Goal: Task Accomplishment & Management: Complete application form

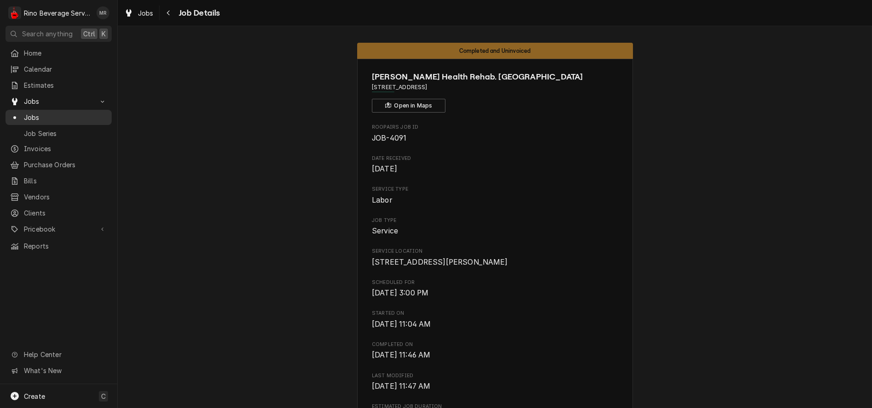
click at [82, 113] on span "Jobs" at bounding box center [65, 118] width 83 height 10
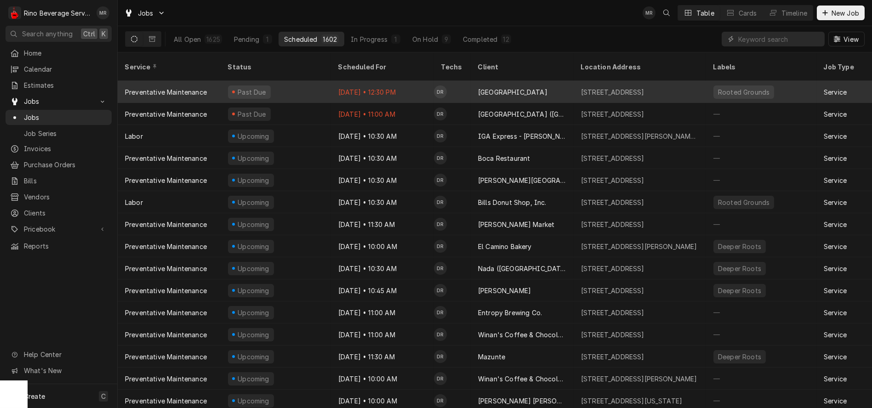
click at [308, 82] on div "Past Due" at bounding box center [276, 92] width 110 height 22
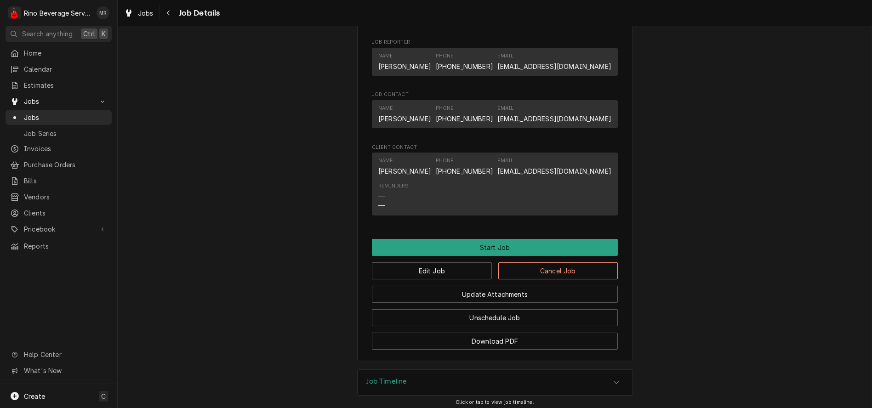
scroll to position [562, 0]
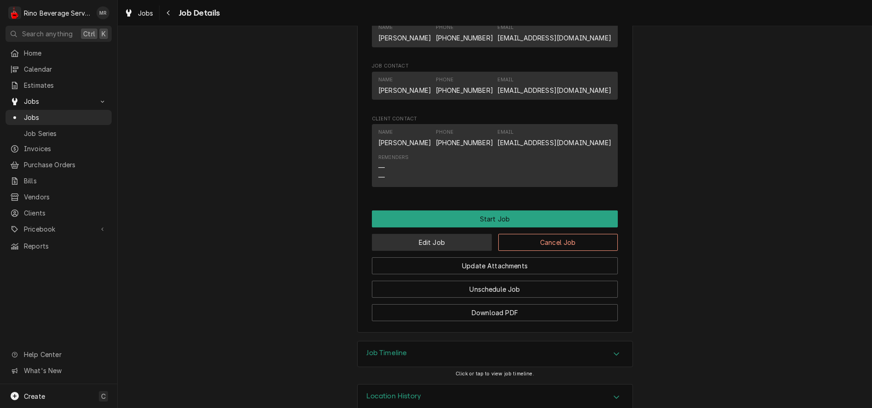
click at [420, 251] on button "Edit Job" at bounding box center [432, 242] width 120 height 17
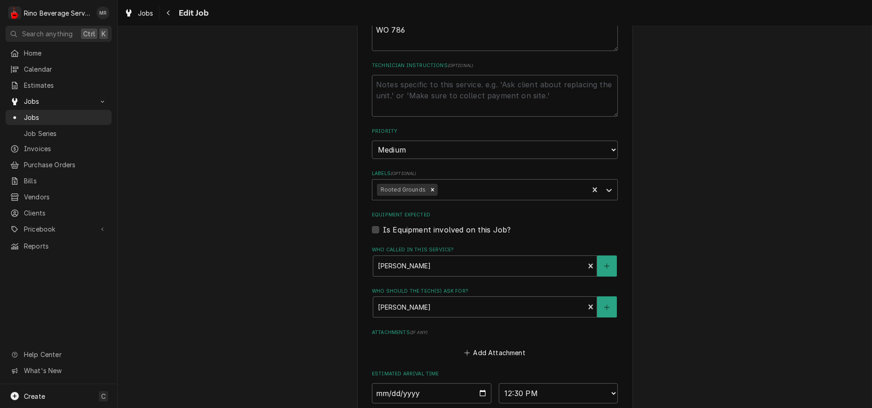
scroll to position [587, 0]
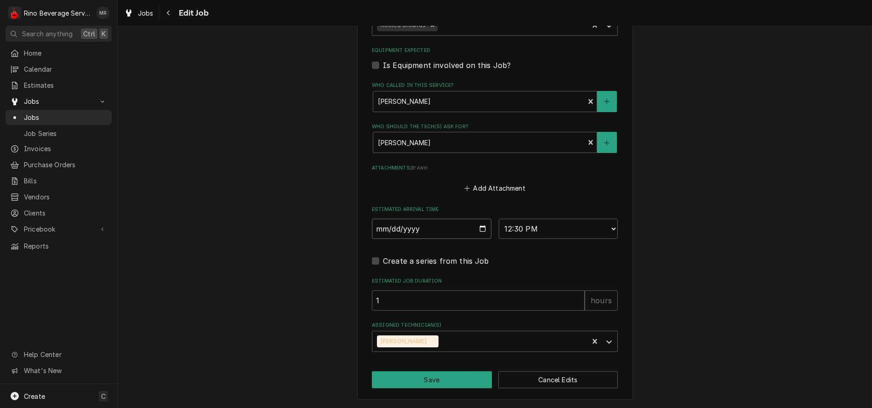
click at [478, 228] on input "2025-09-30" at bounding box center [432, 229] width 120 height 20
type textarea "x"
type input "[DATE]"
click at [432, 381] on button "Save" at bounding box center [432, 379] width 120 height 17
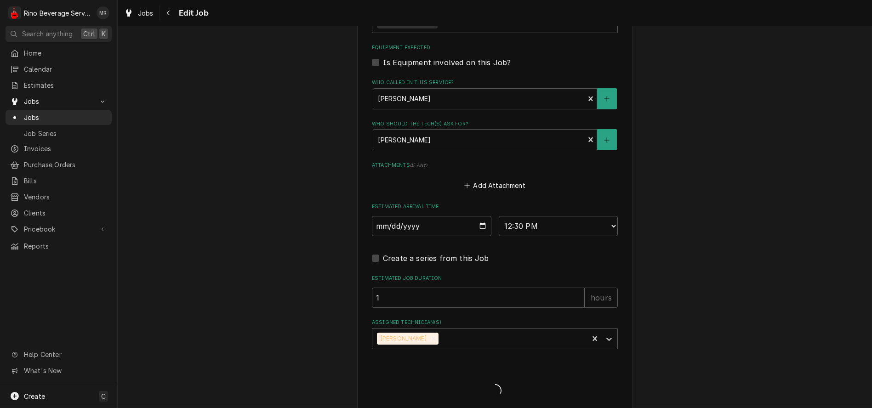
type textarea "x"
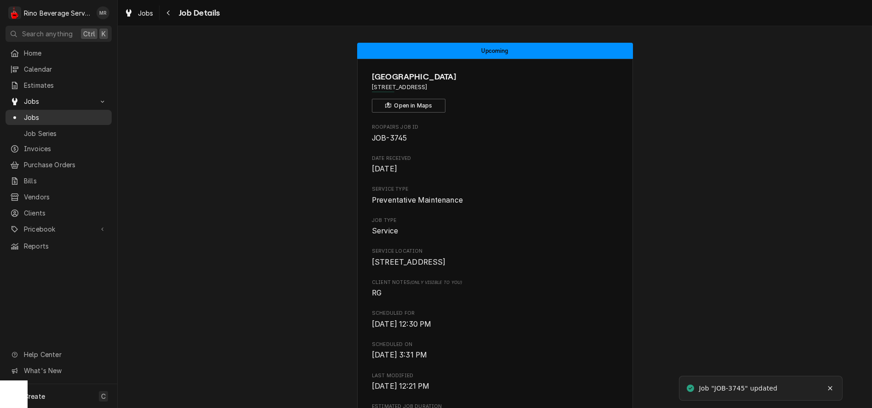
click at [65, 118] on span "Jobs" at bounding box center [65, 118] width 83 height 10
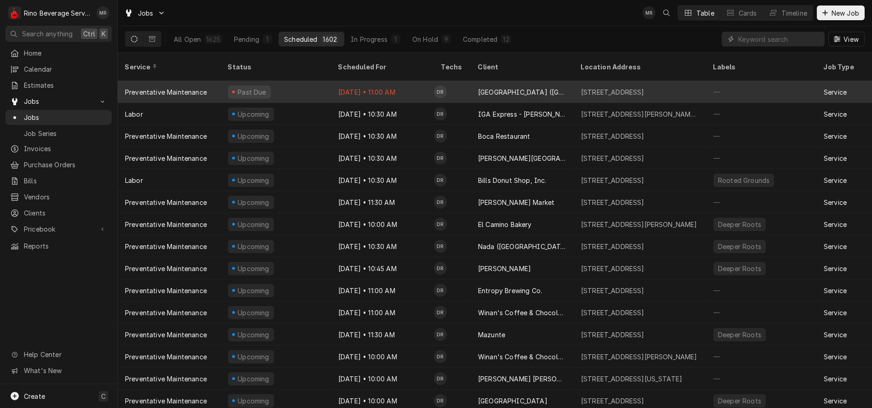
click at [307, 81] on div "Past Due" at bounding box center [276, 92] width 110 height 22
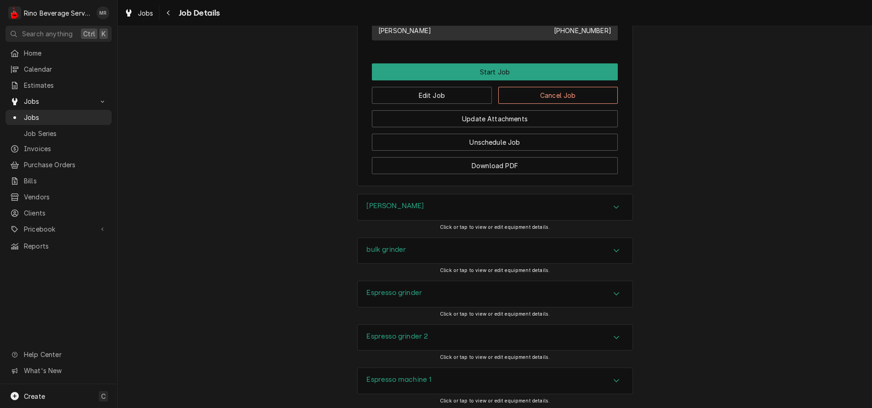
scroll to position [562, 0]
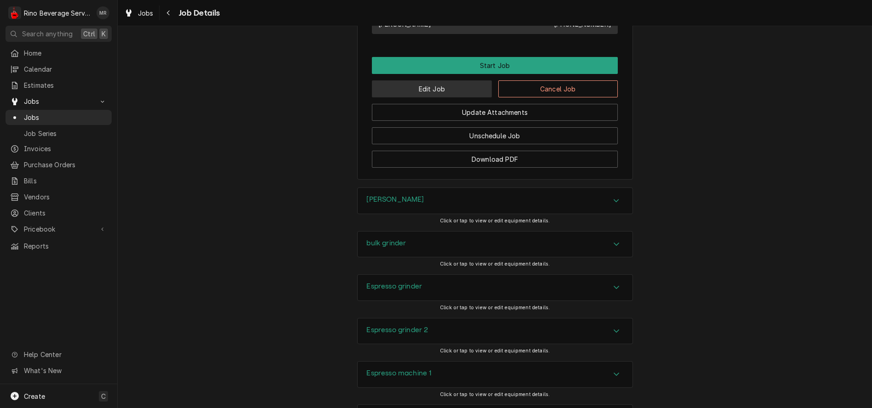
click at [437, 97] on button "Edit Job" at bounding box center [432, 88] width 120 height 17
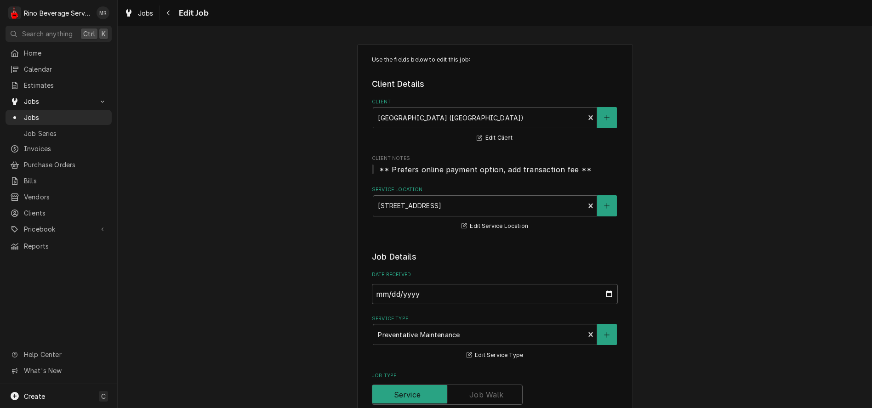
type textarea "x"
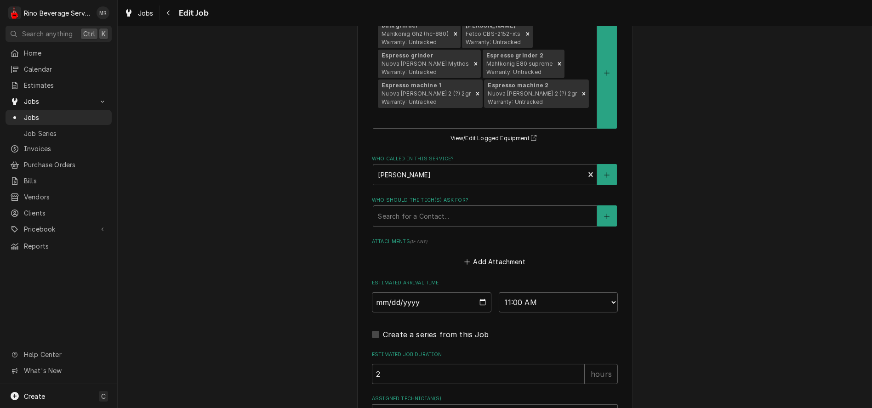
scroll to position [715, 0]
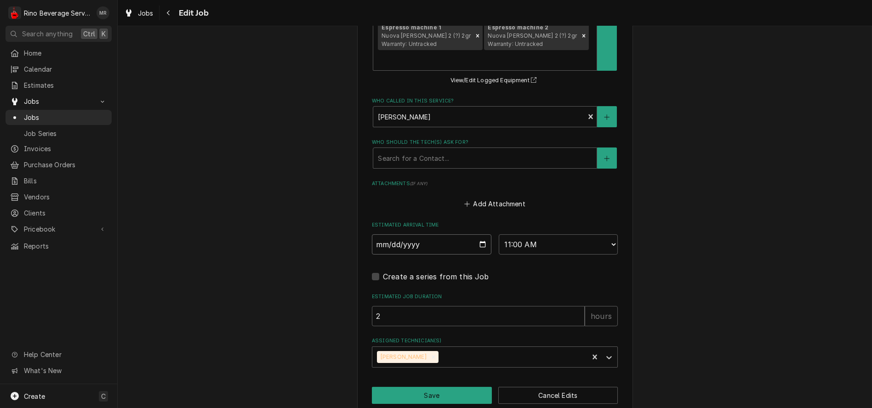
click at [479, 234] on input "[DATE]" at bounding box center [432, 244] width 120 height 20
type input "[DATE]"
click at [422, 387] on button "Save" at bounding box center [432, 395] width 120 height 17
type textarea "x"
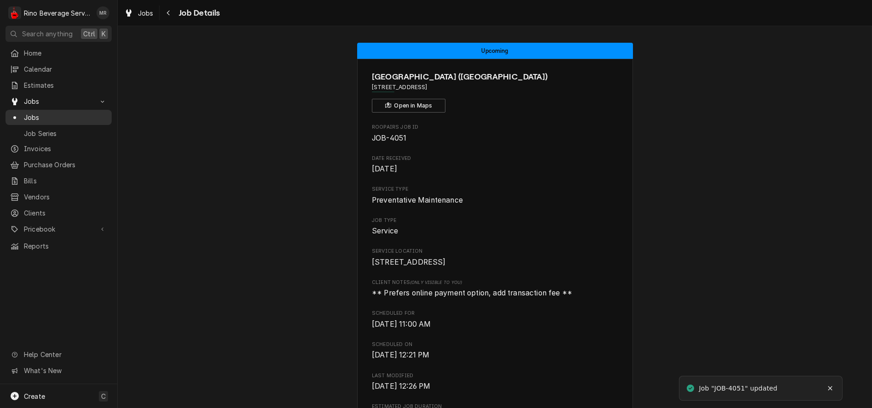
click at [53, 114] on span "Jobs" at bounding box center [65, 118] width 83 height 10
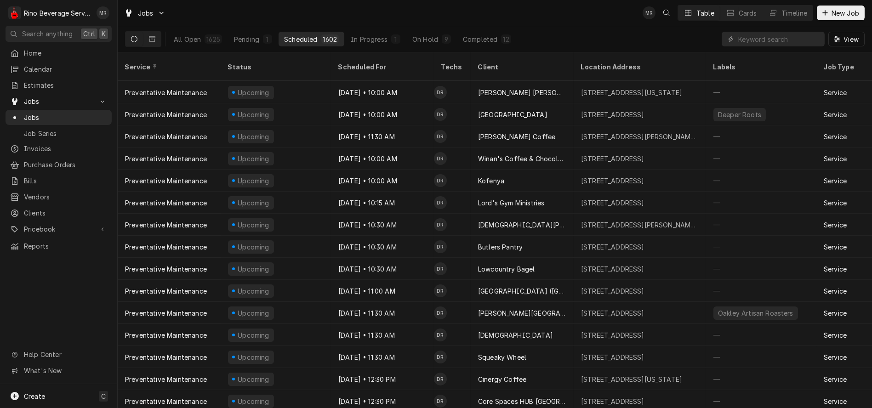
scroll to position [308, 0]
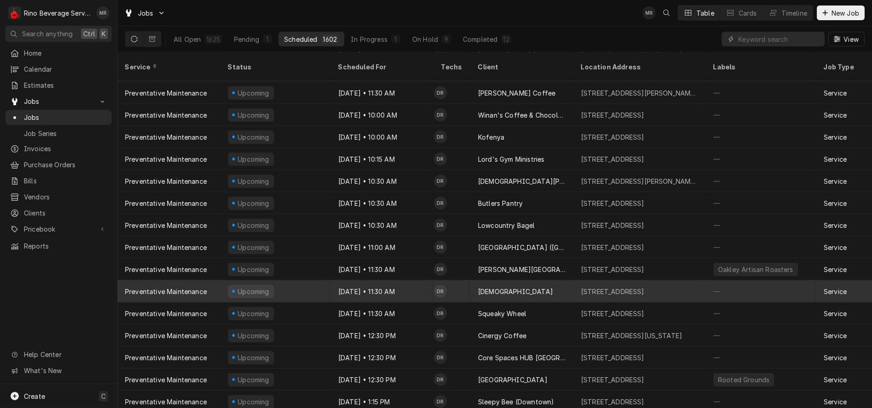
click at [288, 280] on div "Upcoming" at bounding box center [276, 291] width 110 height 22
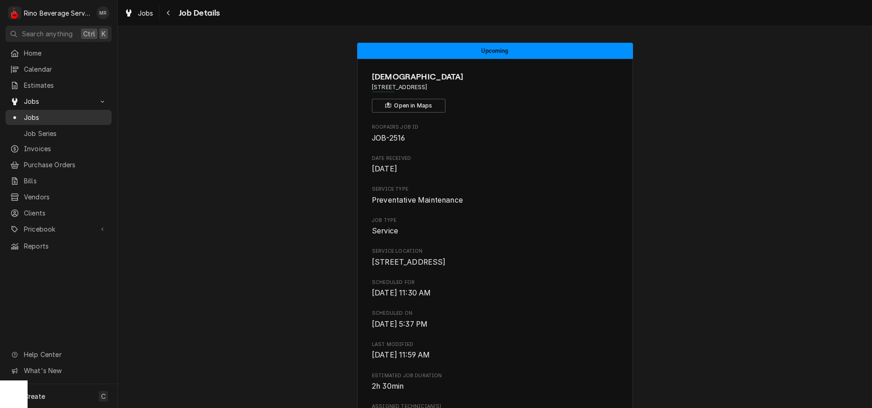
click at [63, 115] on span "Jobs" at bounding box center [65, 118] width 83 height 10
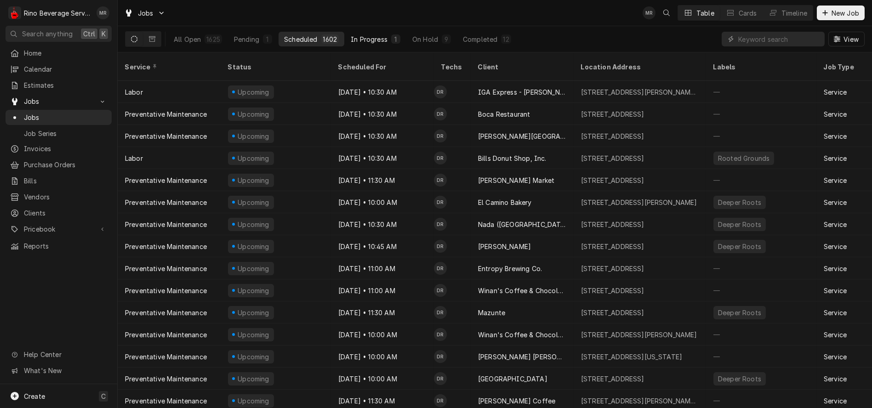
click at [376, 36] on div "In Progress" at bounding box center [369, 39] width 37 height 10
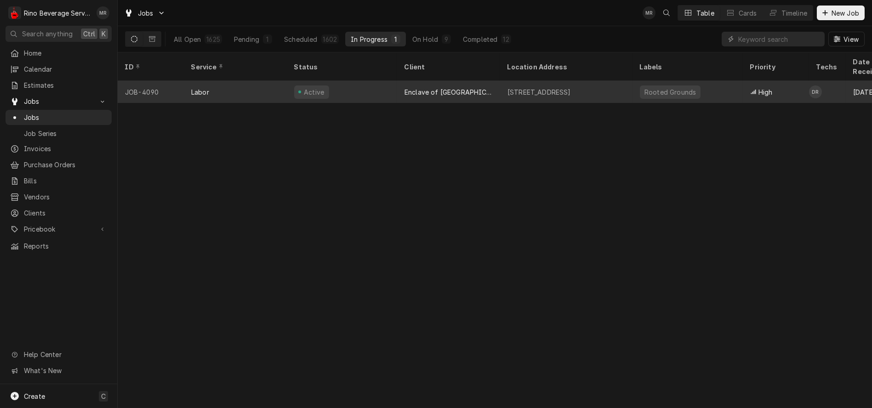
click at [366, 83] on div "Active" at bounding box center [342, 92] width 110 height 22
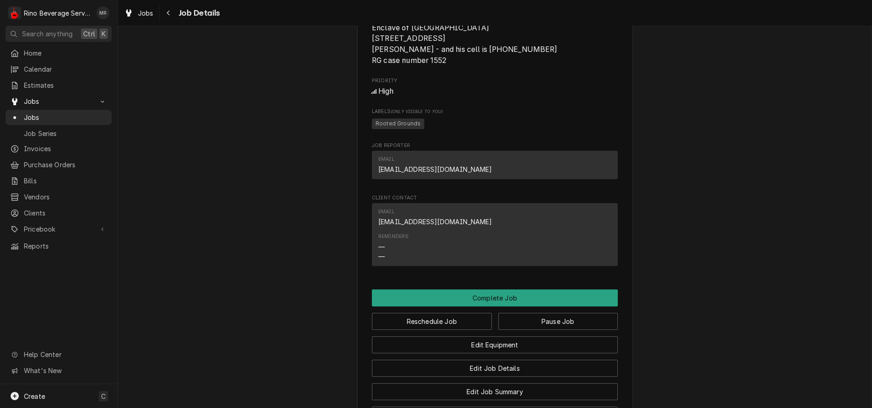
scroll to position [562, 0]
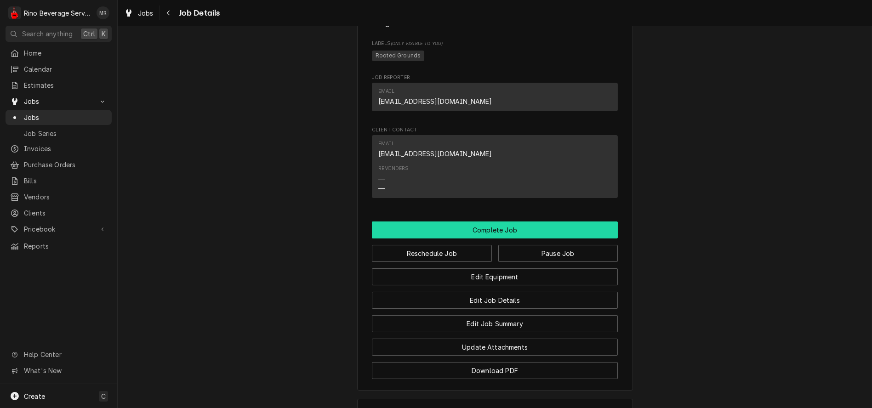
click at [499, 239] on button "Complete Job" at bounding box center [495, 230] width 246 height 17
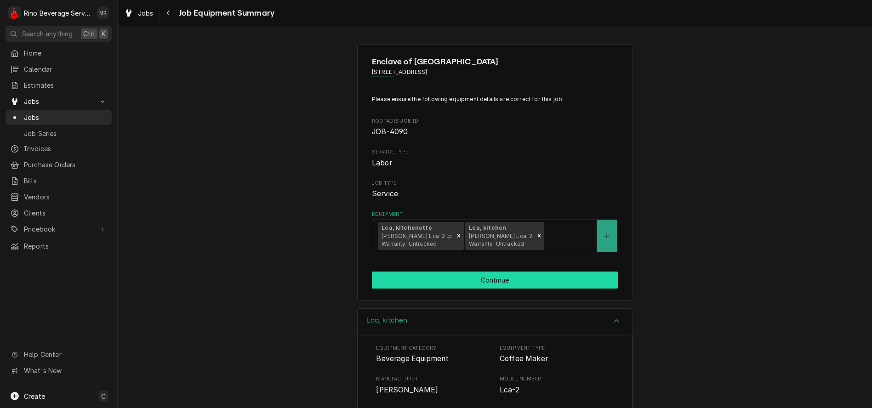
click at [486, 276] on button "Continue" at bounding box center [495, 280] width 246 height 17
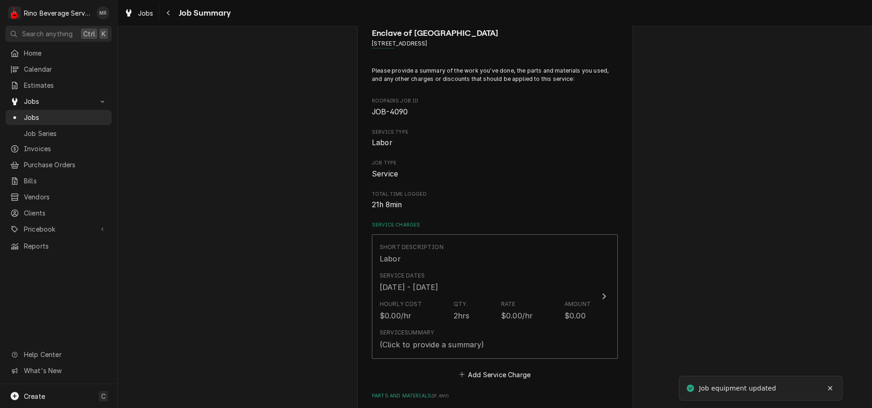
scroll to position [51, 0]
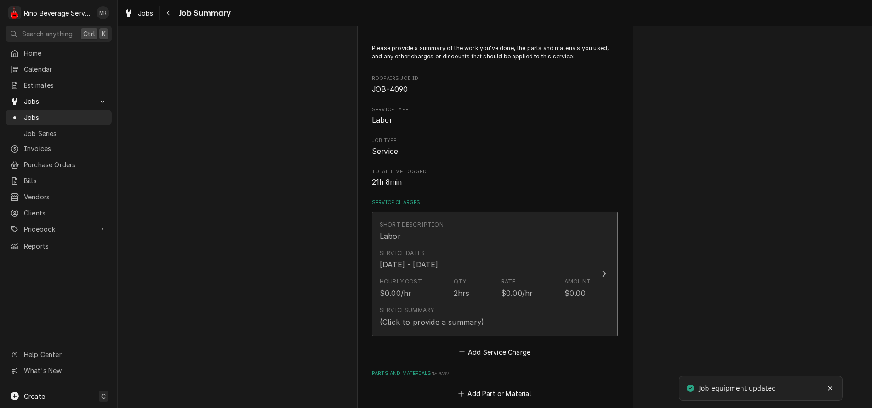
click at [436, 294] on div "Hourly Cost $0.00/hr Qty. 2hrs Rate $0.00/hr Amount $0.00" at bounding box center [485, 288] width 211 height 28
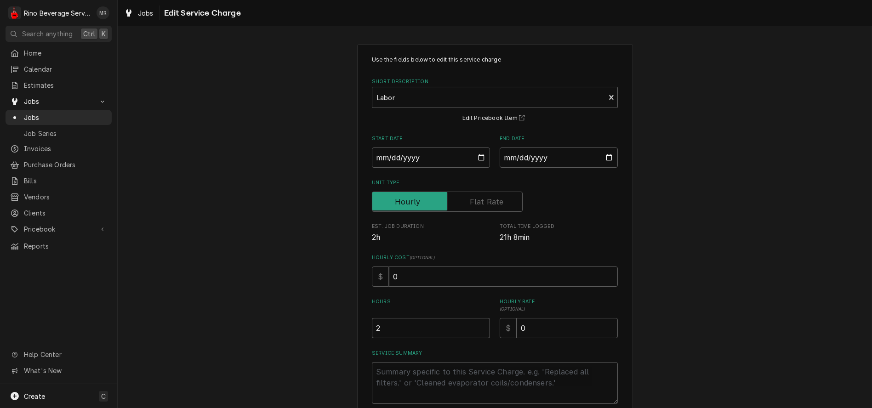
type textarea "x"
type input "2.5"
click at [478, 326] on input "2.5" at bounding box center [431, 328] width 118 height 20
type textarea "x"
type input "2"
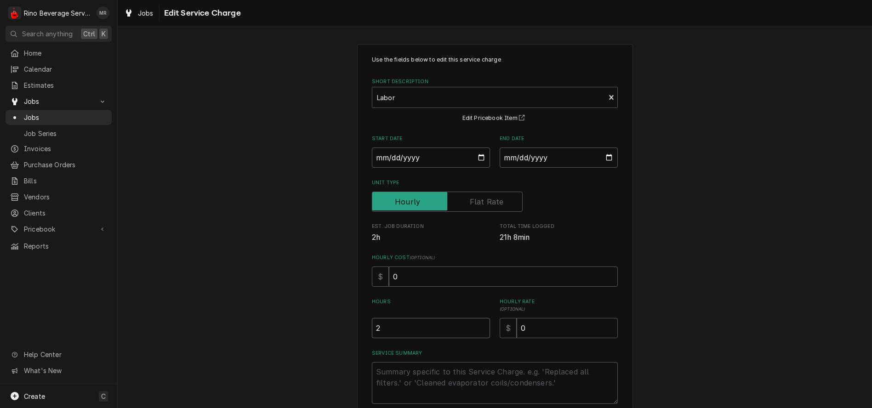
click at [478, 332] on input "2" at bounding box center [431, 328] width 118 height 20
type textarea "x"
type input "1.5"
click at [478, 332] on input "1.5" at bounding box center [431, 328] width 118 height 20
type textarea "x"
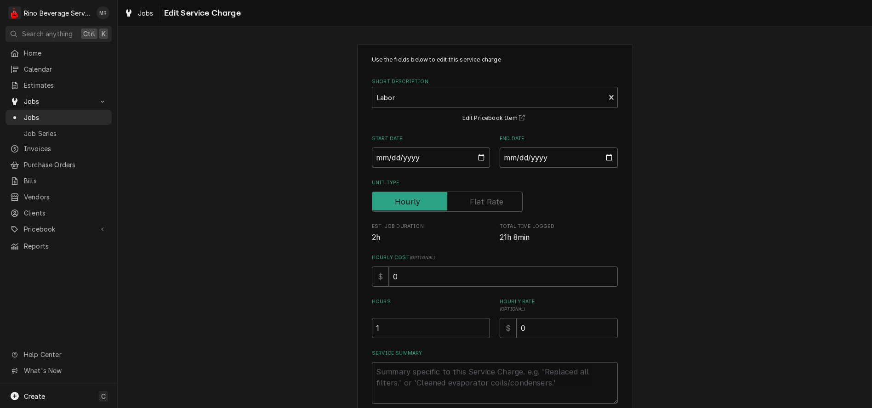
type input "1"
click at [478, 332] on input "1" at bounding box center [431, 328] width 118 height 20
click at [523, 330] on input "0" at bounding box center [567, 328] width 101 height 20
type textarea "x"
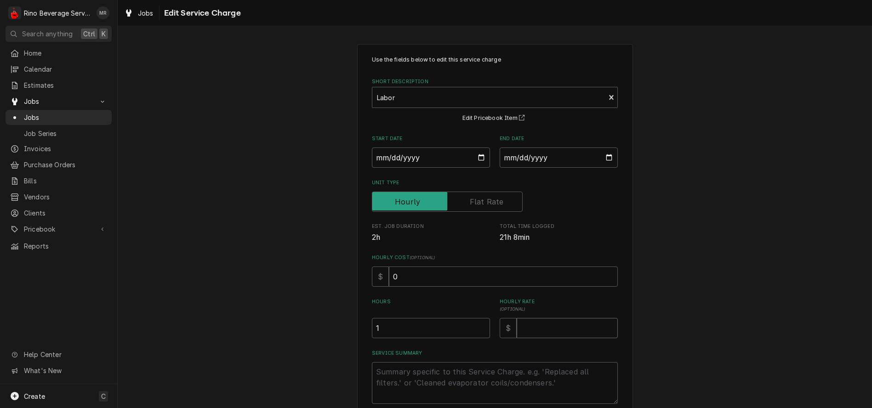
type input "9"
type textarea "x"
type input "95"
click at [393, 375] on textarea "Service Summary" at bounding box center [495, 383] width 246 height 42
click at [384, 330] on input "1" at bounding box center [431, 328] width 118 height 20
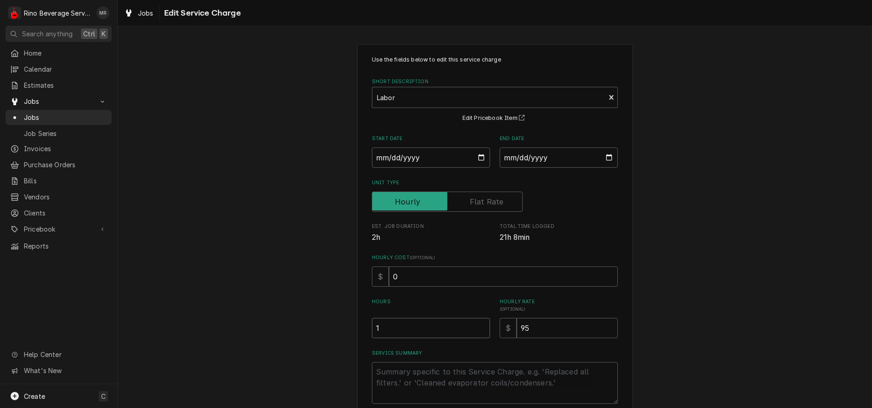
type textarea "x"
type input ".7"
type textarea "x"
type input ".75"
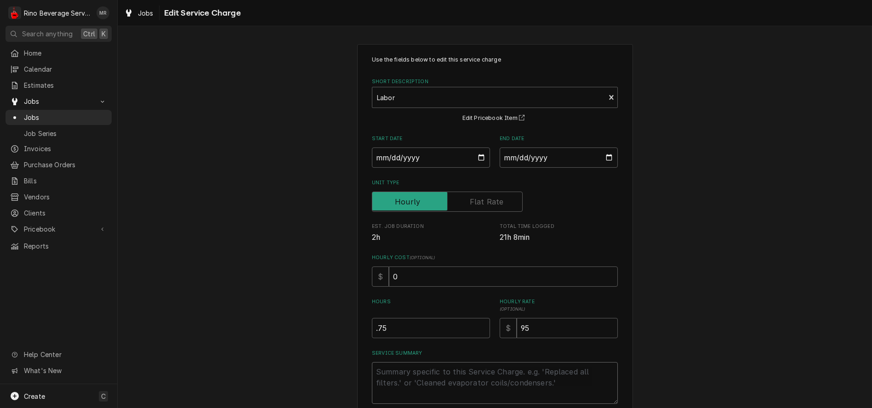
click at [388, 377] on textarea "Service Summary" at bounding box center [495, 383] width 246 height 42
type textarea "x"
type textarea "P"
type textarea "x"
type textarea "Pi"
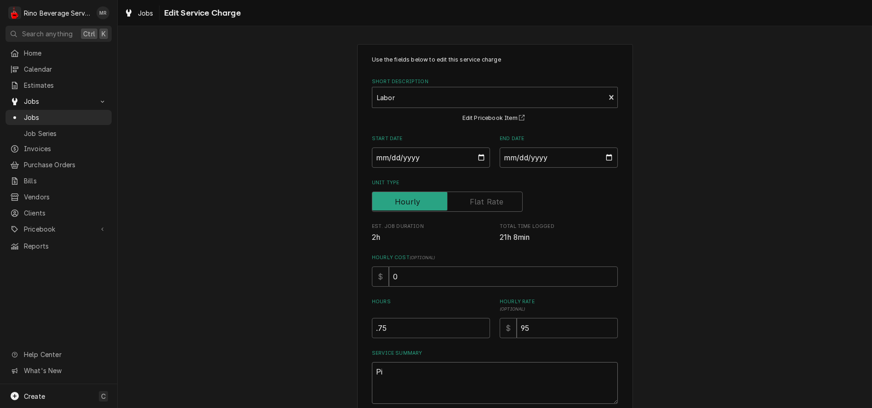
type textarea "x"
type textarea "Pic"
type textarea "x"
type textarea "Pick"
type textarea "x"
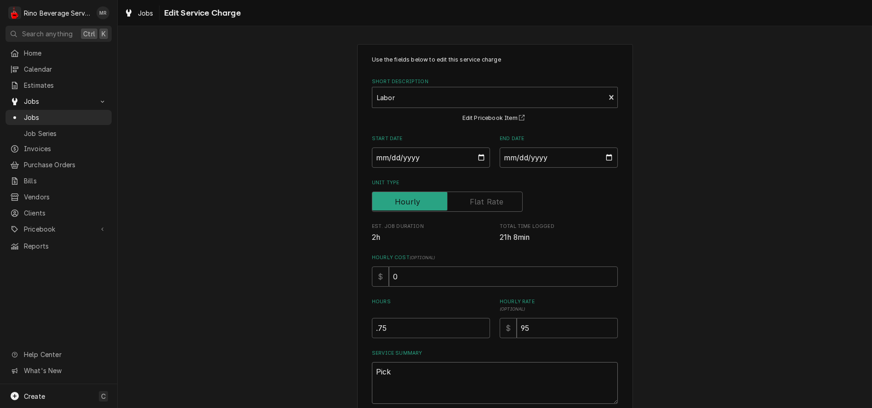
type textarea "Picke"
type textarea "x"
type textarea "Picked"
type textarea "x"
type textarea "Picked"
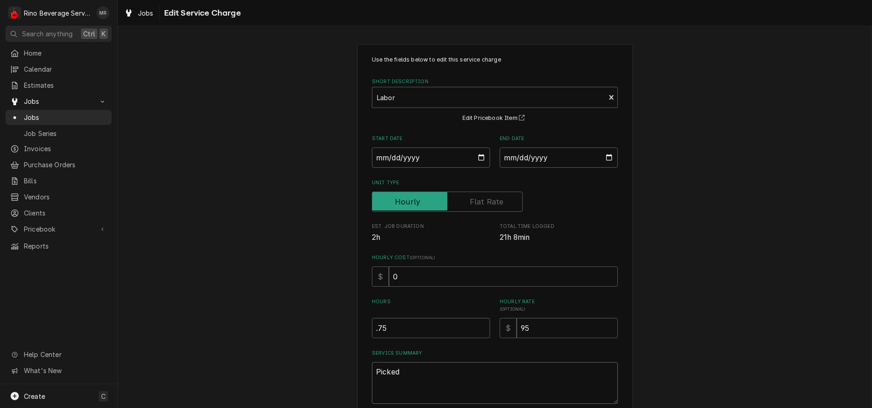
type textarea "x"
type textarea "Picked u"
type textarea "x"
type textarea "Picked up"
type textarea "x"
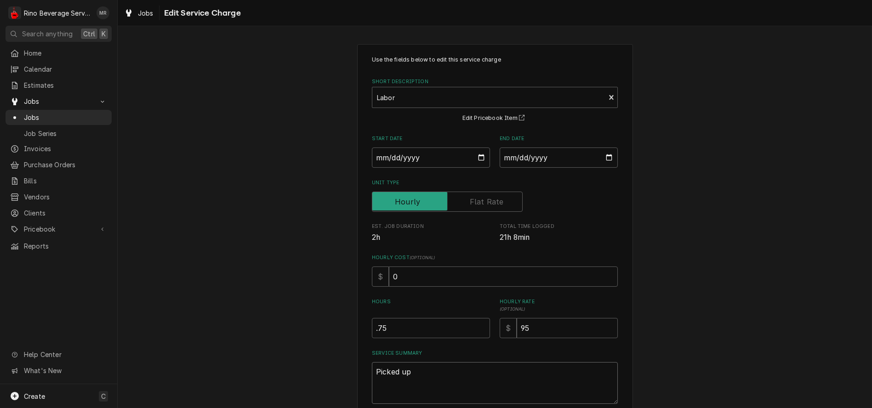
type textarea "Picked up"
type textarea "x"
type textarea "Picked up e"
type textarea "x"
type textarea "Picked up eq"
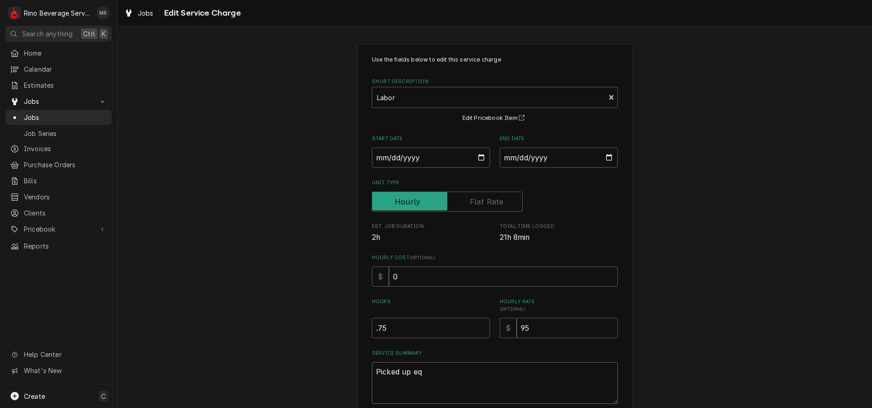
type textarea "x"
type textarea "Picked up equ"
type textarea "x"
type textarea "Picked up equi"
type textarea "x"
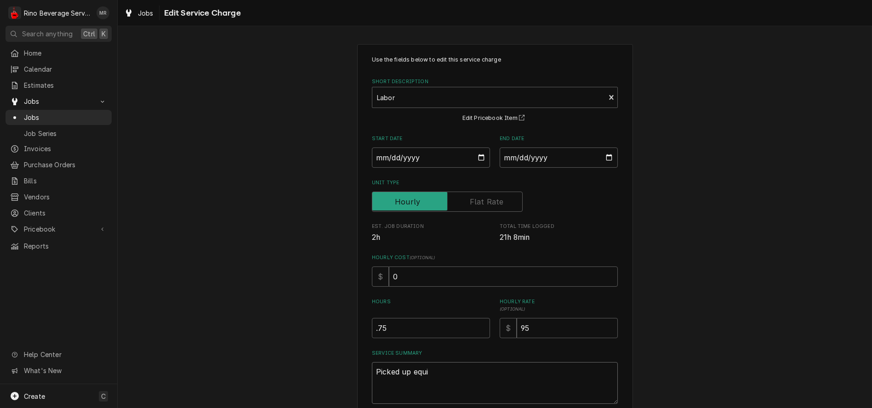
type textarea "Picked up equip"
type textarea "x"
type textarea "Picked up equipm"
type textarea "x"
type textarea "Picked up equipme"
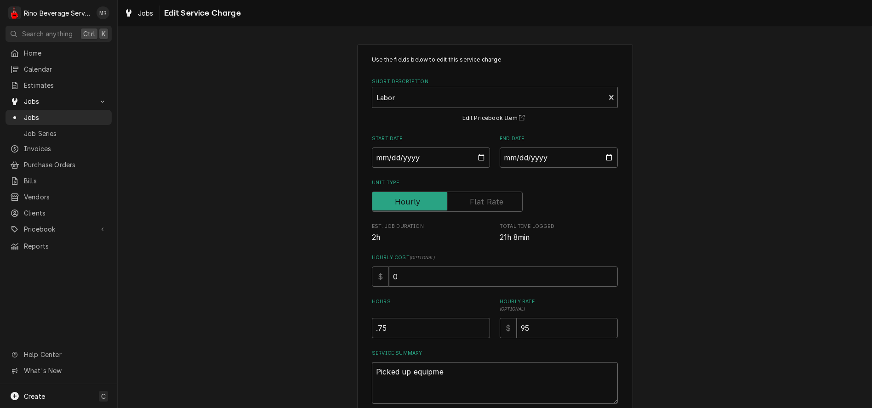
type textarea "x"
type textarea "Picked up equipmen"
type textarea "x"
type textarea "Picked up equipment"
type textarea "x"
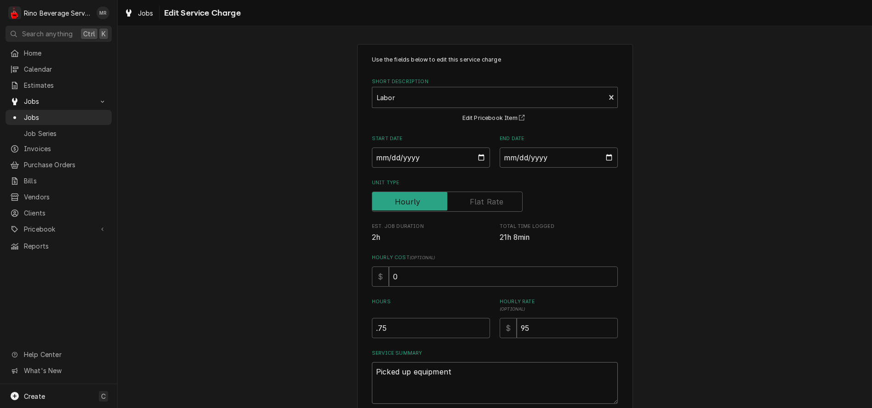
type textarea "Picked up equipment."
type textarea "x"
type textarea "Picked up equipment."
type textarea "x"
type textarea "Picked up equipment. D"
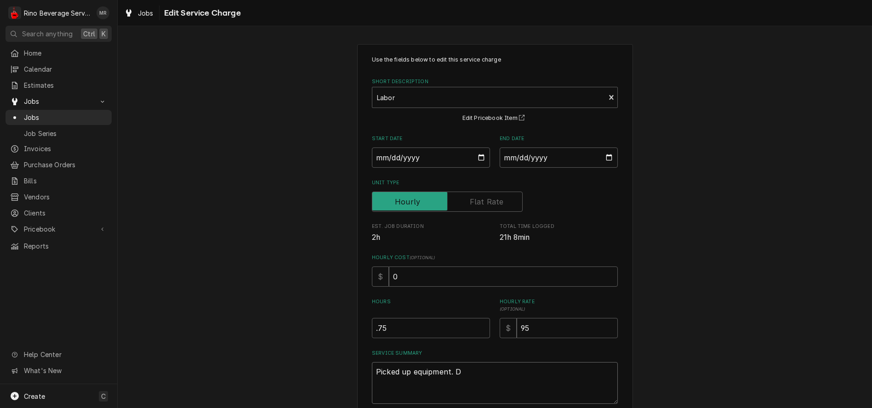
type textarea "x"
type textarea "Picked up equipment. Dr"
type textarea "x"
type textarea "Picked up equipment. Dra"
type textarea "x"
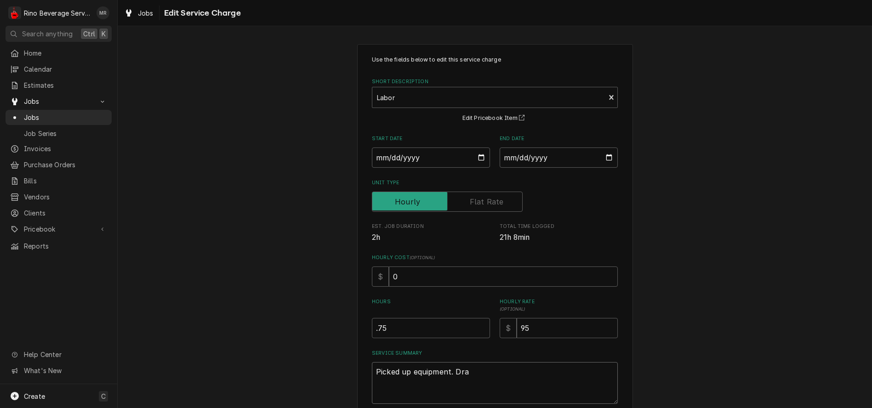
type textarea "Picked up equipment. Drai"
type textarea "x"
type textarea "Picked up equipment. Drain"
type textarea "x"
type textarea "Picked up equipment. Draine"
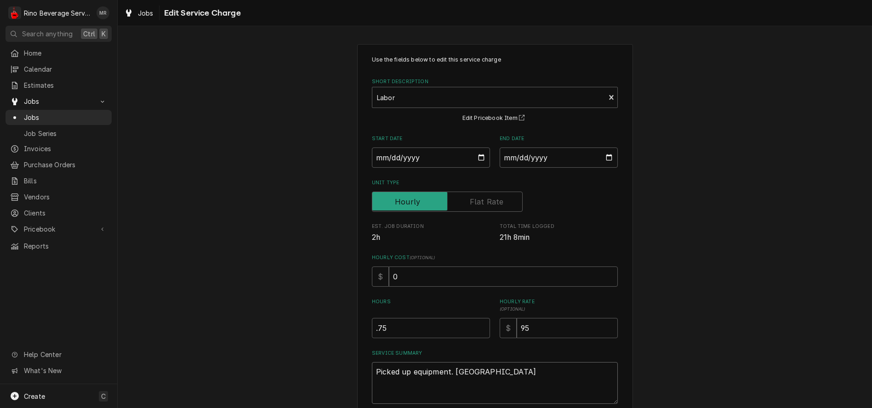
type textarea "x"
type textarea "Picked up equipment. Drained"
type textarea "x"
type textarea "Picked up equipment. Drained"
type textarea "x"
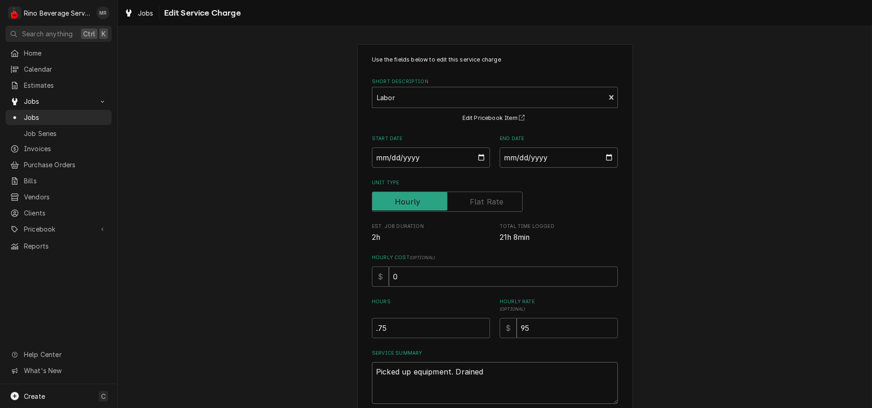
type textarea "Picked up equipment. Drained t"
type textarea "x"
type textarea "Picked up equipment. Drained ta"
type textarea "x"
type textarea "Picked up equipment. Drained tan"
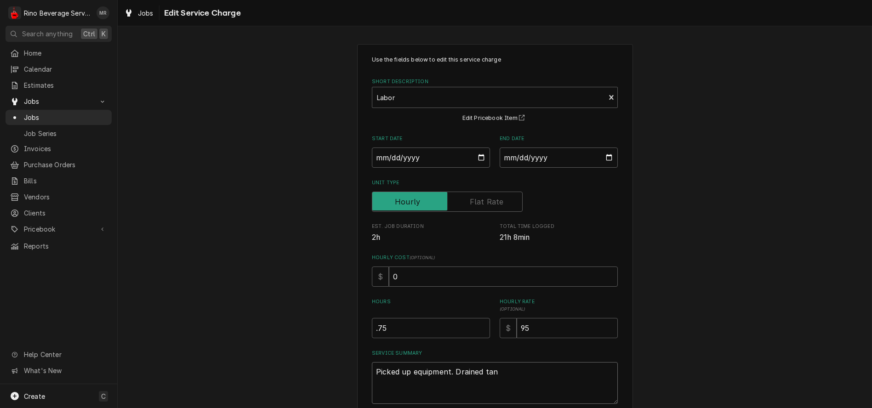
type textarea "x"
type textarea "Picked up equipment. Drained tank"
type textarea "x"
type textarea "Picked up equipment. Drained tanks"
type textarea "x"
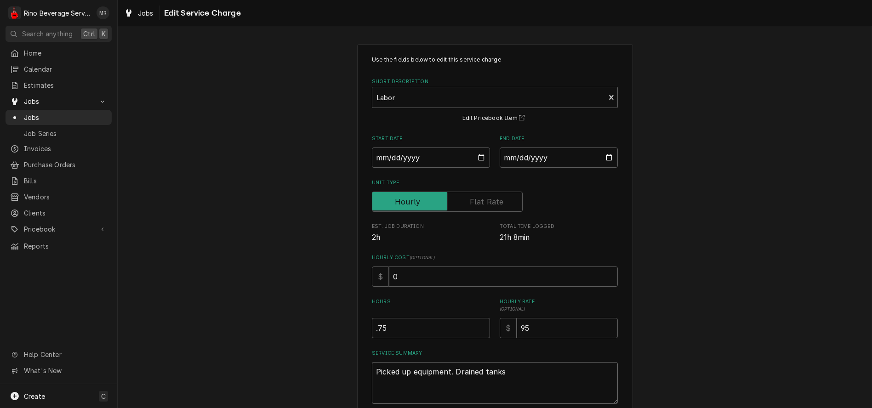
type textarea "Picked up equipment. Drained tanks."
type textarea "x"
type textarea "Picked up equipment. Drained tanks."
type textarea "x"
type textarea "Picked up equipment. Drained tanks. R"
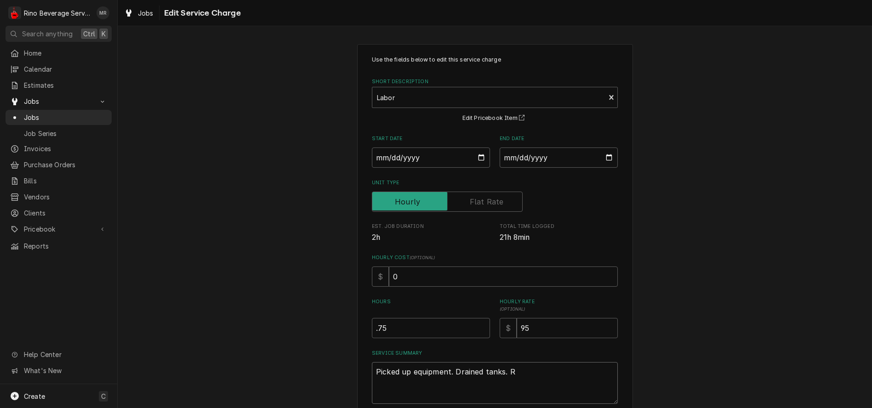
type textarea "x"
type textarea "Picked up equipment. Drained tanks. Re"
type textarea "x"
type textarea "Picked up equipment. Drained tanks. Ret"
type textarea "x"
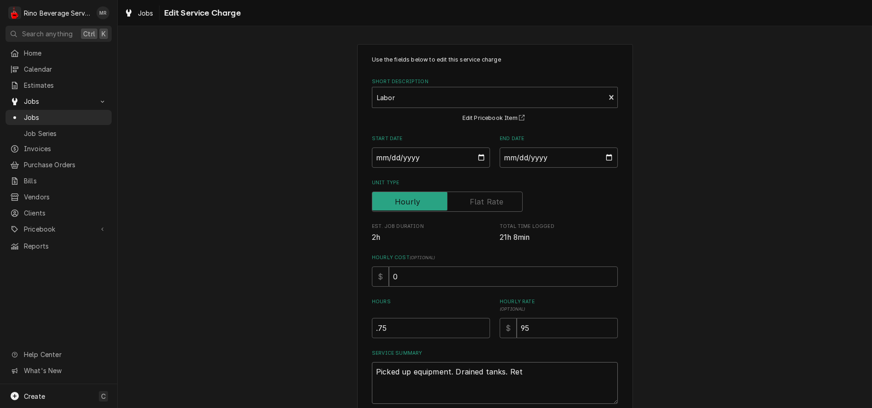
type textarea "Picked up equipment. Drained tanks. Retu"
type textarea "x"
type textarea "Picked up equipment. Drained tanks. Retur"
type textarea "x"
type textarea "Picked up equipment. Drained tanks. Return"
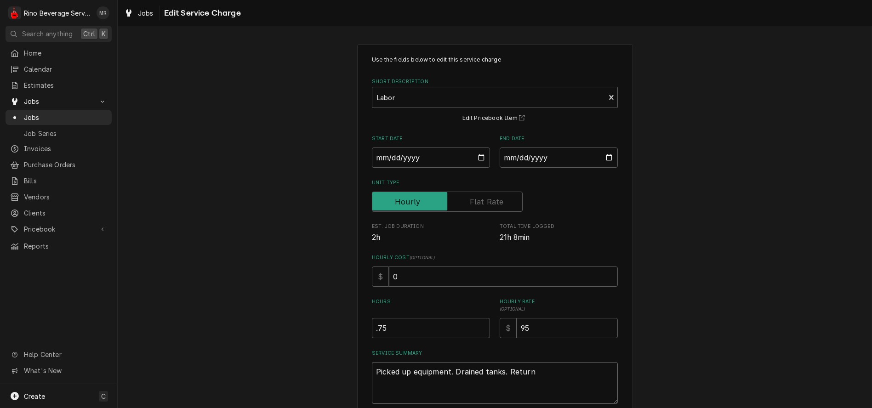
type textarea "x"
type textarea "Picked up equipment. Drained tanks. Returne"
type textarea "x"
type textarea "Picked up equipment. Drained tanks. Returned"
type textarea "x"
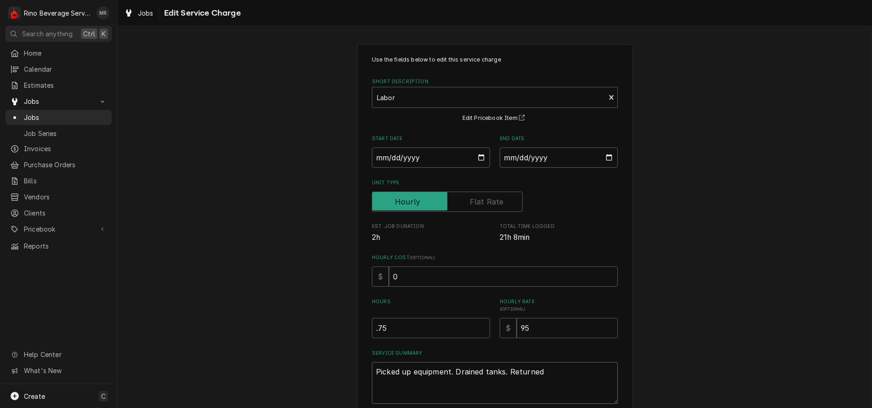
type textarea "Picked up equipment. Drained tanks. Returned"
type textarea "x"
type textarea "Picked up equipment. Drained tanks. Returned t"
type textarea "x"
type textarea "Picked up equipment. Drained tanks. Returned to"
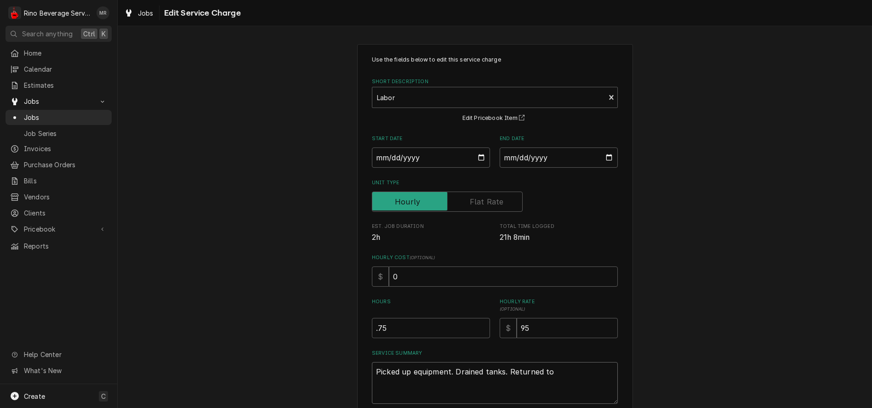
type textarea "x"
type textarea "Picked up equipment. Drained tanks. Returned to"
type textarea "x"
type textarea "Picked up equipment. Drained tanks. Returned to d"
type textarea "x"
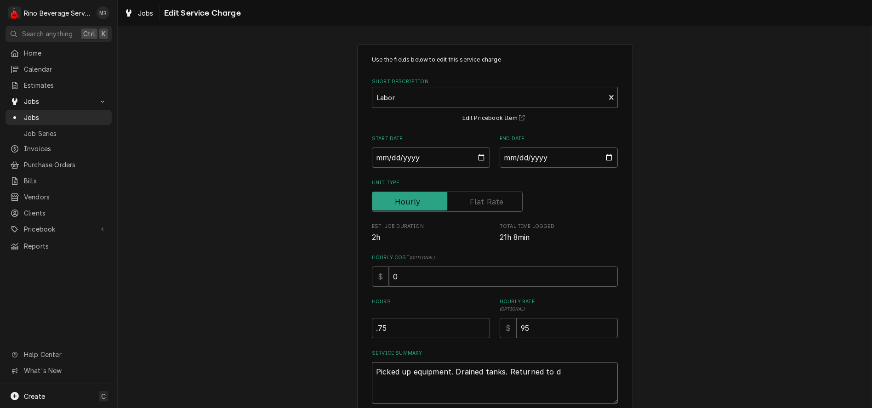
type textarea "Picked up equipment. Drained tanks. Returned to de"
type textarea "x"
type textarea "Picked up equipment. Drained tanks. Returned to dee"
type textarea "x"
type textarea "Picked up equipment. Drained tanks. Returned to deep"
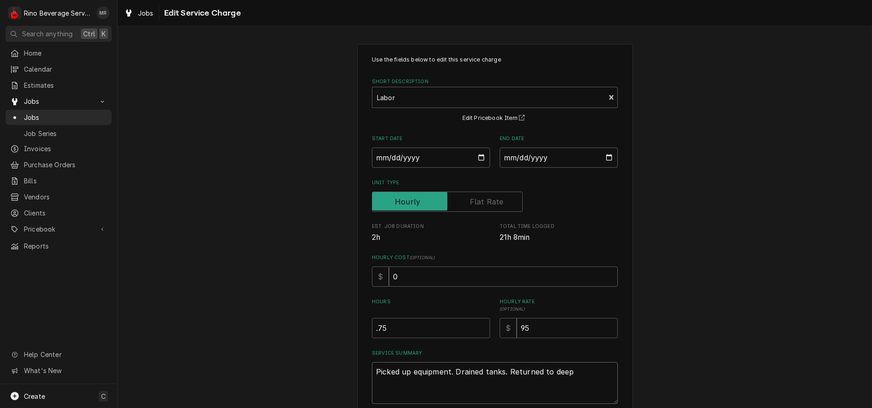
type textarea "x"
type textarea "Picked up equipment. Drained tanks. Returned to deepe"
type textarea "x"
type textarea "Picked up equipment. Drained tanks. Returned to deeper"
type textarea "x"
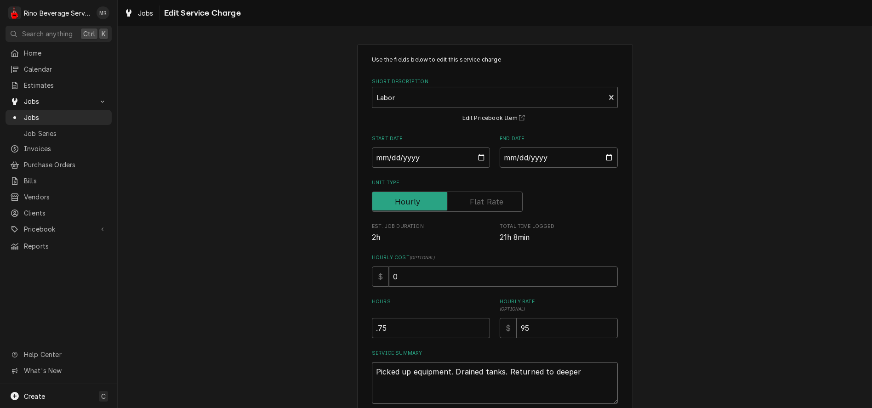
type textarea "Picked up equipment. Drained tanks. Returned to deeper"
type textarea "x"
type textarea "Picked up equipment. Drained tanks. Returned to deeper"
type textarea "x"
type textarea "Picked up equipment. Drained tanks. Returned to deepe"
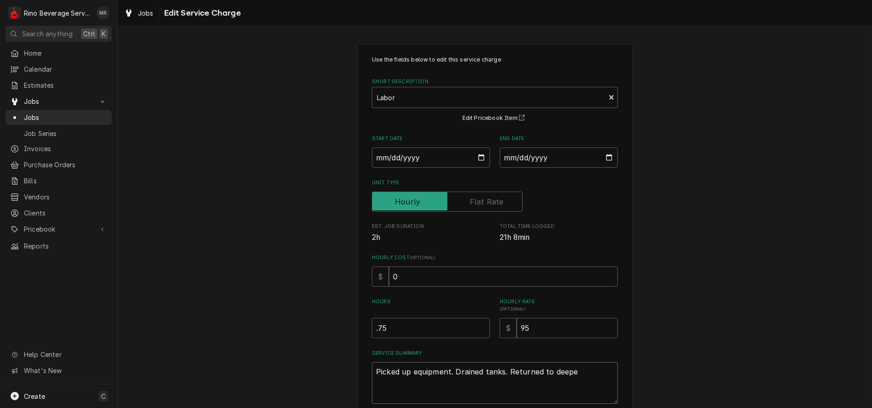
type textarea "x"
type textarea "Picked up equipment. Drained tanks. Returned to deep"
type textarea "x"
type textarea "Picked up equipment. Drained tanks. Returned to dee"
type textarea "x"
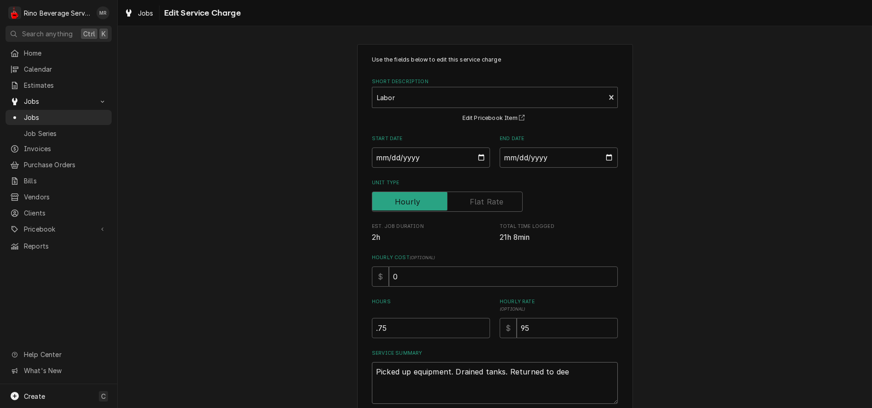
type textarea "Picked up equipment. Drained tanks. Returned to de"
type textarea "x"
type textarea "Picked up equipment. Drained tanks. Returned to d"
type textarea "x"
type textarea "Picked up equipment. Drained tanks. Returned to"
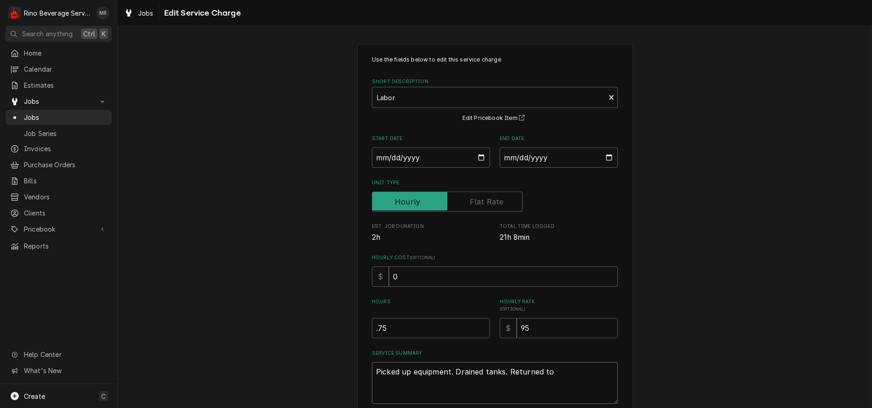
type textarea "x"
type textarea "Picked up equipment. Drained tanks. Returned to R"
type textarea "x"
type textarea "Picked up equipment. Drained tanks. Returned to Ro"
type textarea "x"
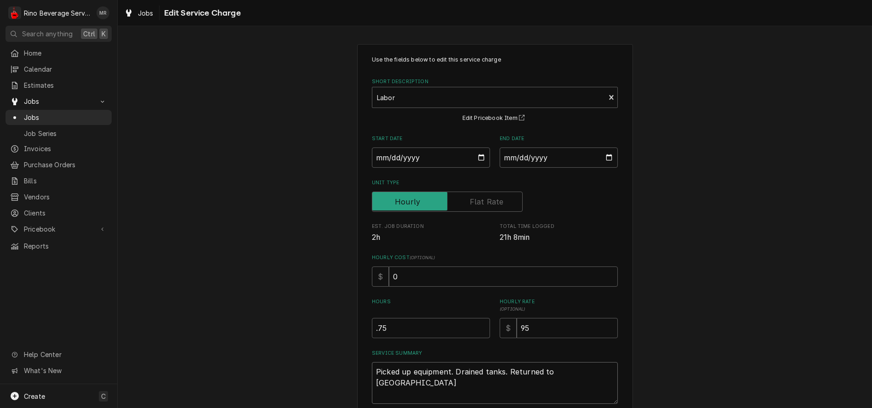
type textarea "Picked up equipment. Drained tanks. Returned to Roo"
type textarea "x"
type textarea "Picked up equipment. Drained tanks. Returned to Root"
type textarea "x"
type textarea "Picked up equipment. Drained tanks. Returned to Roote"
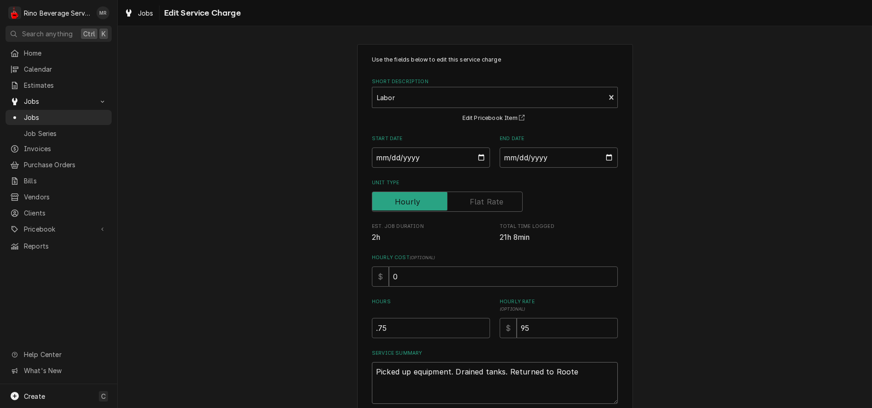
type textarea "x"
type textarea "Picked up equipment. Drained tanks. Returned to Rooted"
type textarea "x"
type textarea "Picked up equipment. Drained tanks. Returned to Rooted"
type textarea "x"
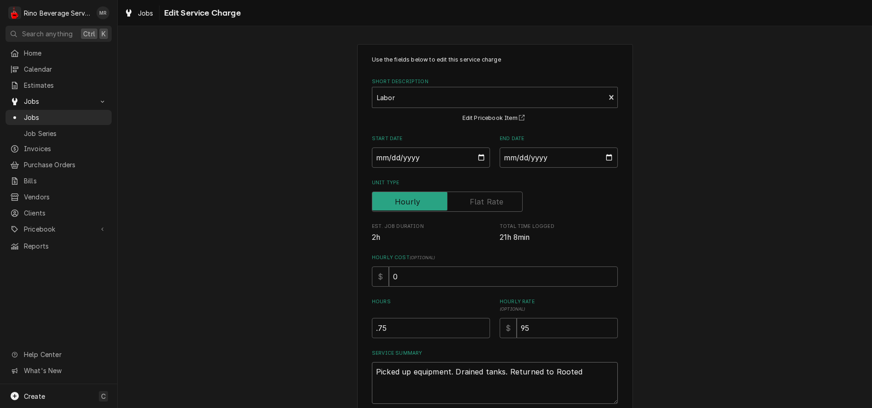
type textarea "Picked up equipment. Drained tanks. Returned to Rooted G"
type textarea "x"
type textarea "Picked up equipment. Drained tanks. Returned to Rooted Gr"
type textarea "x"
type textarea "Picked up equipment. Drained tanks. Returned to Rooted Gro"
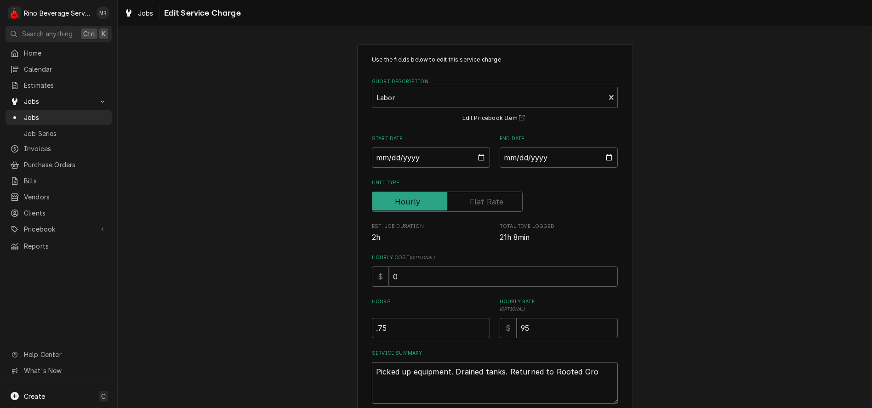
type textarea "x"
type textarea "Picked up equipment. Drained tanks. Returned to Rooted Grou"
type textarea "x"
type textarea "Picked up equipment. Drained tanks. Returned to Rooted Groun"
type textarea "x"
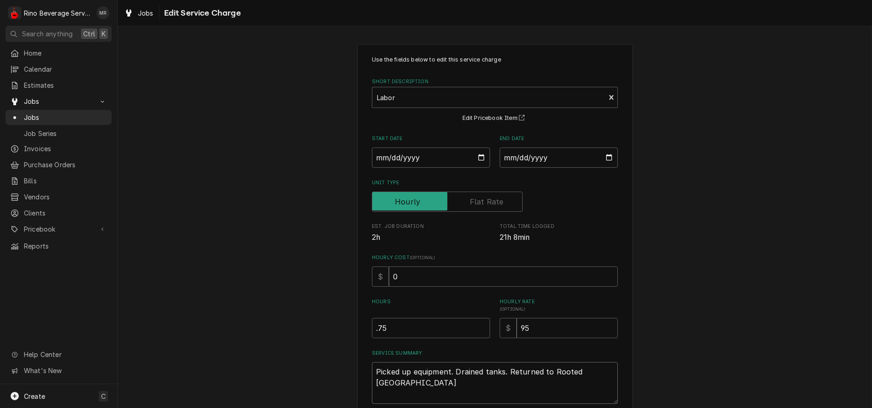
type textarea "Picked up equipment. Drained tanks. Returned to Rooted Ground"
type textarea "x"
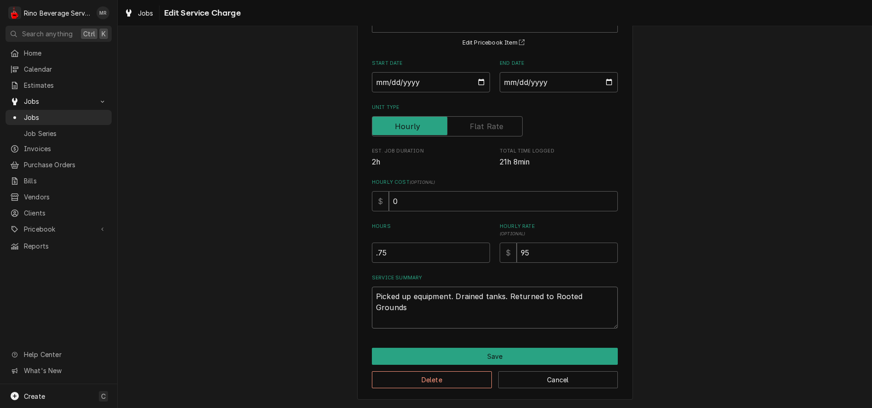
scroll to position [76, 0]
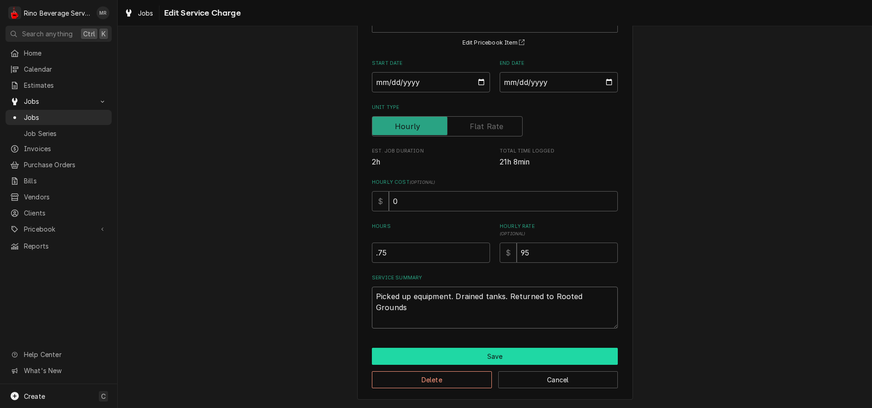
type textarea "Picked up equipment. Drained tanks. Returned to Rooted Grounds"
click at [509, 356] on button "Save" at bounding box center [495, 356] width 246 height 17
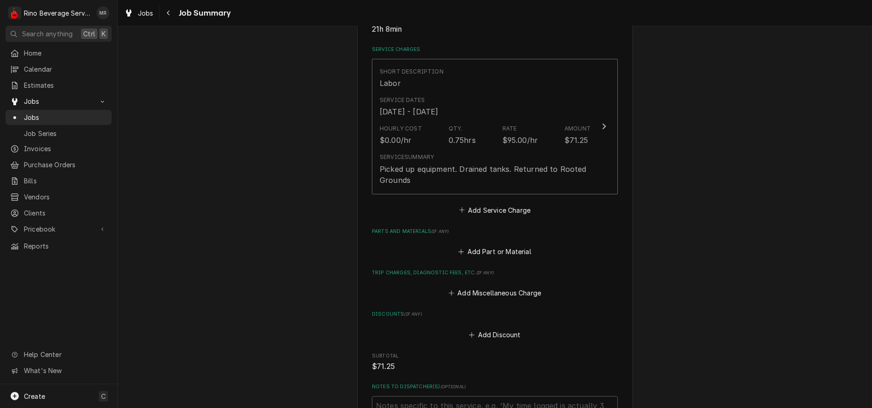
scroll to position [255, 0]
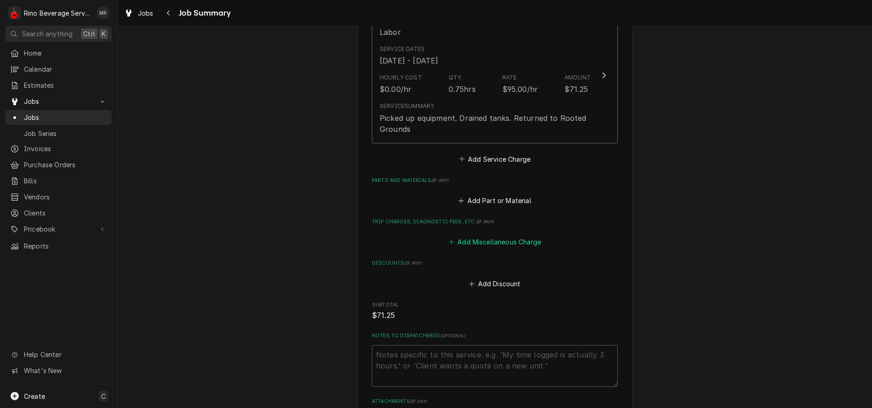
click at [480, 242] on button "Add Miscellaneous Charge" at bounding box center [495, 242] width 96 height 13
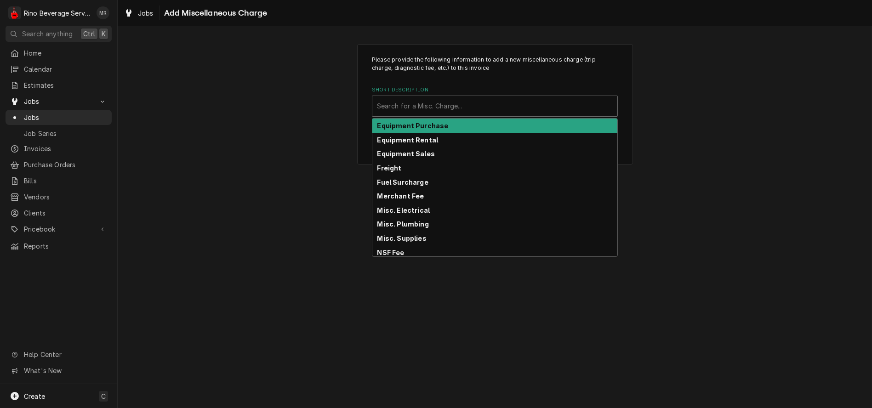
click at [472, 104] on div "Short Description" at bounding box center [495, 106] width 236 height 17
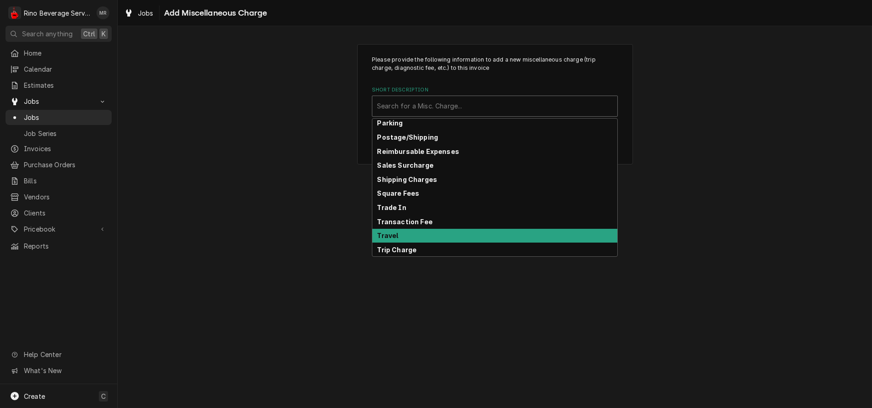
scroll to position [143, 0]
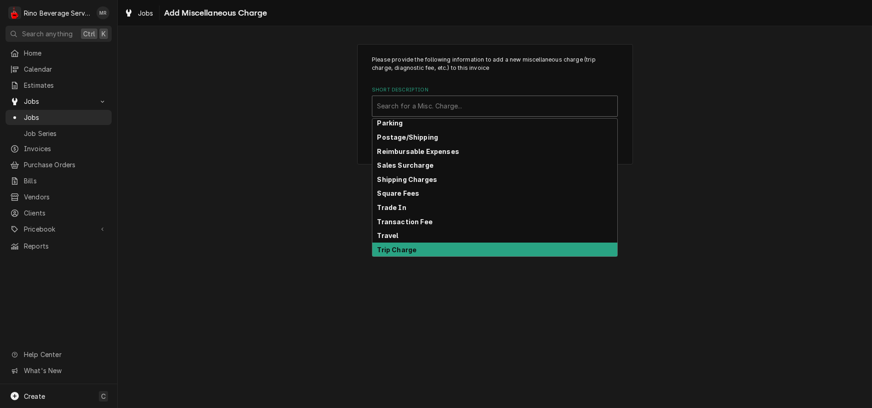
click at [487, 250] on div "Trip Charge" at bounding box center [494, 250] width 245 height 14
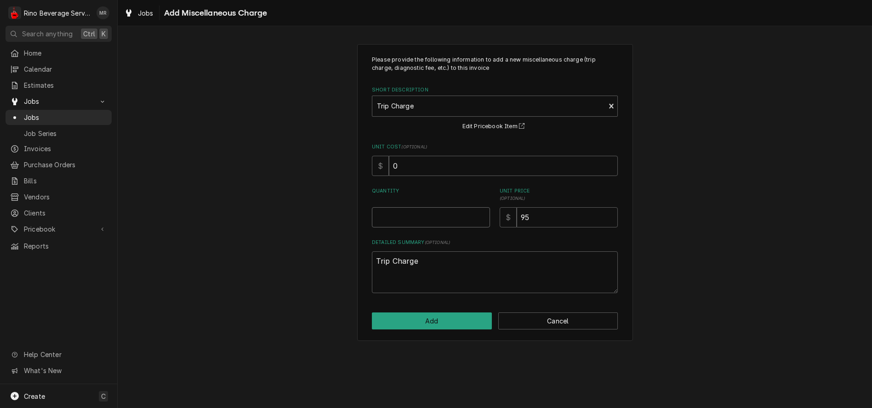
click at [463, 219] on input "Quantity" at bounding box center [431, 217] width 118 height 20
type textarea "x"
type input ".7"
type textarea "x"
type input ".75"
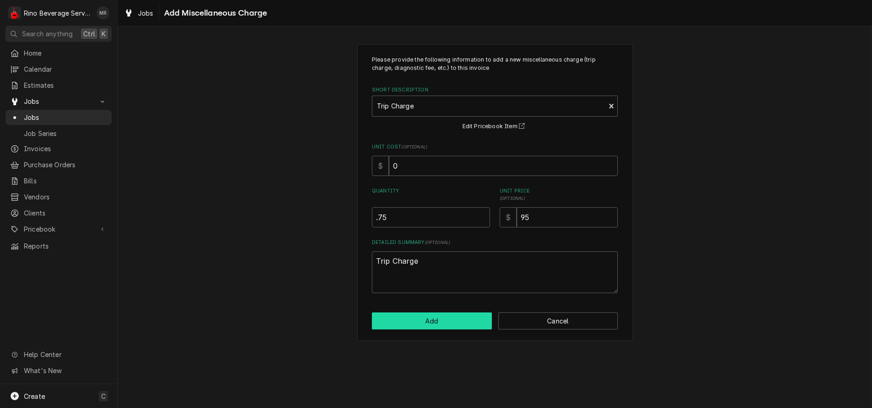
click at [458, 318] on button "Add" at bounding box center [432, 321] width 120 height 17
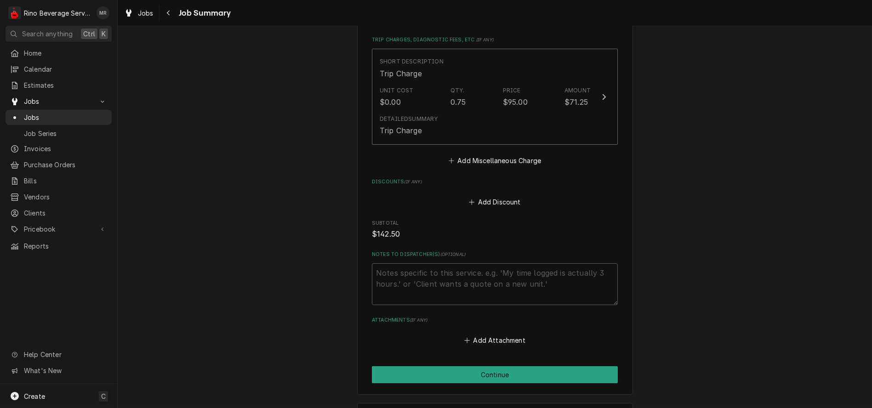
scroll to position [460, 0]
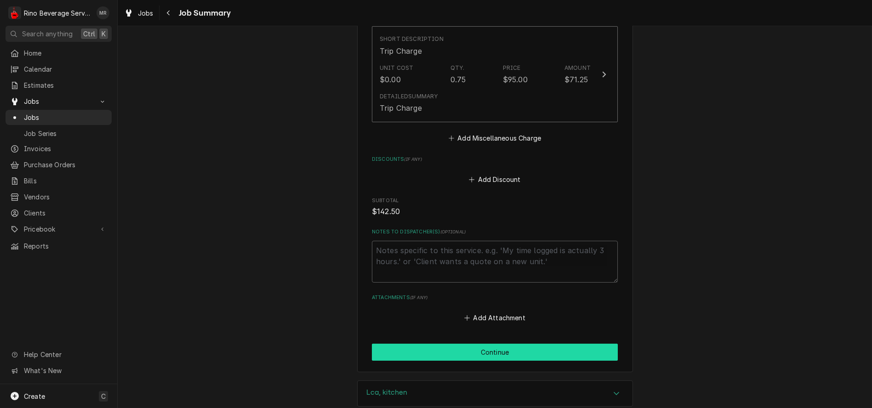
click at [477, 352] on button "Continue" at bounding box center [495, 352] width 246 height 17
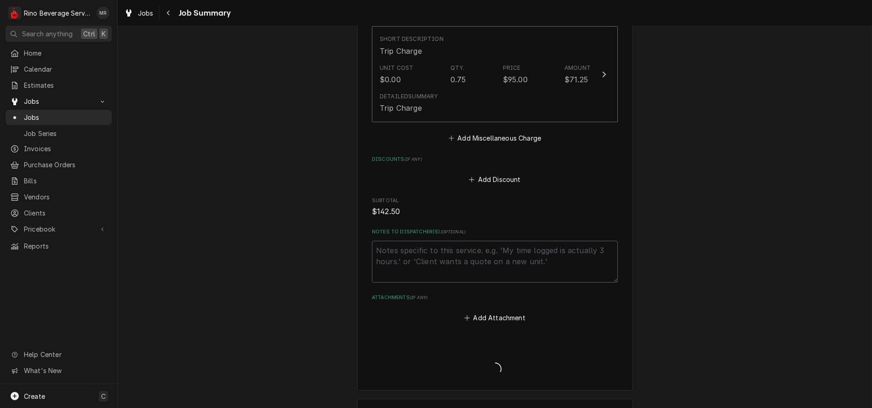
type textarea "x"
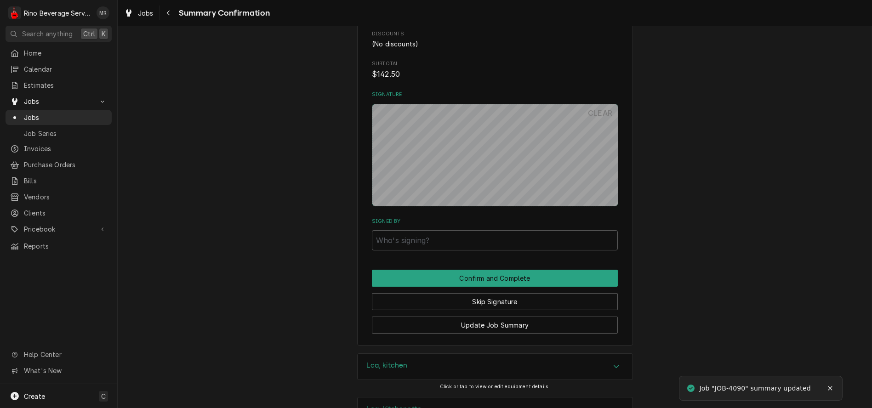
scroll to position [564, 0]
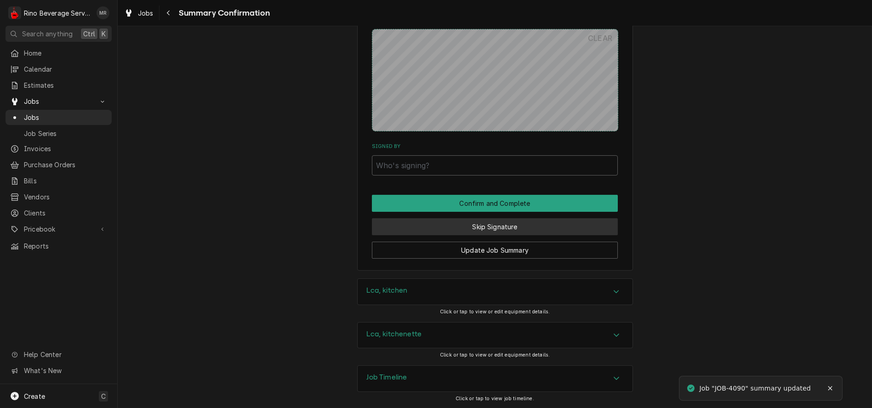
click at [465, 225] on button "Skip Signature" at bounding box center [495, 226] width 246 height 17
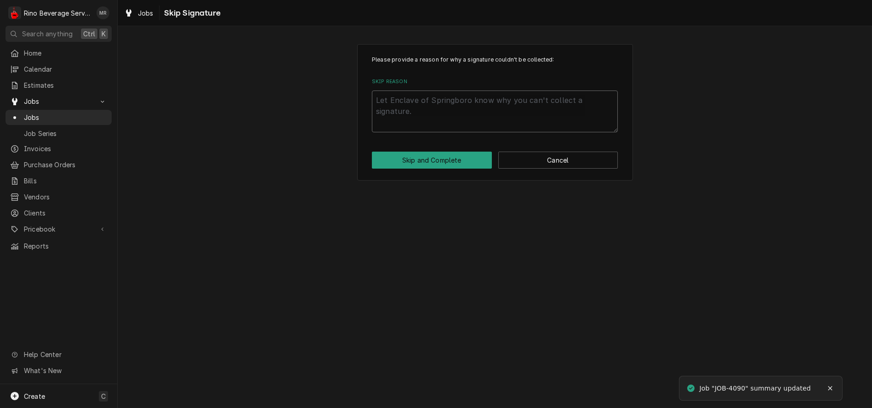
click at [440, 109] on textarea "Skip Reason" at bounding box center [495, 112] width 246 height 42
type textarea "x"
type textarea "n"
type textarea "x"
type textarea "no"
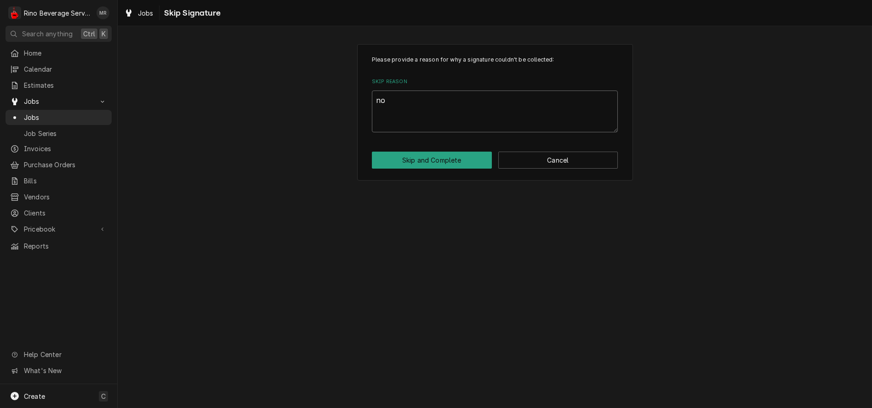
type textarea "x"
type textarea "non"
type textarea "x"
type textarea "none"
click at [442, 159] on button "Skip and Complete" at bounding box center [432, 160] width 120 height 17
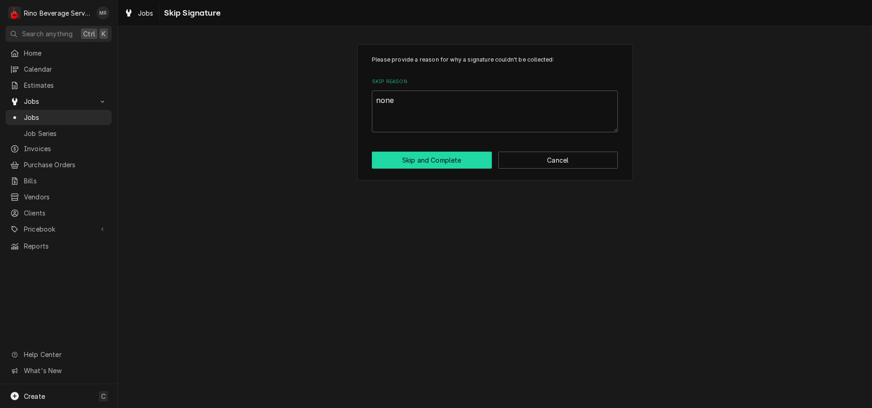
type textarea "x"
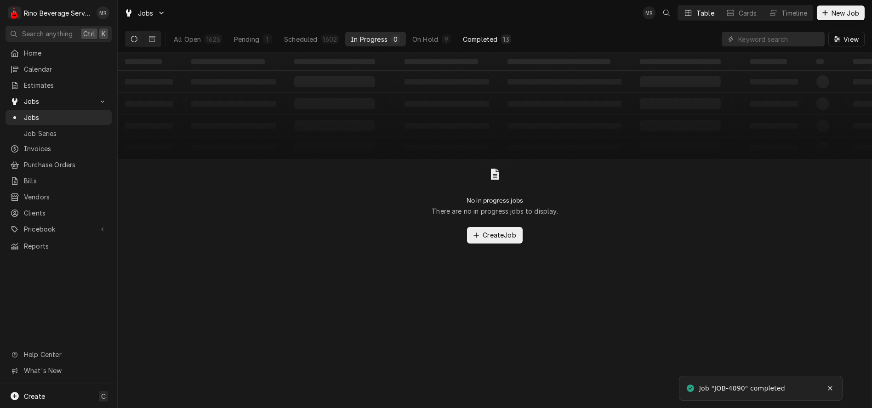
click at [477, 39] on div "Completed" at bounding box center [480, 39] width 34 height 10
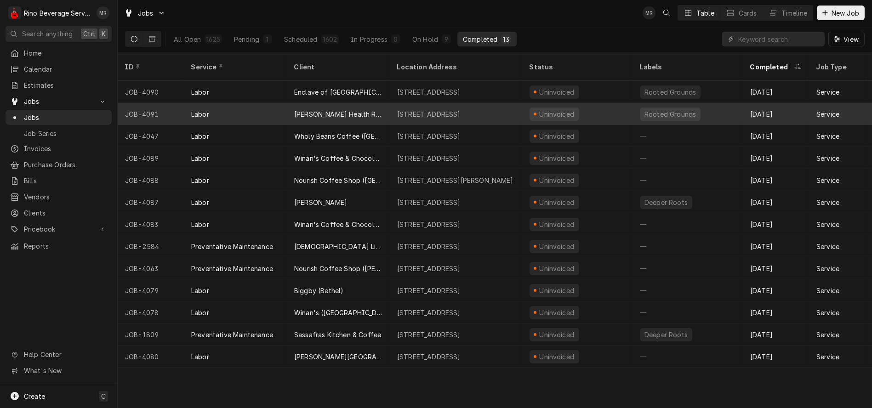
click at [389, 103] on div "[PERSON_NAME] Health Rehab. [GEOGRAPHIC_DATA]" at bounding box center [338, 114] width 103 height 22
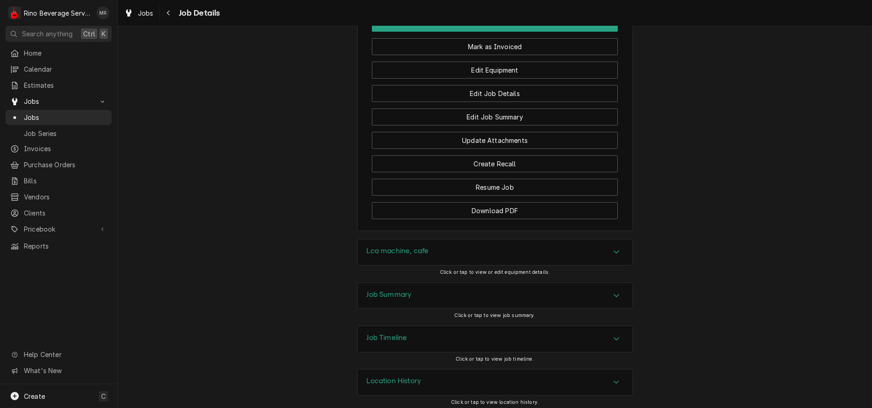
scroll to position [914, 0]
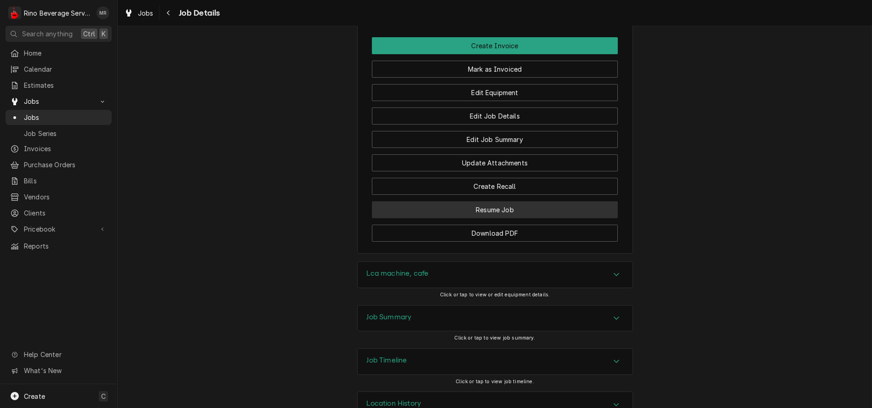
click at [444, 218] on button "Resume Job" at bounding box center [495, 209] width 246 height 17
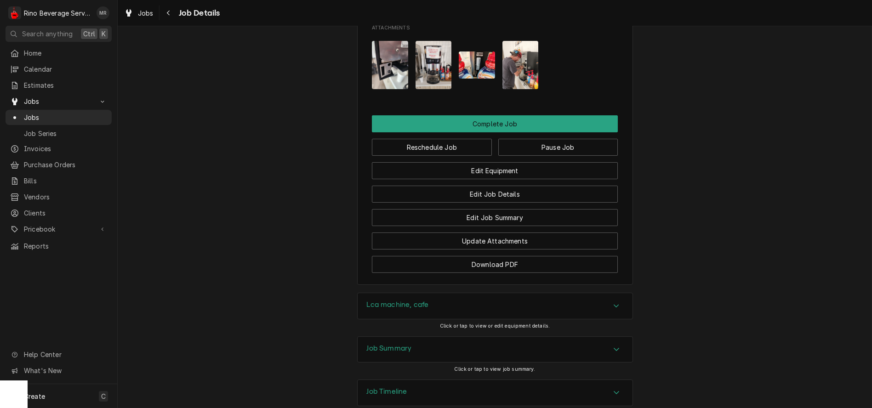
scroll to position [919, 0]
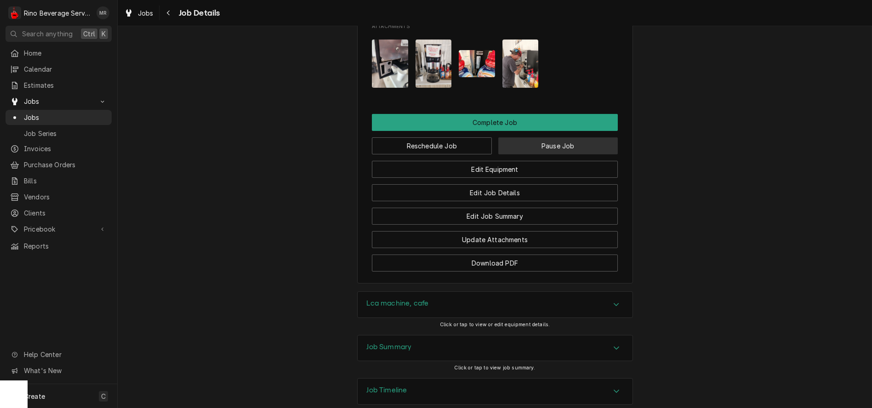
click at [546, 154] on button "Pause Job" at bounding box center [558, 145] width 120 height 17
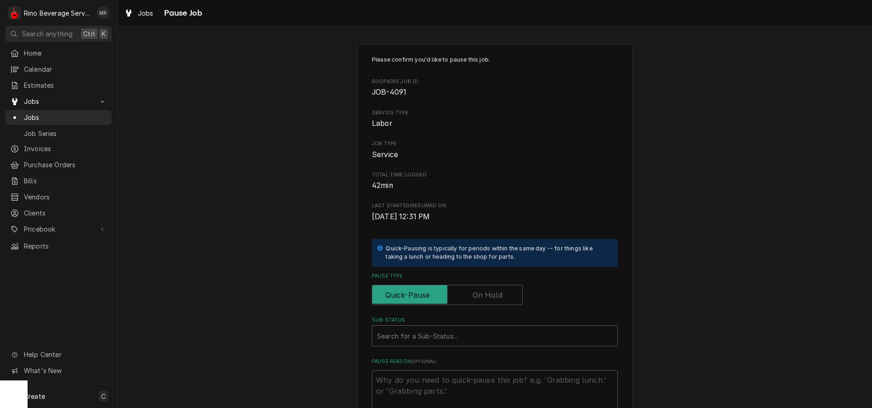
click at [489, 292] on label "Pause Type" at bounding box center [447, 295] width 151 height 20
click at [489, 292] on input "Pause Type" at bounding box center [447, 295] width 142 height 20
checkbox input "true"
click at [398, 336] on div "Sub-Status" at bounding box center [495, 336] width 236 height 17
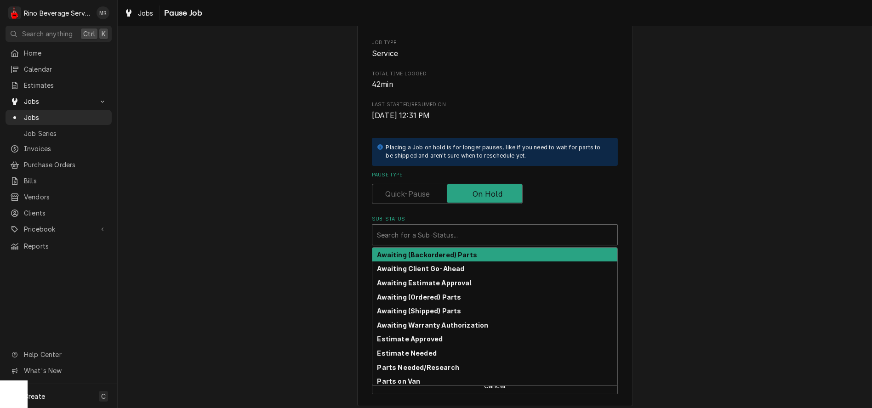
scroll to position [108, 0]
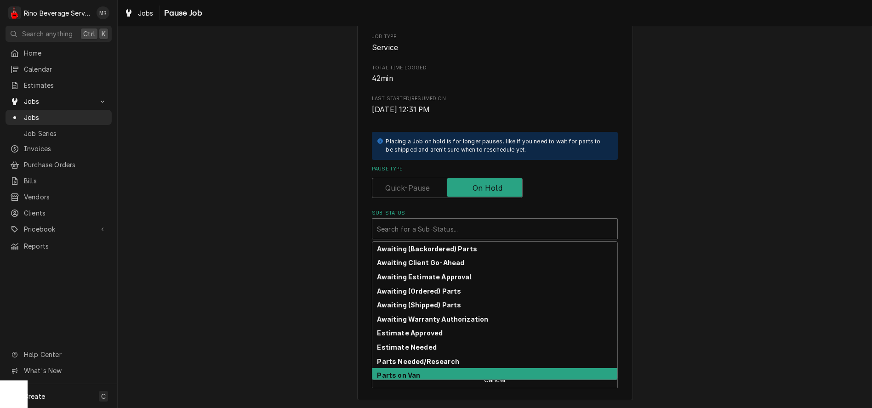
click at [438, 368] on div "Parts on Van" at bounding box center [494, 375] width 245 height 14
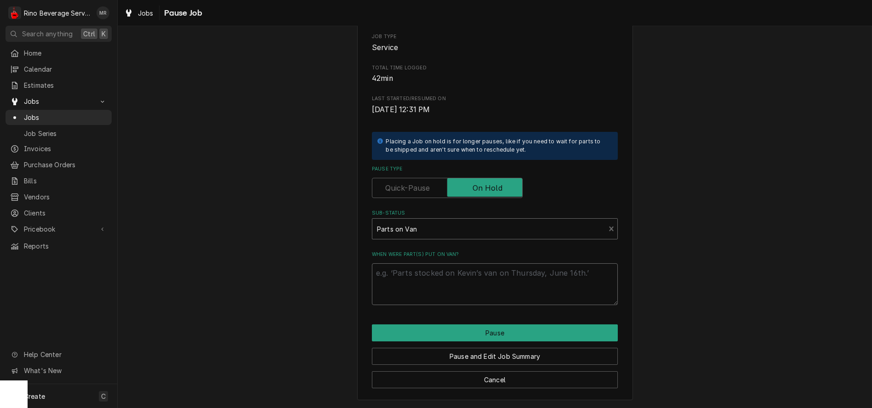
click at [413, 277] on textarea "When were part(s) put on van?" at bounding box center [495, 284] width 246 height 42
type textarea "x"
type textarea "N"
type textarea "x"
type textarea "Ne"
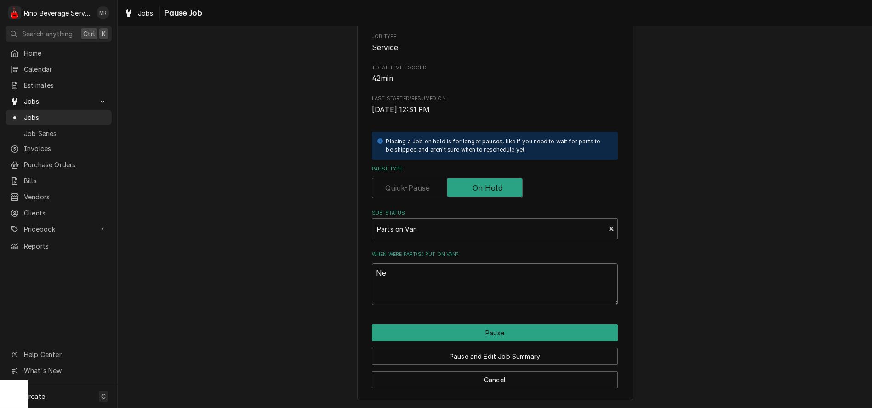
type textarea "x"
type textarea "Nee"
type textarea "x"
type textarea "Need"
type textarea "x"
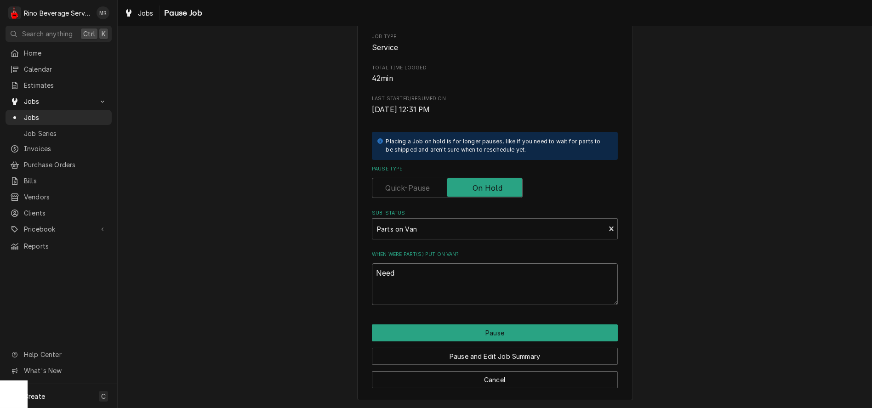
type textarea "Need"
type textarea "x"
type textarea "Need t"
type textarea "x"
type textarea "Need to"
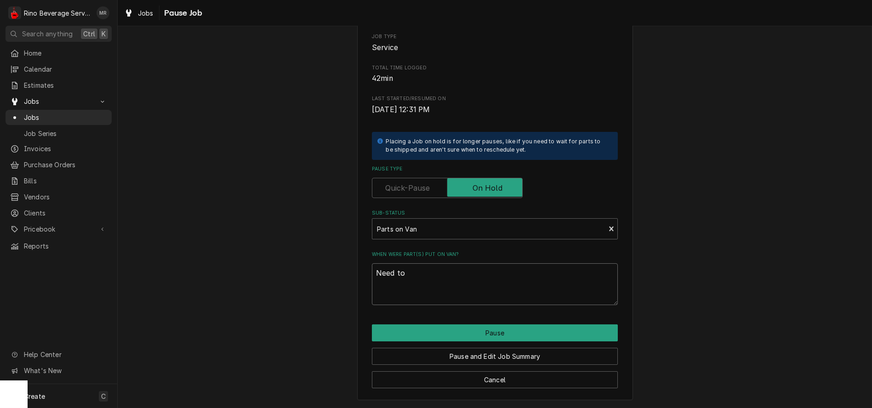
type textarea "x"
type textarea "Need to"
type textarea "x"
type textarea "Need to r"
type textarea "x"
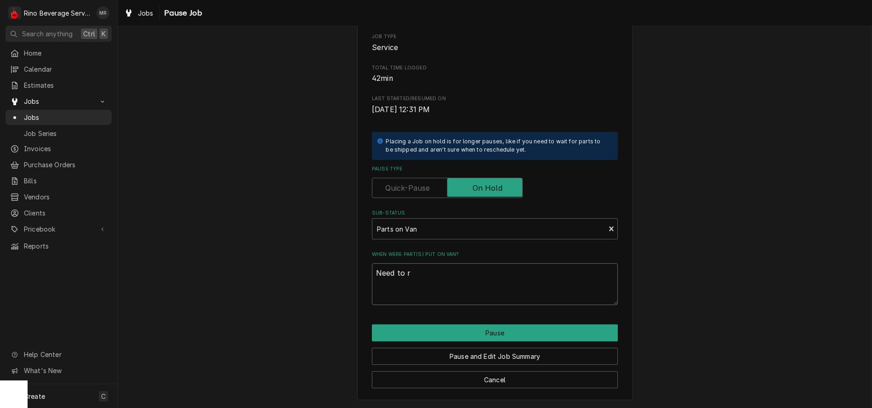
type textarea "Need to re"
type textarea "x"
type textarea "Need to rep"
type textarea "x"
type textarea "Need to repl"
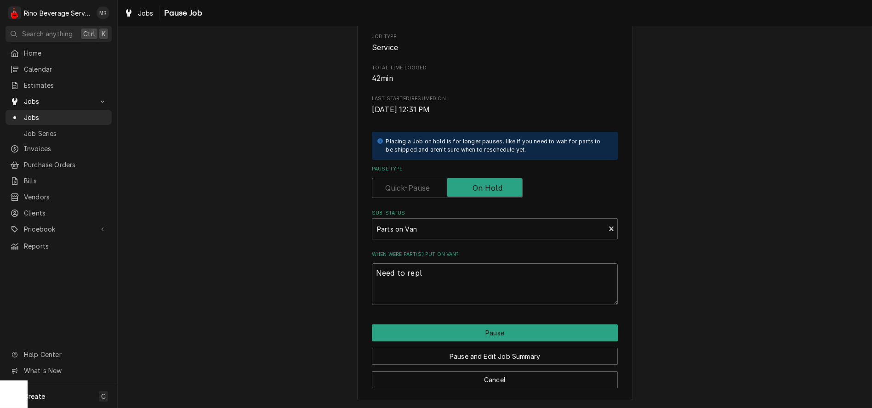
type textarea "x"
type textarea "Need to repla"
type textarea "x"
type textarea "Need to replac"
type textarea "x"
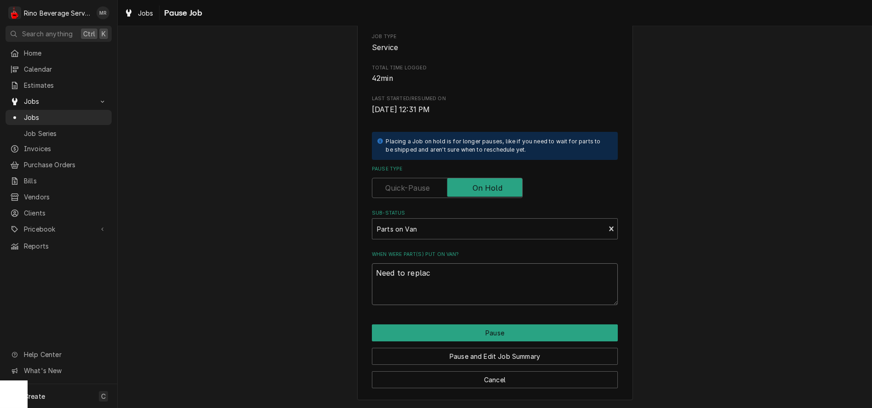
type textarea "Need to replace"
type textarea "x"
type textarea "Need to replace"
type textarea "x"
type textarea "Need to replace d"
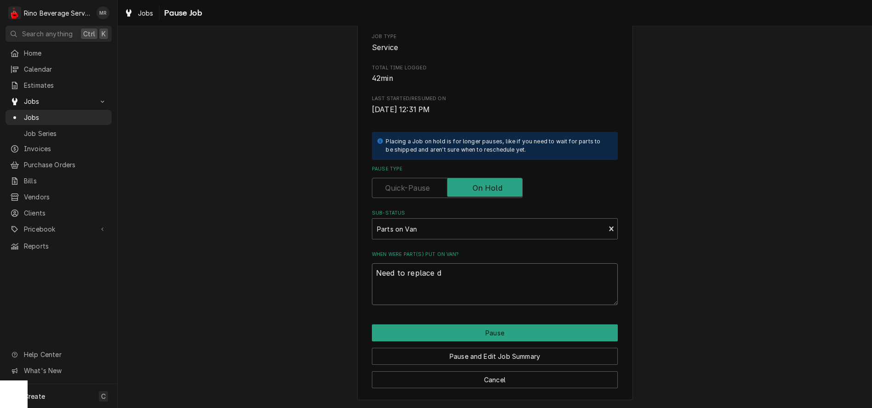
type textarea "x"
type textarea "Need to replace do"
type textarea "x"
type textarea "Need to replace doo"
type textarea "x"
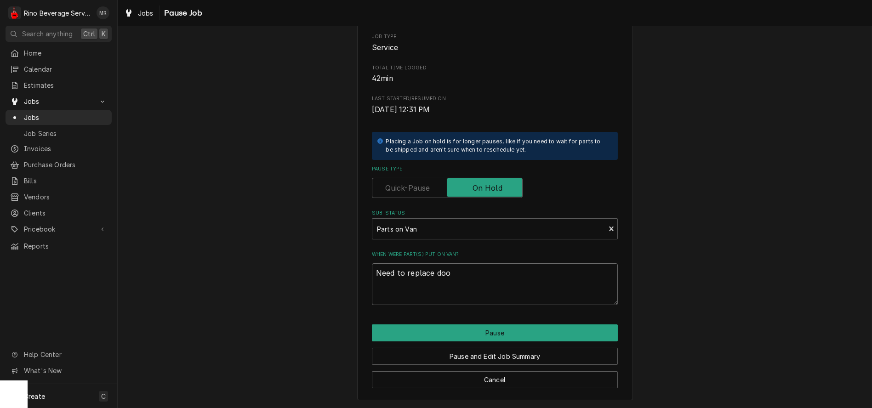
type textarea "Need to replace door"
type textarea "x"
type textarea "Need to replace door"
type textarea "x"
type textarea "Need to replace door s"
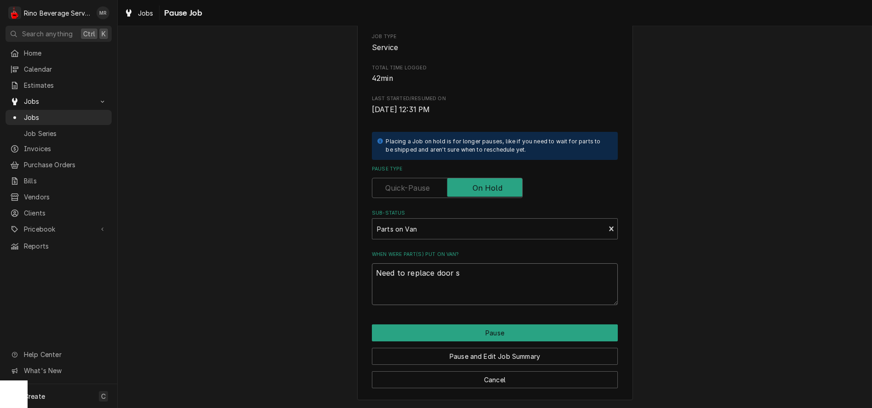
type textarea "x"
type textarea "Need to replace door sw"
type textarea "x"
type textarea "Need to replace door swi"
type textarea "x"
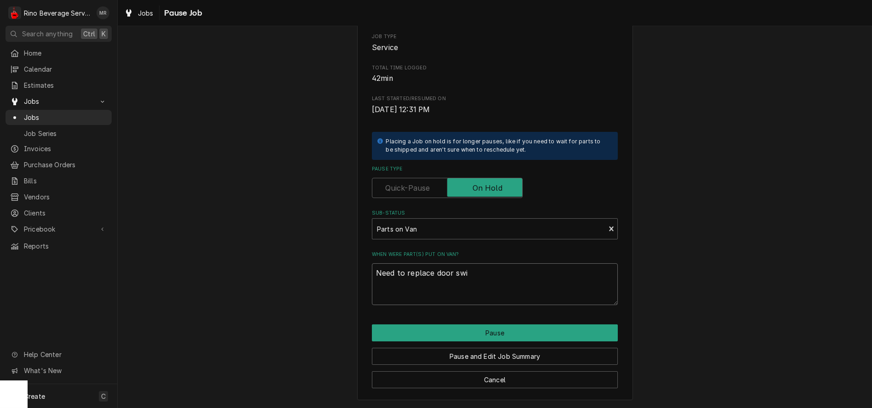
type textarea "Need to replace door swit"
type textarea "x"
type textarea "Need to replace door switc"
type textarea "x"
type textarea "Need to replace door switch"
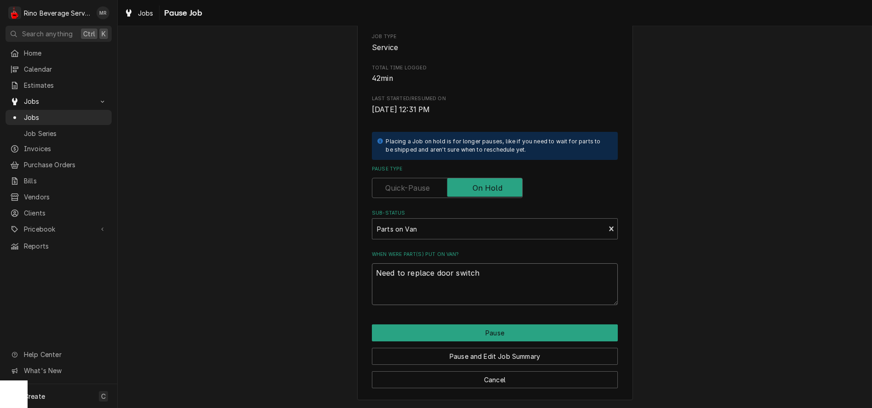
type textarea "x"
type textarea "Need to replace door switch"
type textarea "x"
type textarea "Need to replace door switch b"
type textarea "x"
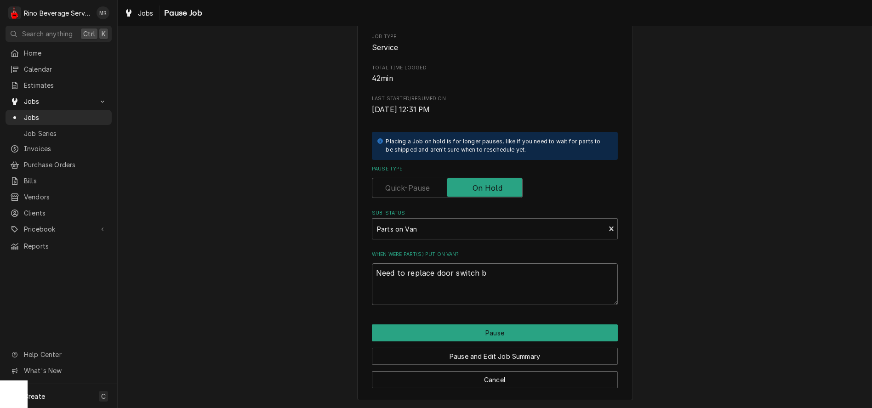
type textarea "Need to replace door switch bu"
type textarea "x"
type textarea "Need to replace door switch but"
type textarea "x"
type textarea "Need to replace door switch butt"
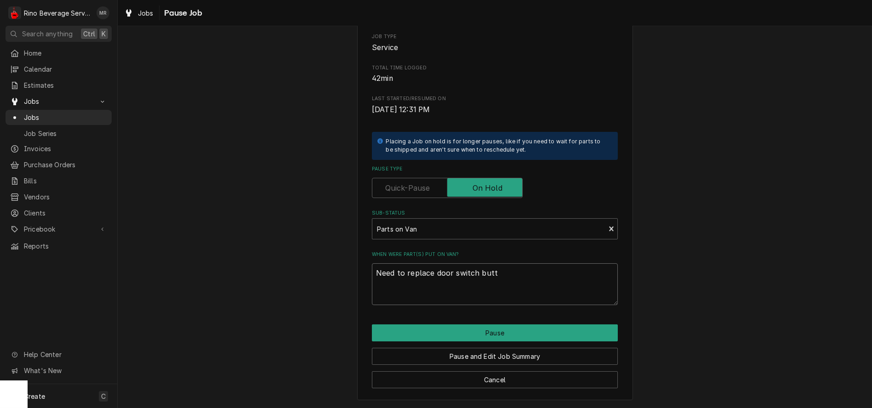
type textarea "x"
type textarea "Need to replace door switch butto"
type textarea "x"
type textarea "Need to replace door switch button"
click at [461, 354] on button "Pause and Edit Job Summary" at bounding box center [495, 356] width 246 height 17
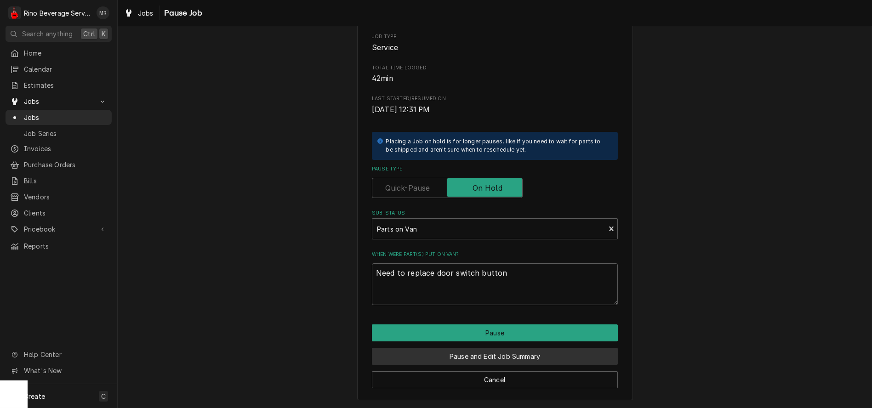
type textarea "x"
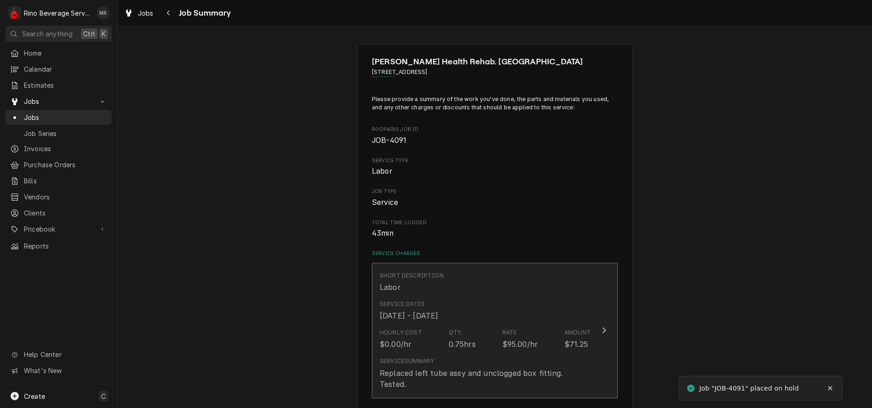
scroll to position [51, 0]
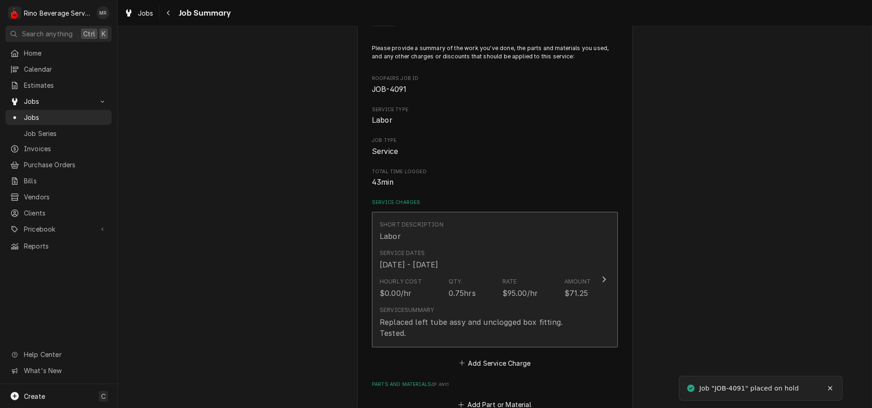
click at [595, 322] on button "Short Description Labor Service Dates [DATE] - [DATE] Hourly Cost $0.00/hr Qty.…" at bounding box center [495, 280] width 246 height 136
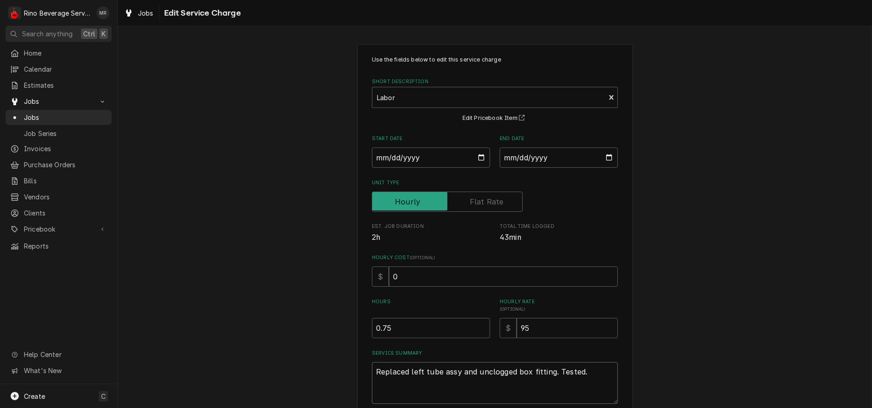
click at [590, 375] on textarea "Replaced left tube assy and unclogged box fitting. Tested." at bounding box center [495, 383] width 246 height 42
type textarea "x"
type textarea "Replaced left tube assy and unclogged box fitting. Tested."
type textarea "x"
type textarea "Replaced left tube assy and unclogged box fitting. Tested. D"
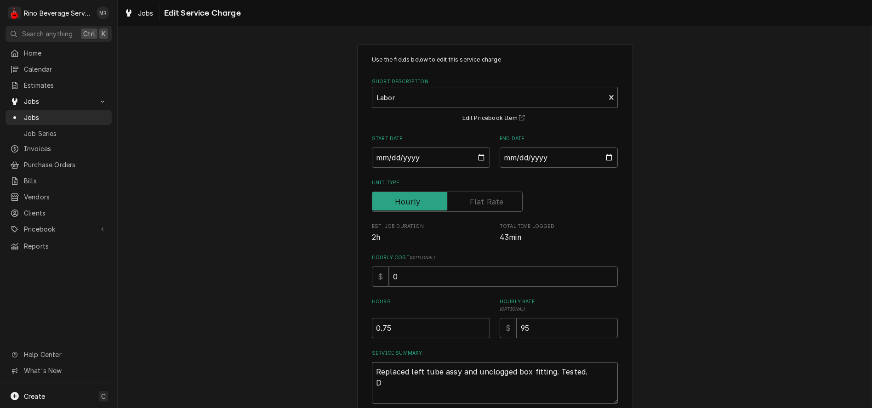
type textarea "x"
type textarea "Replaced left tube assy and unclogged box fitting. Tested. Do"
type textarea "x"
type textarea "Replaced left tube assy and unclogged box fitting. Tested. Doo"
type textarea "x"
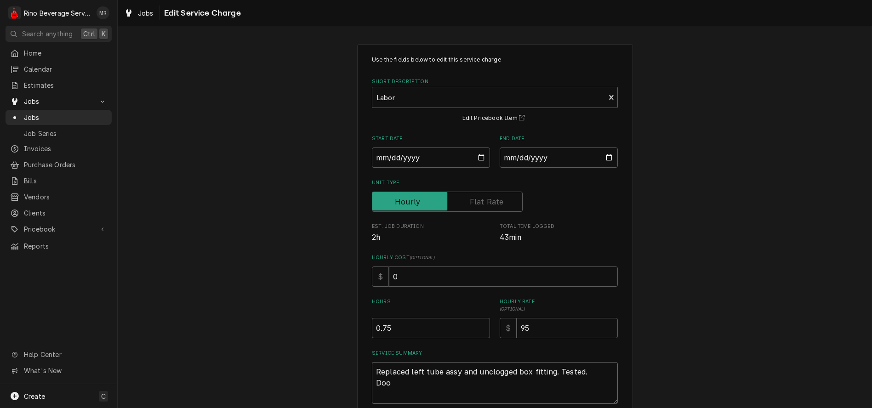
type textarea "Replaced left tube assy and unclogged box fitting. Tested. Door"
type textarea "x"
type textarea "Replaced left tube assy and unclogged box fitting. Tested. Door"
type textarea "x"
type textarea "Replaced left tube assy and unclogged box fitting. Tested. Door s"
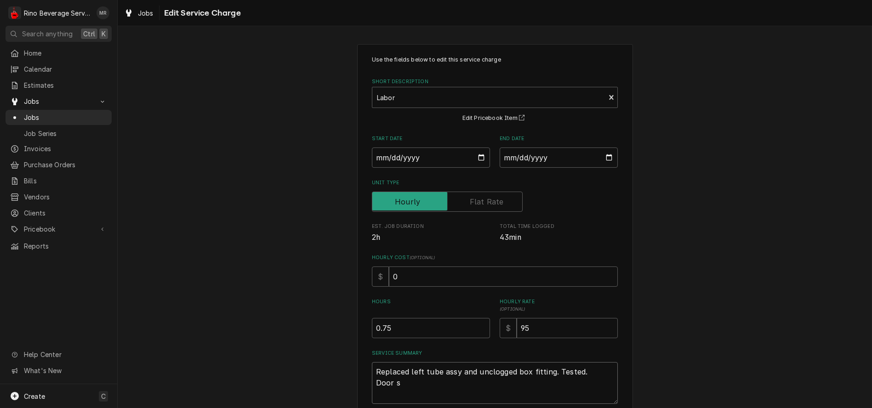
type textarea "x"
type textarea "Replaced left tube assy and unclogged box fitting. Tested. Door sw"
type textarea "x"
type textarea "Replaced left tube assy and unclogged box fitting. Tested. Door swi"
type textarea "x"
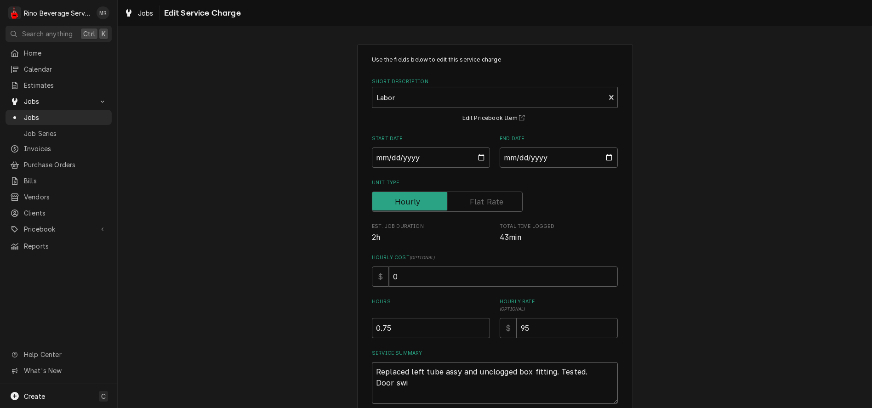
type textarea "Replaced left tube assy and unclogged box fitting. Tested. Door swit"
type textarea "x"
type textarea "Replaced left tube assy and unclogged box fitting. Tested. Door switc"
type textarea "x"
type textarea "Replaced left tube assy and unclogged box fitting. Tested. Door switch"
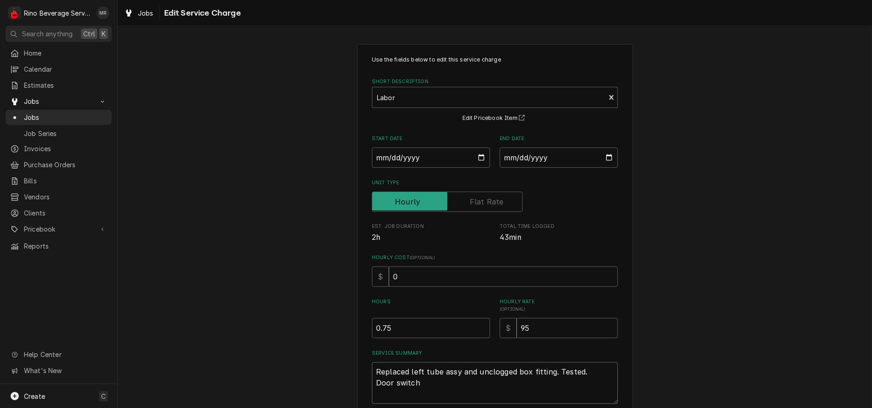
type textarea "x"
type textarea "Replaced left tube assy and unclogged box fitting. Tested. Door switch"
type textarea "x"
type textarea "Replaced left tube assy and unclogged box fitting. Tested. Door switch s"
type textarea "x"
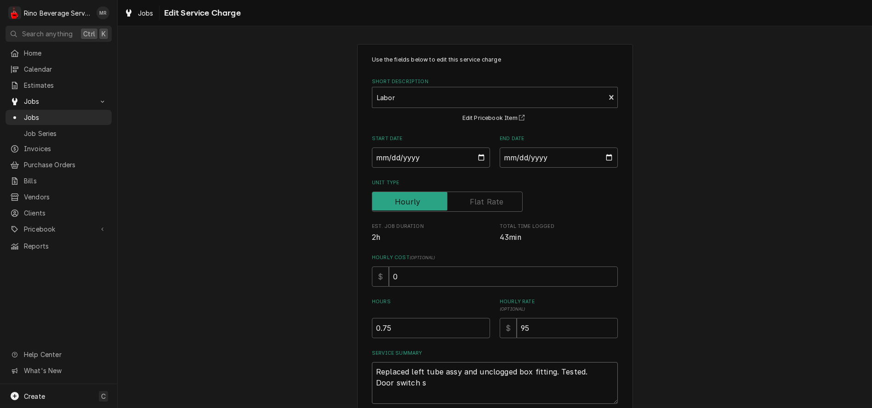
type textarea "Replaced left tube assy and unclogged box fitting. Tested. Door switch so"
type textarea "x"
type textarea "Replaced left tube assy and unclogged box fitting. Tested. Door switch som"
type textarea "x"
type textarea "Replaced left tube assy and unclogged box fitting. Tested. Door switch some"
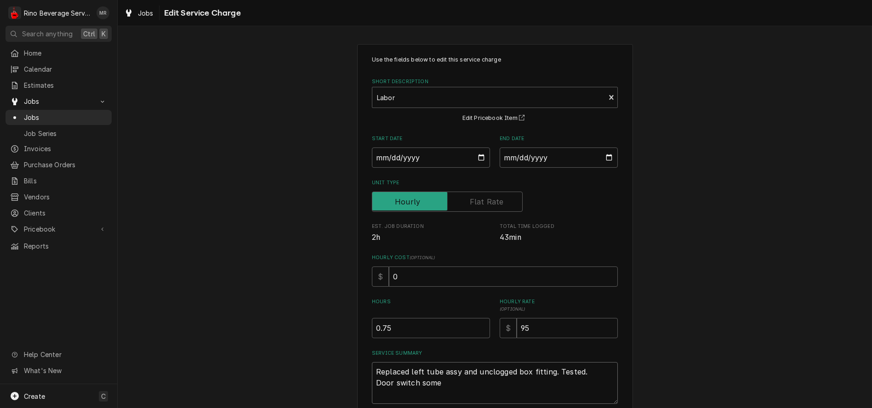
type textarea "x"
type textarea "Replaced left tube assy and unclogged box fitting. Tested. Door switch somet"
type textarea "x"
type textarea "Replaced left tube assy and unclogged box fitting. Tested. Door switch someti"
type textarea "x"
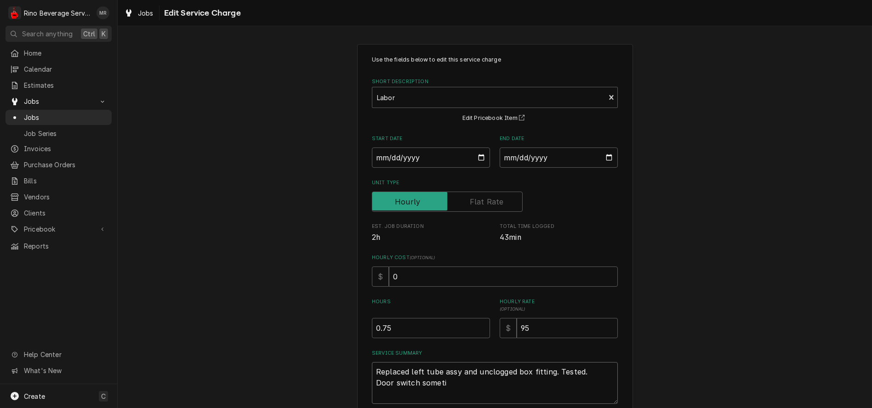
type textarea "Replaced left tube assy and unclogged box fitting. Tested. Door switch sometim"
type textarea "x"
type textarea "Replaced left tube assy and unclogged box fitting. Tested. Door switch sometime"
type textarea "x"
type textarea "Replaced left tube assy and unclogged box fitting. Tested. Door switch sometimes"
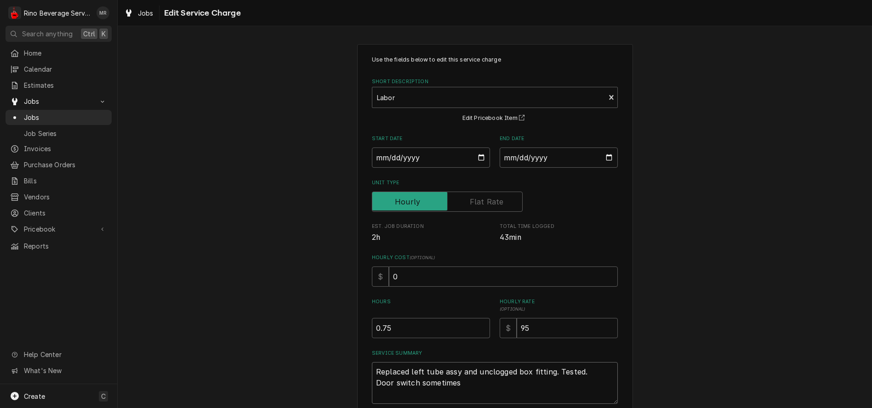
type textarea "x"
type textarea "Replaced left tube assy and unclogged box fitting. Tested. Door switch sometimes"
type textarea "x"
type textarea "Replaced left tube assy and unclogged box fitting. Tested. Door switch sometime…"
type textarea "x"
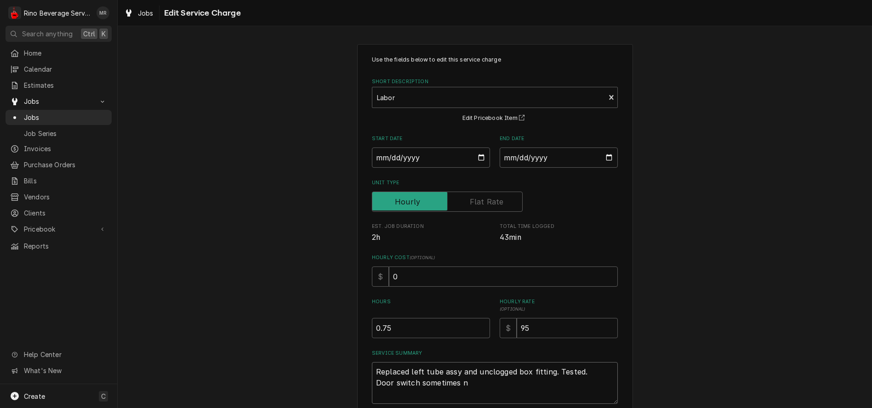
type textarea "Replaced left tube assy and unclogged box fitting. Tested. Door switch sometime…"
type textarea "x"
type textarea "Replaced left tube assy and unclogged box fitting. Tested. Door switch sometime…"
type textarea "x"
type textarea "Replaced left tube assy and unclogged box fitting. Tested. Door switch sometime…"
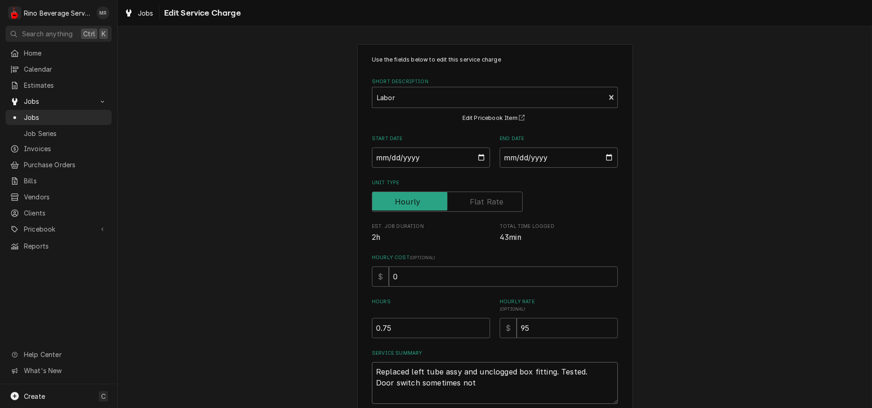
type textarea "x"
type textarea "Replaced left tube assy and unclogged box fitting. Tested. Door switch sometime…"
type textarea "x"
type textarea "Replaced left tube assy and unclogged box fitting. Tested. Door switch sometime…"
type textarea "x"
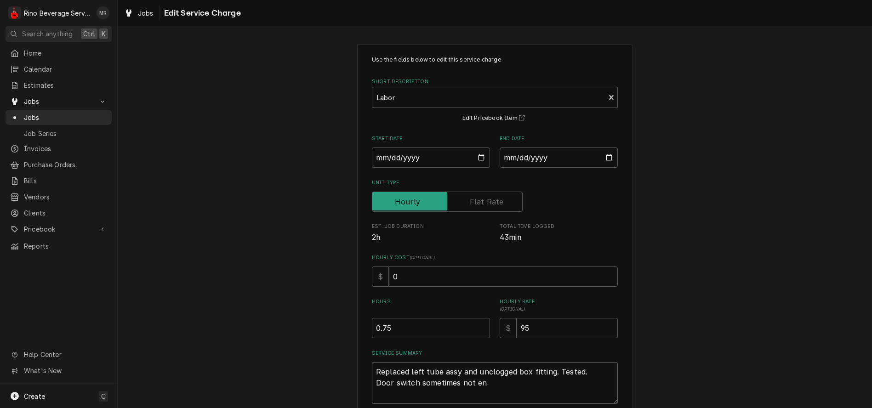
type textarea "Replaced left tube assy and unclogged box fitting. Tested. Door switch sometime…"
type textarea "x"
type textarea "Replaced left tube assy and unclogged box fitting. Tested. Door switch sometime…"
type textarea "x"
type textarea "Replaced left tube assy and unclogged box fitting. Tested. Door switch sometime…"
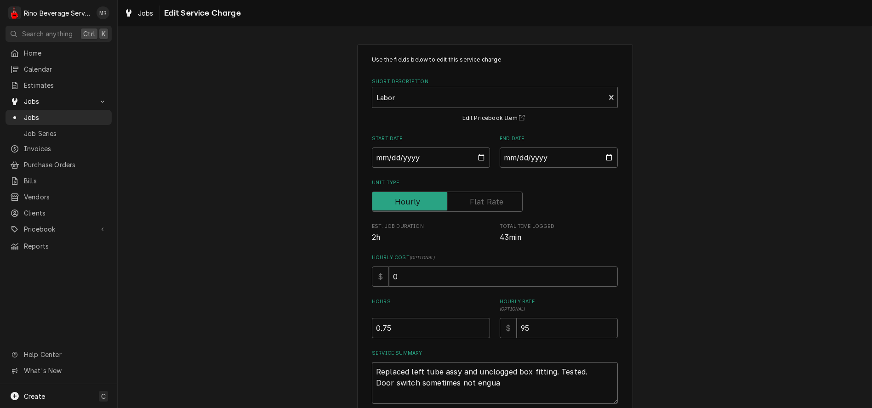
type textarea "x"
type textarea "Replaced left tube assy and unclogged box fitting. Tested. Door switch sometime…"
type textarea "x"
type textarea "Replaced left tube assy and unclogged box fitting. Tested. Door switch sometime…"
type textarea "x"
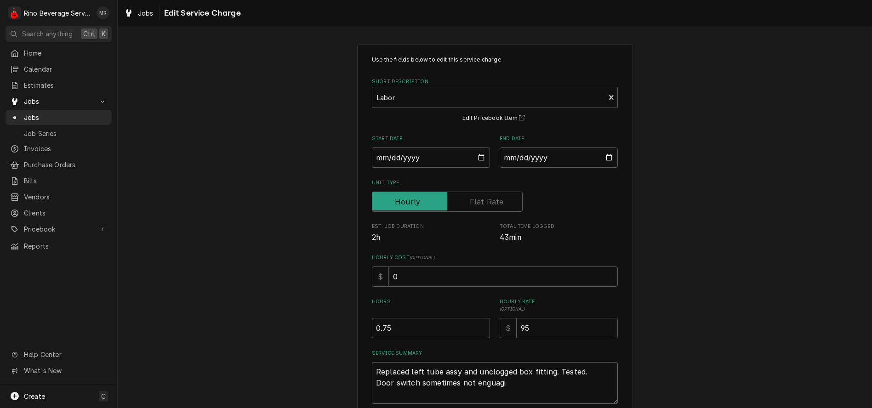
type textarea "Replaced left tube assy and unclogged box fitting. Tested. Door switch sometime…"
type textarea "x"
type textarea "Replaced left tube assy and unclogged box fitting. Tested. Door switch sometime…"
type textarea "x"
type textarea "Replaced left tube assy and unclogged box fitting. Tested. Door switch sometime…"
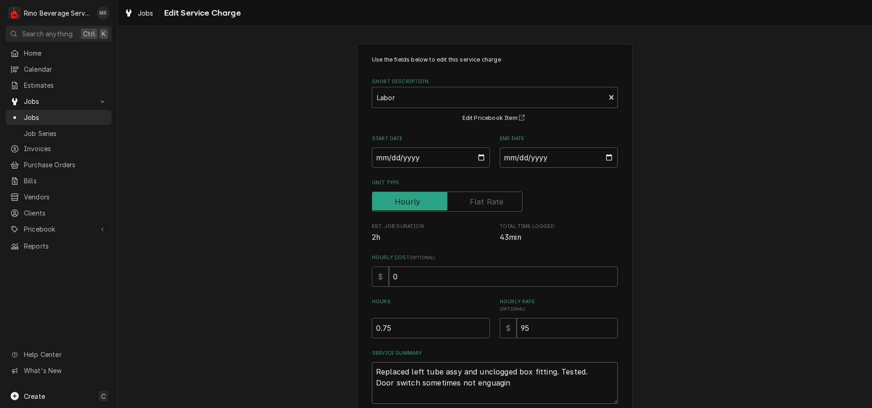
type textarea "x"
type textarea "Replaced left tube assy and unclogged box fitting. Tested. Door switch sometime…"
type textarea "x"
type textarea "Replaced left tube assy and unclogged box fitting. Tested. Door switch sometime…"
type textarea "x"
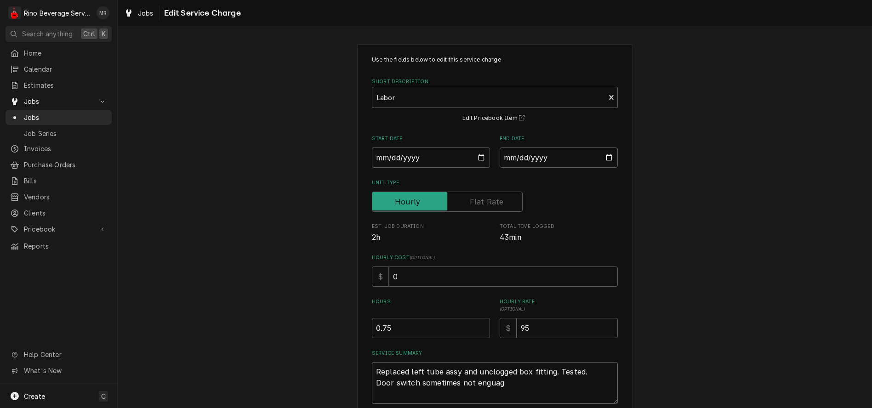
type textarea "Replaced left tube assy and unclogged box fitting. Tested. Door switch sometime…"
type textarea "x"
type textarea "Replaced left tube assy and unclogged box fitting. Tested. Door switch sometime…"
type textarea "x"
type textarea "Replaced left tube assy and unclogged box fitting. Tested. Door switch sometime…"
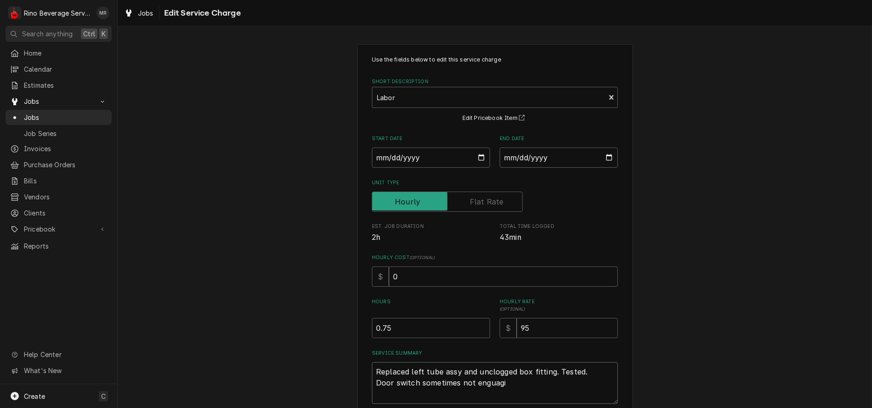
type textarea "x"
type textarea "Replaced left tube assy and unclogged box fitting. Tested. Door switch sometime…"
type textarea "x"
type textarea "Replaced left tube assy and unclogged box fitting. Tested. Door switch sometime…"
type textarea "x"
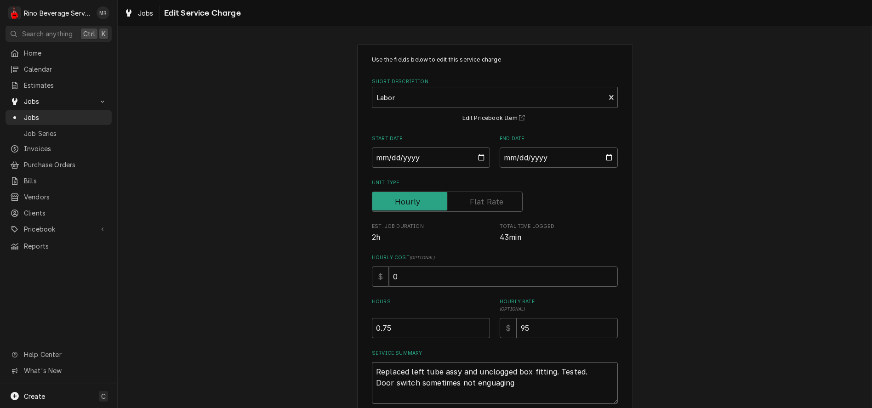
type textarea "Replaced left tube assy and unclogged box fitting. Tested. Door switch sometime…"
type textarea "x"
type textarea "Replaced left tube assy and unclogged box fitting. Tested. Door switch sometime…"
type textarea "x"
type textarea "Replaced left tube assy and unclogged box fitting. Tested. Door switch sometime…"
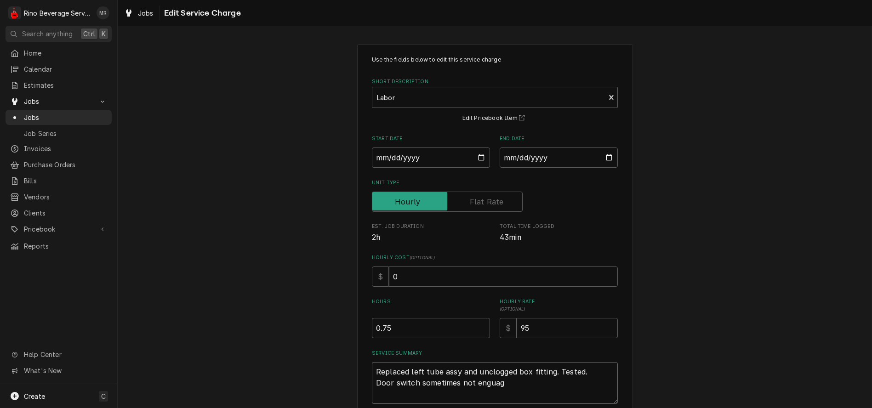
type textarea "x"
type textarea "Replaced left tube assy and unclogged box fitting. Tested. Door switch sometime…"
type textarea "x"
type textarea "Replaced left tube assy and unclogged box fitting. Tested. Door switch sometime…"
type textarea "x"
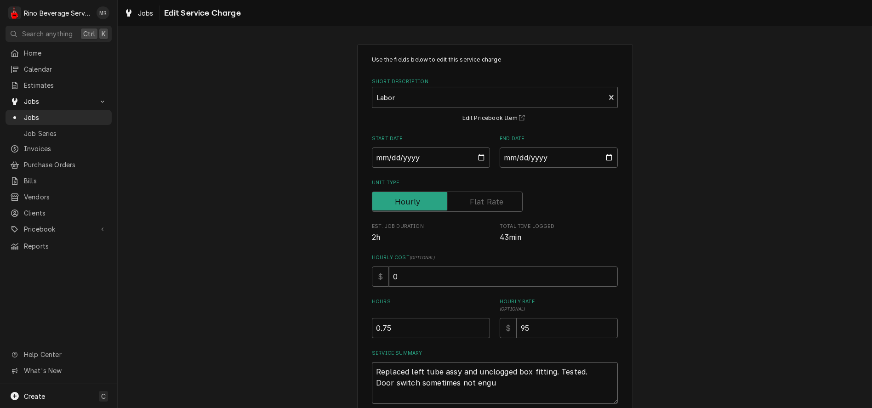
type textarea "Replaced left tube assy and unclogged box fitting. Tested. Door switch sometime…"
type textarea "x"
type textarea "Replaced left tube assy and unclogged box fitting. Tested. Door switch sometime…"
type textarea "x"
type textarea "Replaced left tube assy and unclogged box fitting. Tested. Door switch sometime…"
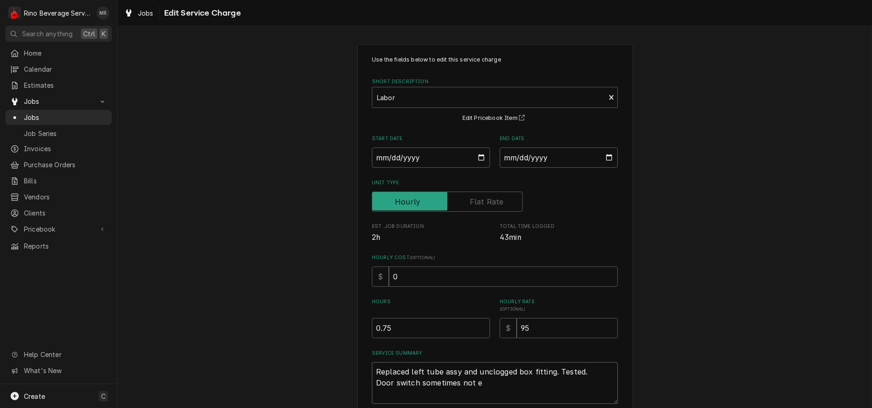
type textarea "x"
type textarea "Replaced left tube assy and unclogged box fitting. Tested. Door switch sometime…"
type textarea "x"
type textarea "Replaced left tube assy and unclogged box fitting. Tested. Door switch sometime…"
type textarea "x"
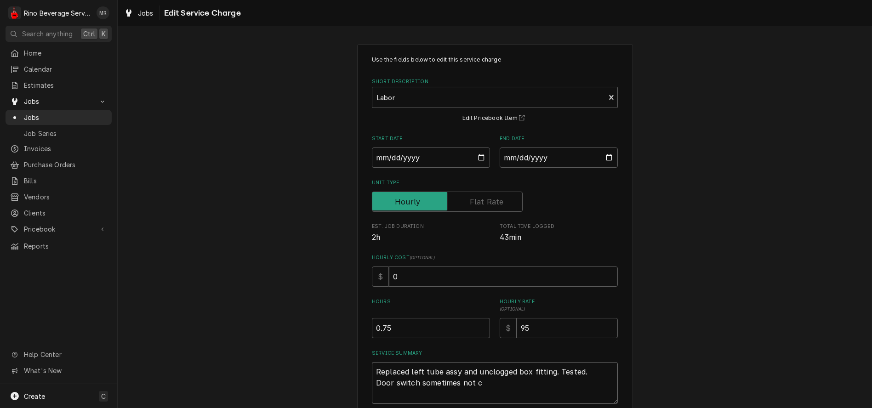
type textarea "Replaced left tube assy and unclogged box fitting. Tested. Door switch sometime…"
type textarea "x"
type textarea "Replaced left tube assy and unclogged box fitting. Tested. Door switch sometime…"
type textarea "x"
type textarea "Replaced left tube assy and unclogged box fitting. Tested. Door switch sometime…"
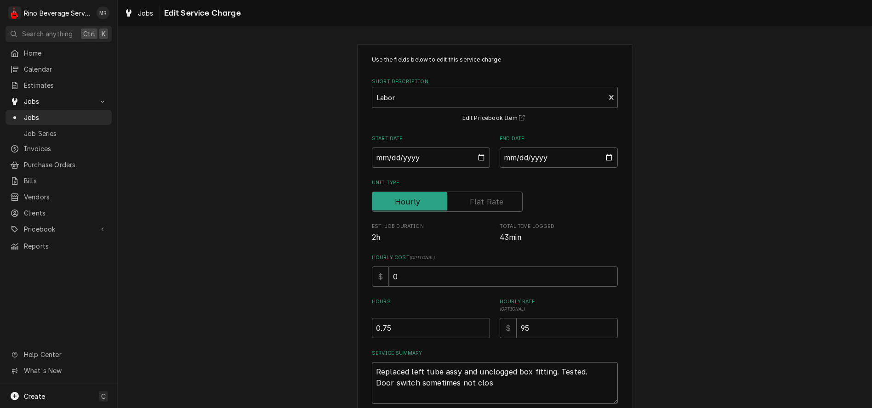
type textarea "x"
type textarea "Replaced left tube assy and unclogged box fitting. Tested. Door switch sometime…"
type textarea "x"
type textarea "Replaced left tube assy and unclogged box fitting. Tested. Door switch sometime…"
type textarea "x"
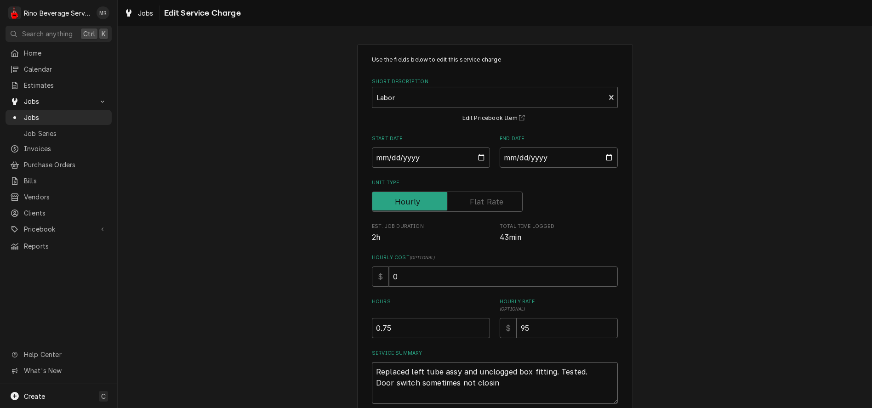
type textarea "Replaced left tube assy and unclogged box fitting. Tested. Door switch sometime…"
type textarea "x"
type textarea "Replaced left tube assy and unclogged box fitting. Tested. Door switch sometime…"
type textarea "x"
type textarea "Replaced left tube assy and unclogged box fitting. Tested. Door switch sometime…"
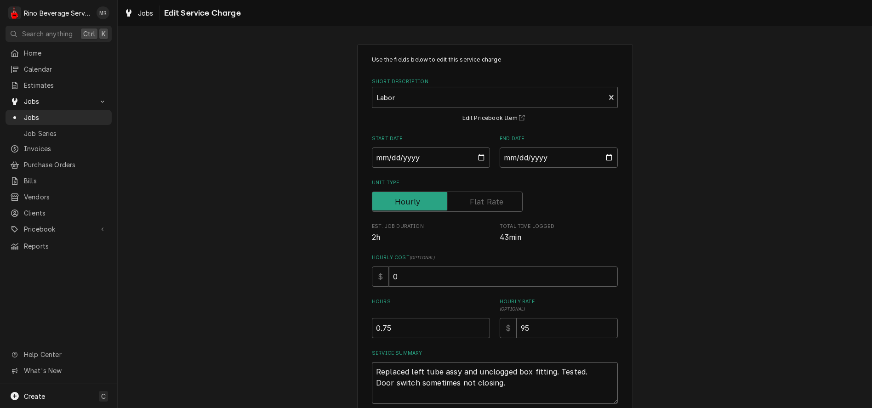
type textarea "x"
type textarea "Replaced left tube assy and unclogged box fitting. Tested. Door switch sometime…"
type textarea "x"
type textarea "Replaced left tube assy and unclogged box fitting. Tested. Door switch sometime…"
type textarea "x"
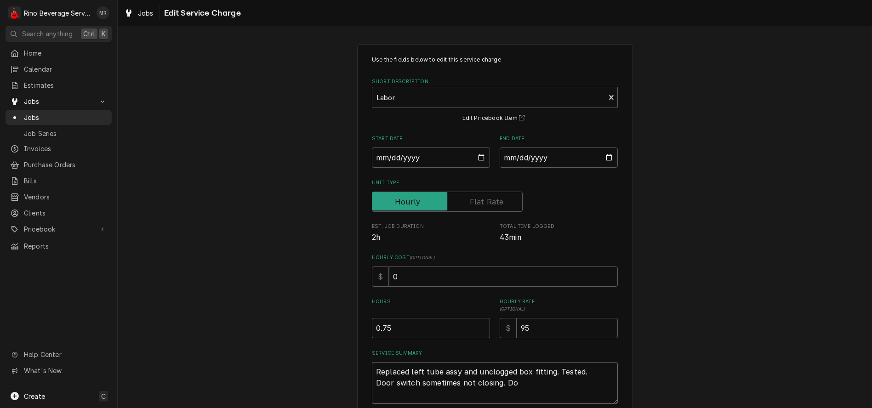
type textarea "Replaced left tube assy and unclogged box fitting. Tested. Door switch sometime…"
type textarea "x"
type textarea "Replaced left tube assy and unclogged box fitting. Tested. Door switch sometime…"
type textarea "x"
type textarea "Replaced left tube assy and unclogged box fitting. Tested. Door switch sometime…"
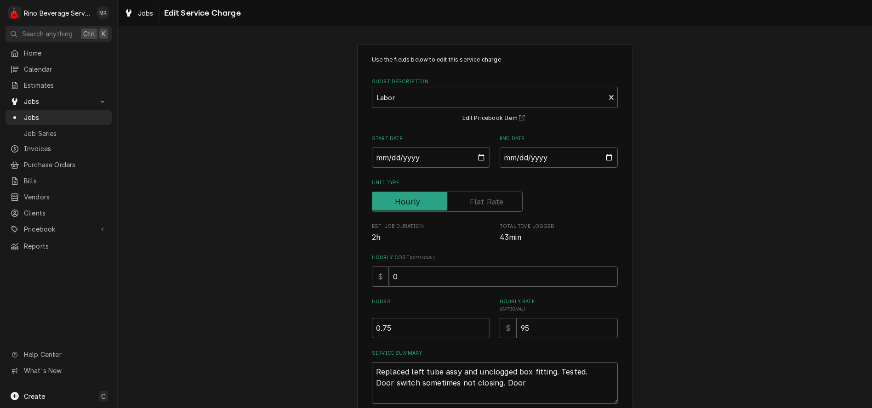
type textarea "x"
type textarea "Replaced left tube assy and unclogged box fitting. Tested. Door switch sometime…"
type textarea "x"
type textarea "Replaced left tube assy and unclogged box fitting. Tested. Door switch sometime…"
type textarea "x"
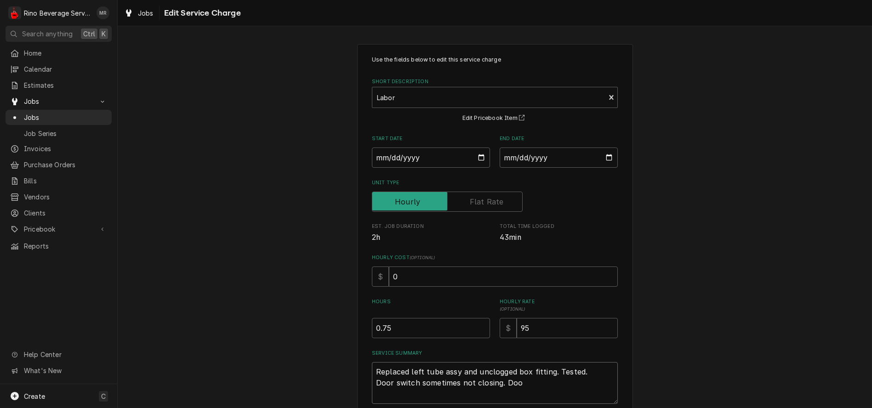
type textarea "Replaced left tube assy and unclogged box fitting. Tested. Door switch sometime…"
type textarea "x"
type textarea "Replaced left tube assy and unclogged box fitting. Tested. Door switch sometime…"
type textarea "x"
type textarea "Replaced left tube assy and unclogged box fitting. Tested. Door switch sometime…"
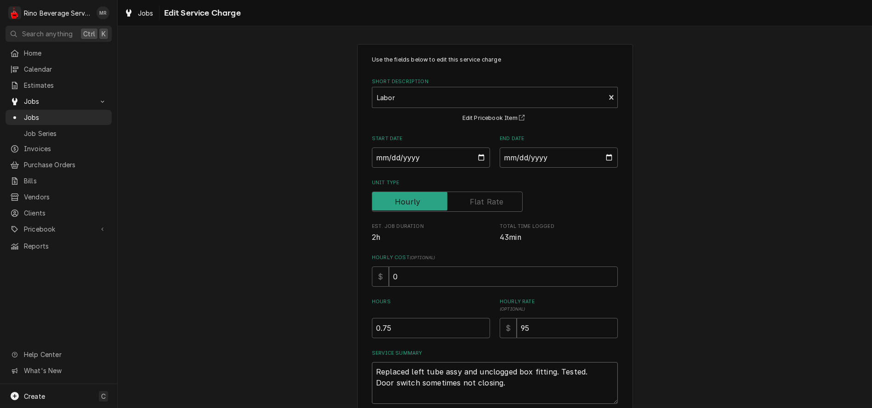
type textarea "x"
type textarea "Replaced left tube assy and unclogged box fitting. Tested. Door switch sometime…"
type textarea "x"
type textarea "Replaced left tube assy and unclogged box fitting. Tested. Door switch sometime…"
type textarea "x"
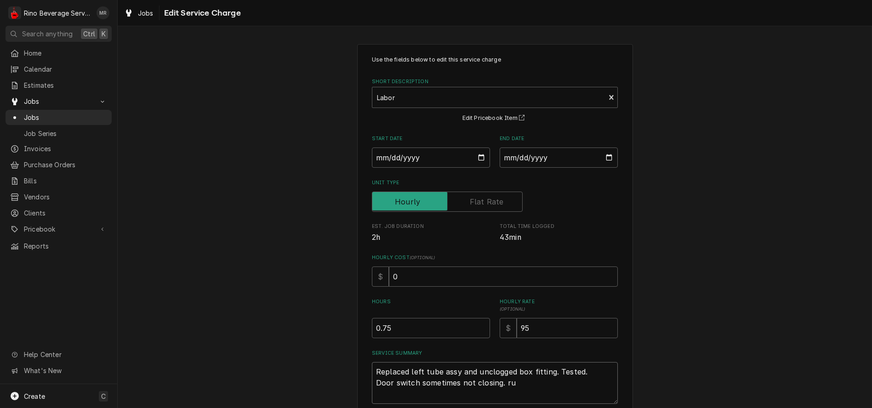
type textarea "Replaced left tube assy and unclogged box fitting. Tested. Door switch sometime…"
type textarea "x"
type textarea "Replaced left tube assy and unclogged box fitting. Tested. Door switch sometime…"
type textarea "x"
type textarea "Replaced left tube assy and unclogged box fitting. Tested. Door switch sometime…"
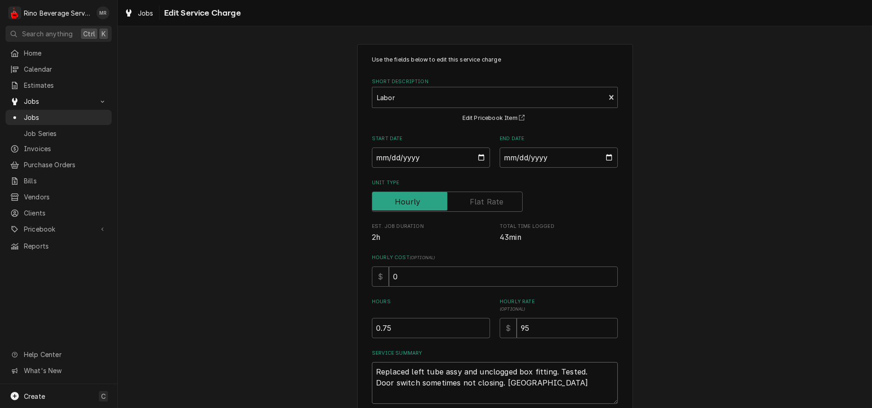
type textarea "x"
type textarea "Replaced left tube assy and unclogged box fitting. Tested. Door switch sometime…"
type textarea "x"
type textarea "Replaced left tube assy and unclogged box fitting. Tested. Door switch sometime…"
type textarea "x"
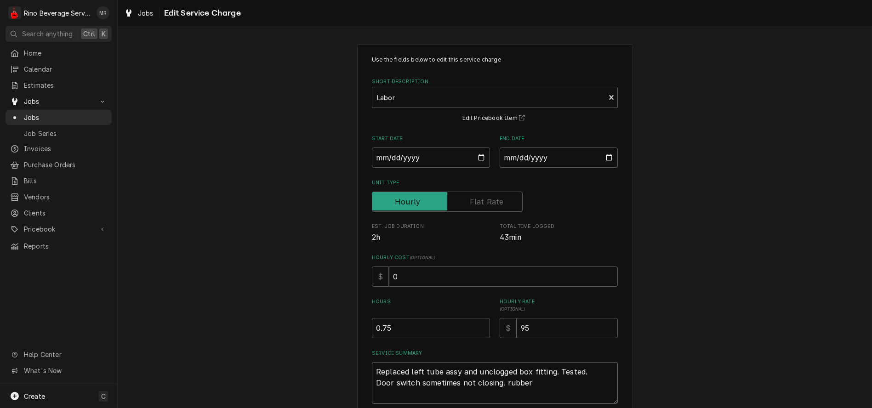
type textarea "Replaced left tube assy and unclogged box fitting. Tested. Door switch sometime…"
type textarea "x"
type textarea "Replaced left tube assy and unclogged box fitting. Tested. Door switch sometime…"
type textarea "x"
type textarea "Replaced left tube assy and unclogged box fitting. Tested. Door switch sometime…"
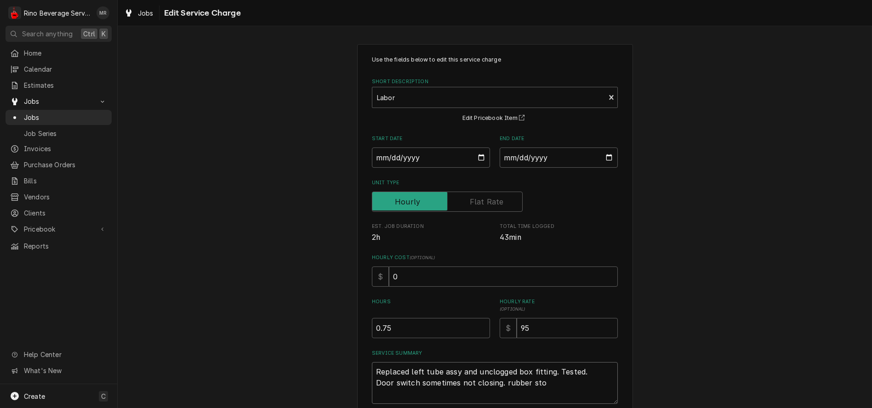
type textarea "x"
type textarea "Replaced left tube assy and unclogged box fitting. Tested. Door switch sometime…"
type textarea "x"
type textarea "Replaced left tube assy and unclogged box fitting. Tested. Door switch sometime…"
type textarea "x"
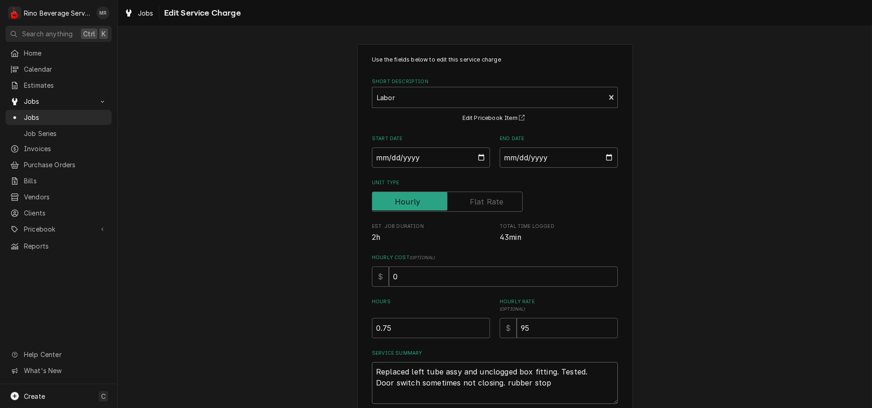
type textarea "Replaced left tube assy and unclogged box fitting. Tested. Door switch sometime…"
type textarea "x"
type textarea "Replaced left tube assy and unclogged box fitting. Tested. Door switch sometime…"
type textarea "x"
type textarea "Replaced left tube assy and unclogged box fitting. Tested. Door switch sometime…"
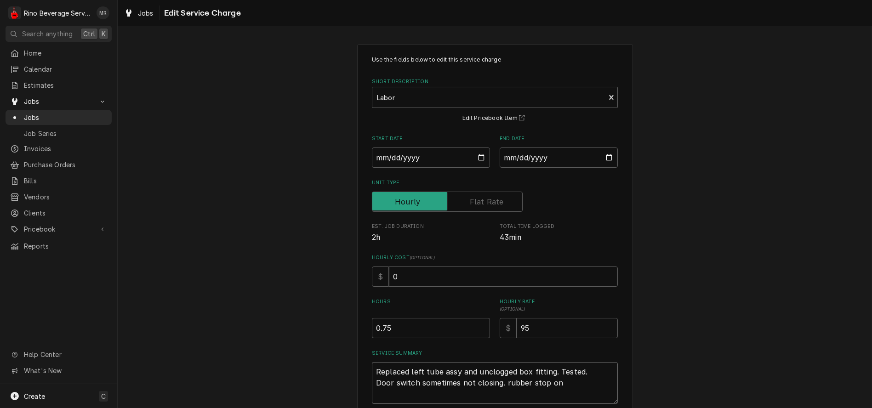
type textarea "x"
type textarea "Replaced left tube assy and unclogged box fitting. Tested. Door switch sometime…"
type textarea "x"
type textarea "Replaced left tube assy and unclogged box fitting. Tested. Door switch sometime…"
type textarea "x"
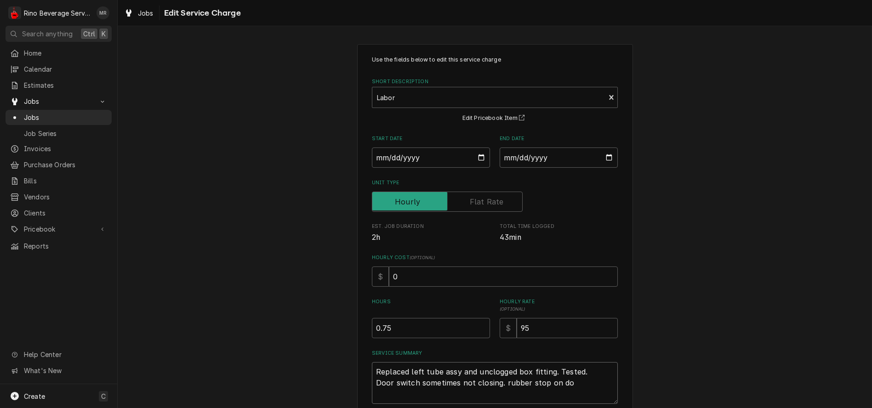
type textarea "Replaced left tube assy and unclogged box fitting. Tested. Door switch sometime…"
type textarea "x"
type textarea "Replaced left tube assy and unclogged box fitting. Tested. Door switch sometime…"
type textarea "x"
type textarea "Replaced left tube assy and unclogged box fitting. Tested. Door switch sometime…"
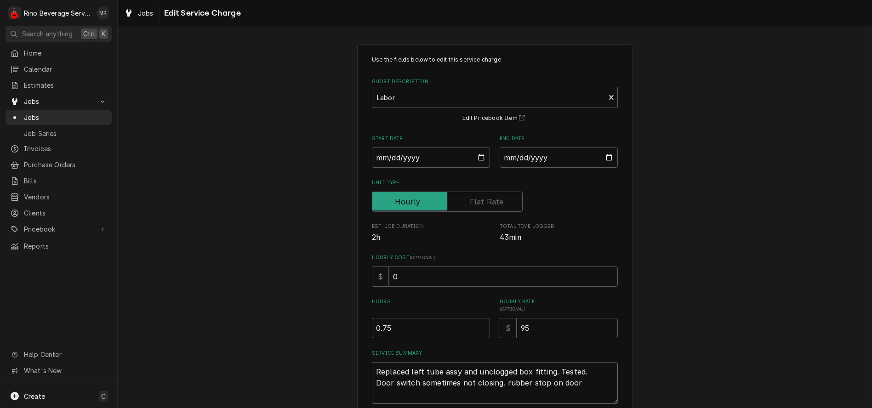
type textarea "x"
type textarea "Replaced left tube assy and unclogged box fitting. Tested. Door switch sometime…"
type textarea "x"
type textarea "Replaced left tube assy and unclogged box fitting. Tested. Door switch sometime…"
type textarea "x"
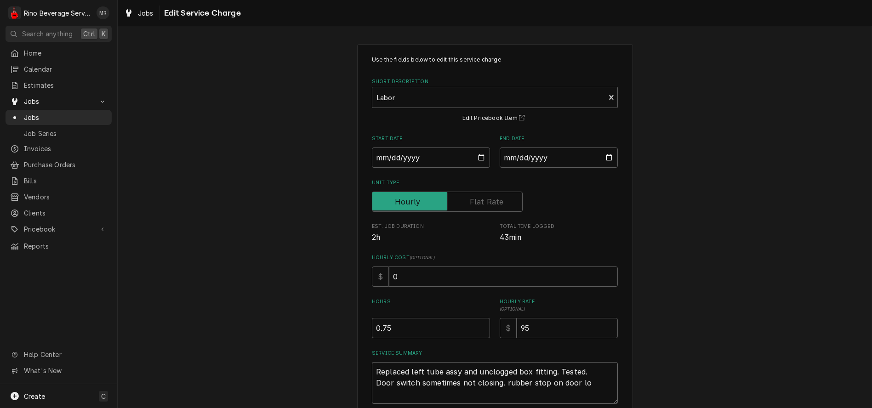
type textarea "Replaced left tube assy and unclogged box fitting. Tested. Door switch sometime…"
type textarea "x"
type textarea "Replaced left tube assy and unclogged box fitting. Tested. Door switch sometime…"
type textarea "x"
type textarea "Replaced left tube assy and unclogged box fitting. Tested. Door switch sometime…"
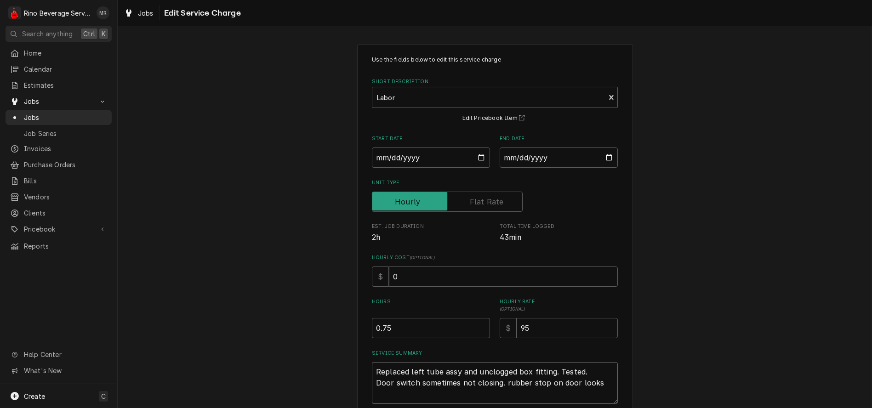
type textarea "x"
type textarea "Replaced left tube assy and unclogged box fitting. Tested. Door switch sometime…"
type textarea "x"
type textarea "Replaced left tube assy and unclogged box fitting. Tested. Door switch sometime…"
type textarea "x"
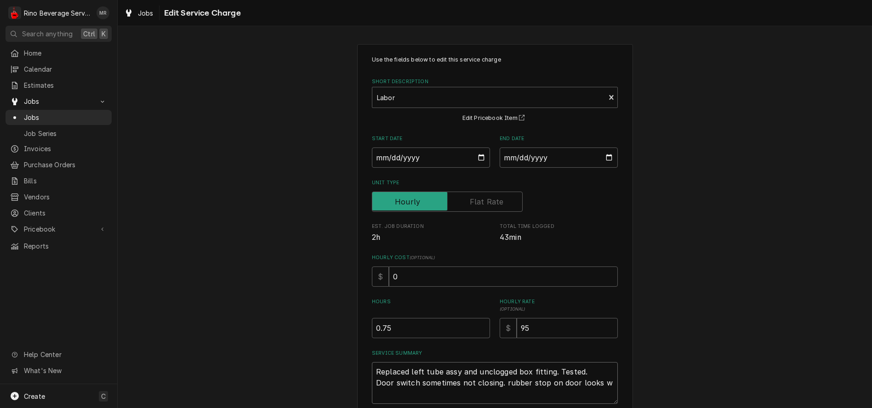
type textarea "Replaced left tube assy and unclogged box fitting. Tested. Door switch sometime…"
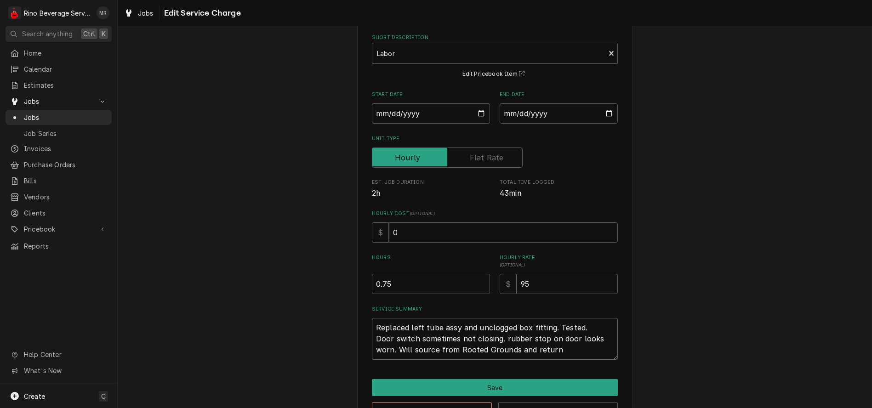
scroll to position [76, 0]
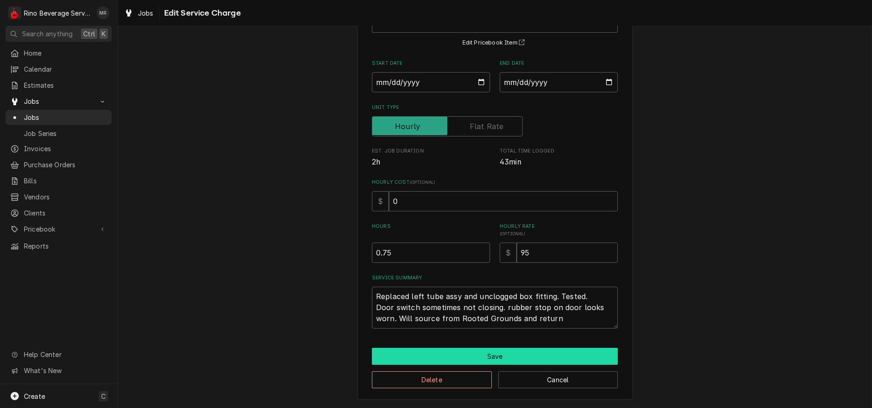
click at [497, 357] on button "Save" at bounding box center [495, 356] width 246 height 17
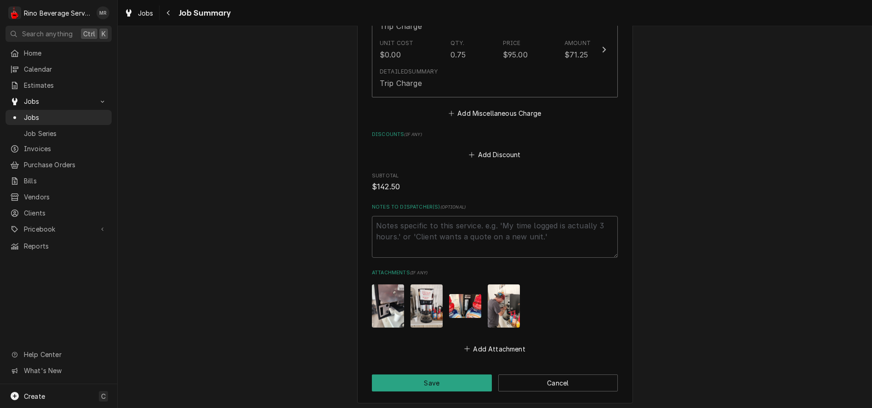
scroll to position [586, 0]
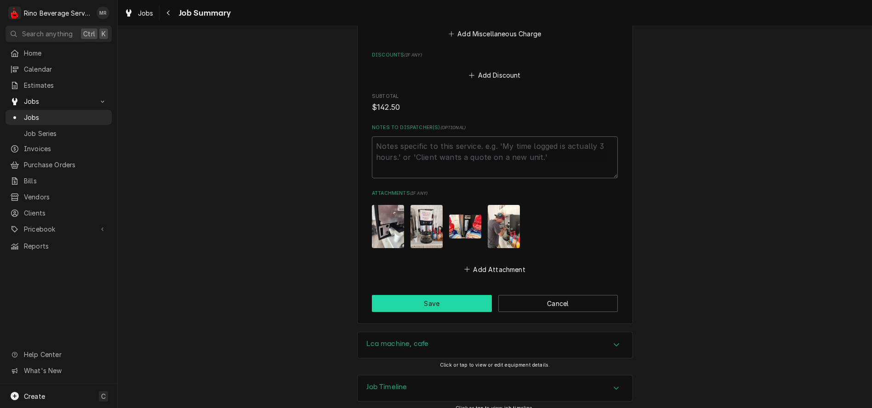
click at [455, 295] on button "Save" at bounding box center [432, 303] width 120 height 17
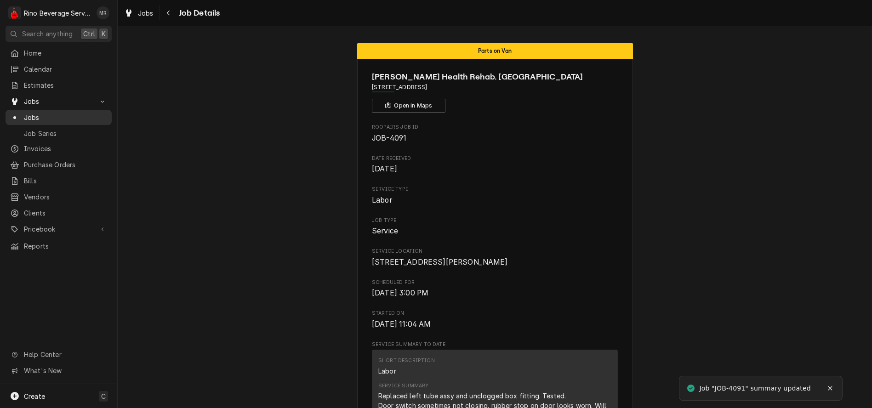
click at [42, 114] on span "Jobs" at bounding box center [65, 118] width 83 height 10
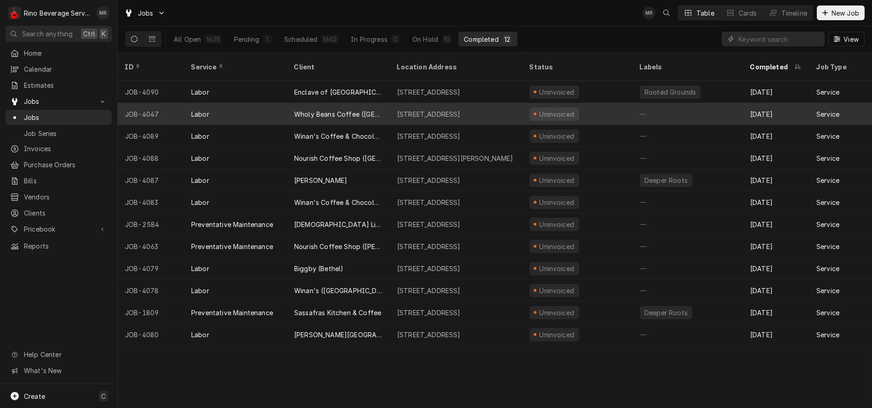
click at [378, 109] on div "Wholy Beans Coffee ([GEOGRAPHIC_DATA])" at bounding box center [338, 114] width 88 height 10
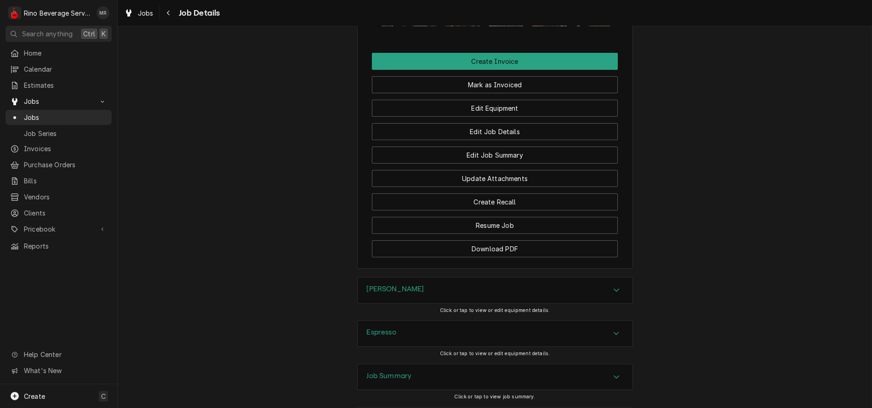
scroll to position [766, 0]
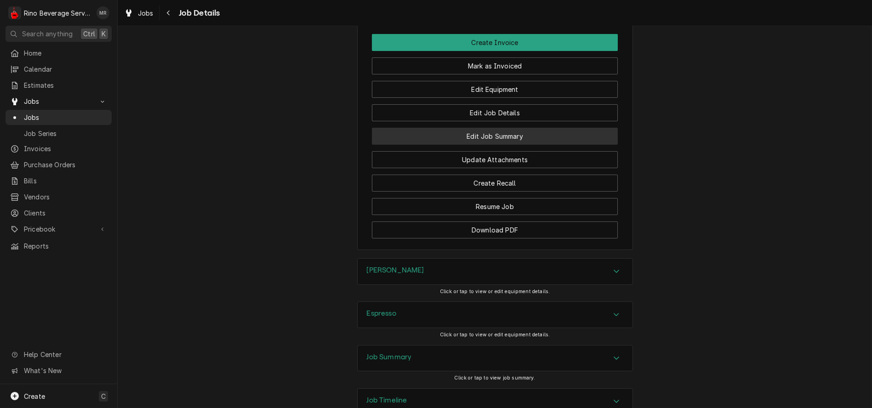
click at [444, 145] on button "Edit Job Summary" at bounding box center [495, 136] width 246 height 17
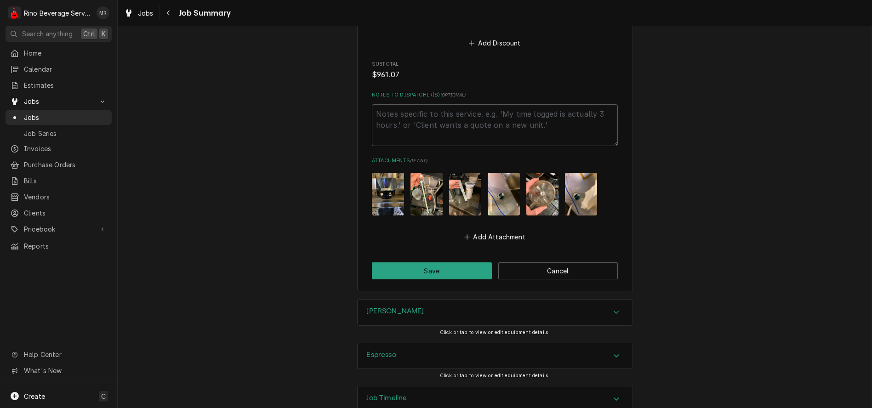
scroll to position [1370, 0]
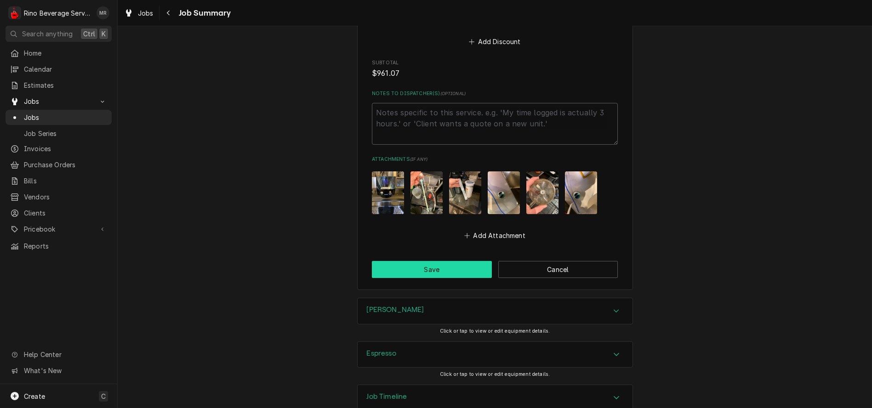
click at [434, 261] on button "Save" at bounding box center [432, 269] width 120 height 17
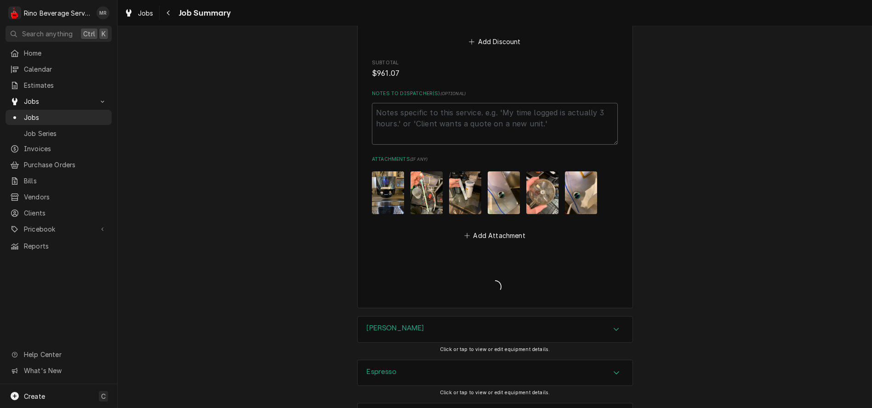
type textarea "x"
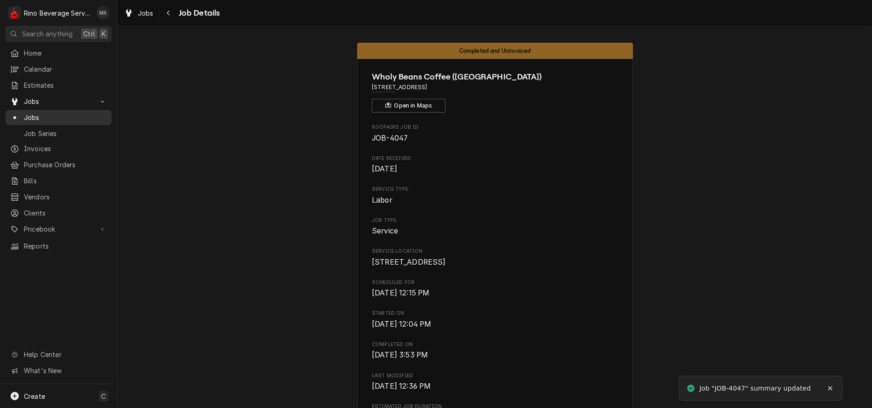
click at [89, 114] on span "Jobs" at bounding box center [65, 118] width 83 height 10
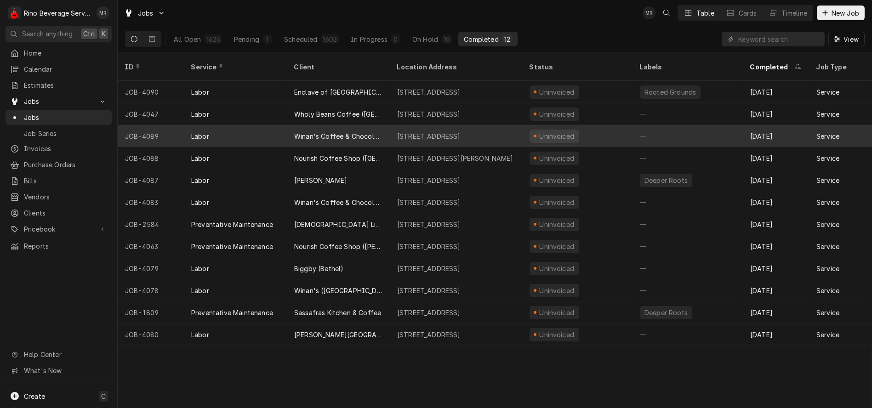
click at [418, 131] on div "[STREET_ADDRESS]" at bounding box center [428, 136] width 63 height 10
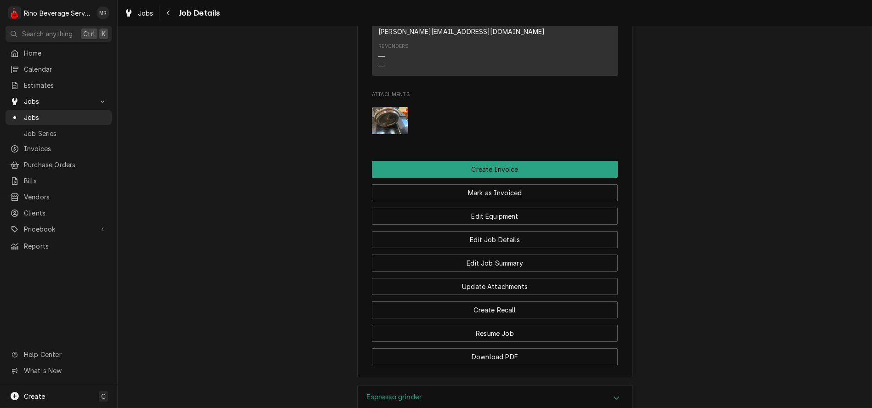
scroll to position [715, 0]
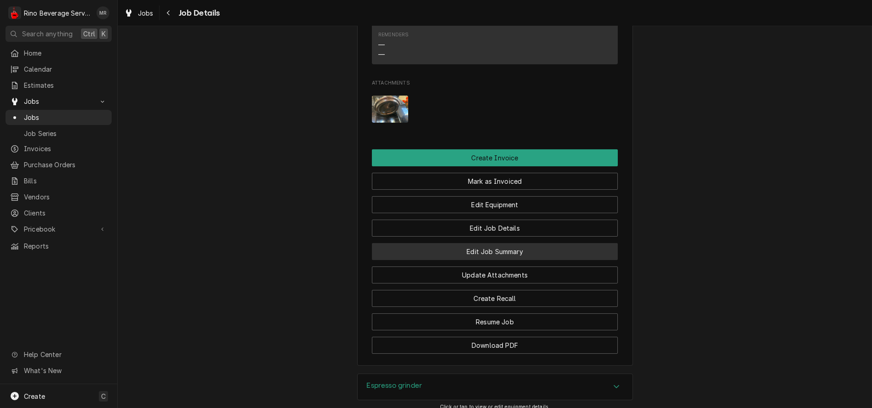
click at [424, 243] on button "Edit Job Summary" at bounding box center [495, 251] width 246 height 17
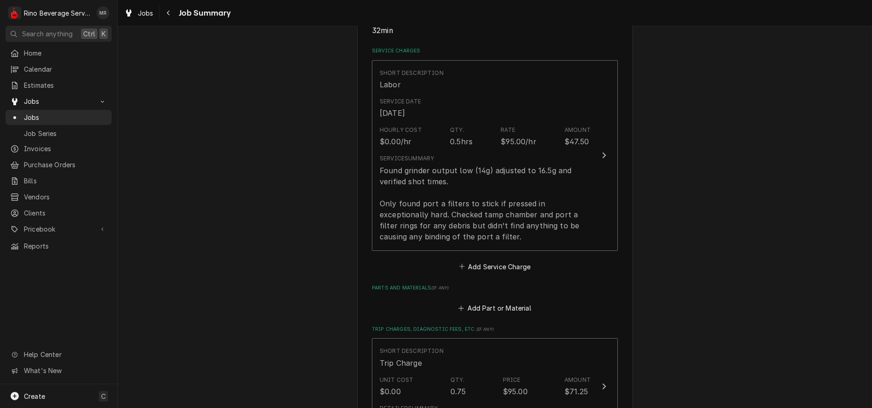
scroll to position [204, 0]
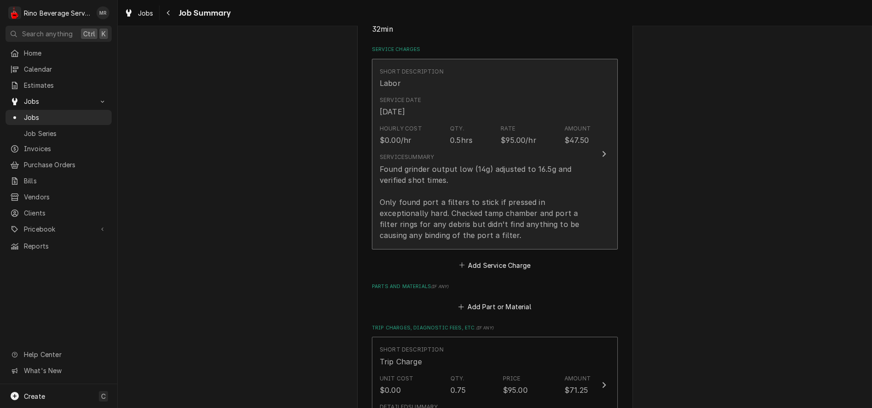
click at [484, 230] on div "Found grinder output low (14g) adjusted to 16.5g and verified shot times. Only …" at bounding box center [485, 202] width 211 height 77
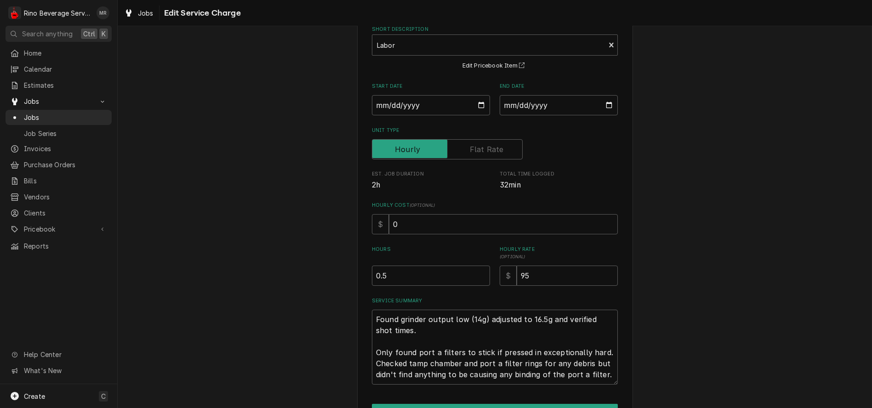
scroll to position [109, 0]
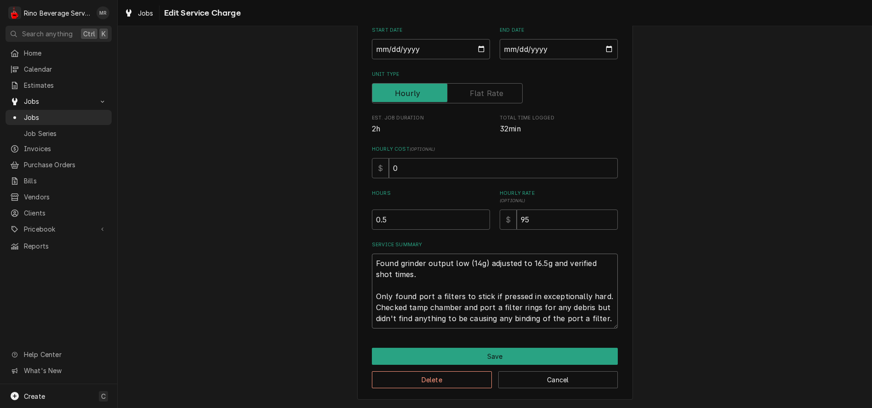
click at [576, 319] on textarea "Found grinder output low (14g) adjusted to 16.5g and verified shot times. Only …" at bounding box center [495, 291] width 246 height 75
type textarea "x"
type textarea "Found grinder output low (14g) adjusted to 16.5g and verified shot times. Only …"
click at [579, 318] on textarea "Found grinder output low (14g) adjusted to 16.5g and verified shot times. Only …" at bounding box center [495, 291] width 246 height 75
type textarea "x"
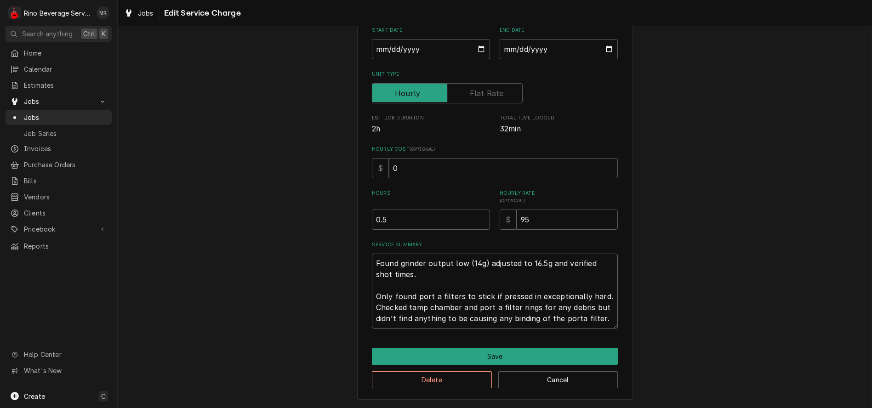
type textarea "Found grinder output low (14g) adjusted to 16.5g and verified shot times. Only …"
click at [491, 308] on textarea "Found grinder output low (14g) adjusted to 16.5g and verified shot times. Only …" at bounding box center [495, 291] width 246 height 75
type textarea "x"
type textarea "Found grinder output low (14g) adjusted to 16.5g and verified shot times. Only …"
click at [495, 307] on textarea "Found grinder output low (14g) adjusted to 16.5g and verified shot times. Only …" at bounding box center [495, 291] width 246 height 75
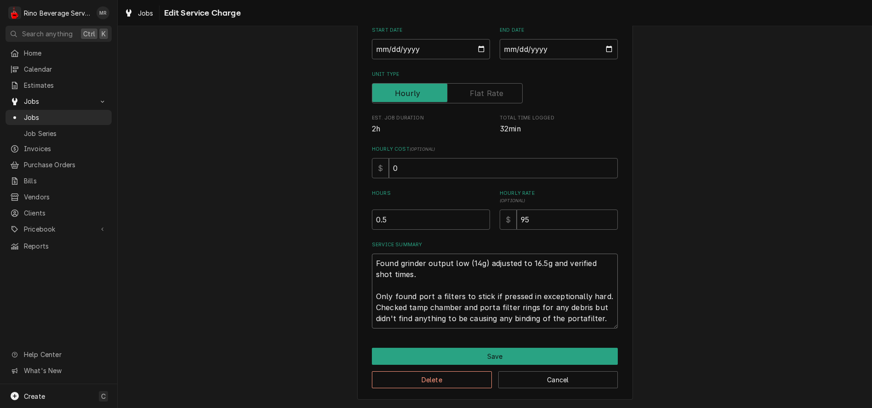
type textarea "x"
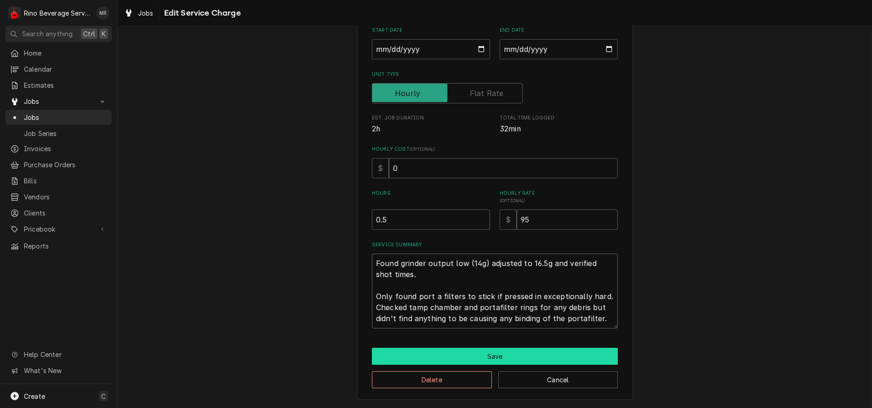
type textarea "Found grinder output low (14g) adjusted to 16.5g and verified shot times. Only …"
click at [493, 353] on button "Save" at bounding box center [495, 356] width 246 height 17
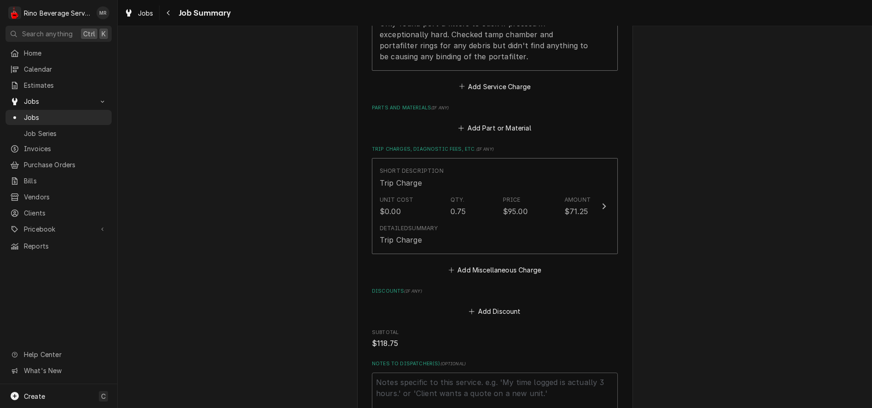
scroll to position [408, 0]
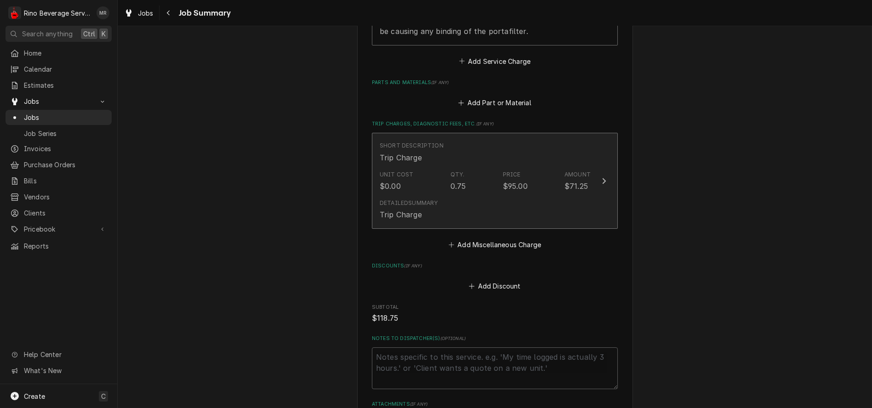
click at [482, 204] on div "Detailed Summary Trip Charge" at bounding box center [485, 209] width 211 height 28
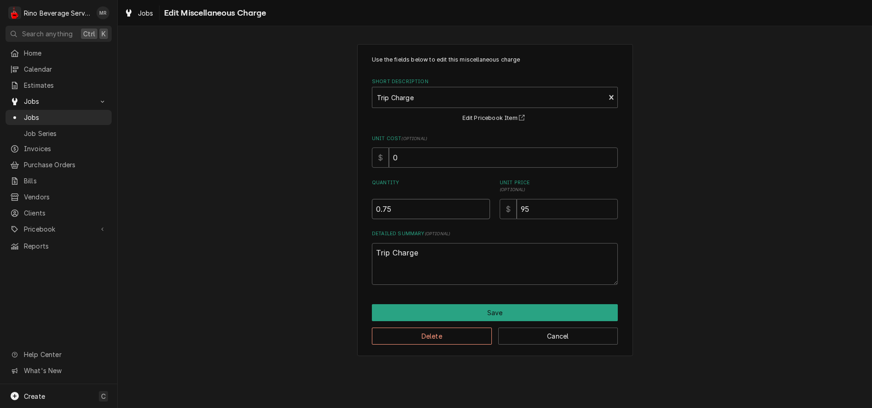
type textarea "x"
type input "0.5"
click at [480, 212] on input "0.5" at bounding box center [431, 209] width 118 height 20
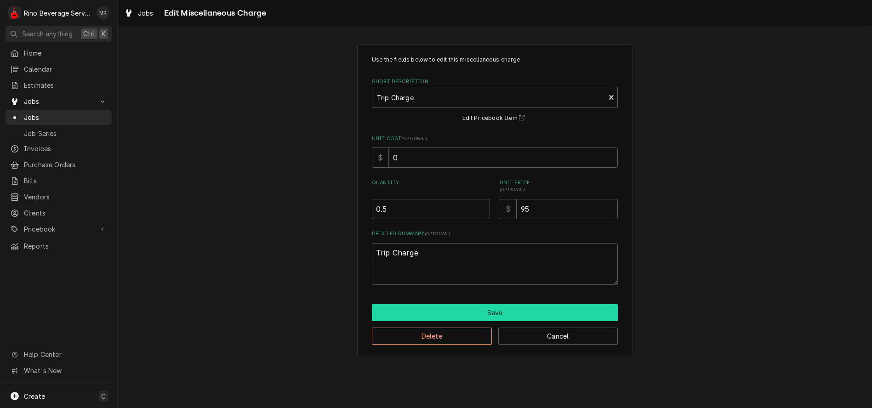
click at [486, 310] on button "Save" at bounding box center [495, 312] width 246 height 17
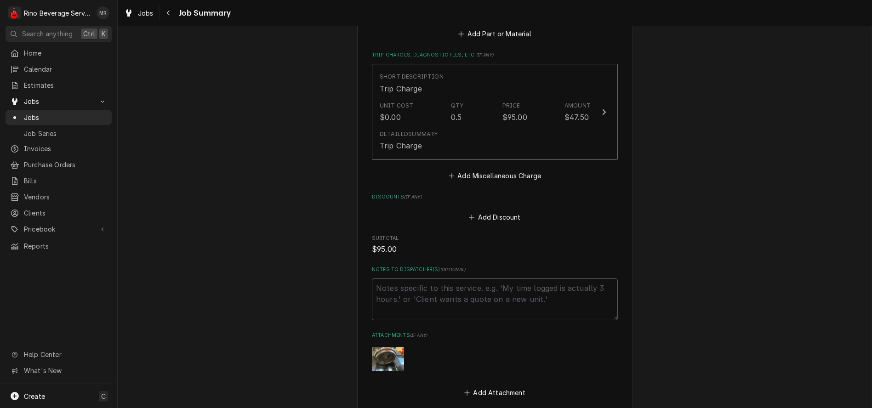
scroll to position [611, 0]
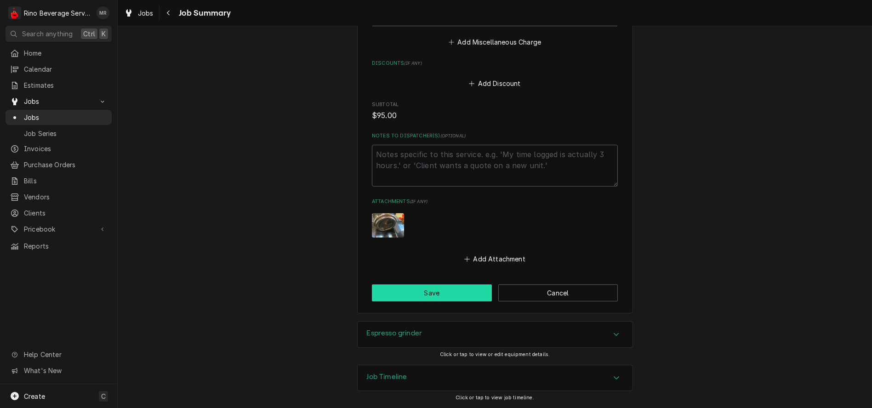
click at [431, 295] on button "Save" at bounding box center [432, 293] width 120 height 17
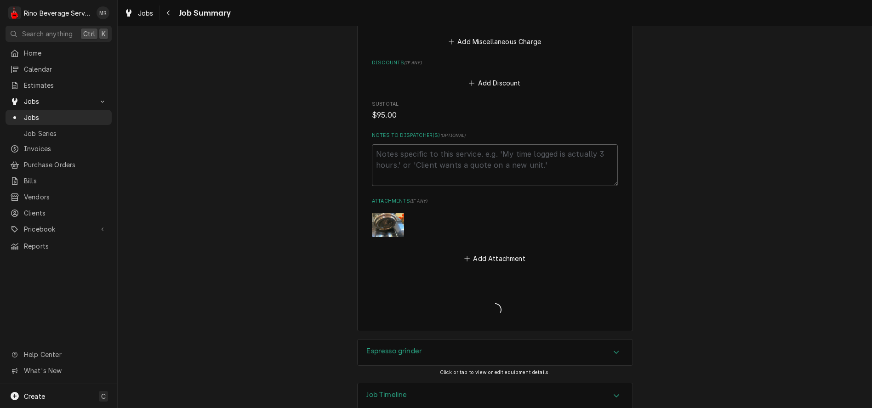
type textarea "x"
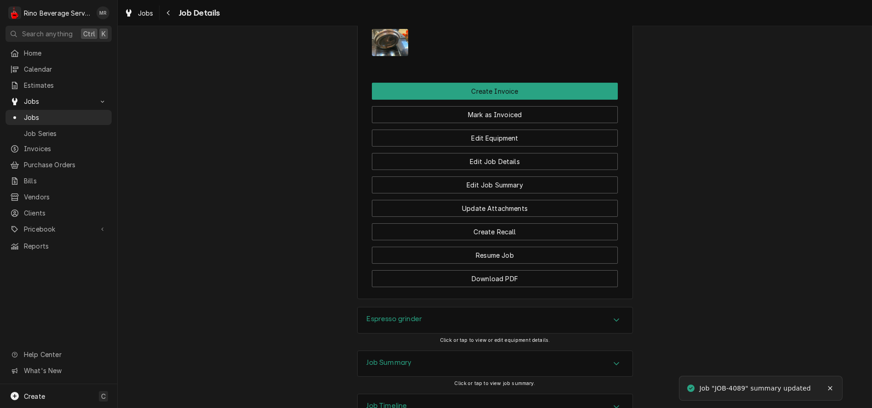
scroll to position [792, 0]
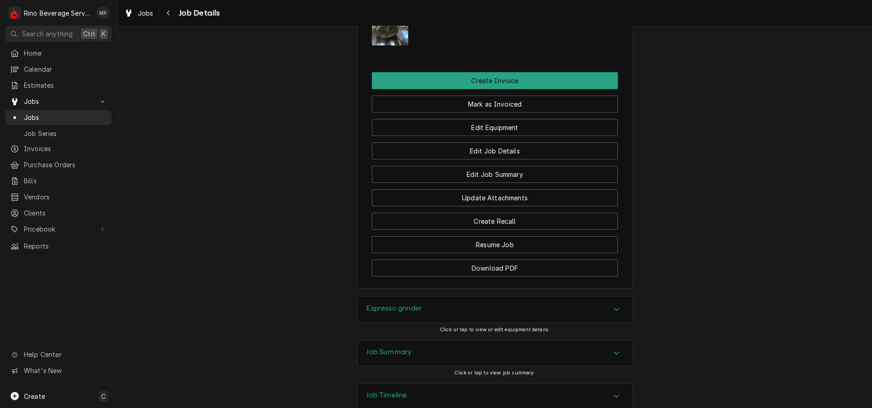
click at [416, 297] on div "Espresso grinder" at bounding box center [495, 310] width 275 height 26
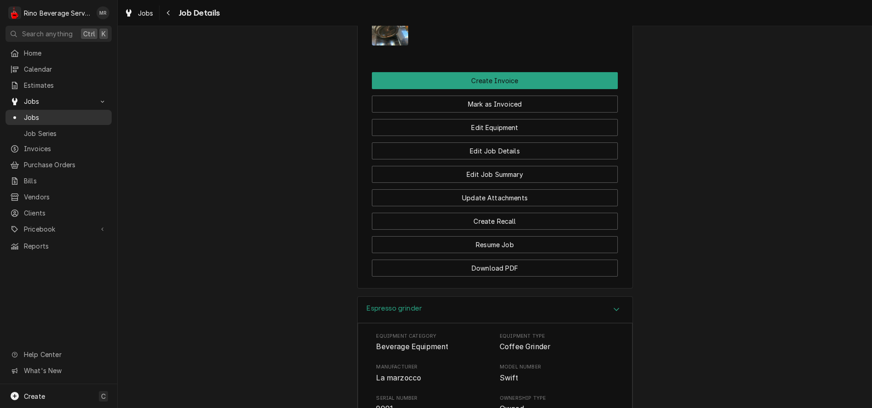
click at [62, 117] on span "Jobs" at bounding box center [65, 118] width 83 height 10
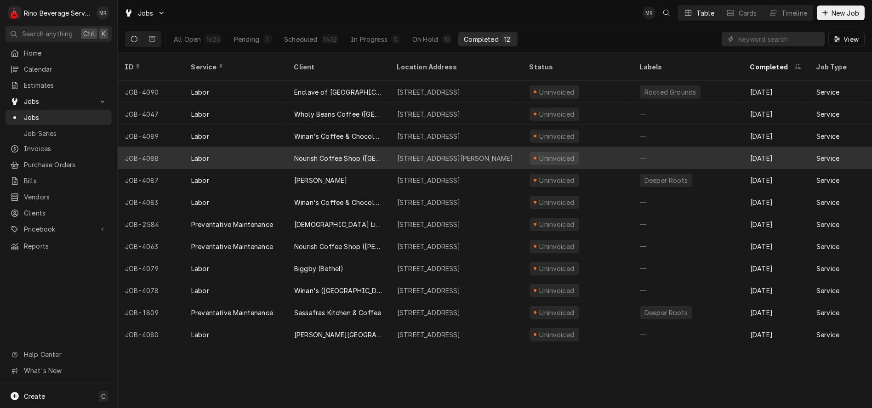
click at [389, 148] on div "Nourish Coffee Shop ([GEOGRAPHIC_DATA])" at bounding box center [338, 158] width 103 height 22
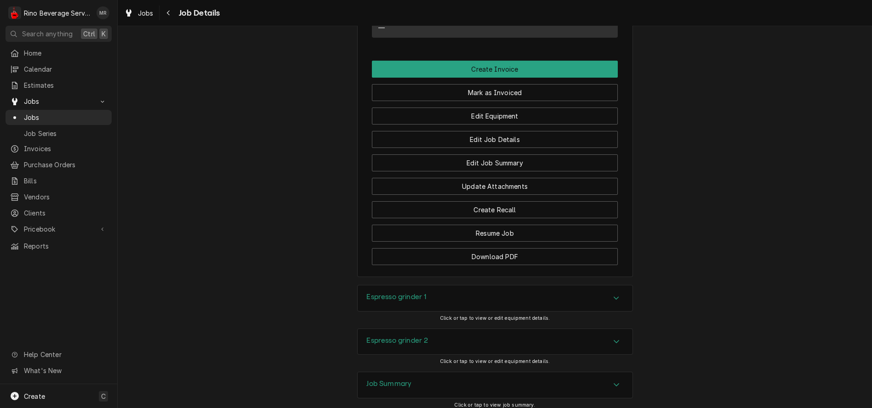
scroll to position [511, 0]
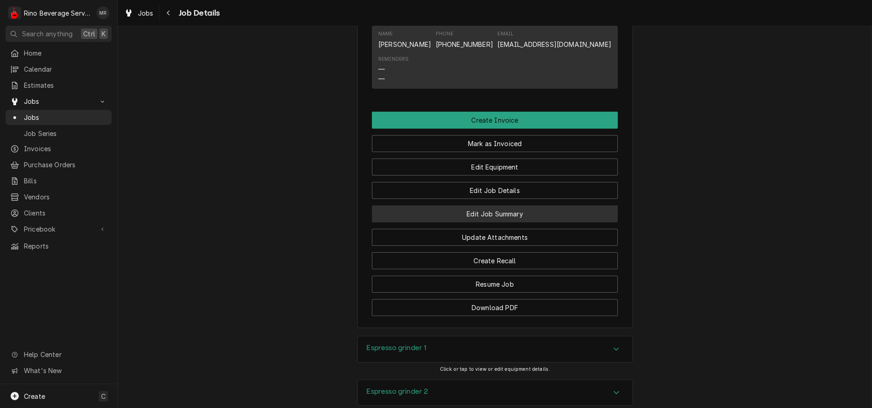
click at [445, 222] on button "Edit Job Summary" at bounding box center [495, 213] width 246 height 17
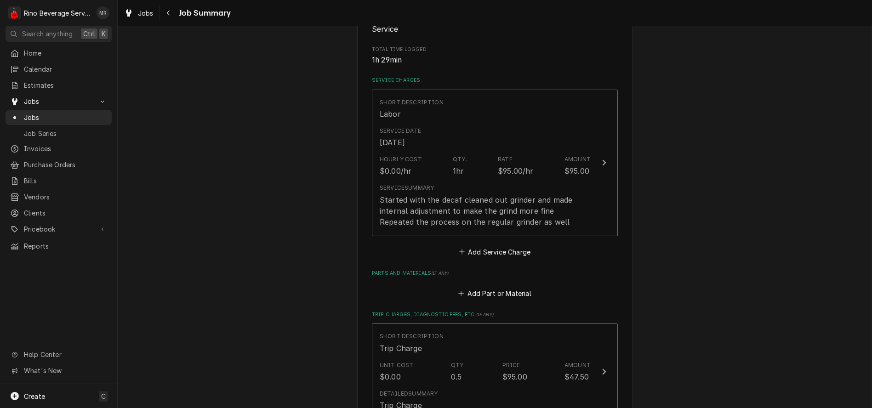
scroll to position [165, 0]
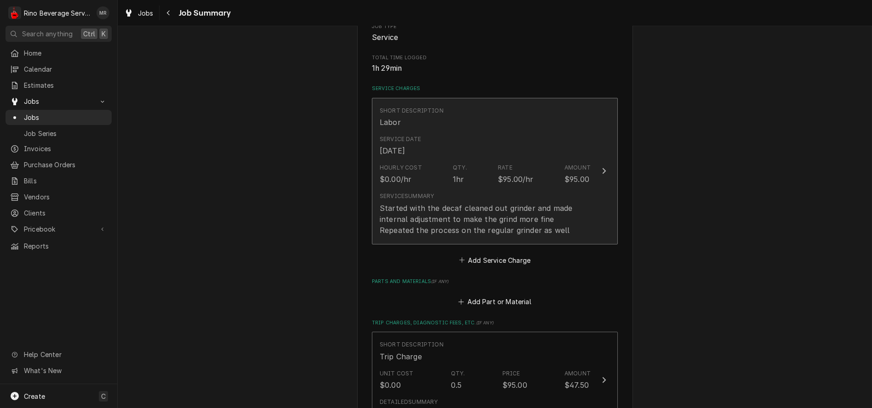
click at [457, 194] on div "Service Summary Started with the decaf cleaned out grinder and made internal ad…" at bounding box center [485, 213] width 211 height 43
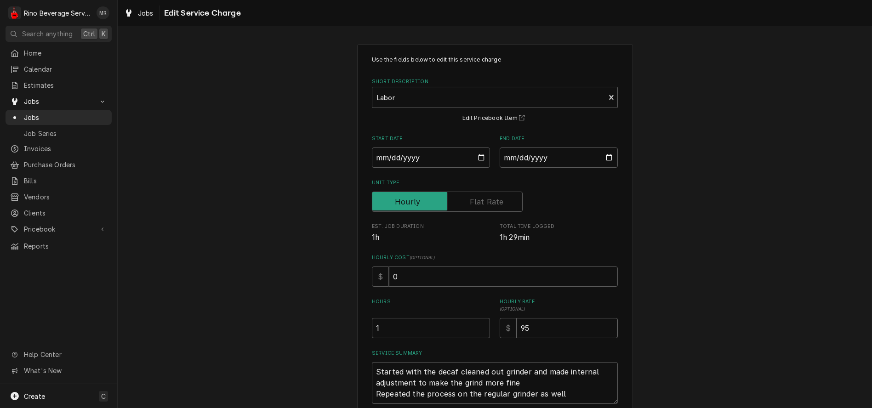
click at [529, 331] on input "95" at bounding box center [567, 328] width 101 height 20
type textarea "x"
type input "9"
type textarea "x"
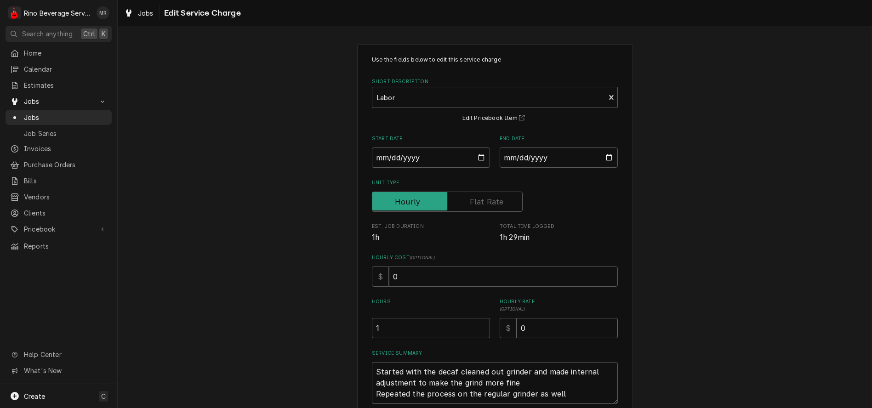
type input "0"
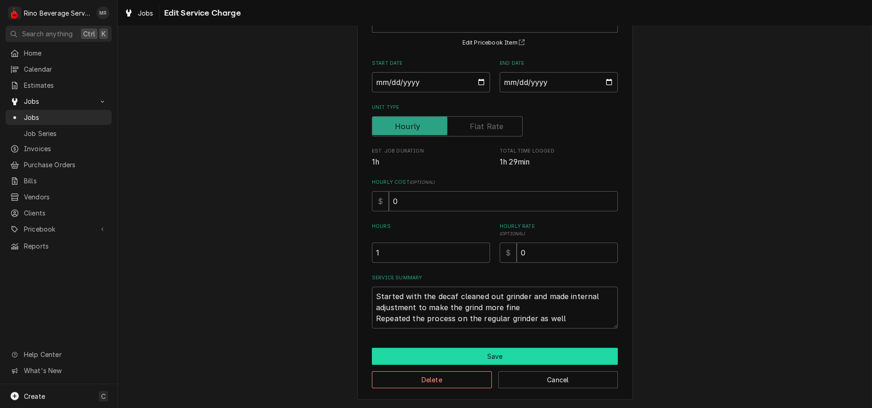
click at [483, 355] on button "Save" at bounding box center [495, 356] width 246 height 17
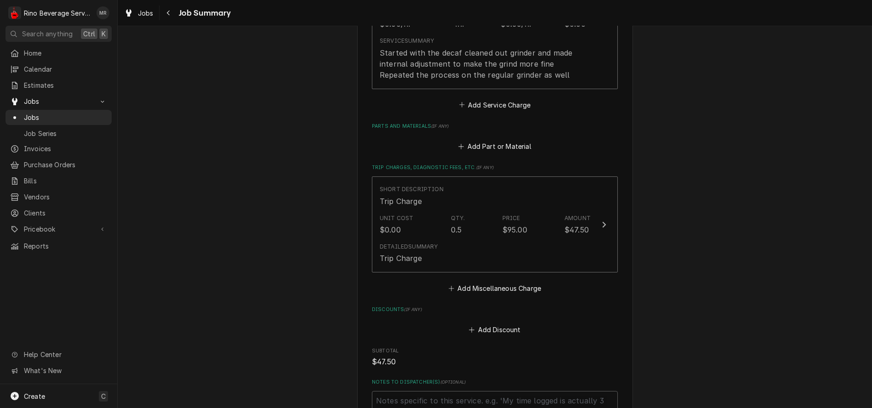
scroll to position [369, 0]
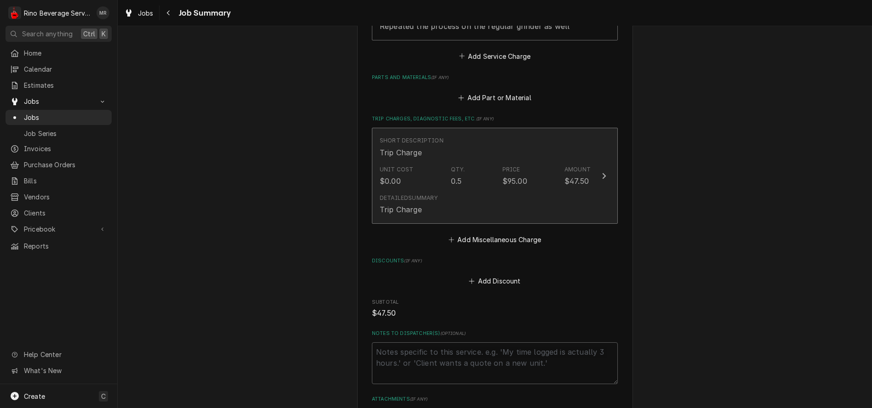
click at [486, 183] on div "Unit Cost $0.00 Qty. 0.5 Price $95.00 Amount $47.50" at bounding box center [485, 176] width 211 height 28
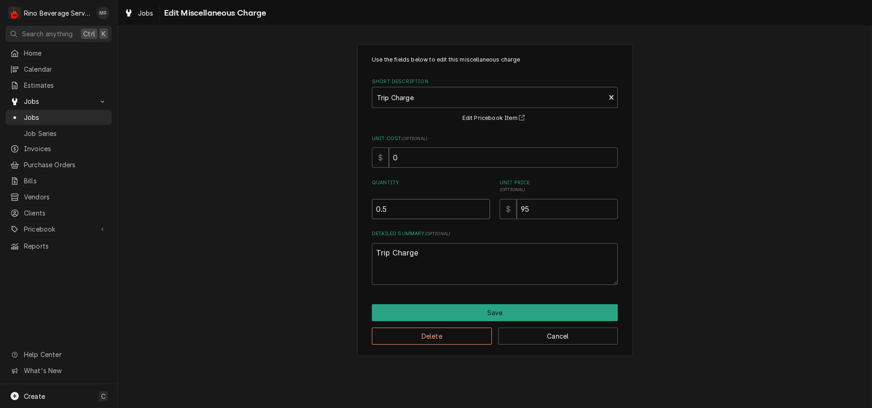
type textarea "x"
type input "0"
click at [480, 212] on input "0" at bounding box center [431, 209] width 118 height 20
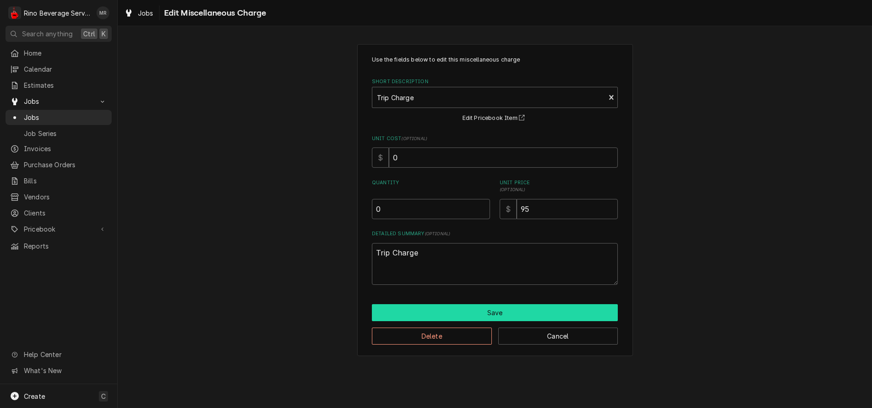
click at [473, 313] on button "Save" at bounding box center [495, 312] width 246 height 17
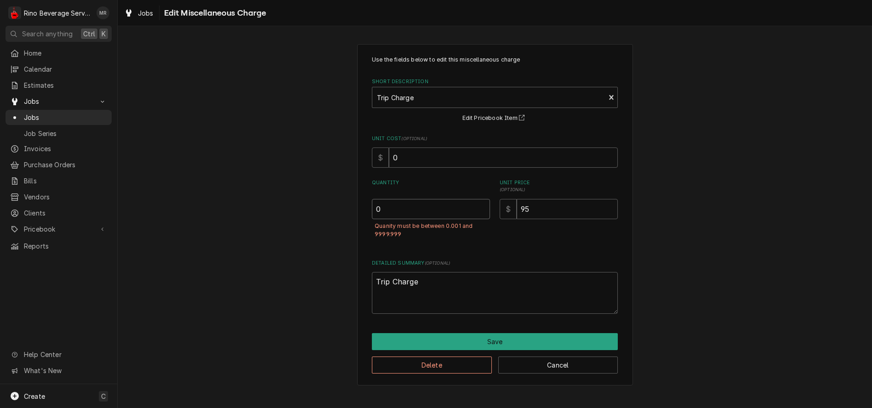
type textarea "x"
type input "0.5"
click at [481, 207] on input "0.5" at bounding box center [431, 209] width 118 height 20
click at [531, 210] on input "95" at bounding box center [567, 209] width 101 height 20
type textarea "x"
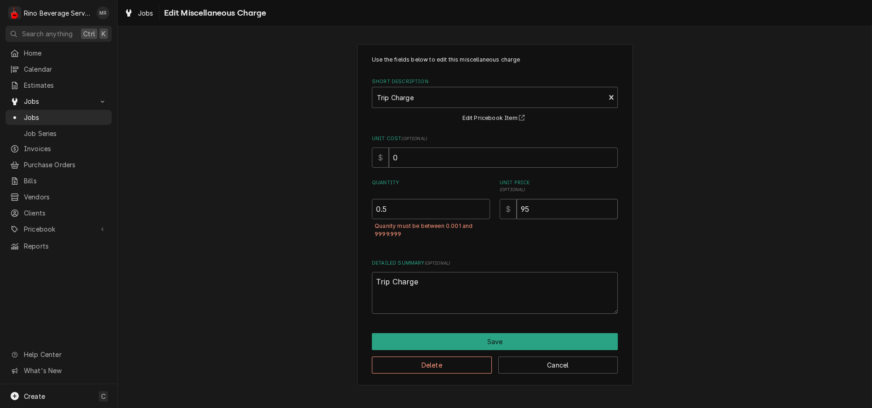
type input "9"
type textarea "x"
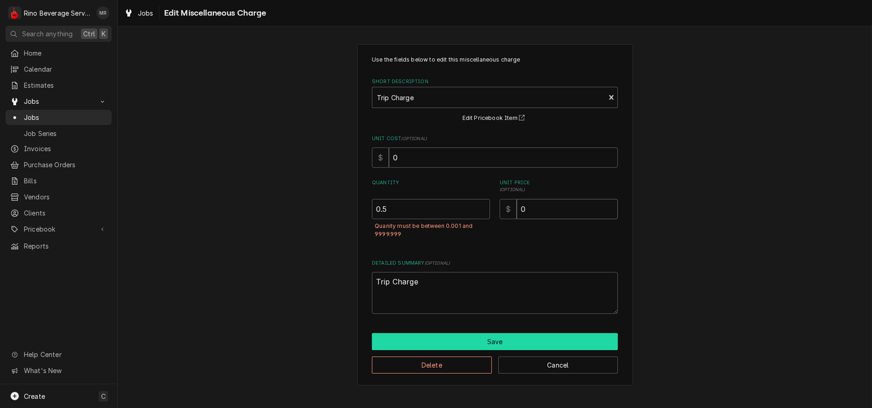
type input "0"
click at [508, 338] on button "Save" at bounding box center [495, 341] width 246 height 17
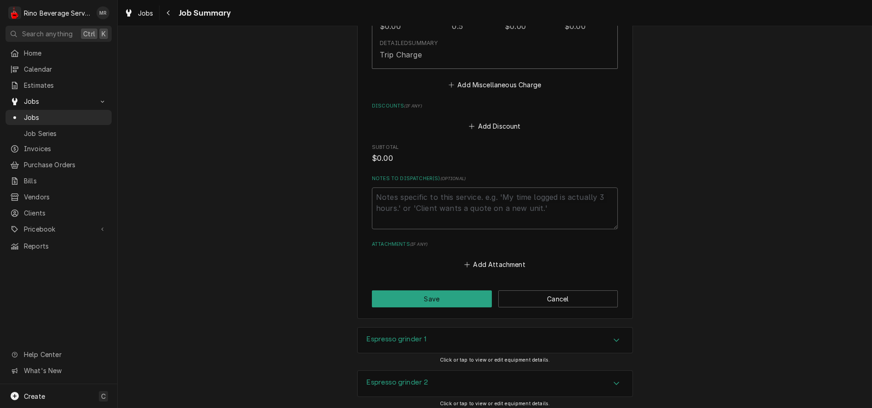
scroll to position [574, 0]
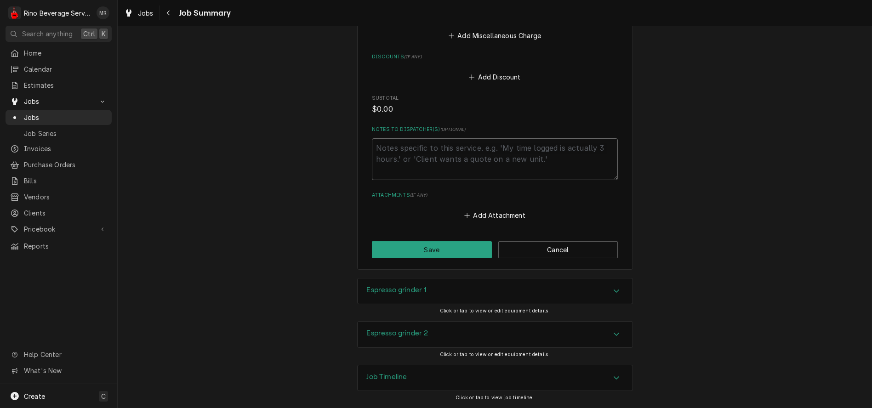
click at [403, 152] on textarea "Notes to Dispatcher(s) ( optional )" at bounding box center [495, 159] width 246 height 42
type textarea "x"
type textarea "n"
type textarea "x"
type textarea "no"
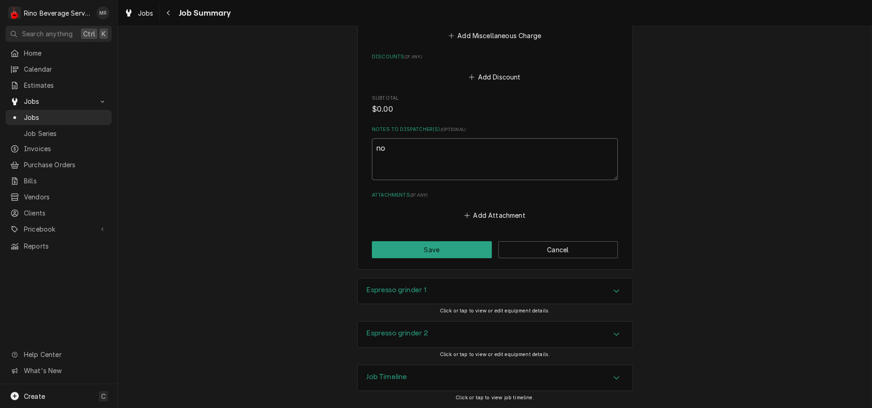
type textarea "x"
type textarea "no"
type textarea "x"
type textarea "no c"
type textarea "x"
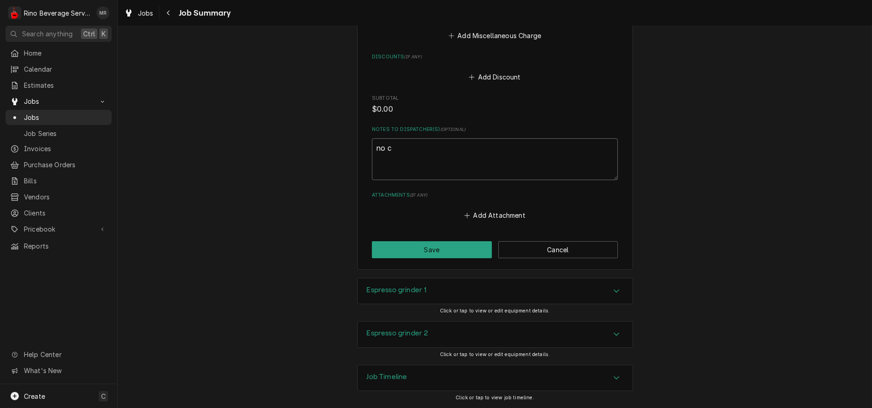
type textarea "no ch"
type textarea "x"
type textarea "no cha"
type textarea "x"
type textarea "no char"
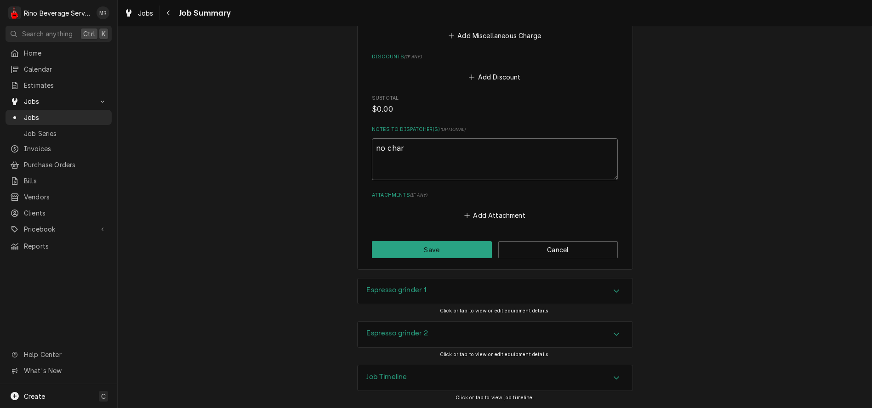
type textarea "x"
type textarea "no charg"
type textarea "x"
type textarea "no charge"
type textarea "x"
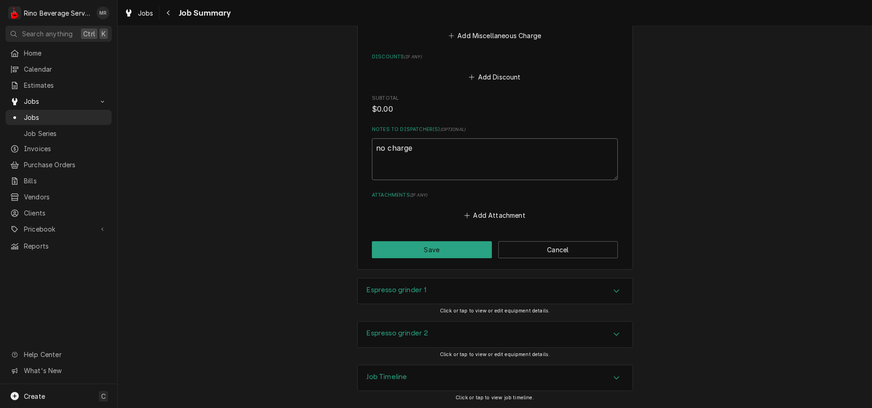
type textarea "no charge"
type textarea "x"
type textarea "no charge t"
type textarea "x"
type textarea "no charge to"
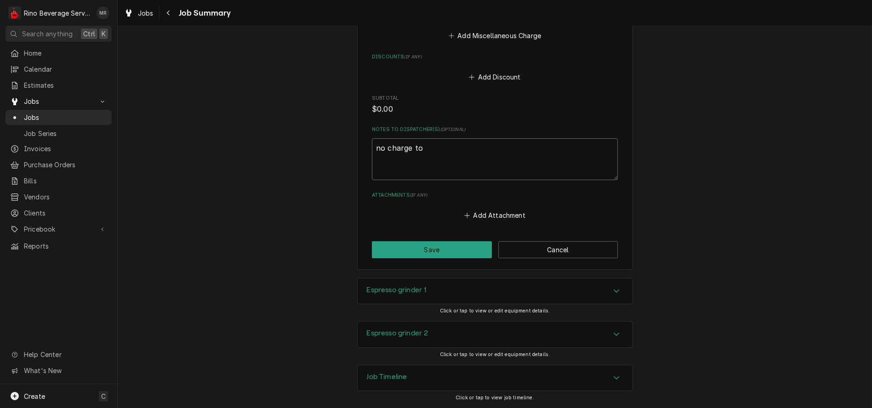
type textarea "x"
type textarea "no charge to"
type textarea "x"
type textarea "no charge to c"
type textarea "x"
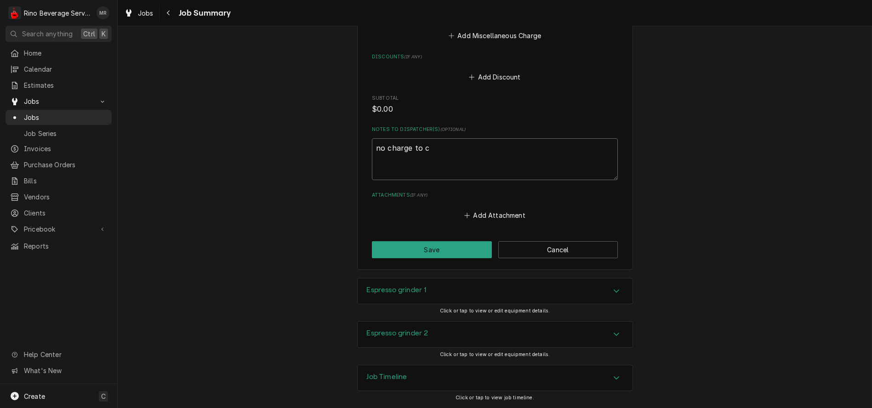
type textarea "no charge to cu"
type textarea "x"
type textarea "no charge to cus"
type textarea "x"
type textarea "no charge to cust"
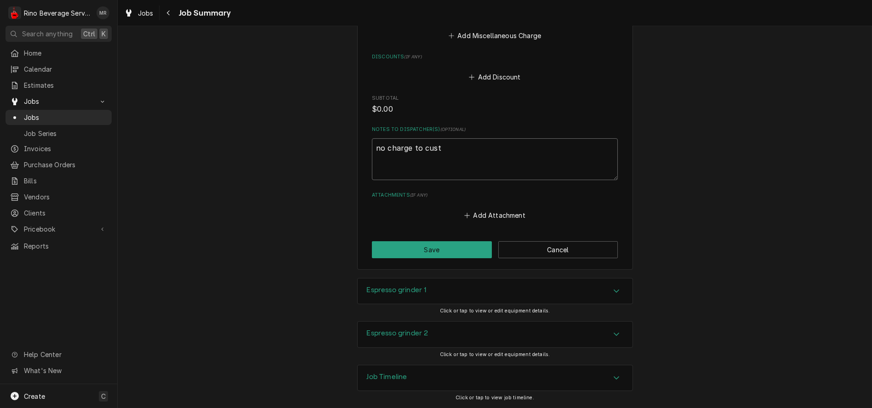
type textarea "x"
type textarea "no charge to custo"
type textarea "x"
type textarea "no charge to custom"
type textarea "x"
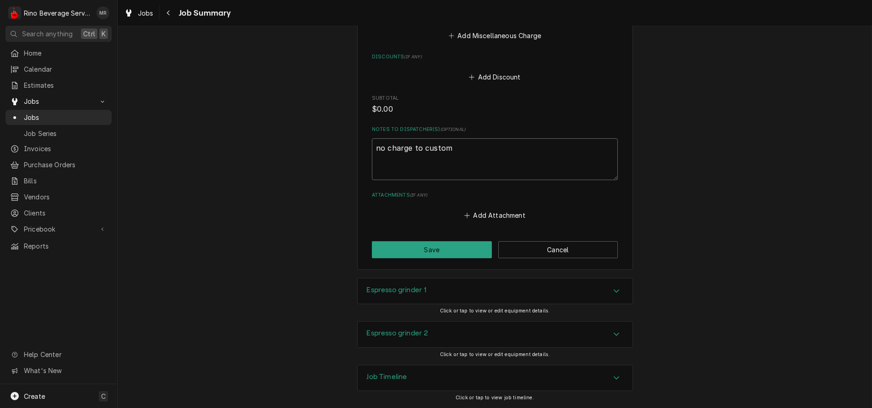
type textarea "no charge to custome"
type textarea "x"
type textarea "no charge to customer"
click at [433, 248] on button "Save" at bounding box center [432, 249] width 120 height 17
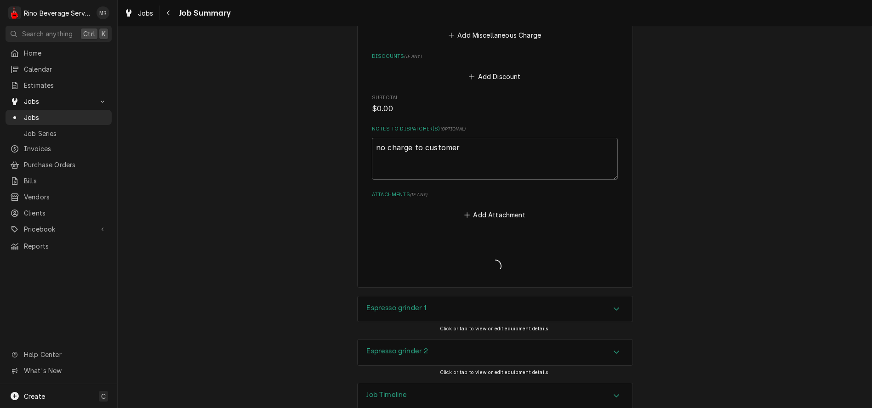
type textarea "x"
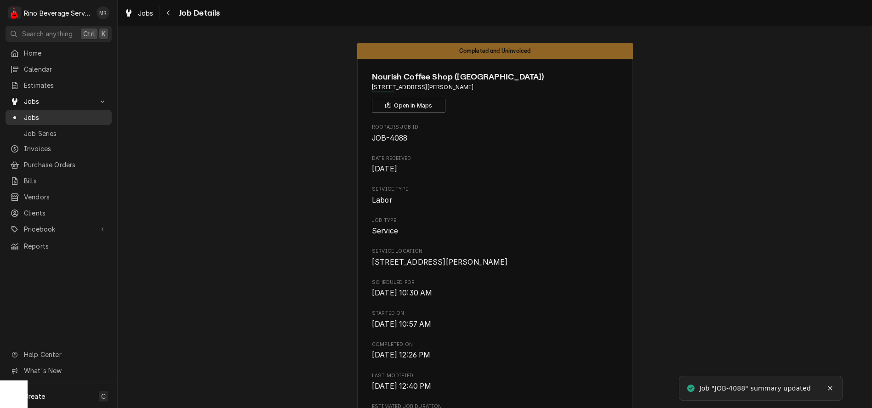
click at [82, 113] on span "Jobs" at bounding box center [65, 118] width 83 height 10
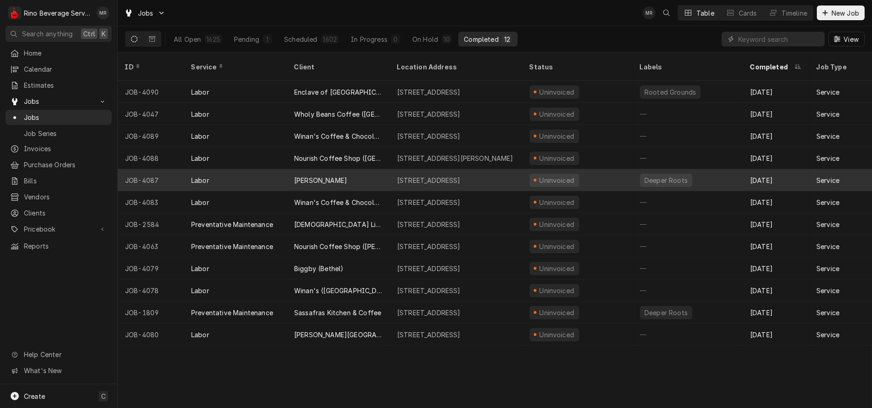
click at [359, 172] on div "[PERSON_NAME]" at bounding box center [338, 180] width 103 height 22
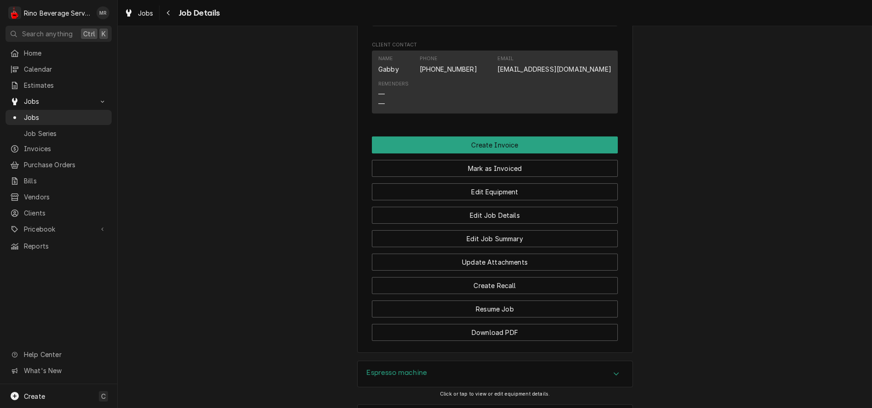
scroll to position [715, 0]
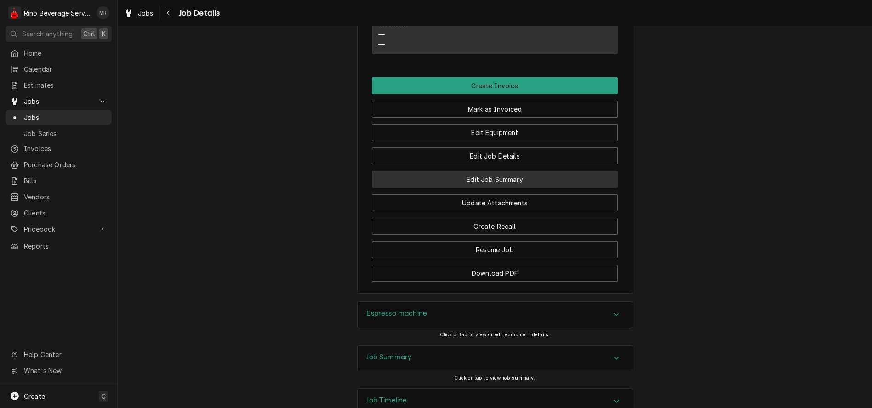
click at [421, 188] on button "Edit Job Summary" at bounding box center [495, 179] width 246 height 17
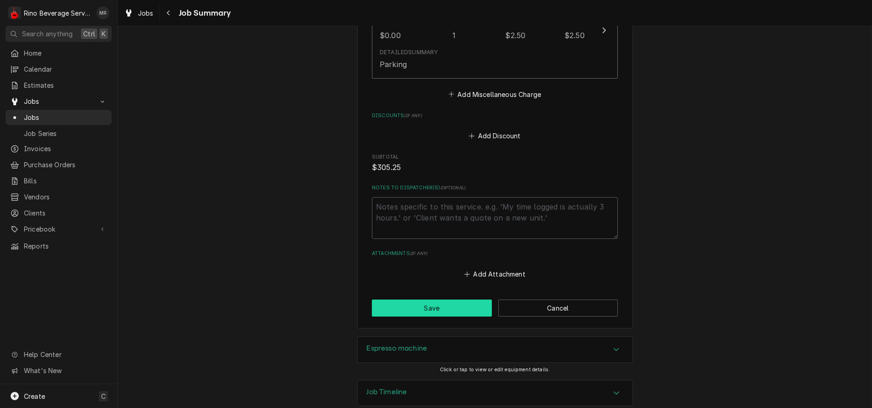
scroll to position [833, 0]
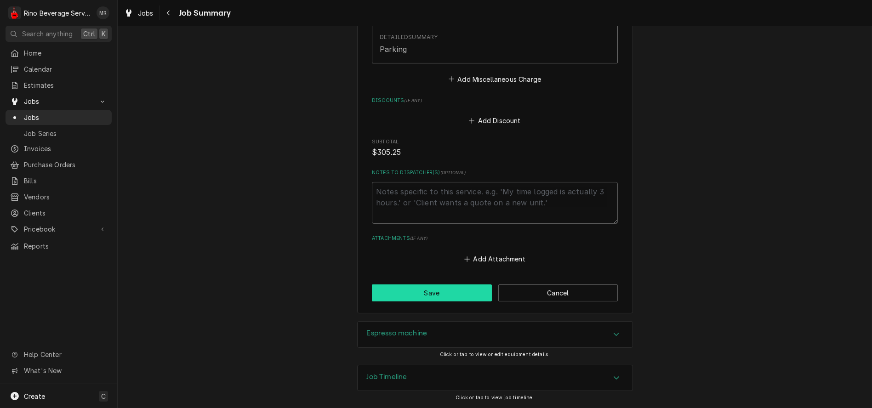
click at [448, 293] on button "Save" at bounding box center [432, 293] width 120 height 17
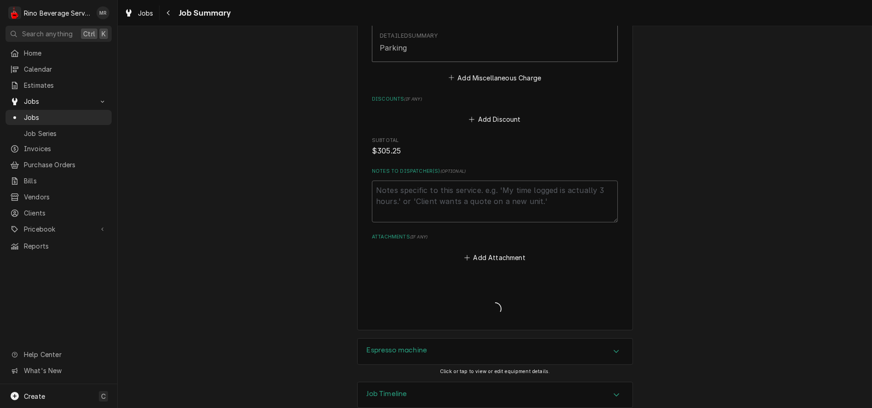
type textarea "x"
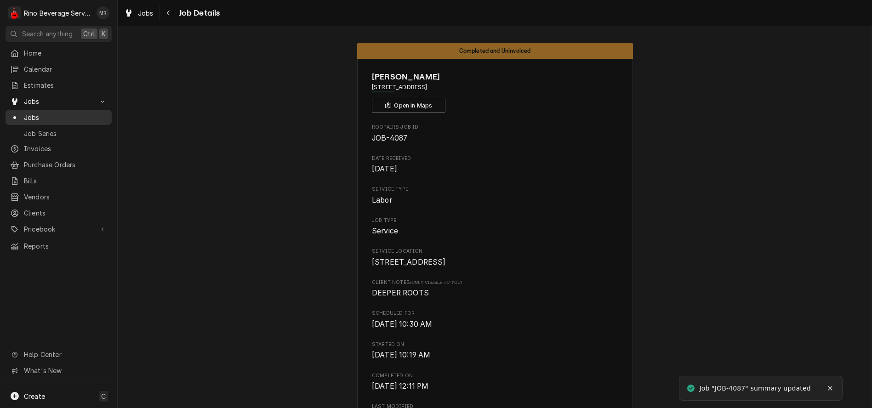
click at [68, 116] on span "Jobs" at bounding box center [65, 118] width 83 height 10
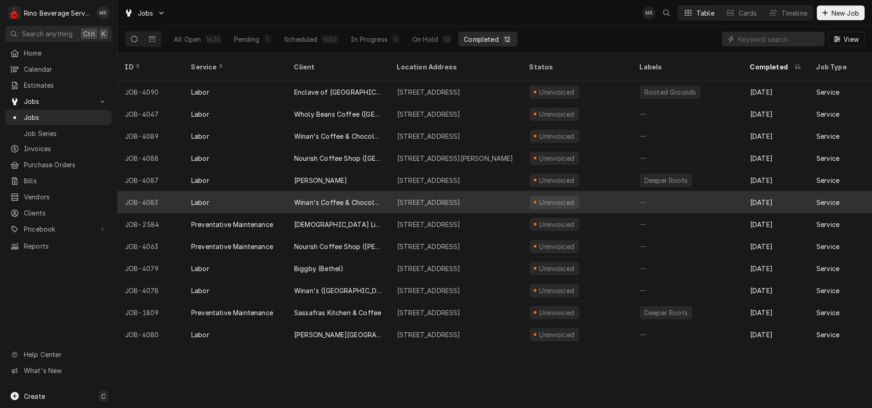
click at [386, 192] on div "Winan's Coffee & Chocolate (Limestone [GEOGRAPHIC_DATA])" at bounding box center [338, 202] width 103 height 22
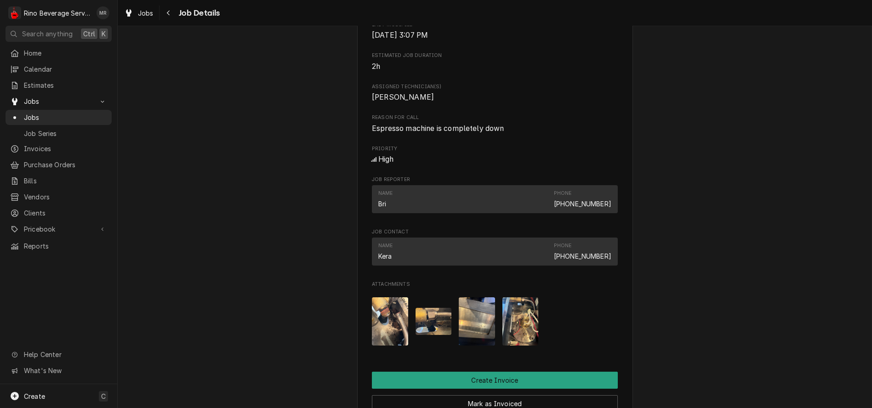
scroll to position [408, 0]
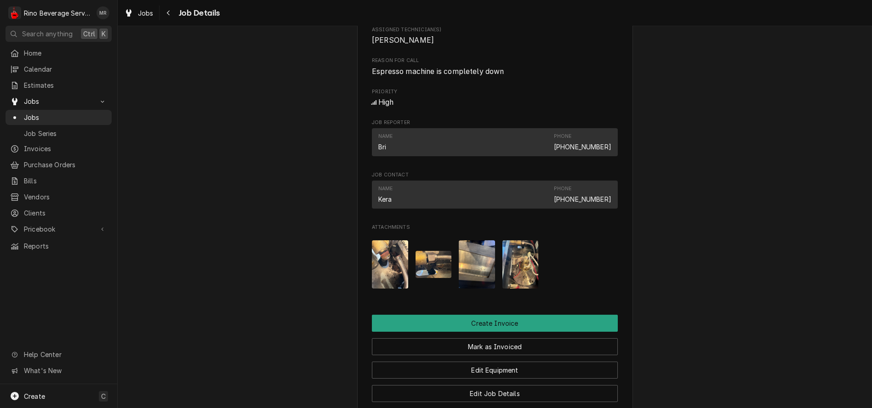
click at [391, 270] on img "Attachments" at bounding box center [390, 264] width 36 height 48
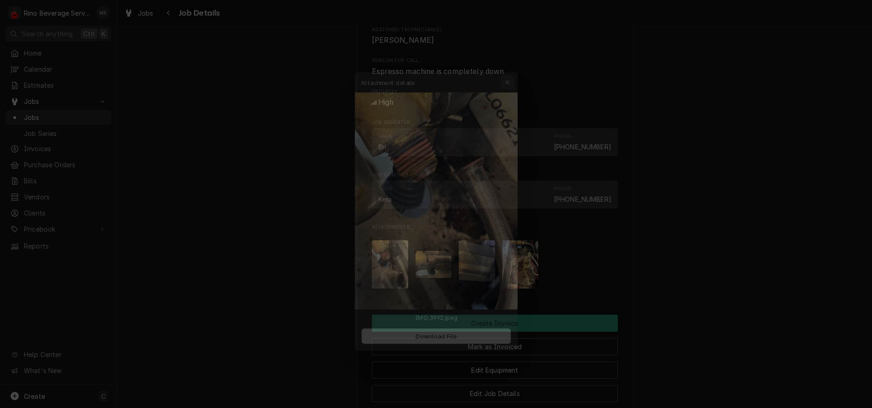
click at [509, 65] on div "button" at bounding box center [513, 64] width 9 height 9
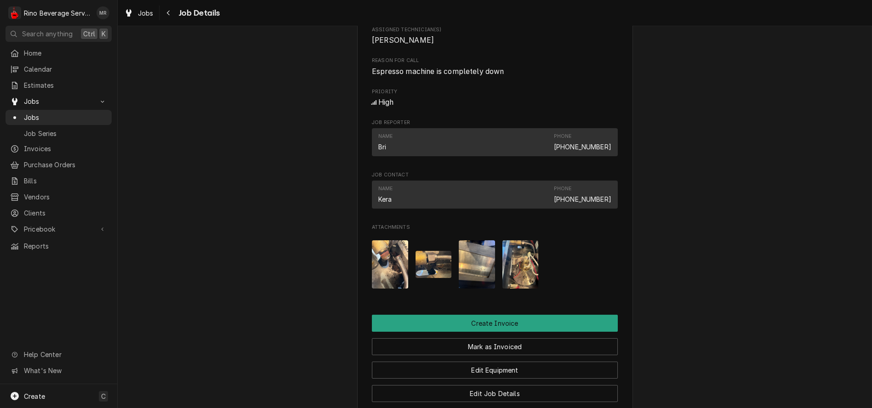
click at [429, 278] on img "Attachments" at bounding box center [434, 264] width 36 height 27
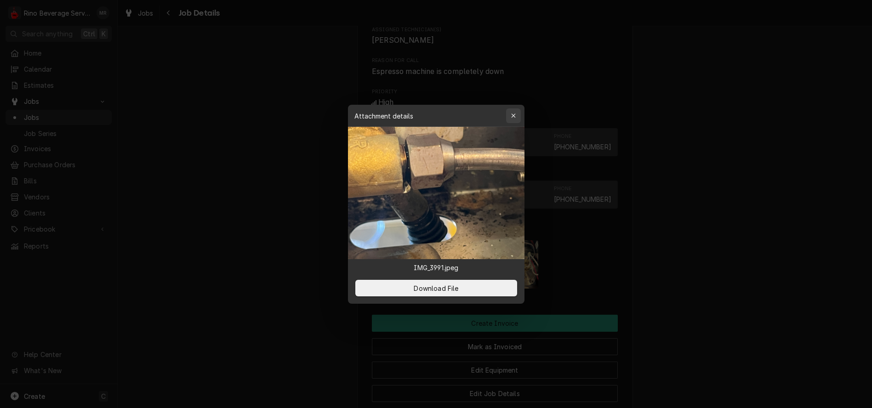
click at [509, 111] on div "button" at bounding box center [513, 115] width 9 height 9
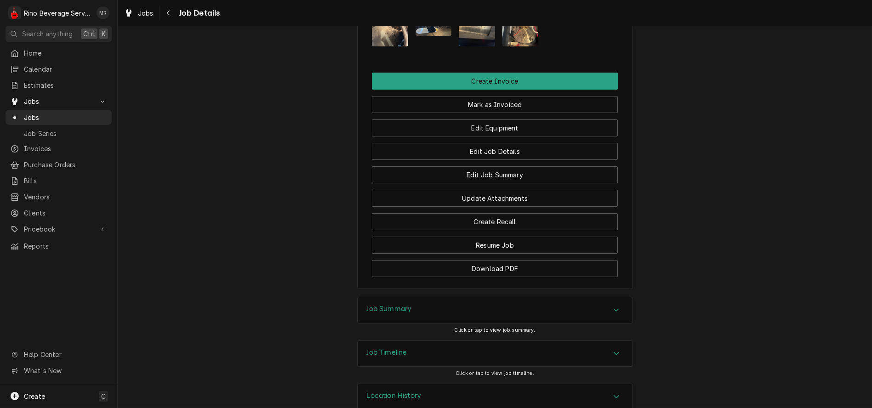
scroll to position [664, 0]
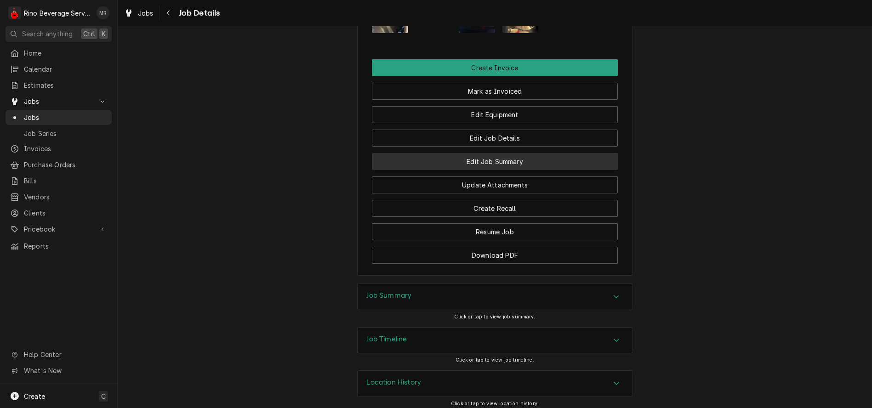
click at [464, 170] on button "Edit Job Summary" at bounding box center [495, 161] width 246 height 17
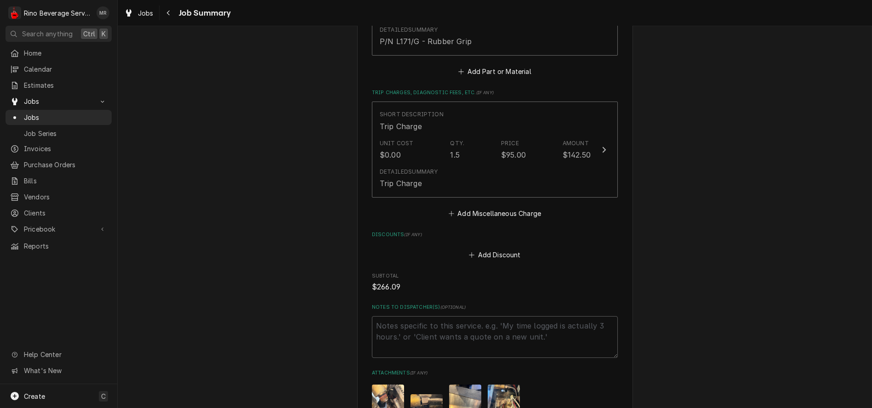
scroll to position [518, 0]
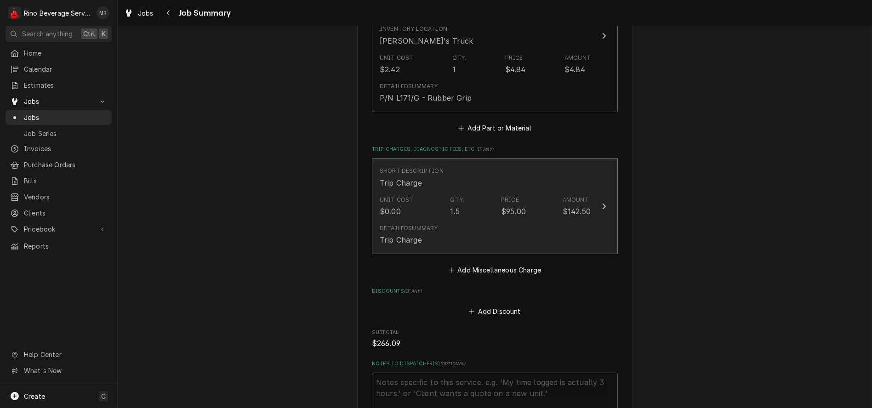
click at [444, 224] on div "Detailed Summary Trip Charge" at bounding box center [485, 235] width 211 height 28
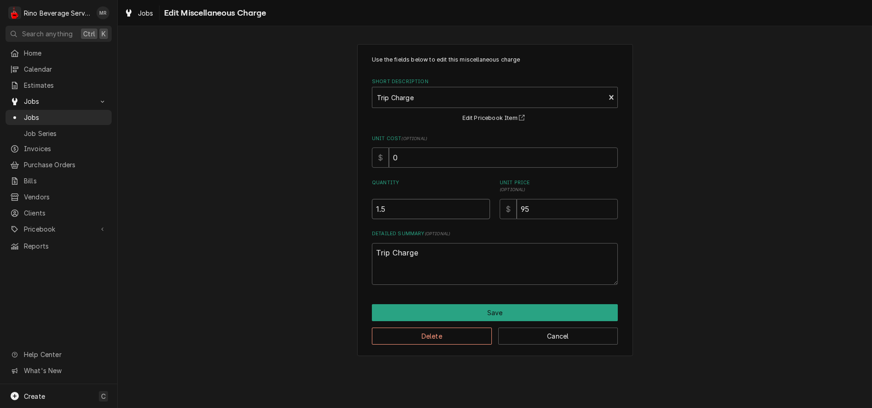
click at [381, 209] on input "1.5" at bounding box center [431, 209] width 118 height 20
type textarea "x"
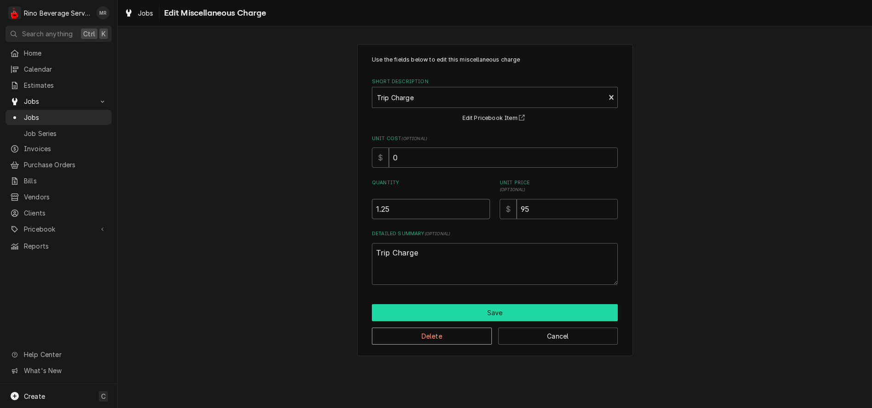
type input "1.25"
click at [473, 307] on button "Save" at bounding box center [495, 312] width 246 height 17
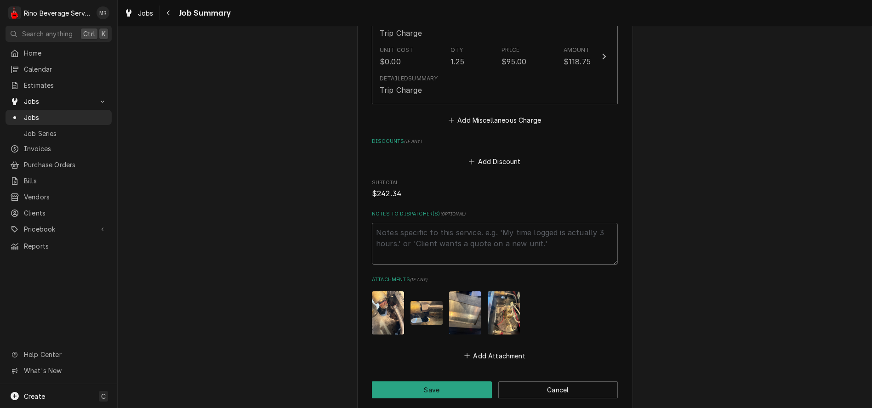
scroll to position [723, 0]
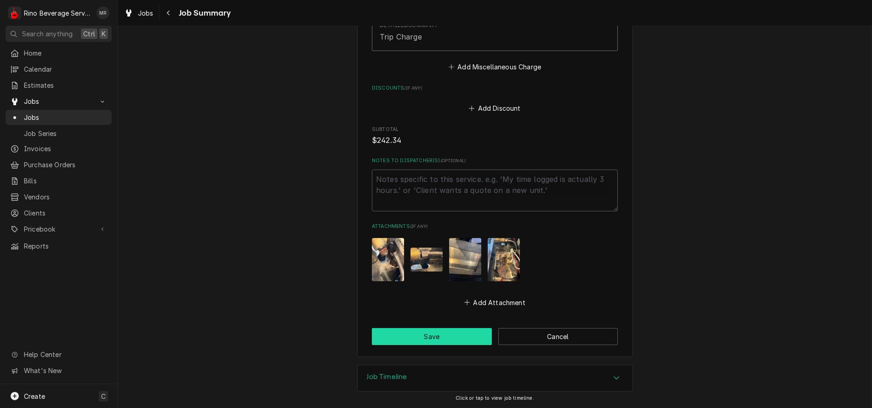
click at [423, 338] on button "Save" at bounding box center [432, 336] width 120 height 17
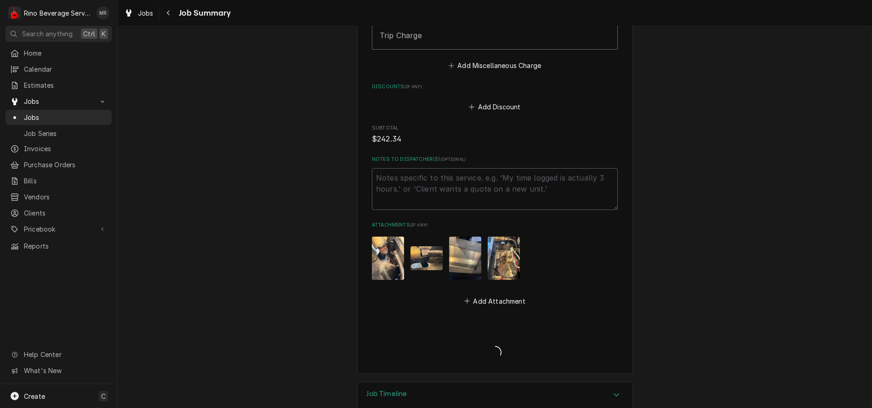
type textarea "x"
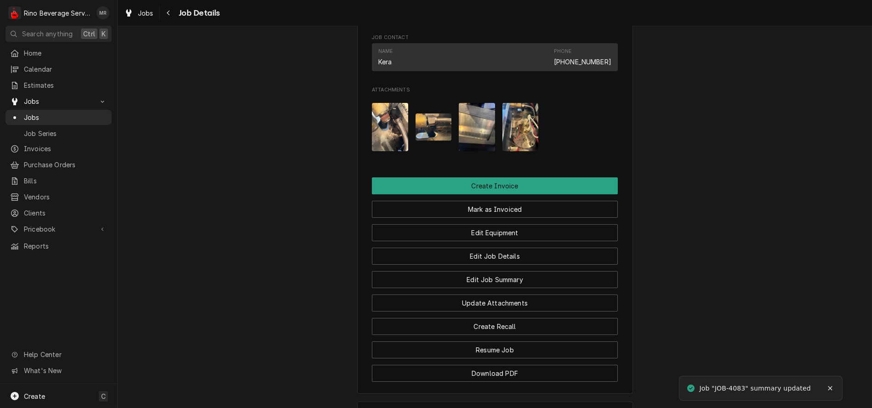
scroll to position [683, 0]
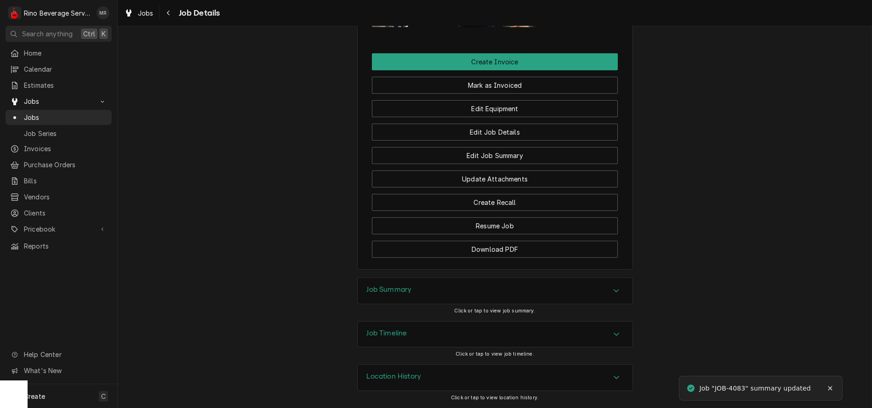
click at [399, 376] on h3 "Location History" at bounding box center [394, 376] width 55 height 9
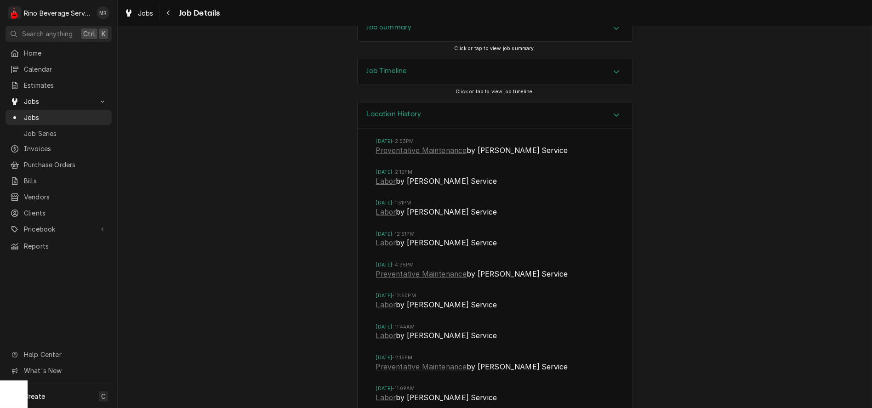
scroll to position [939, 0]
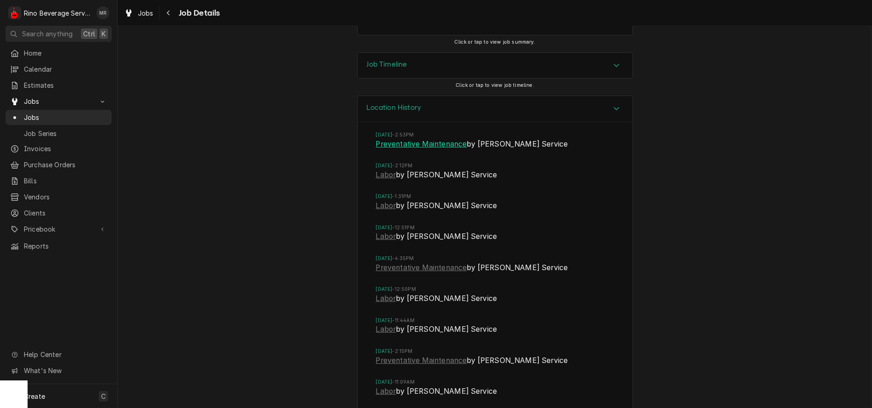
click at [446, 150] on link "Preventative Maintenance" at bounding box center [421, 144] width 91 height 11
click at [379, 181] on link "Labor" at bounding box center [386, 175] width 20 height 11
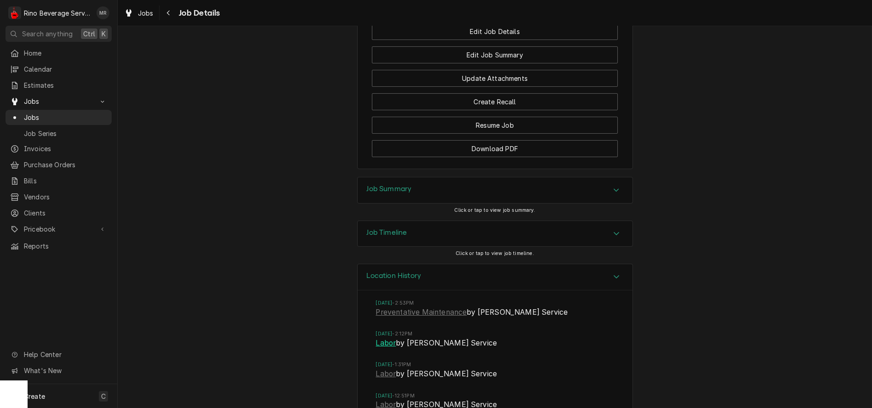
scroll to position [719, 0]
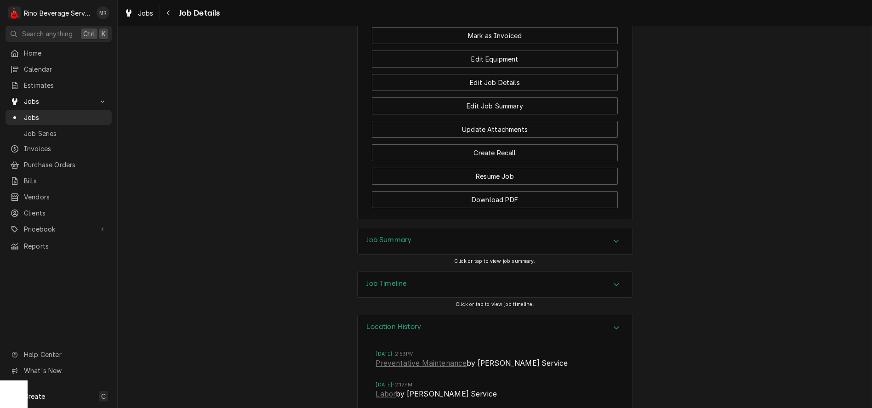
click at [380, 245] on h3 "Job Summary" at bounding box center [389, 240] width 45 height 9
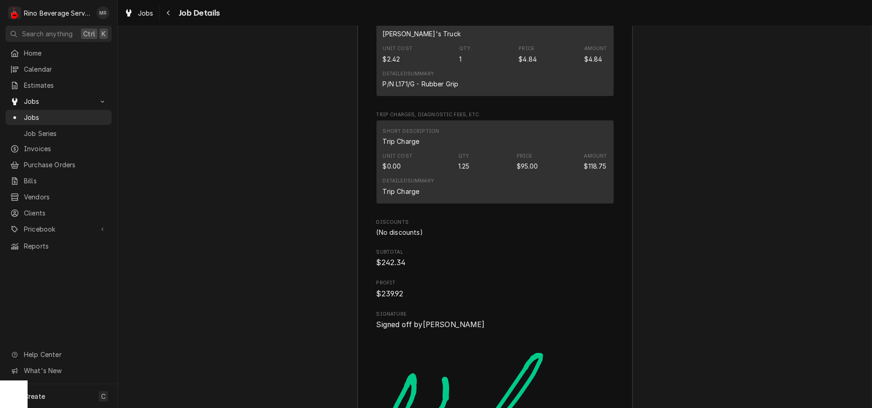
scroll to position [1332, 0]
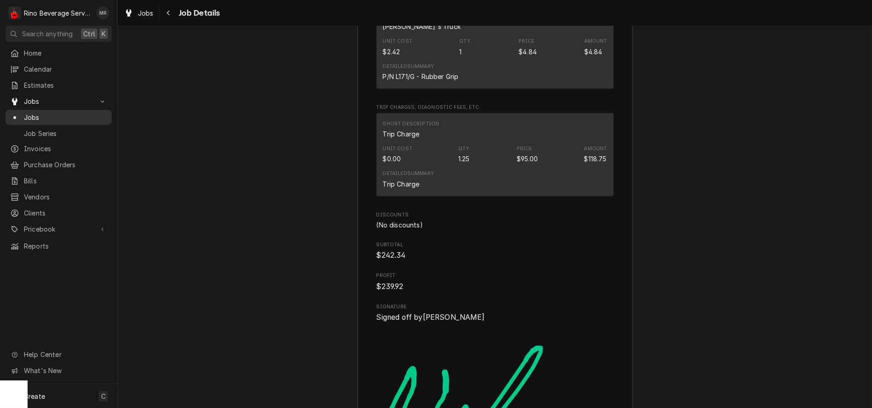
click at [77, 114] on span "Jobs" at bounding box center [65, 118] width 83 height 10
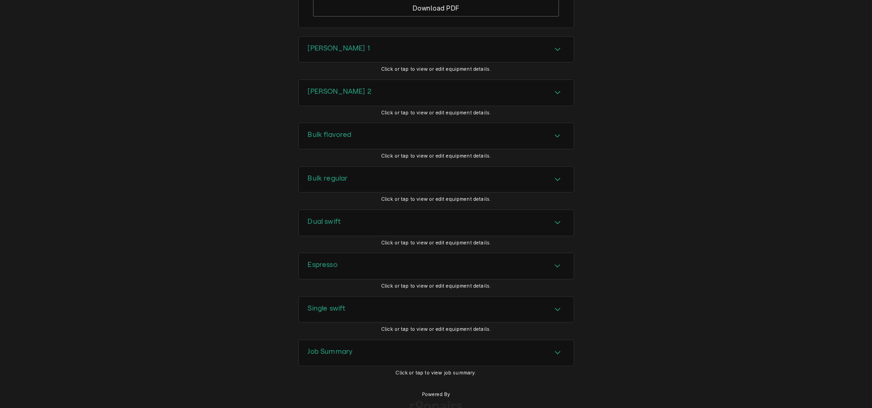
scroll to position [647, 0]
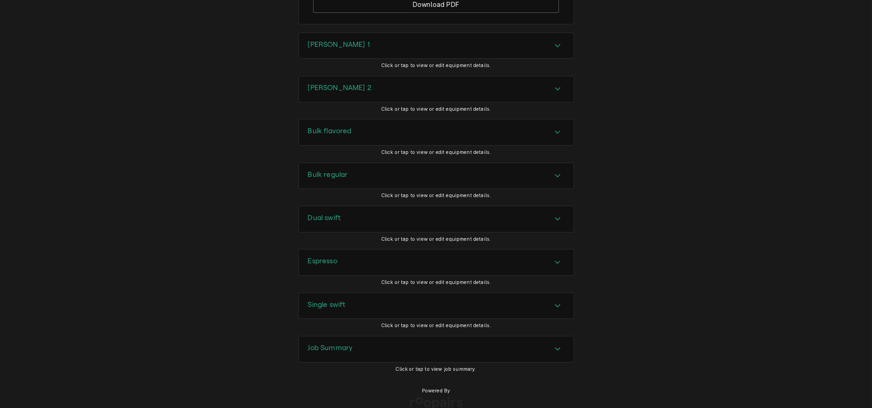
click at [349, 344] on h3 "Job Summary" at bounding box center [330, 348] width 45 height 9
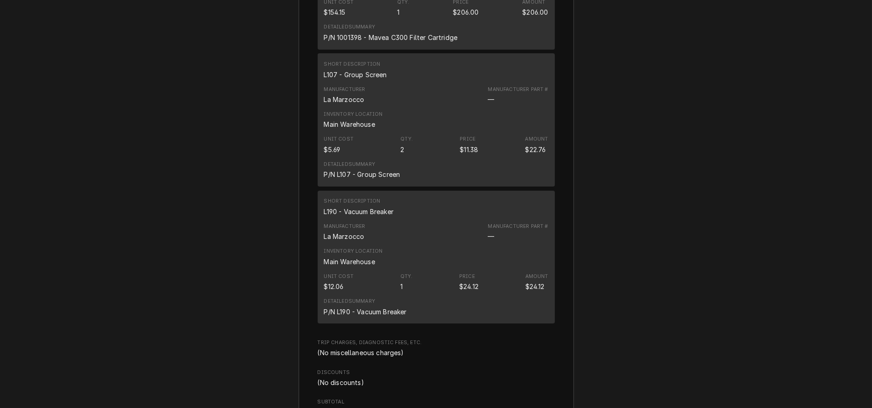
scroll to position [1873, 0]
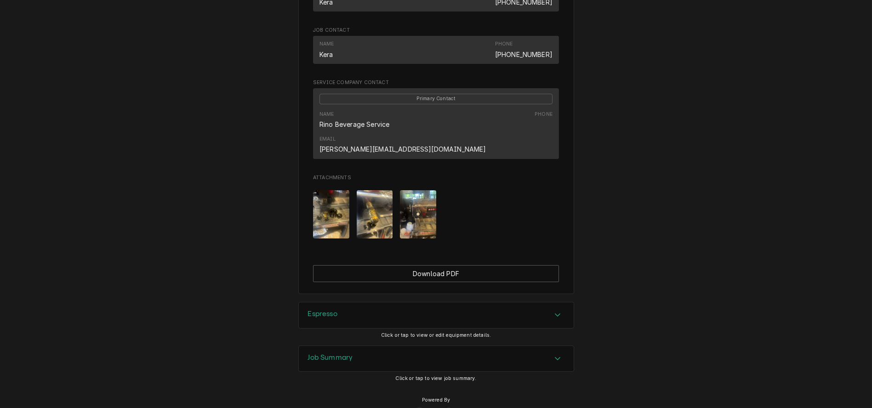
scroll to position [493, 0]
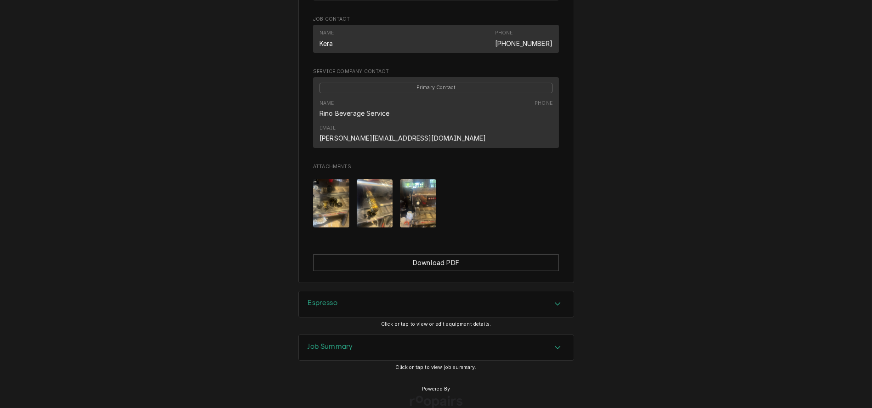
click at [355, 335] on div "Job Summary" at bounding box center [436, 348] width 275 height 26
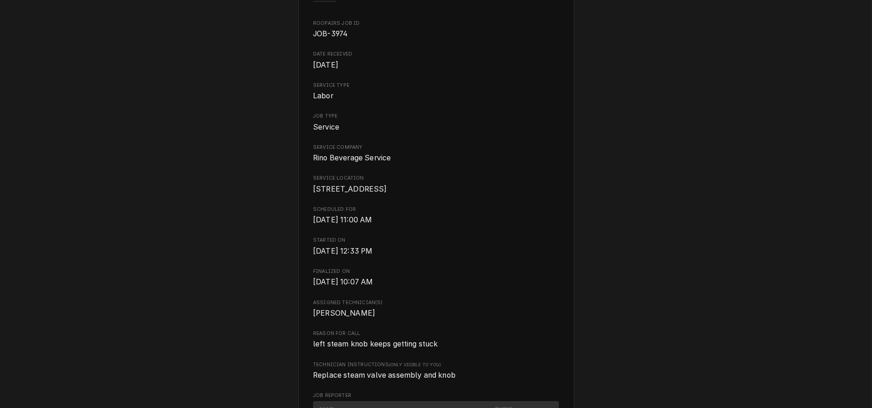
scroll to position [0, 0]
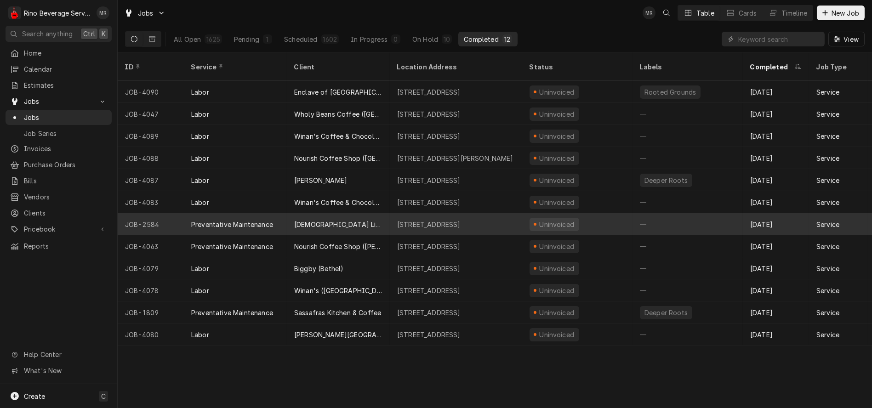
click at [375, 215] on div "[DEMOGRAPHIC_DATA] Life Center" at bounding box center [338, 224] width 103 height 22
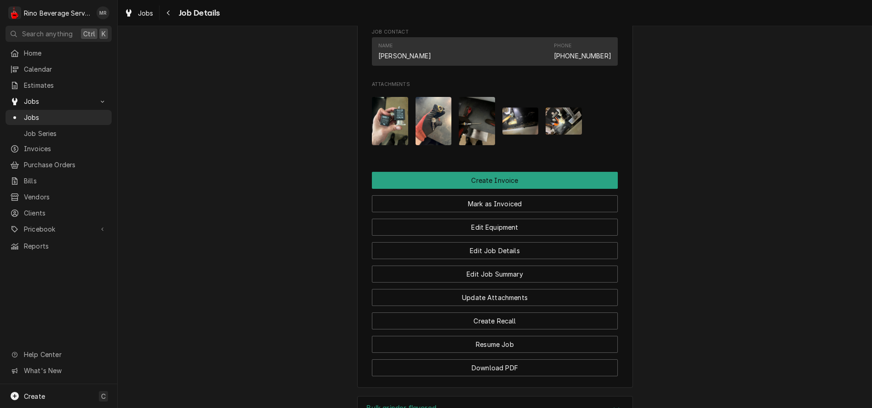
scroll to position [664, 0]
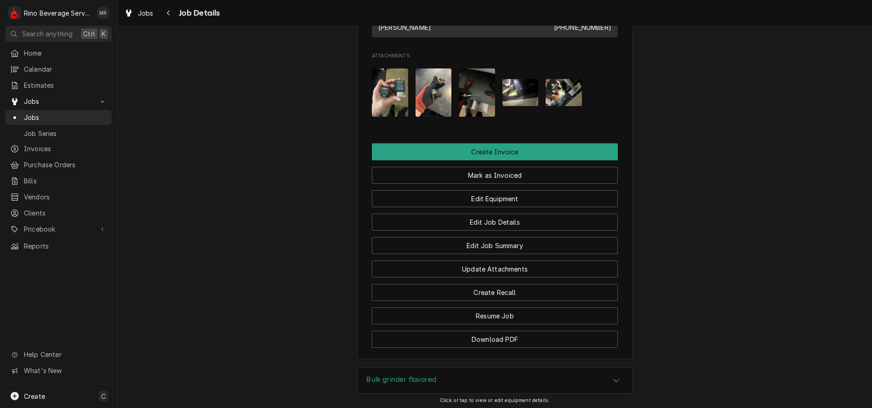
click at [374, 97] on img "Attachments" at bounding box center [390, 92] width 36 height 48
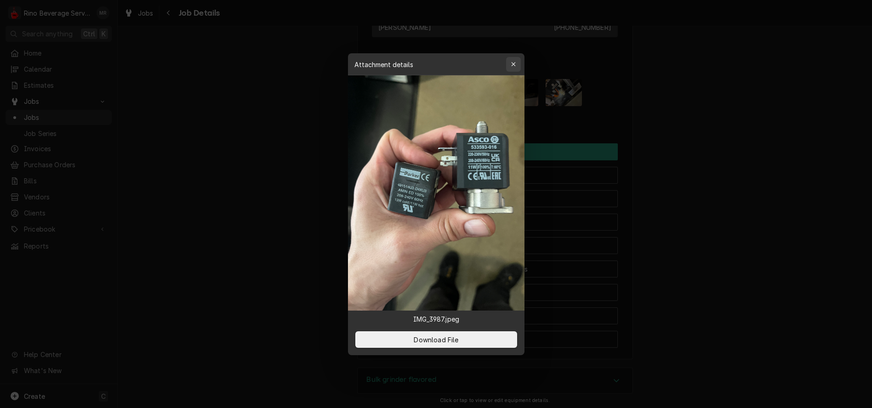
click at [513, 62] on icon "button" at bounding box center [513, 64] width 5 height 6
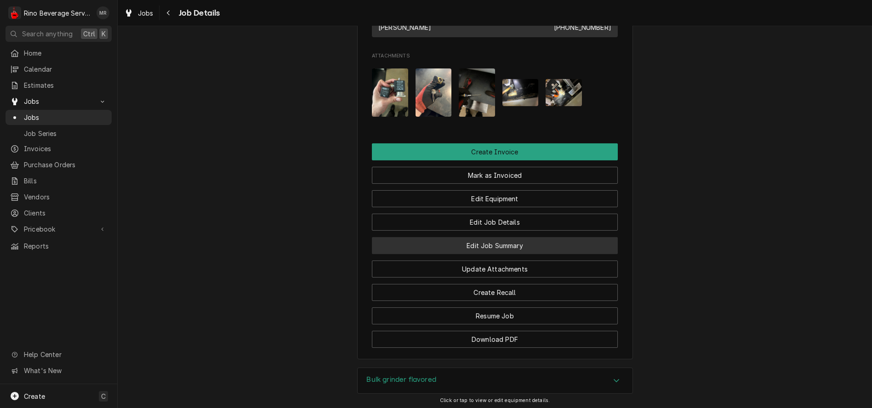
click at [438, 254] on button "Edit Job Summary" at bounding box center [495, 245] width 246 height 17
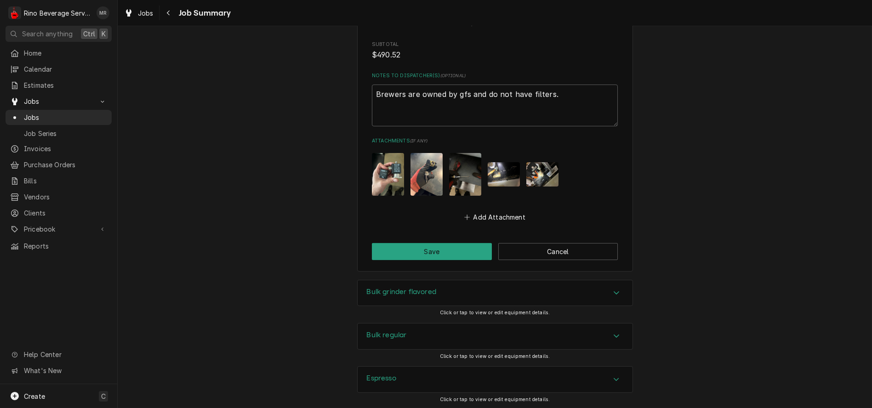
scroll to position [1686, 0]
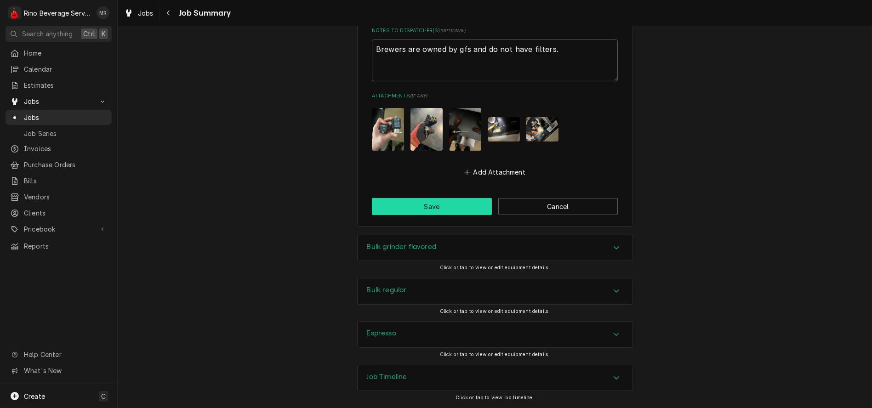
click at [431, 206] on button "Save" at bounding box center [432, 206] width 120 height 17
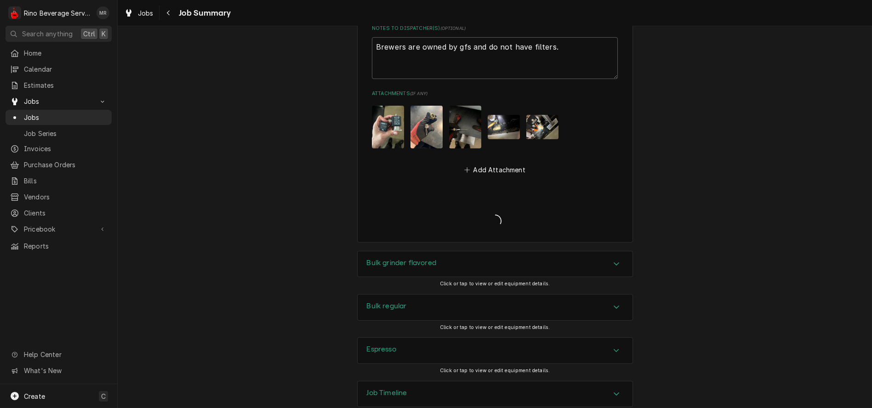
type textarea "x"
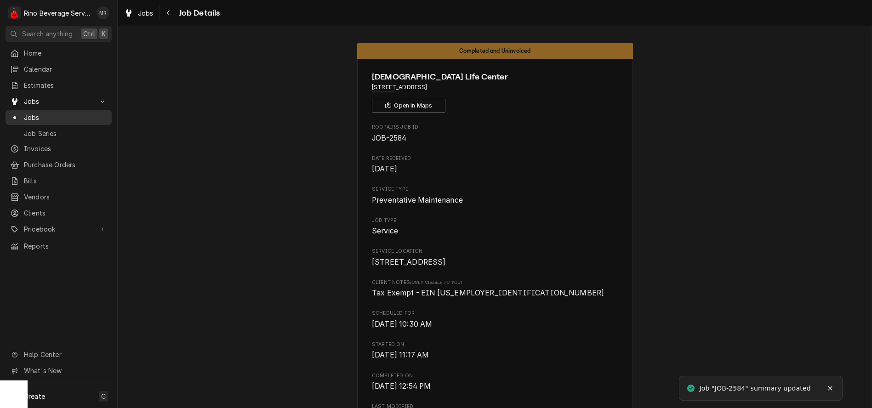
click at [85, 115] on span "Jobs" at bounding box center [65, 118] width 83 height 10
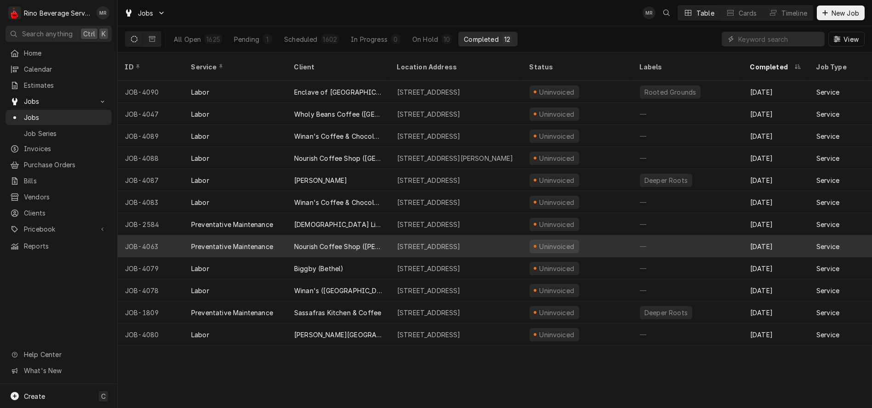
click at [398, 242] on div "[STREET_ADDRESS]" at bounding box center [428, 247] width 63 height 10
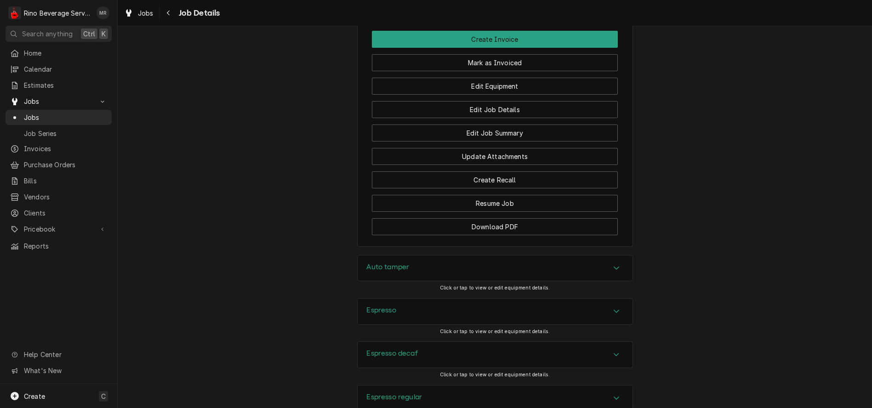
scroll to position [766, 0]
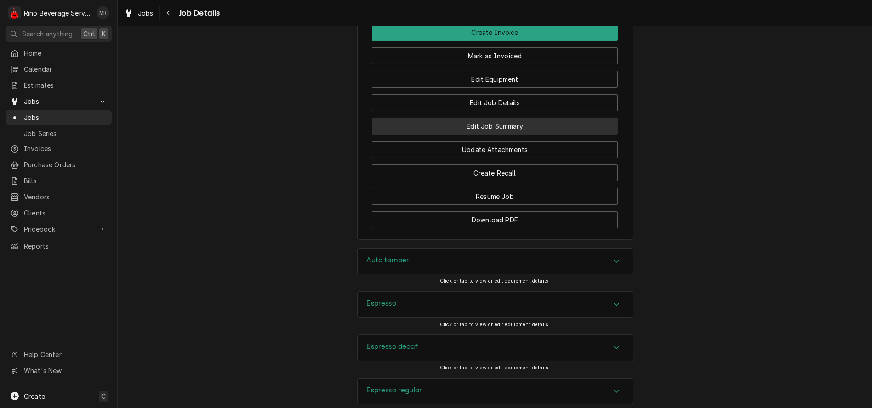
click at [406, 135] on button "Edit Job Summary" at bounding box center [495, 126] width 246 height 17
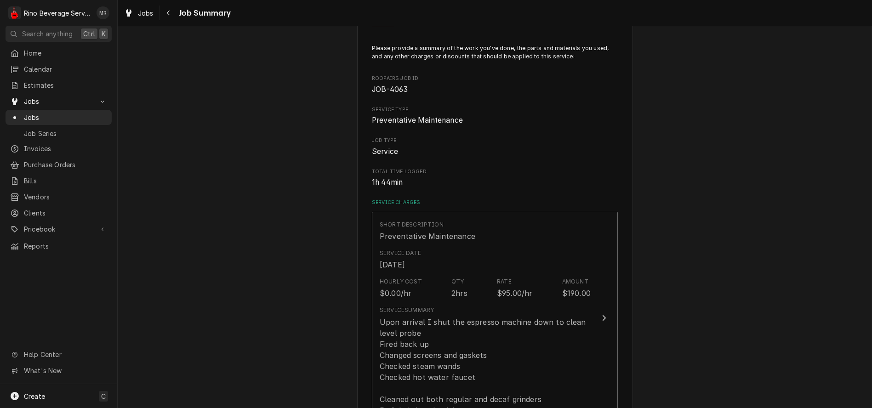
scroll to position [102, 0]
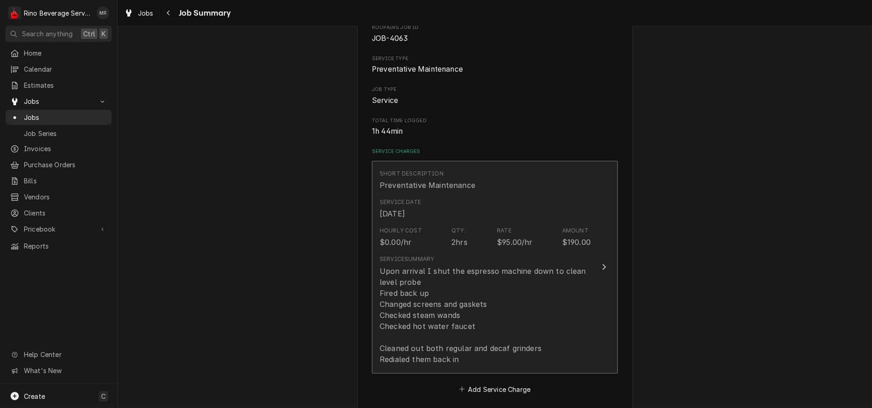
click at [410, 239] on div "Hourly Cost $0.00/hr" at bounding box center [401, 237] width 42 height 21
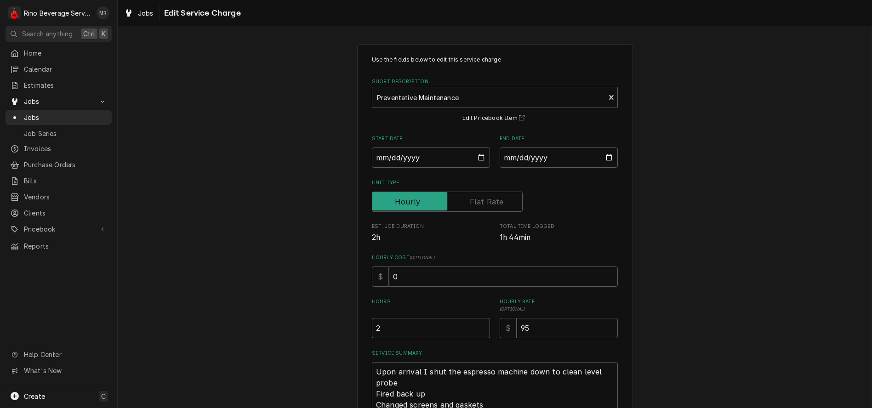
click at [390, 331] on input "2" at bounding box center [431, 328] width 118 height 20
type textarea "x"
type input "1"
type textarea "x"
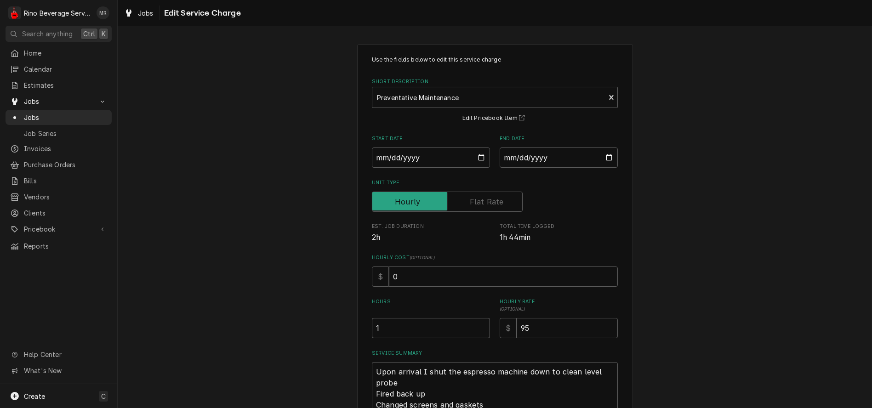
type input "1.7"
type textarea "x"
type input "1.75"
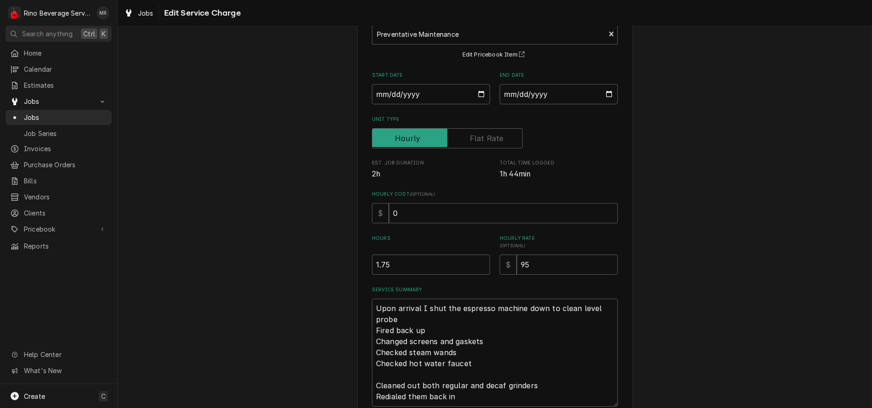
scroll to position [142, 0]
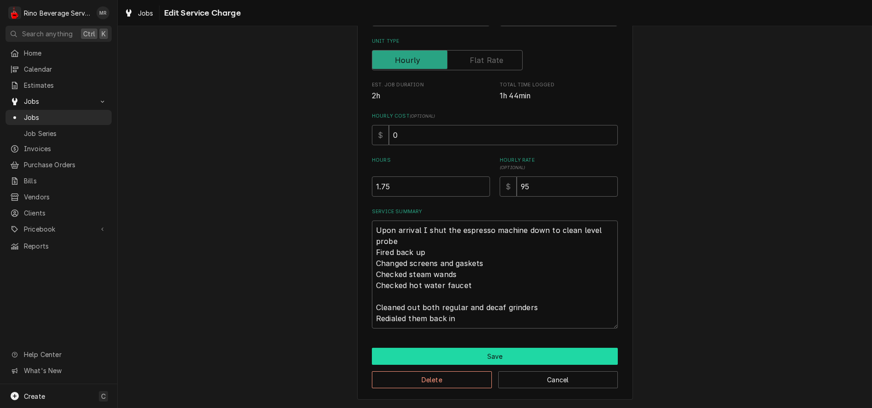
click at [487, 355] on button "Save" at bounding box center [495, 356] width 246 height 17
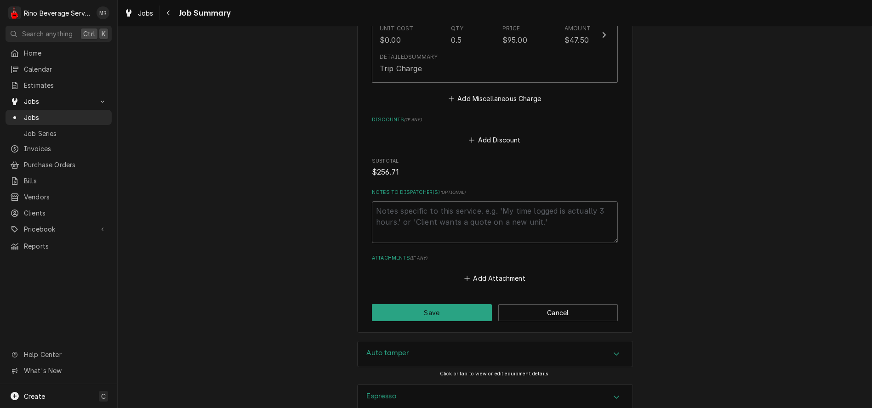
scroll to position [889, 0]
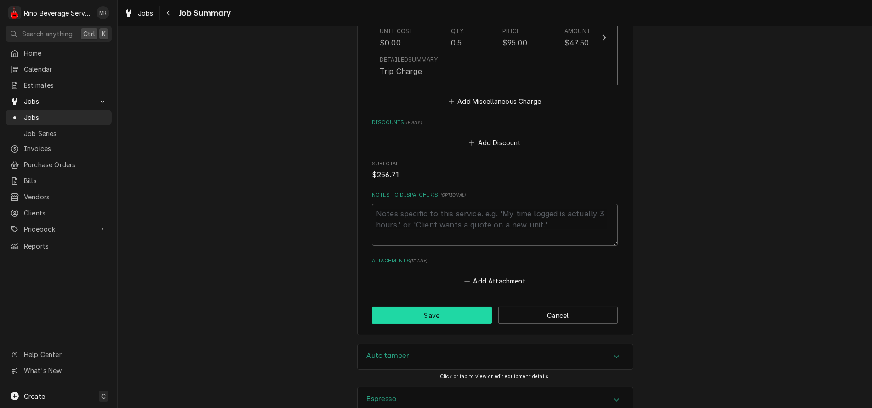
click at [420, 319] on button "Save" at bounding box center [432, 315] width 120 height 17
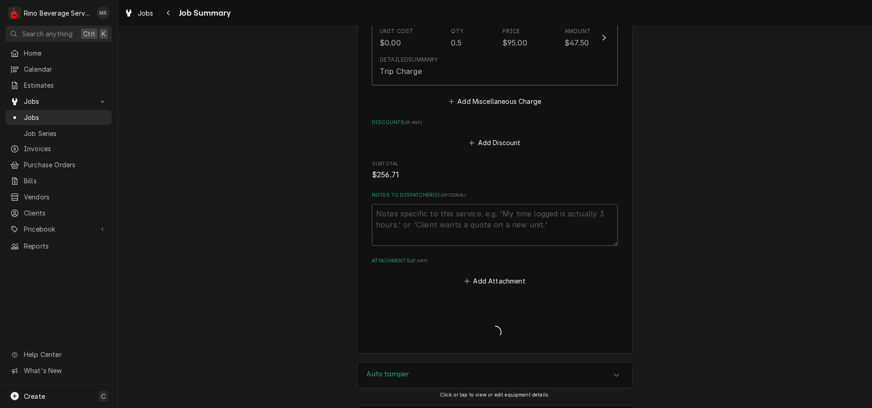
type textarea "x"
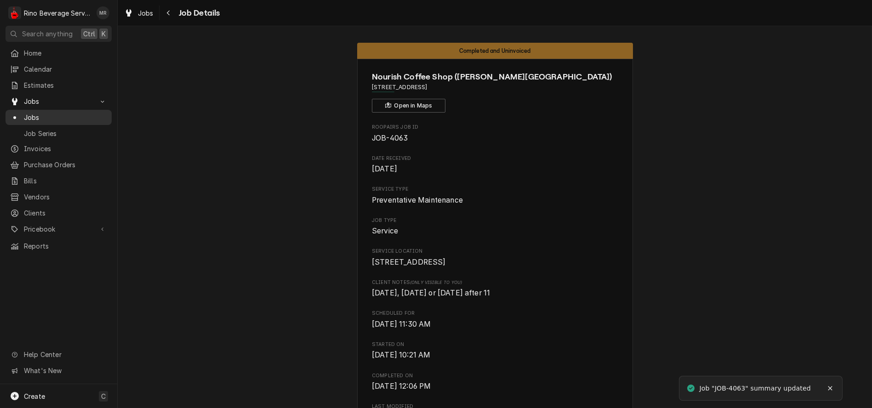
click at [90, 113] on span "Jobs" at bounding box center [65, 118] width 83 height 10
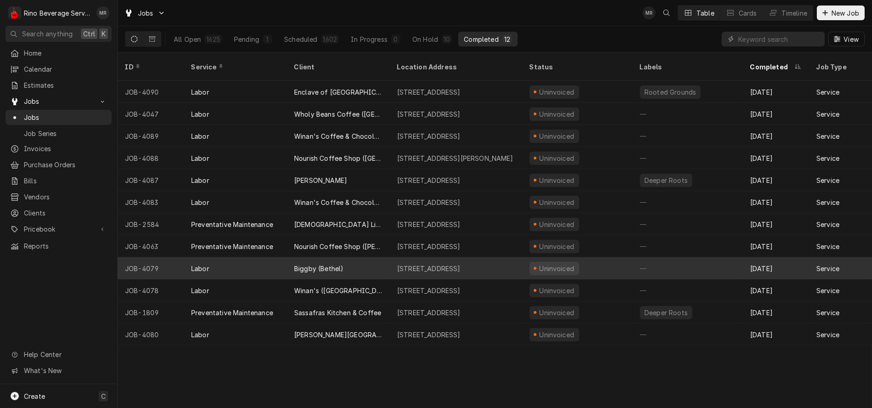
click at [375, 257] on div "Biggby (Bethel)" at bounding box center [338, 268] width 103 height 22
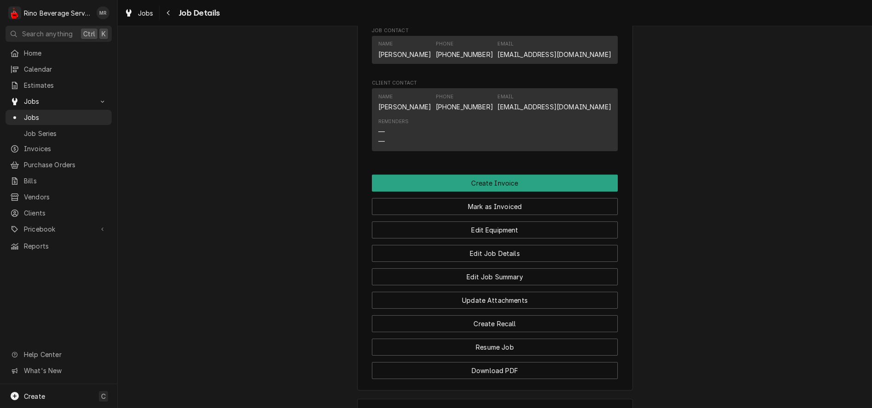
scroll to position [613, 0]
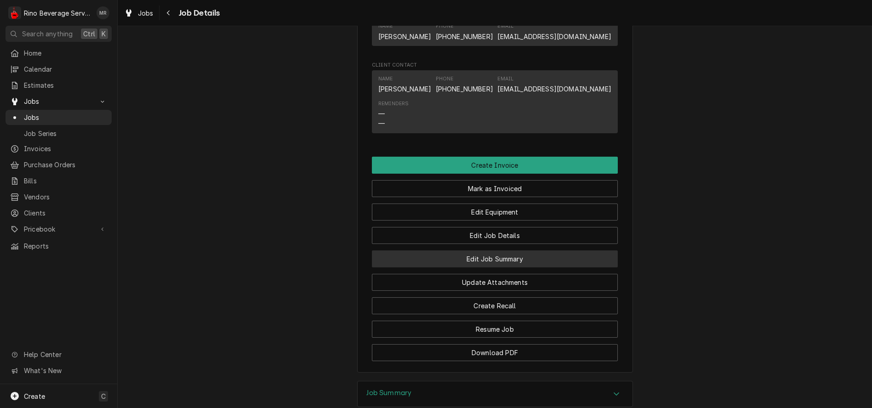
click at [427, 268] on button "Edit Job Summary" at bounding box center [495, 259] width 246 height 17
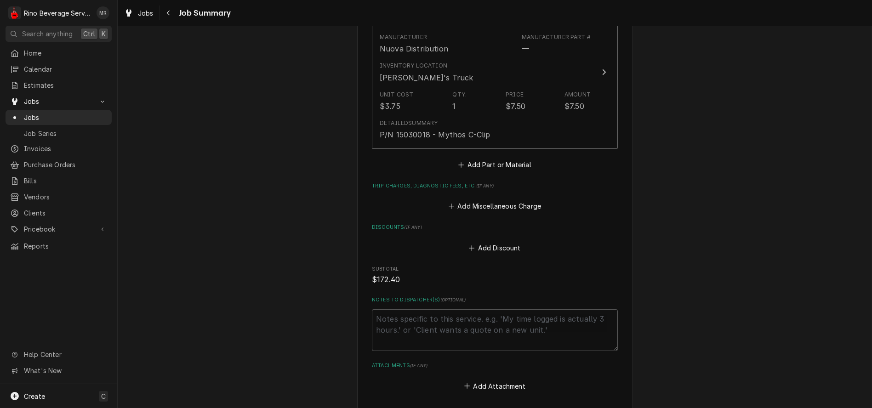
scroll to position [713, 0]
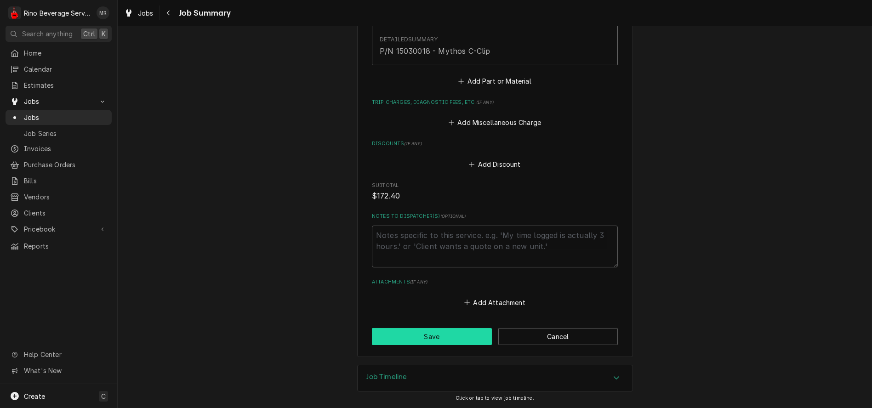
click at [457, 334] on button "Save" at bounding box center [432, 336] width 120 height 17
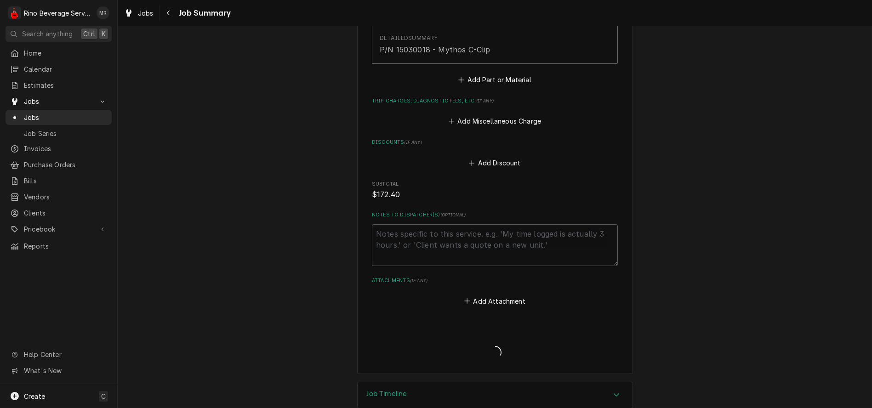
type textarea "x"
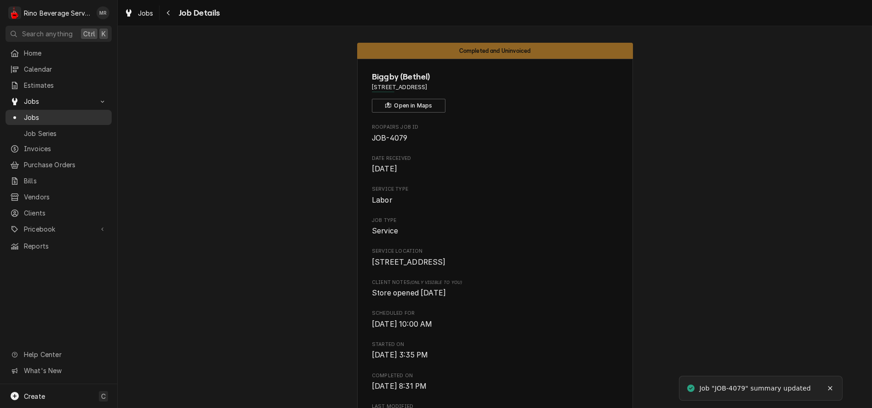
click at [67, 114] on span "Jobs" at bounding box center [65, 118] width 83 height 10
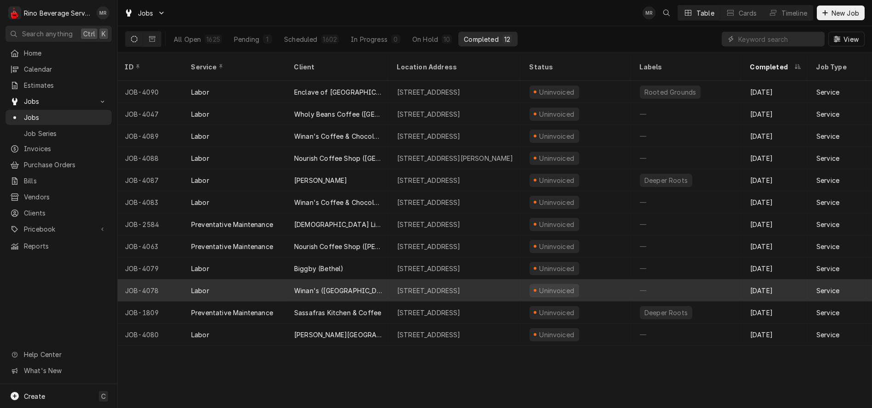
click at [380, 279] on div "Winan's (Marysville)" at bounding box center [338, 290] width 103 height 22
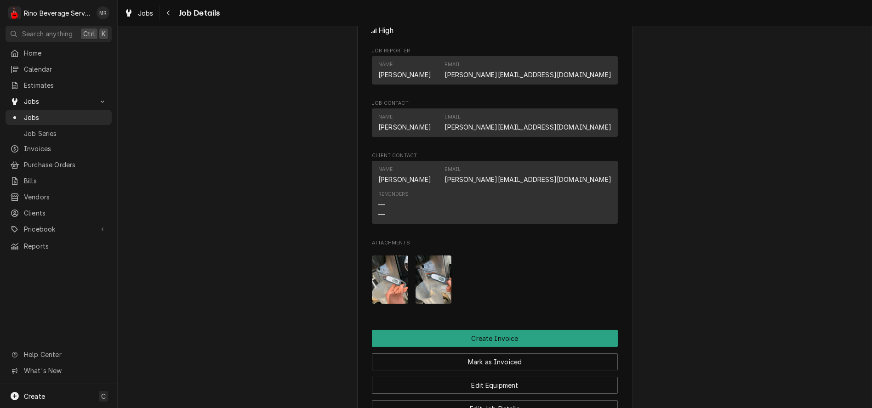
scroll to position [511, 0]
click at [397, 301] on img "Attachments" at bounding box center [390, 280] width 36 height 48
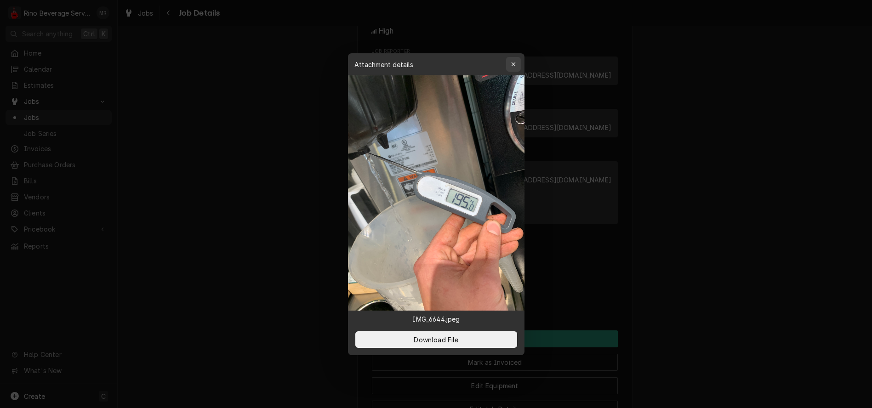
click at [511, 65] on icon "button" at bounding box center [513, 64] width 5 height 6
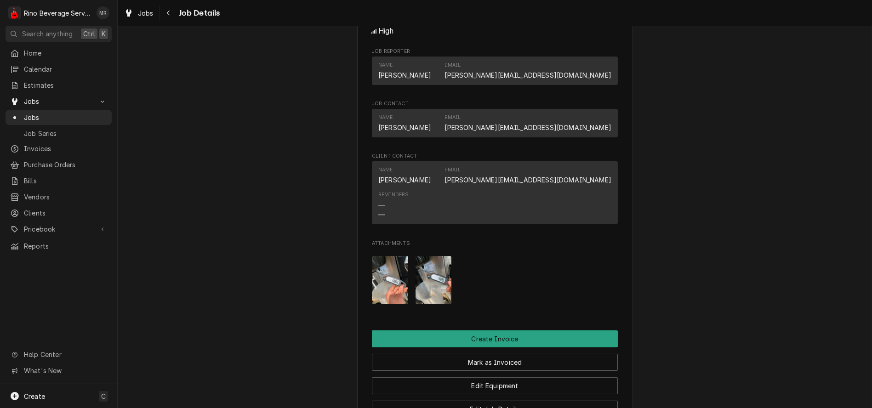
click at [438, 292] on img "Attachments" at bounding box center [434, 280] width 36 height 48
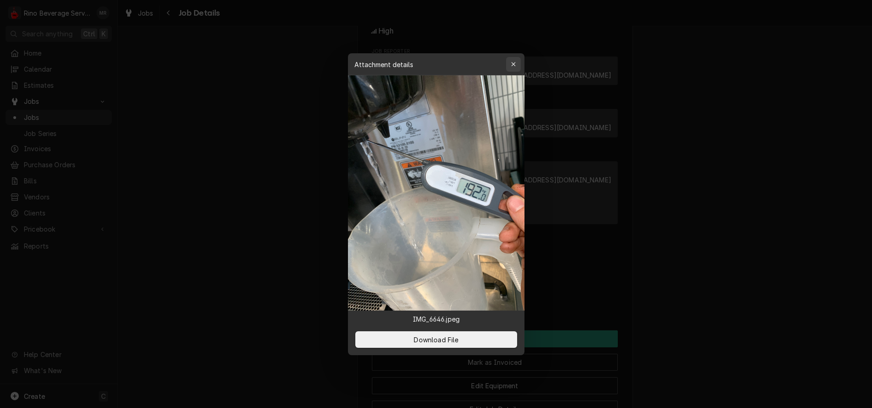
click at [509, 63] on div "button" at bounding box center [513, 64] width 9 height 9
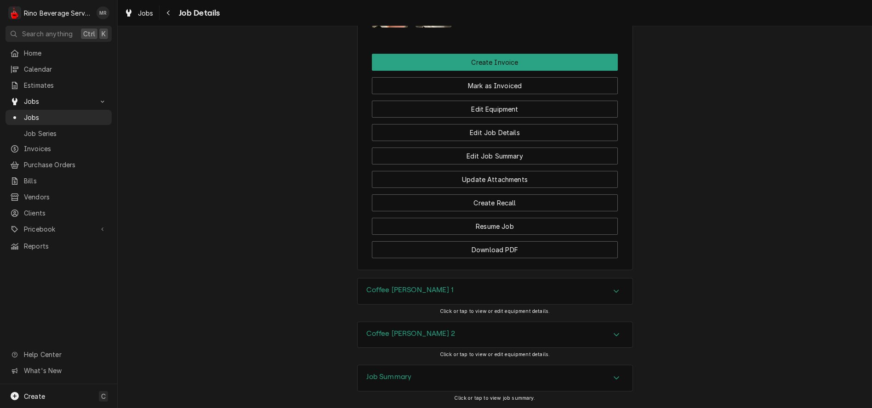
scroll to position [785, 0]
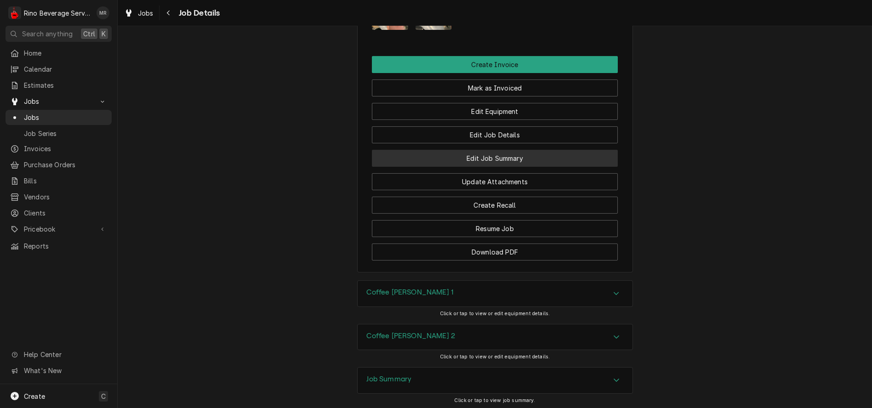
click at [418, 167] on button "Edit Job Summary" at bounding box center [495, 158] width 246 height 17
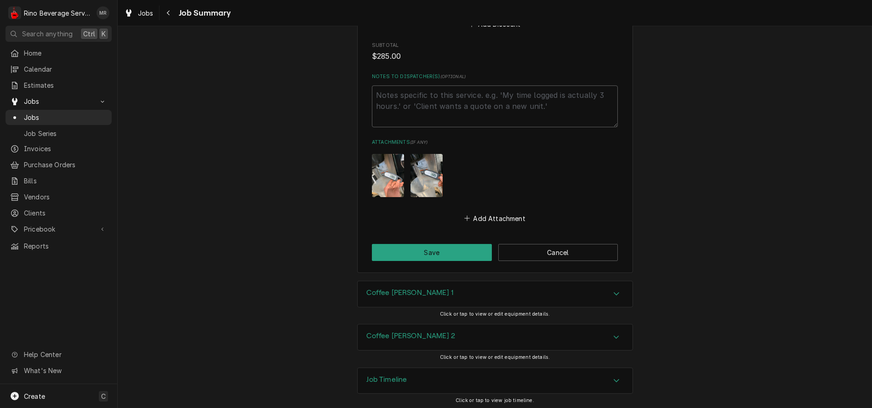
scroll to position [784, 0]
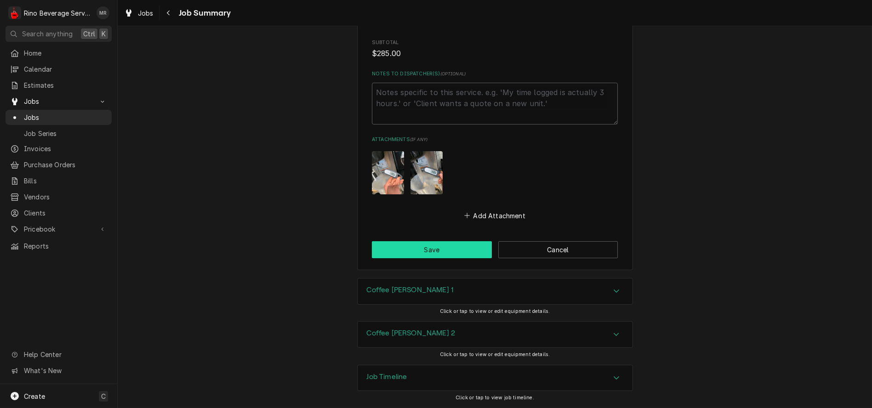
click at [451, 252] on button "Save" at bounding box center [432, 249] width 120 height 17
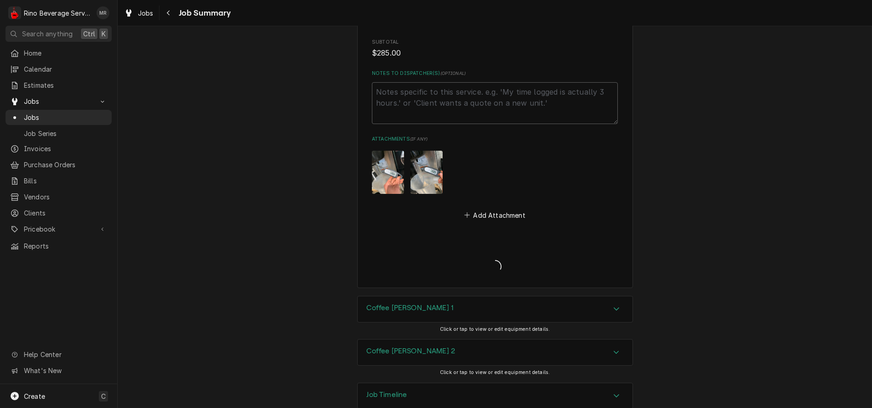
type textarea "x"
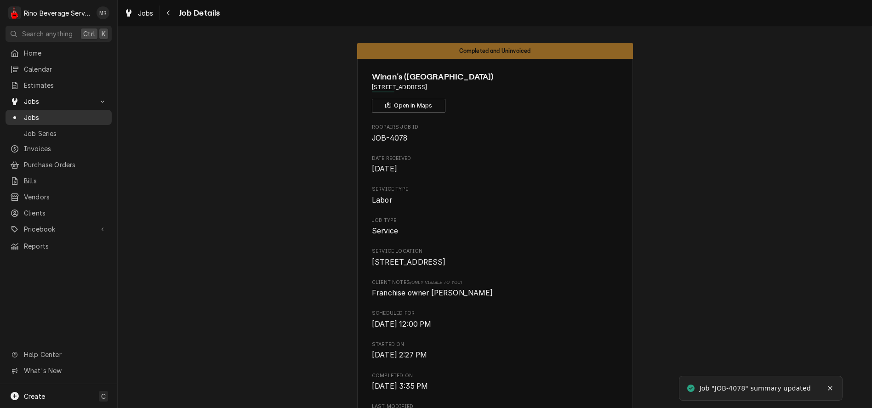
click at [81, 113] on span "Jobs" at bounding box center [65, 118] width 83 height 10
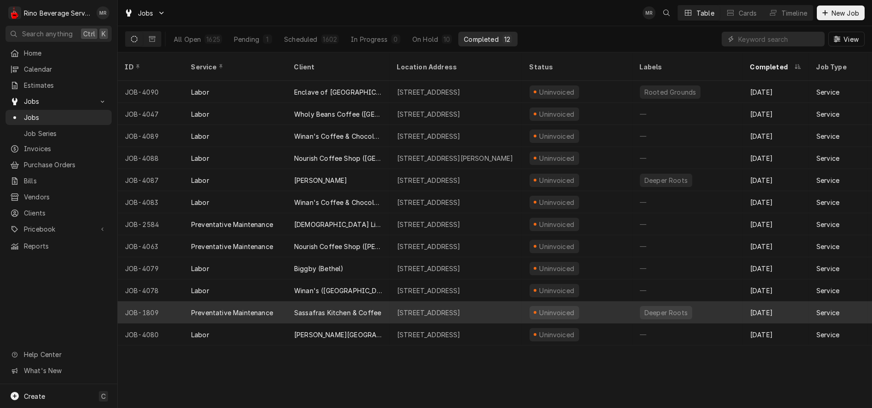
click at [387, 302] on div "Sassafras Kitchen & Coffee" at bounding box center [338, 313] width 103 height 22
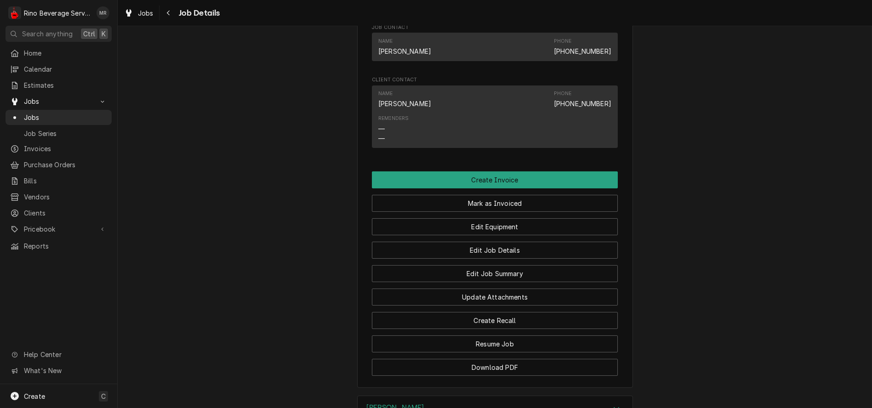
scroll to position [664, 0]
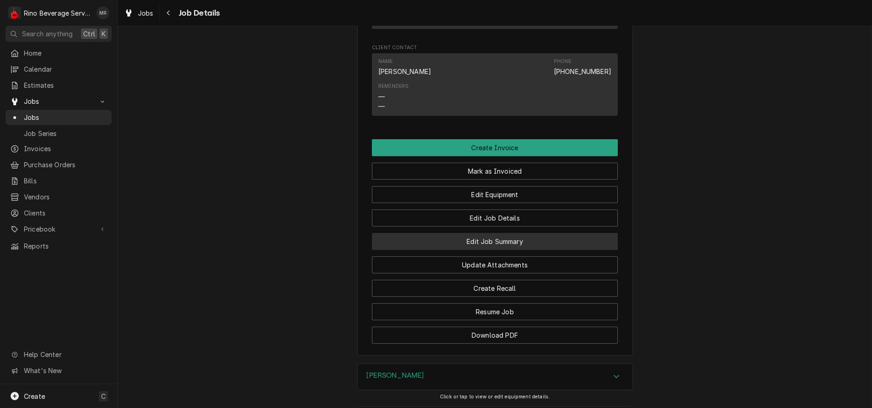
click at [412, 250] on button "Edit Job Summary" at bounding box center [495, 241] width 246 height 17
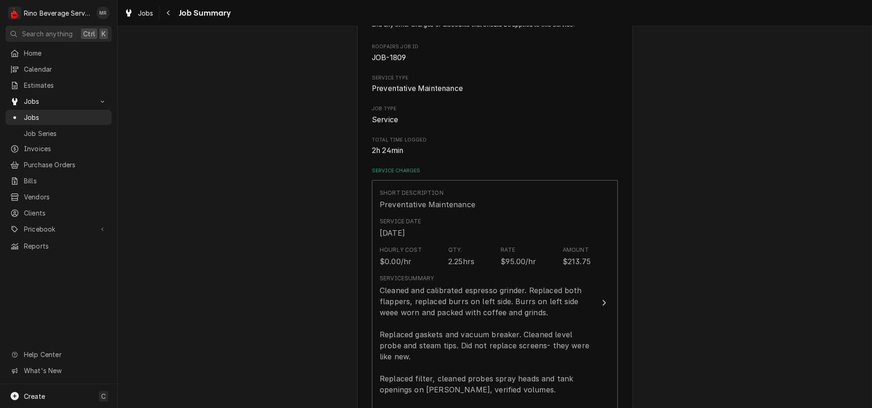
scroll to position [153, 0]
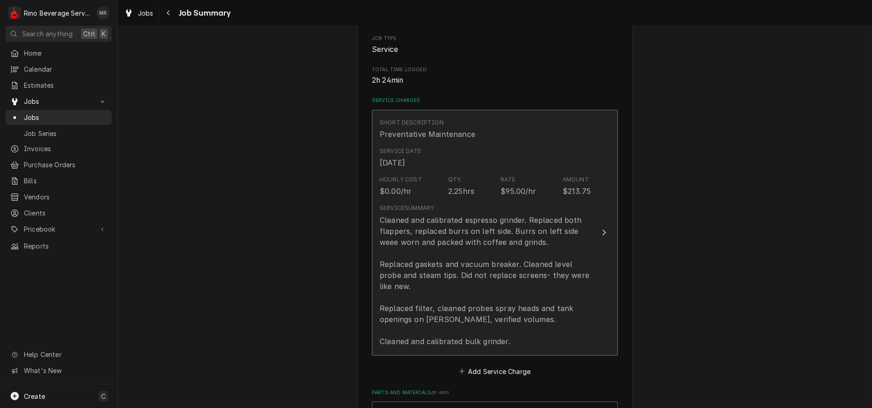
click at [385, 246] on div "Cleaned and calibrated espresso grinder. Replaced both flappers, replaced burrs…" at bounding box center [485, 281] width 211 height 132
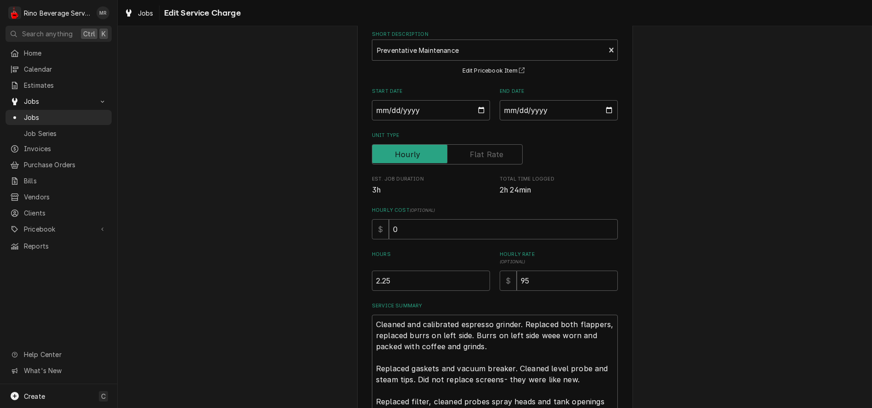
scroll to position [164, 0]
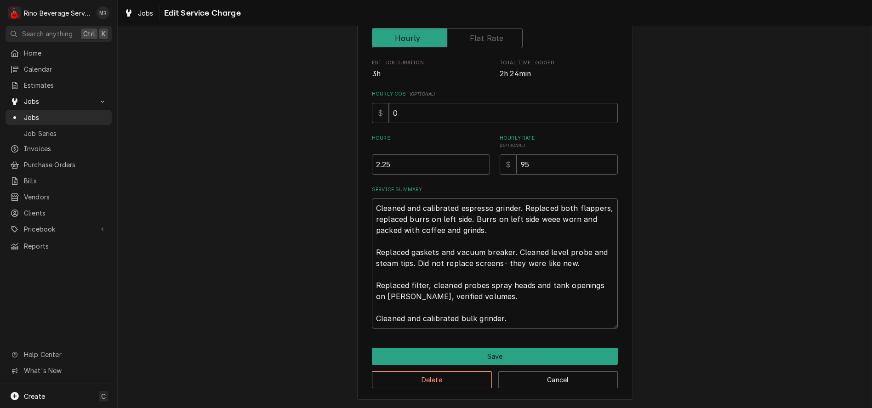
click at [551, 218] on textarea "Cleaned and calibrated espresso grinder. Replaced both flappers, replaced burrs…" at bounding box center [495, 264] width 246 height 130
type textarea "x"
type textarea "Cleaned and calibrated espresso grinder. Replaced both flappers, replaced burrs…"
type textarea "x"
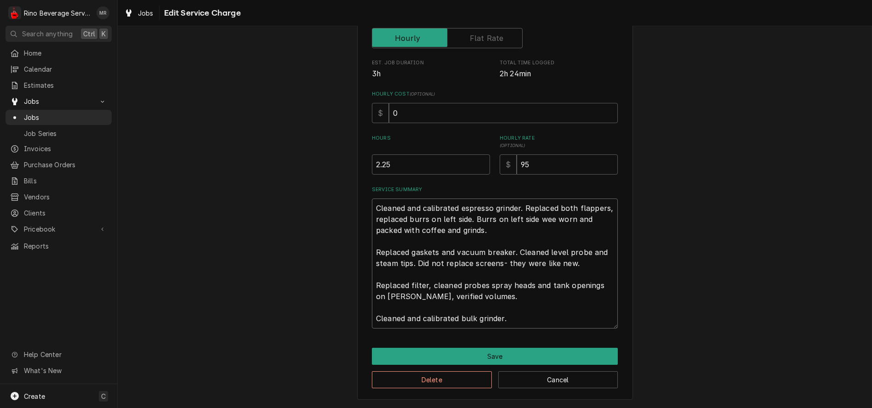
type textarea "Cleaned and calibrated espresso grinder. Replaced both flappers, replaced burrs…"
type textarea "x"
type textarea "Cleaned and calibrated espresso grinder. Replaced both flappers, replaced burrs…"
type textarea "x"
type textarea "Cleaned and calibrated espresso grinder. Replaced both flappers, replaced burrs…"
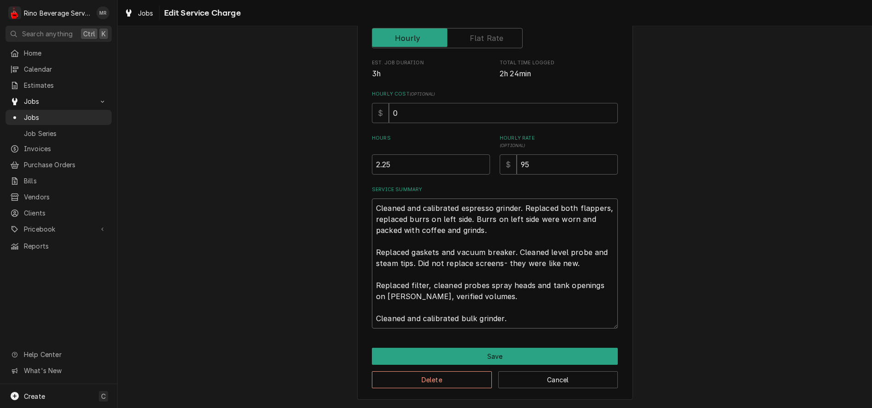
click at [482, 286] on textarea "Cleaned and calibrated espresso grinder. Replaced both flappers, replaced burrs…" at bounding box center [495, 264] width 246 height 130
type textarea "x"
type textarea "Cleaned and calibrated espresso grinder. Replaced both flappers, replaced burrs…"
type textarea "x"
type textarea "Cleaned and calibrated espresso grinder. Replaced both flappers, replaced burrs…"
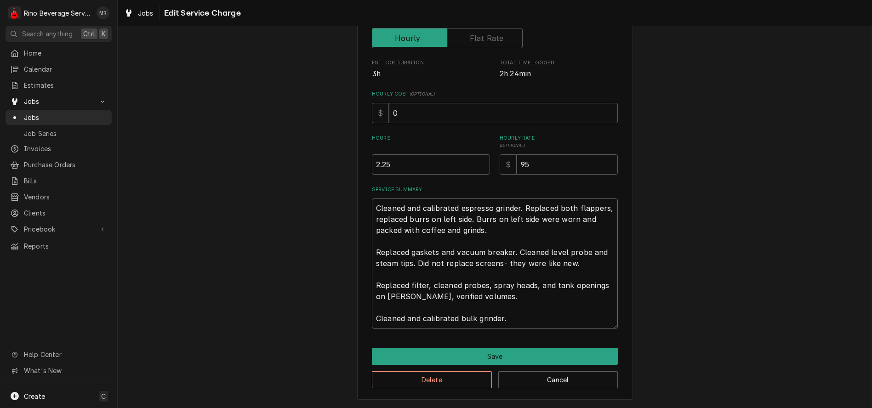
click at [410, 301] on textarea "Cleaned and calibrated espresso grinder. Replaced both flappers, replaced burrs…" at bounding box center [495, 264] width 246 height 130
type textarea "x"
type textarea "Cleaned and calibrated espresso grinder. Replaced both flappers, replaced burrs…"
type textarea "x"
type textarea "Cleaned and calibrated espresso grinder. Replaced both flappers, replaced burrs…"
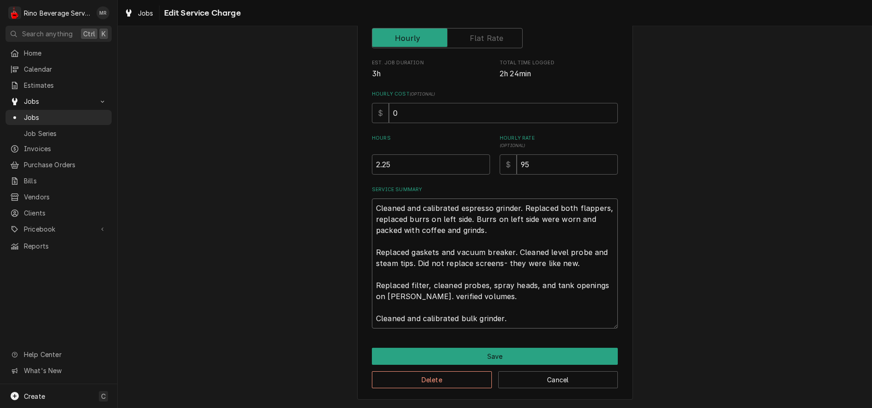
type textarea "x"
type textarea "Cleaned and calibrated espresso grinder. Replaced both flappers, replaced burrs…"
type textarea "x"
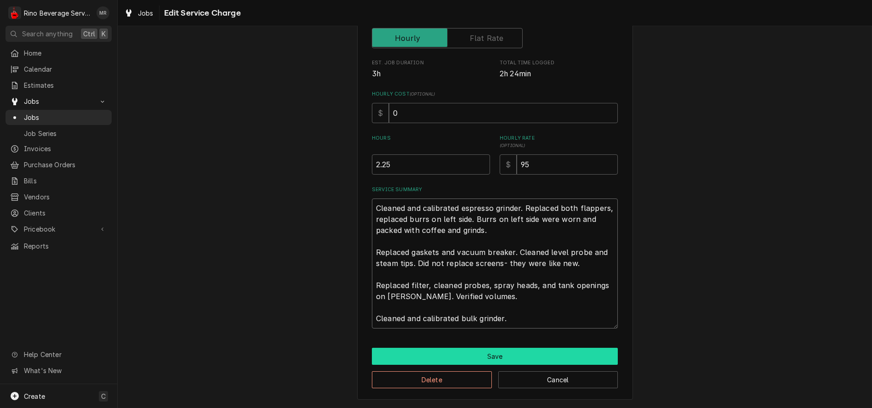
type textarea "Cleaned and calibrated espresso grinder. Replaced both flappers, replaced burrs…"
click at [473, 354] on button "Save" at bounding box center [495, 356] width 246 height 17
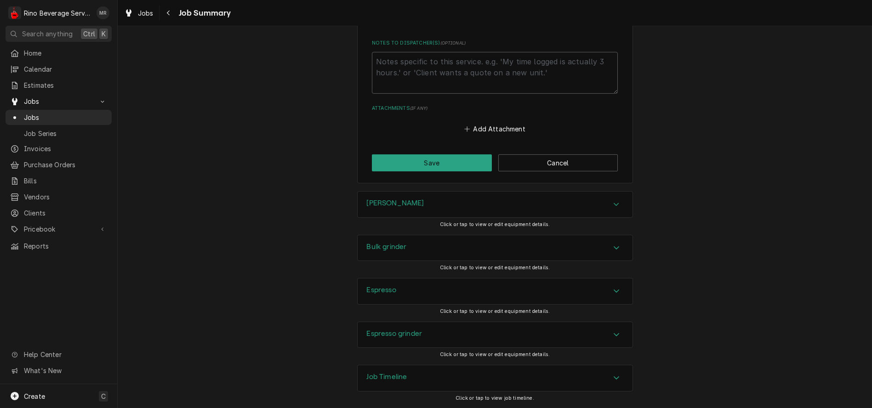
scroll to position [1616, 0]
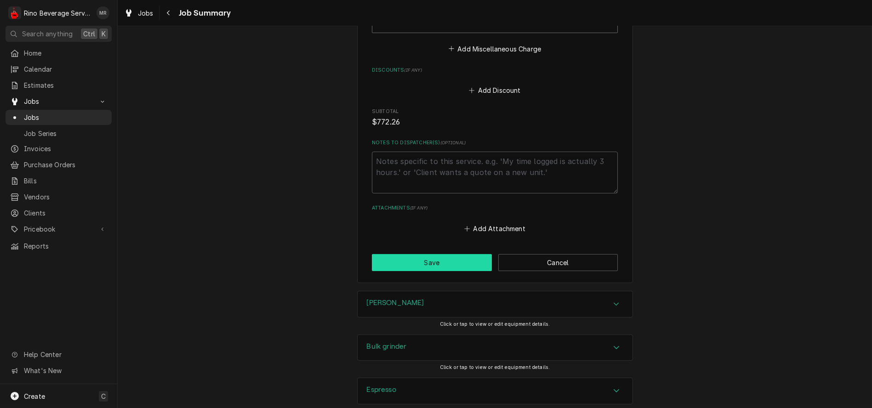
click at [432, 266] on button "Save" at bounding box center [432, 262] width 120 height 17
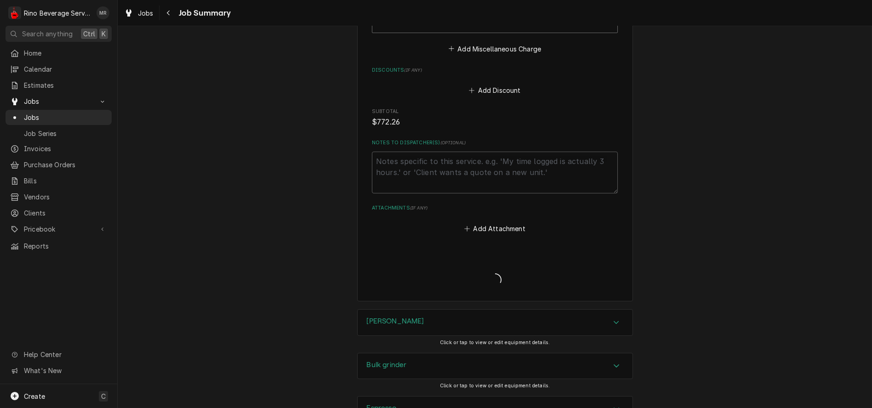
type textarea "x"
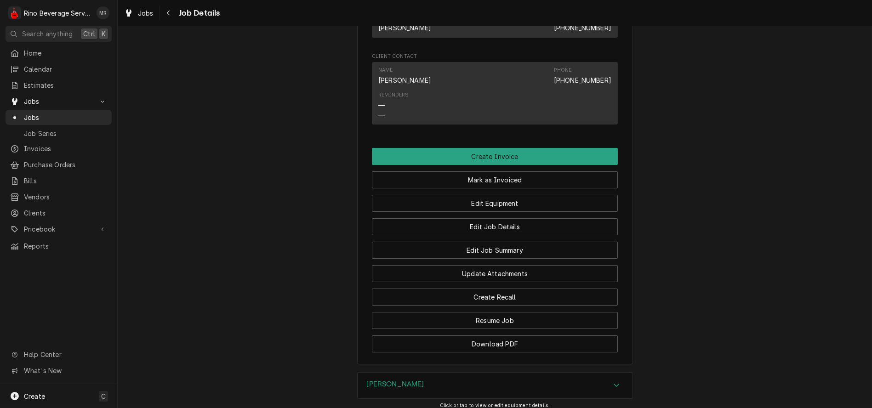
scroll to position [664, 0]
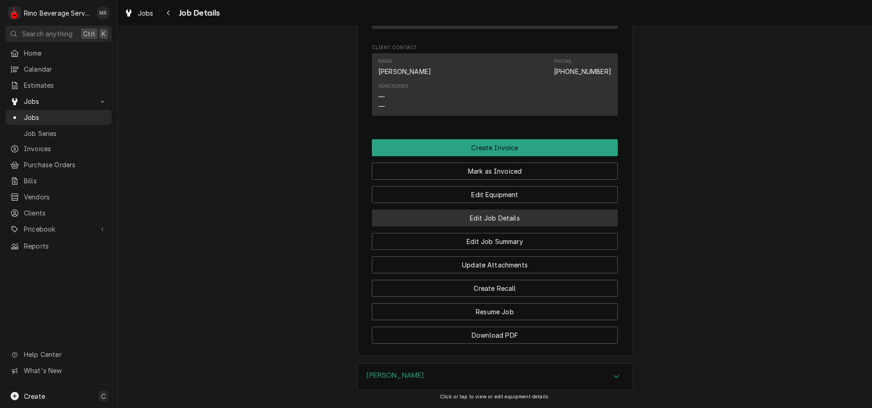
click at [450, 227] on button "Edit Job Details" at bounding box center [495, 218] width 246 height 17
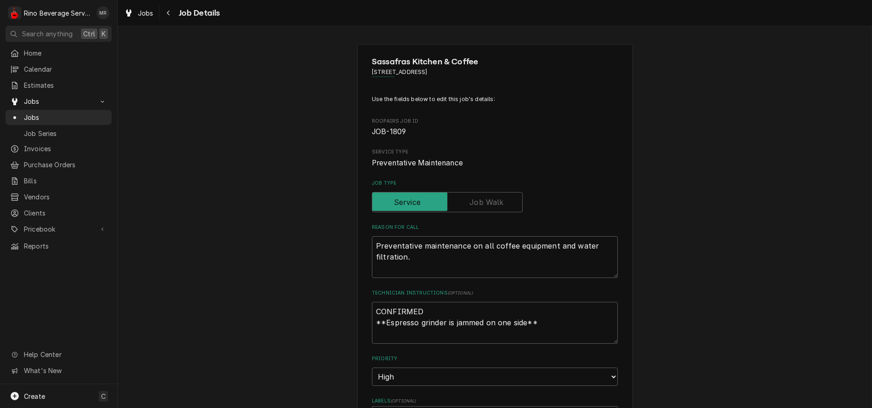
type textarea "x"
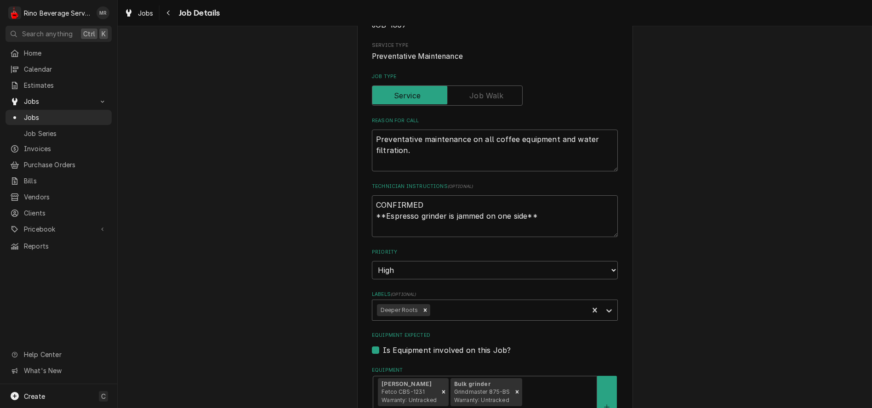
scroll to position [464, 0]
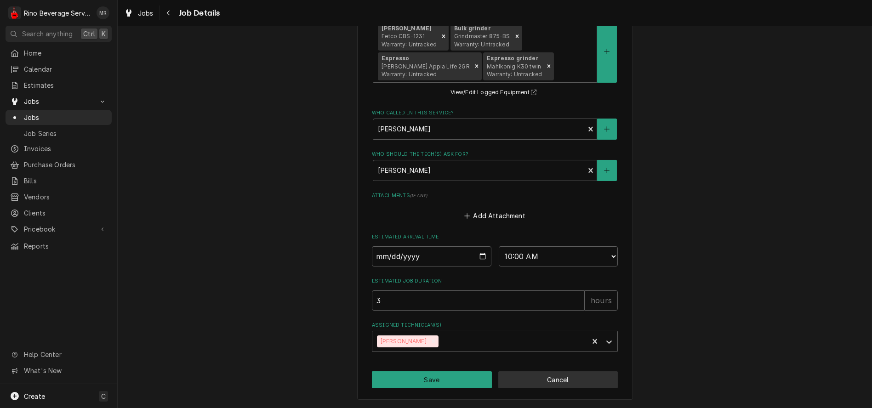
click at [524, 383] on button "Cancel" at bounding box center [558, 379] width 120 height 17
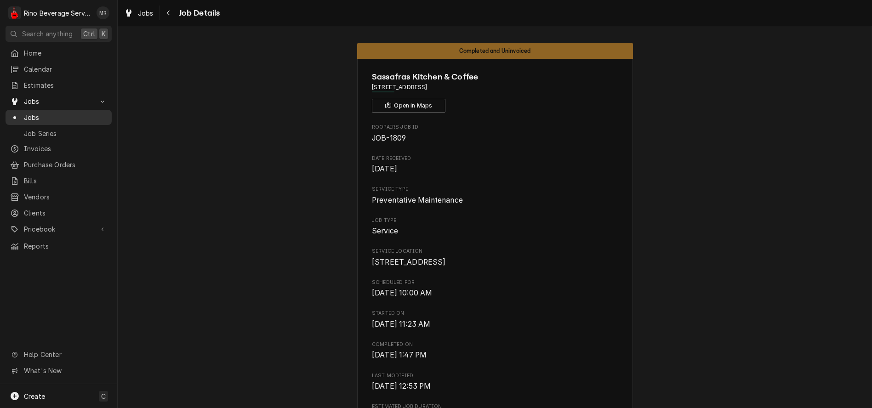
click at [46, 117] on span "Jobs" at bounding box center [65, 118] width 83 height 10
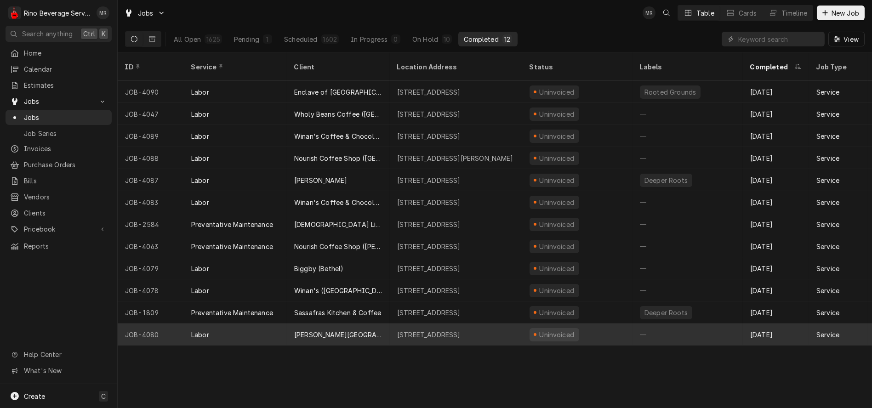
click at [273, 324] on div "Labor" at bounding box center [235, 335] width 103 height 22
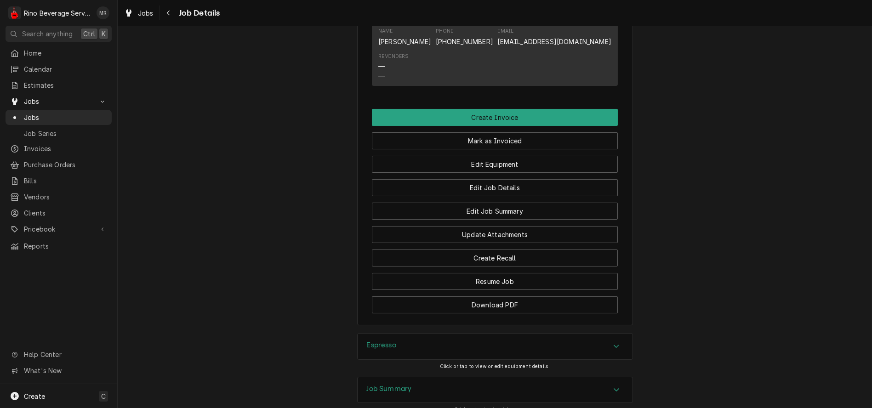
scroll to position [613, 0]
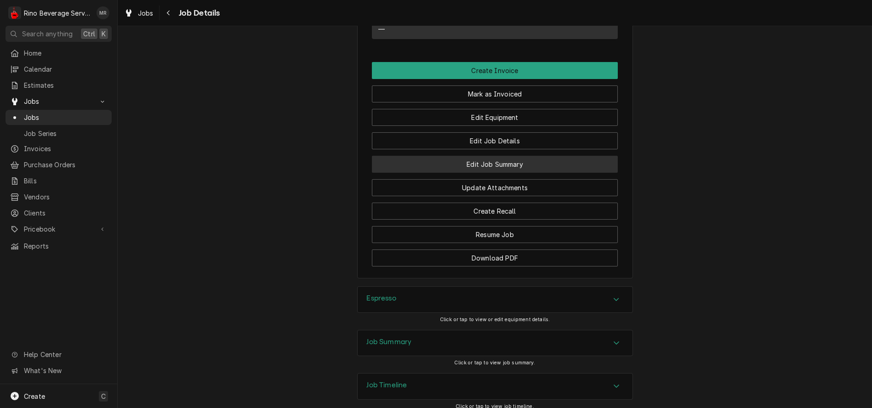
click at [418, 173] on button "Edit Job Summary" at bounding box center [495, 164] width 246 height 17
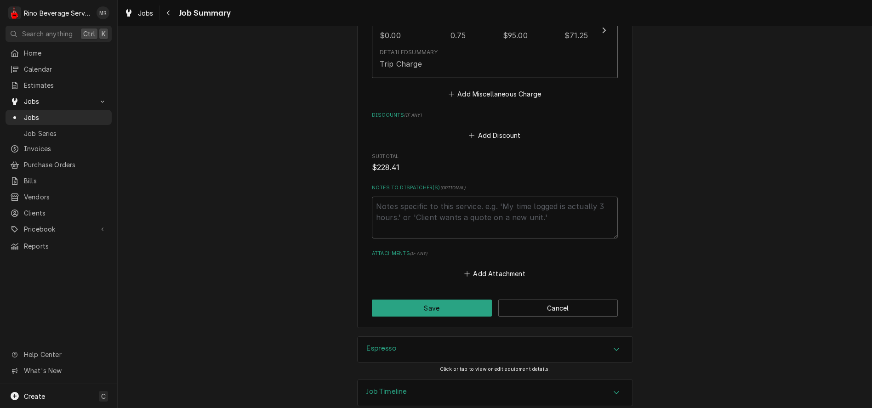
scroll to position [721, 0]
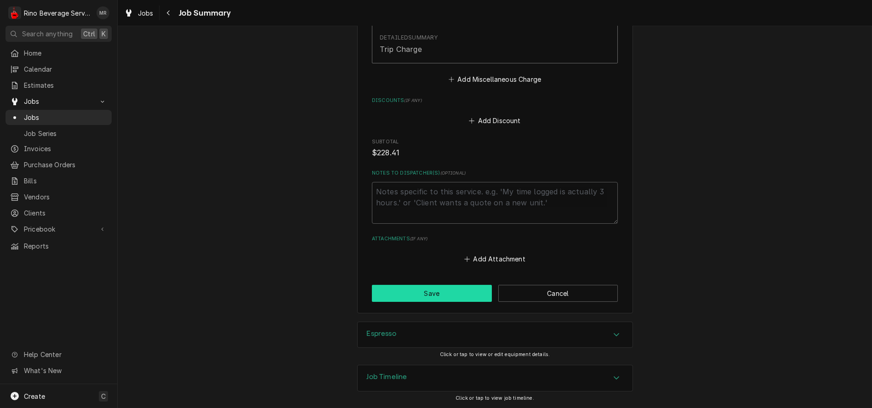
click at [420, 297] on button "Save" at bounding box center [432, 293] width 120 height 17
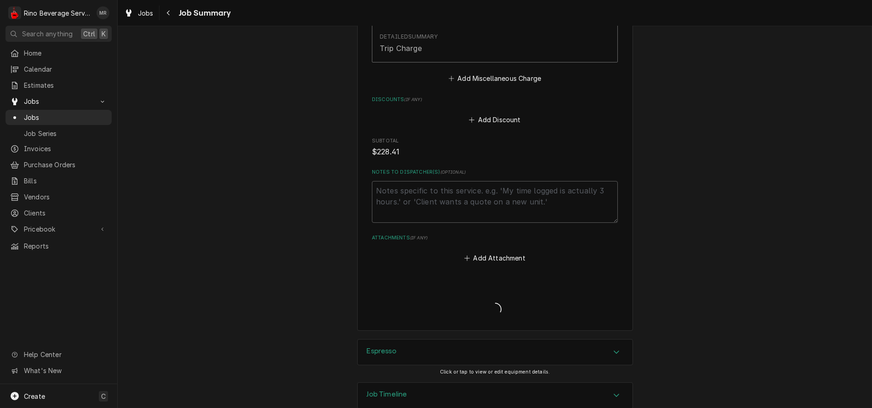
type textarea "x"
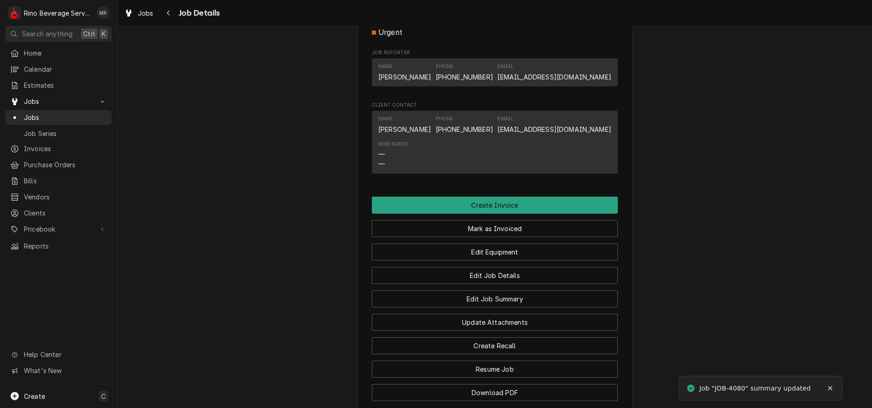
scroll to position [678, 0]
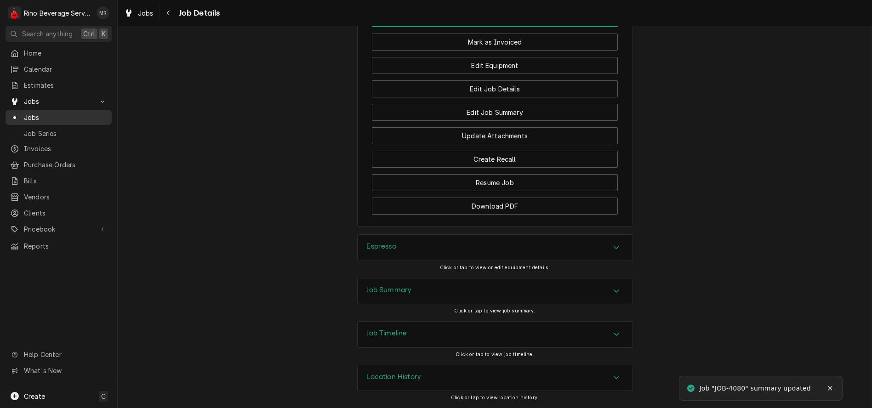
click at [73, 114] on span "Jobs" at bounding box center [65, 118] width 83 height 10
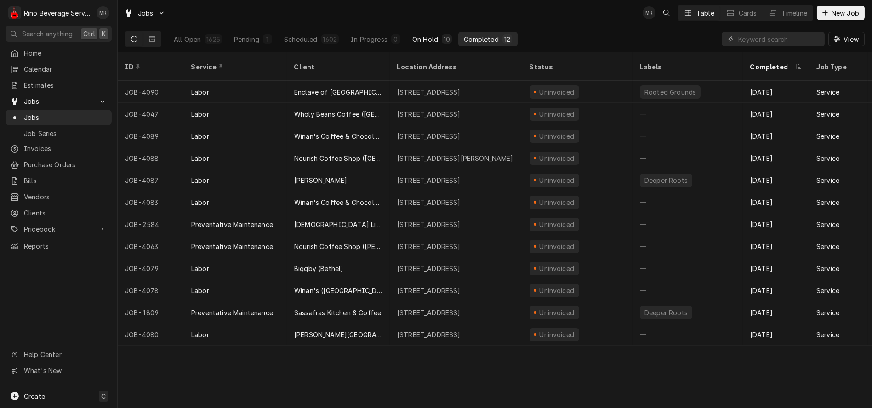
click at [436, 37] on button "On Hold 10" at bounding box center [432, 39] width 51 height 15
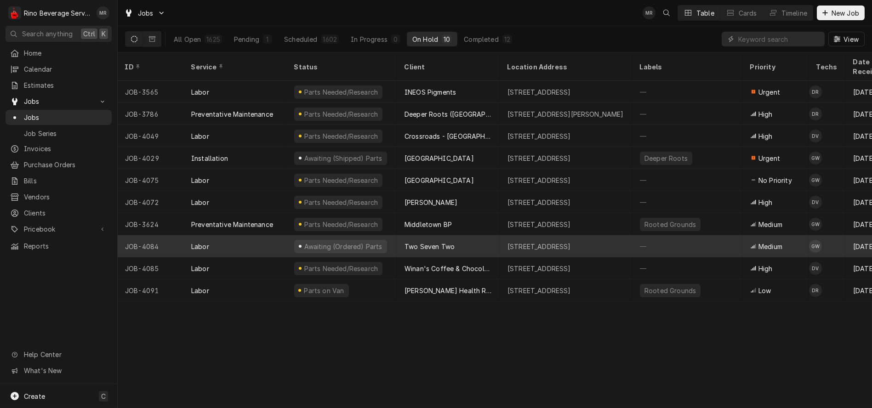
click at [396, 235] on div "Awaiting (Ordered) Parts" at bounding box center [342, 246] width 110 height 22
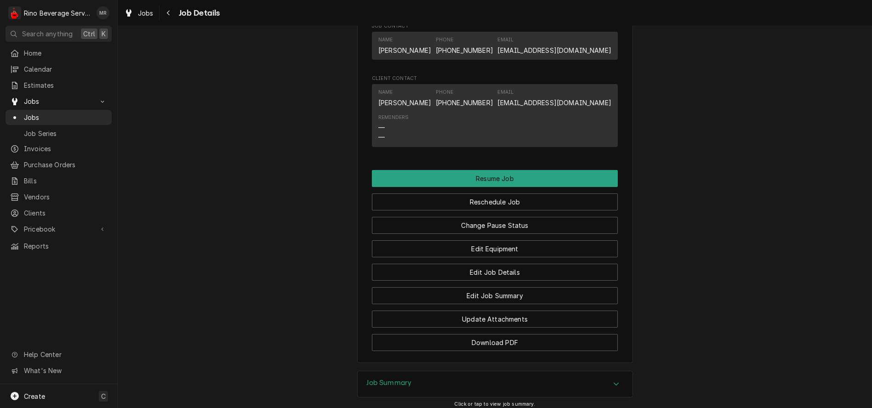
scroll to position [778, 0]
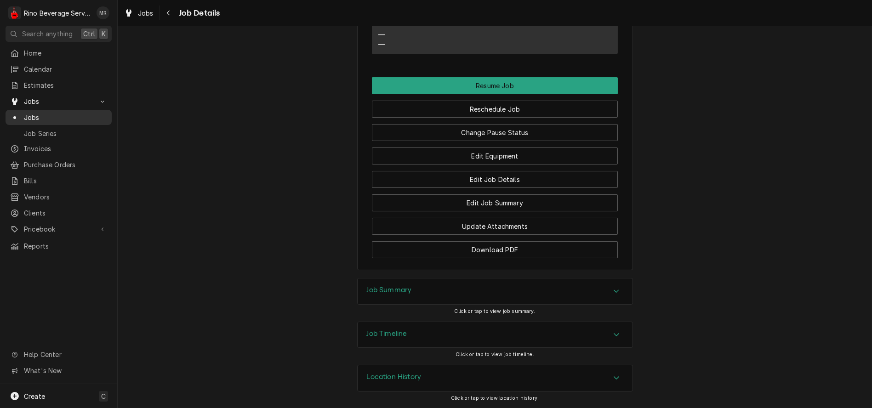
click at [65, 113] on span "Jobs" at bounding box center [65, 118] width 83 height 10
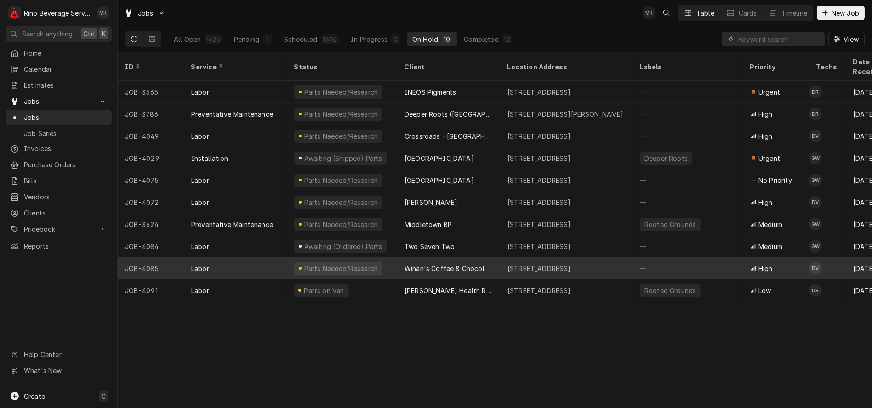
click at [499, 258] on div "Winan's Coffee & Chocolate ([GEOGRAPHIC_DATA])" at bounding box center [448, 268] width 103 height 22
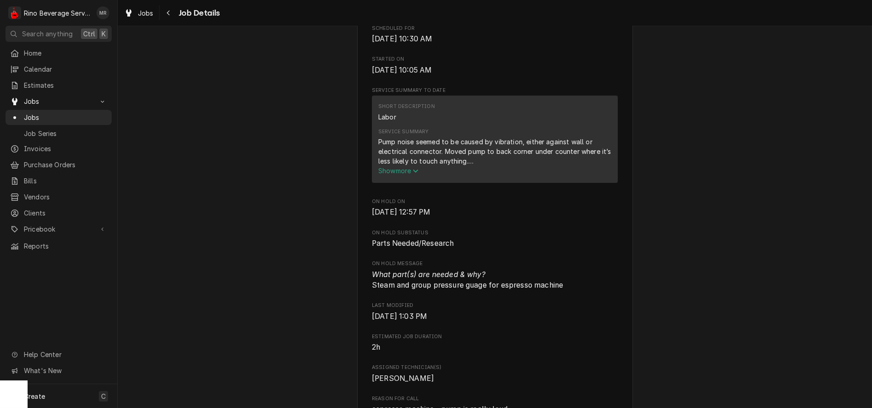
scroll to position [255, 0]
click at [405, 174] on span "Show more" at bounding box center [398, 170] width 40 height 8
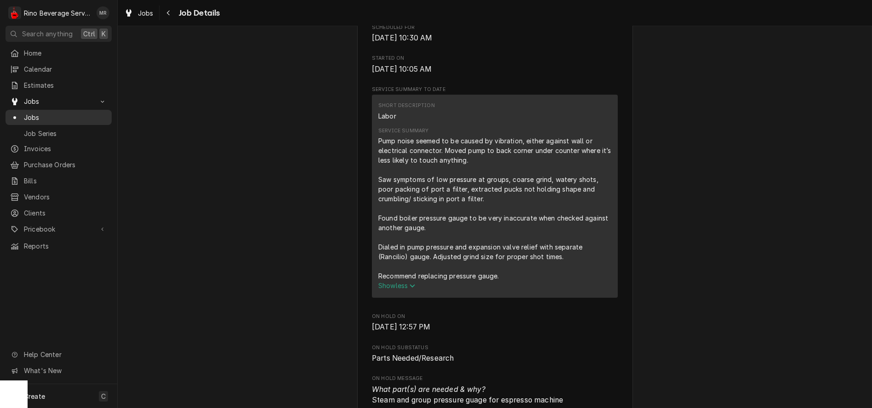
click at [66, 115] on span "Jobs" at bounding box center [65, 118] width 83 height 10
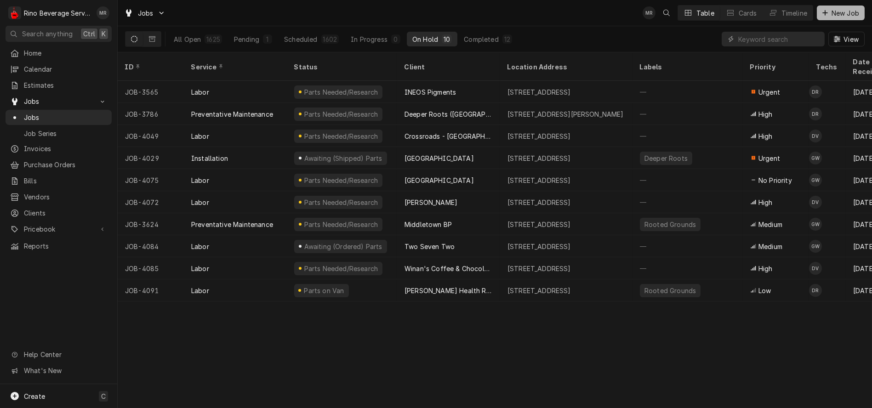
click at [843, 14] on span "New Job" at bounding box center [845, 13] width 31 height 10
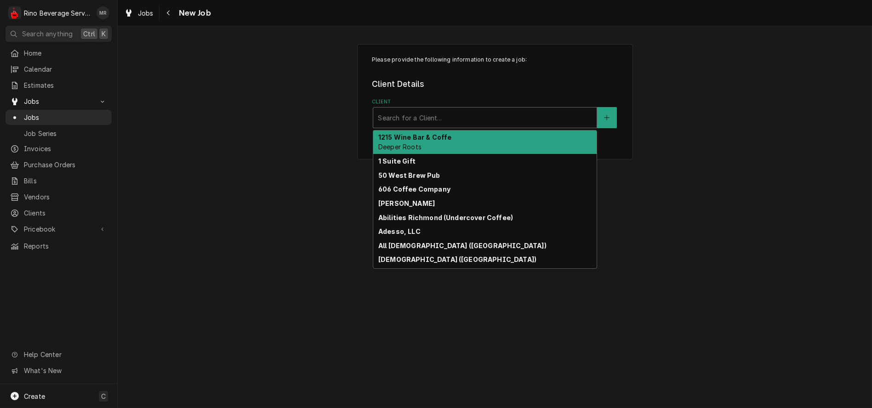
click at [510, 116] on div "Client" at bounding box center [485, 117] width 214 height 17
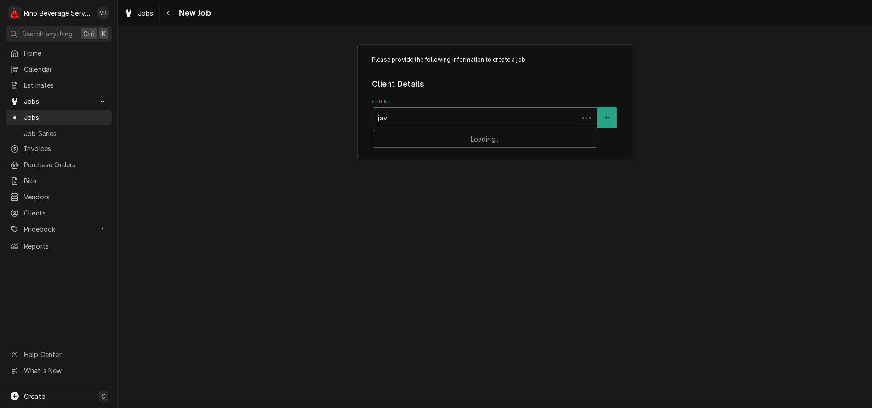
type input "java"
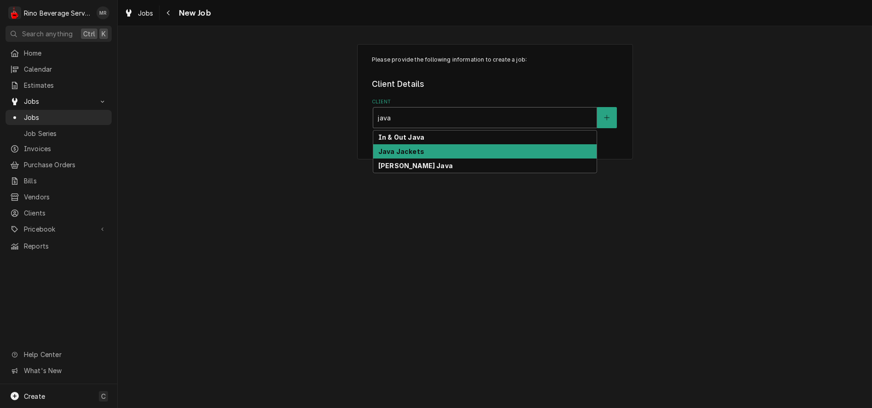
click at [493, 154] on div "Java Jackets" at bounding box center [484, 151] width 223 height 14
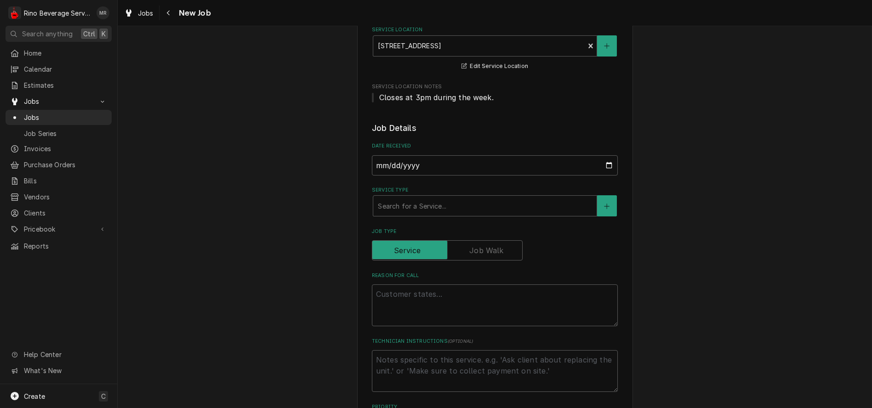
scroll to position [153, 0]
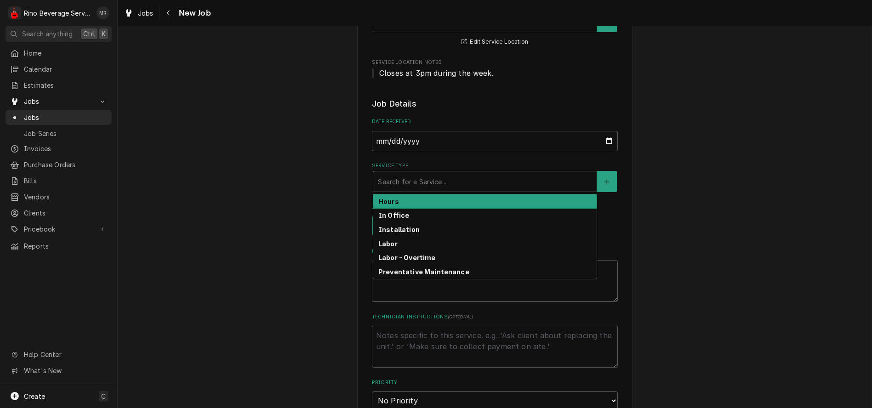
click at [417, 183] on div "Service Type" at bounding box center [485, 181] width 214 height 17
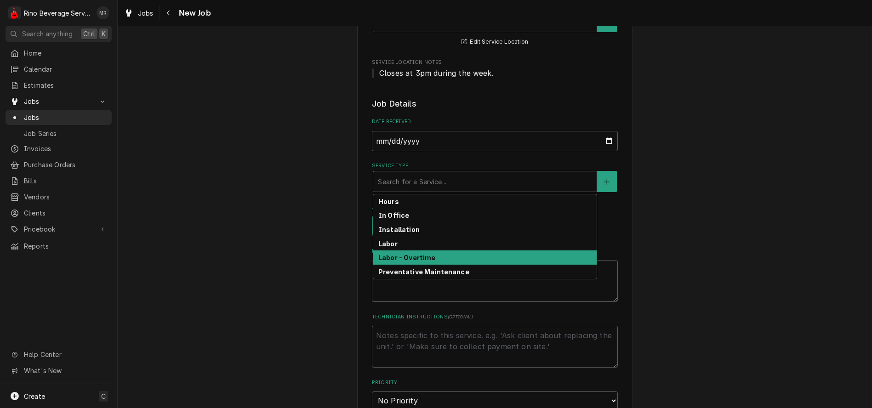
click at [420, 259] on strong "Labor - Overtime" at bounding box center [406, 258] width 57 height 8
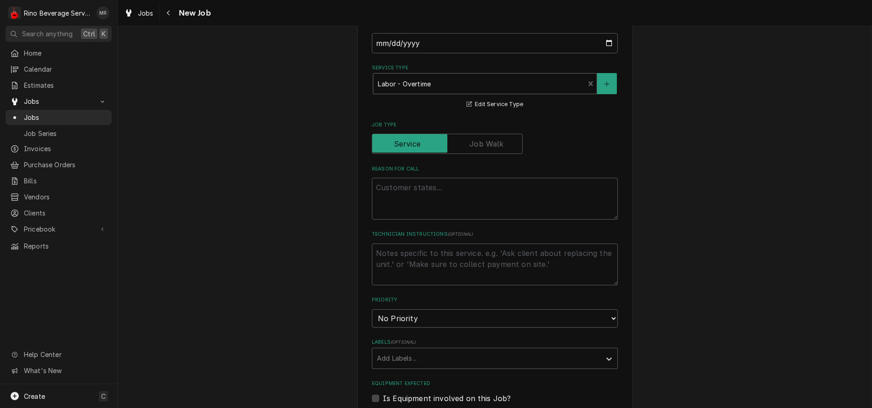
scroll to position [255, 0]
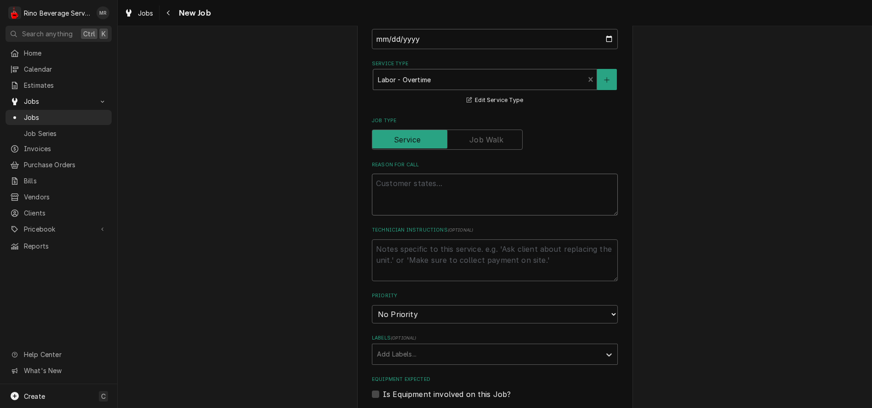
click at [407, 189] on textarea "Reason For Call" at bounding box center [495, 195] width 246 height 42
type textarea "x"
type textarea "E"
type textarea "x"
type textarea "Es"
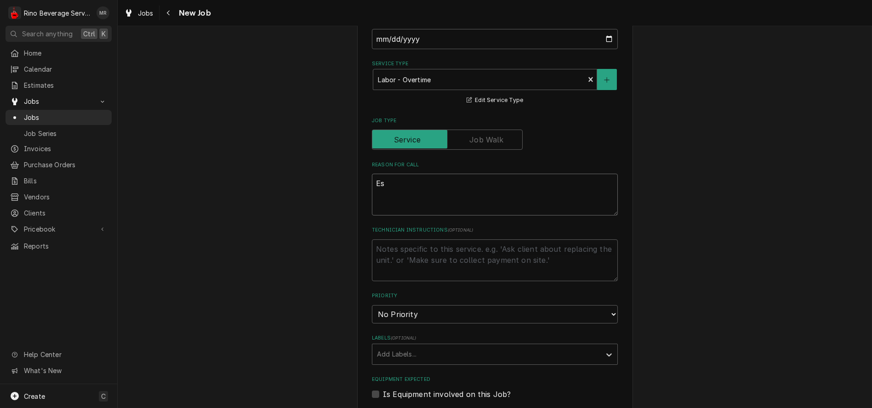
type textarea "x"
type textarea "Esp"
type textarea "x"
type textarea "Espr"
type textarea "x"
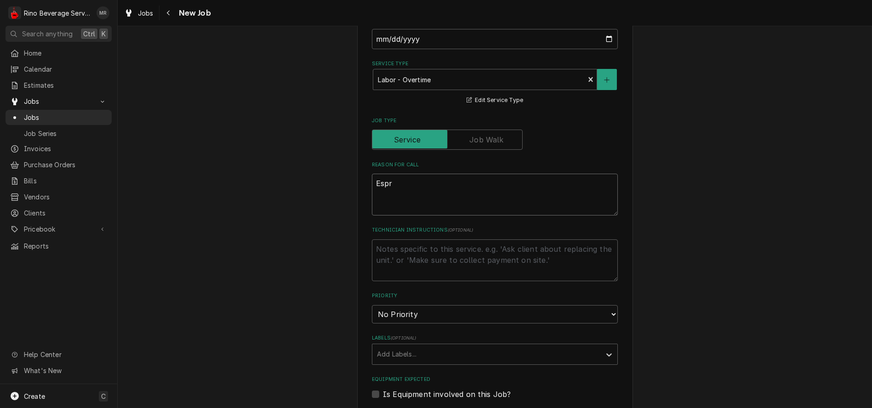
type textarea "Espre"
type textarea "x"
type textarea "Espres"
type textarea "x"
type textarea "Espress"
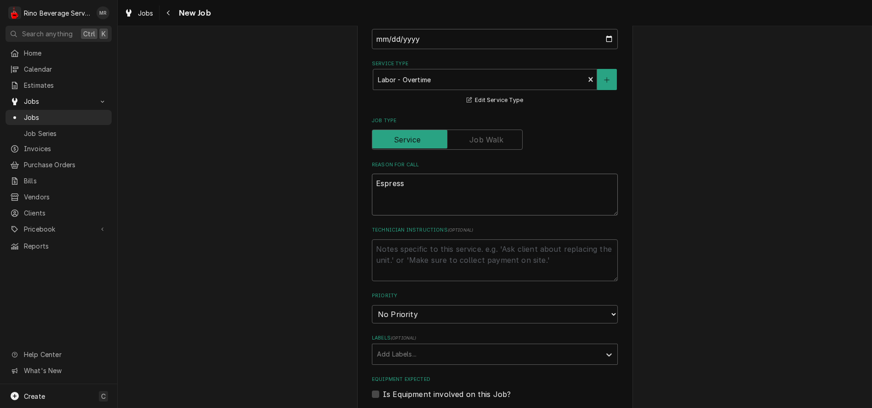
type textarea "x"
type textarea "Espresso"
type textarea "x"
type textarea "Espresso"
type textarea "x"
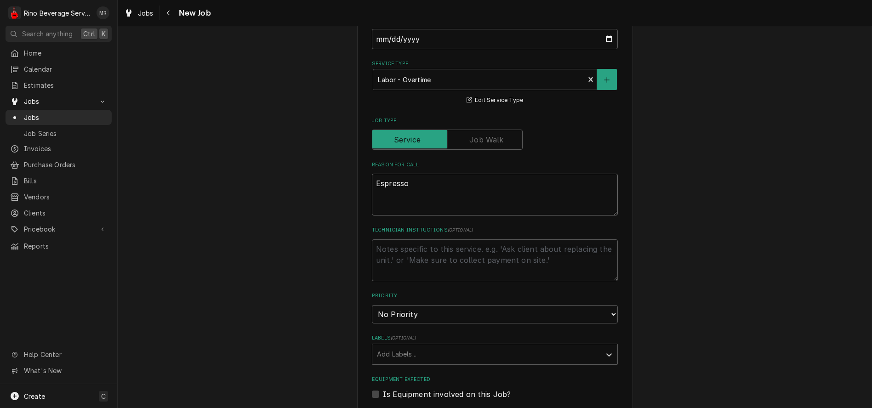
type textarea "Espresso m"
type textarea "x"
type textarea "Espresso ma"
type textarea "x"
type textarea "Espresso mac"
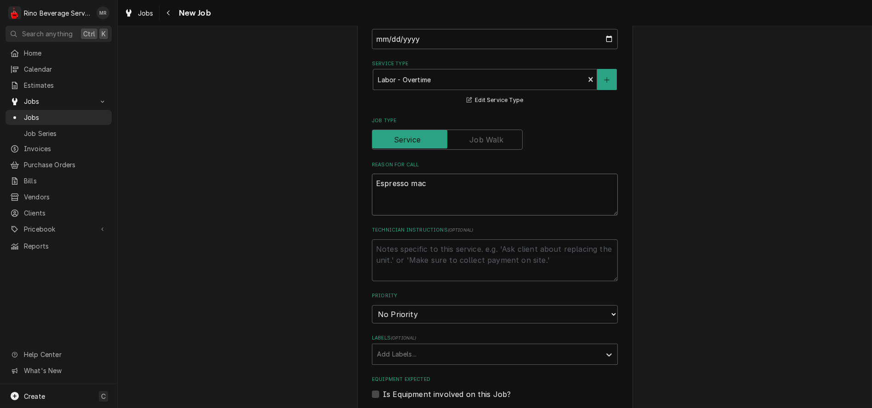
type textarea "x"
type textarea "Espresso mach"
type textarea "x"
type textarea "Espresso machi"
type textarea "x"
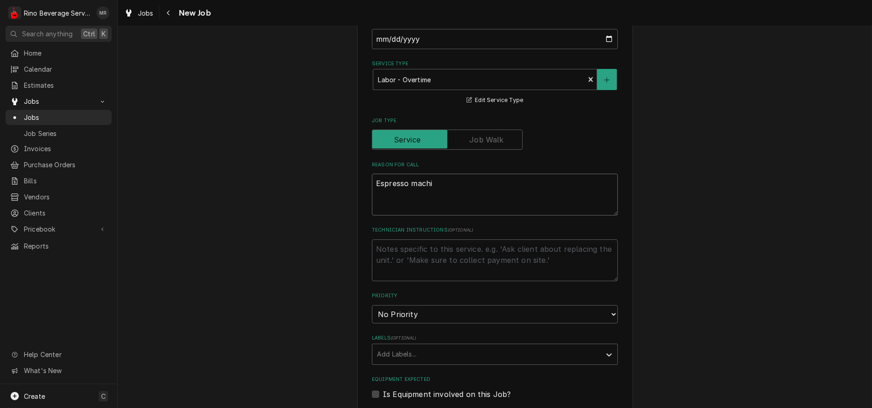
type textarea "Espresso machin"
type textarea "x"
type textarea "Espresso machine"
type textarea "x"
type textarea "Espresso machine"
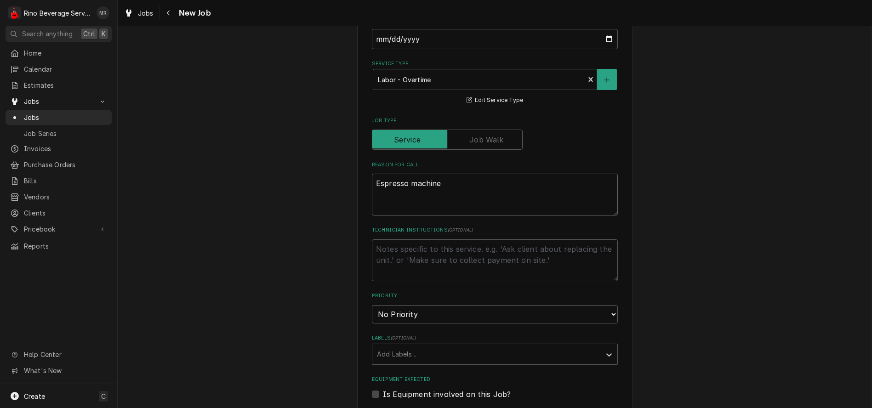
type textarea "x"
type textarea "Espresso machine s"
type textarea "x"
type textarea "Espresso machine st"
type textarea "x"
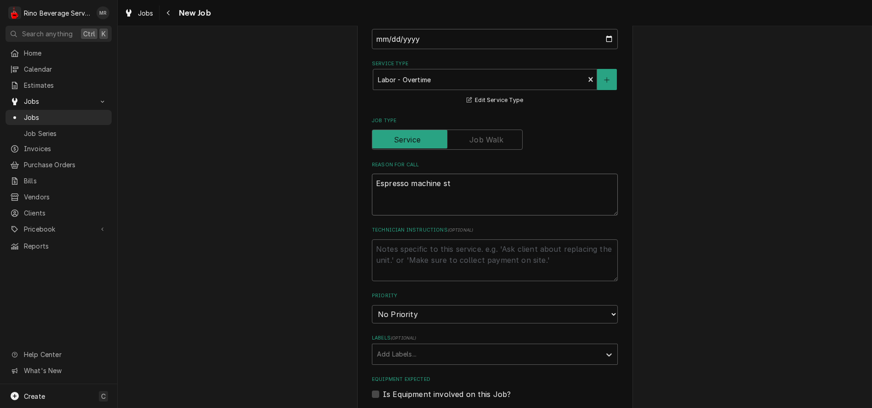
type textarea "Espresso machine sto"
type textarea "x"
type textarea "Espresso machine stop"
type textarea "x"
type textarea "Espresso machine stop"
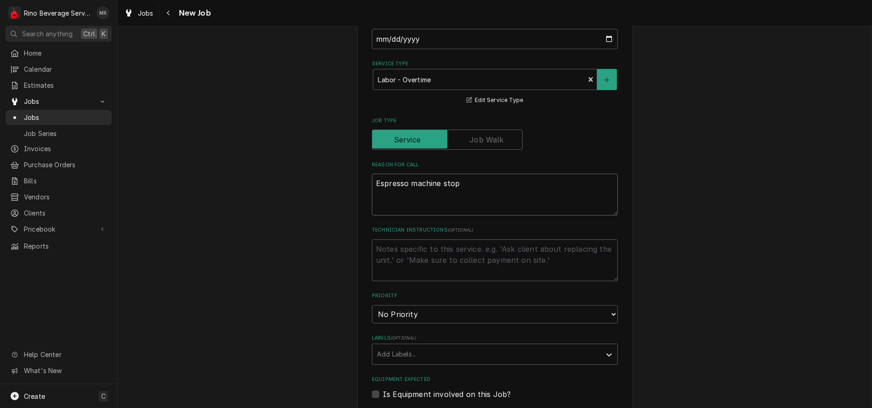
type textarea "x"
type textarea "Espresso machine stop w"
type textarea "x"
type textarea "Espresso machine stop wo"
type textarea "x"
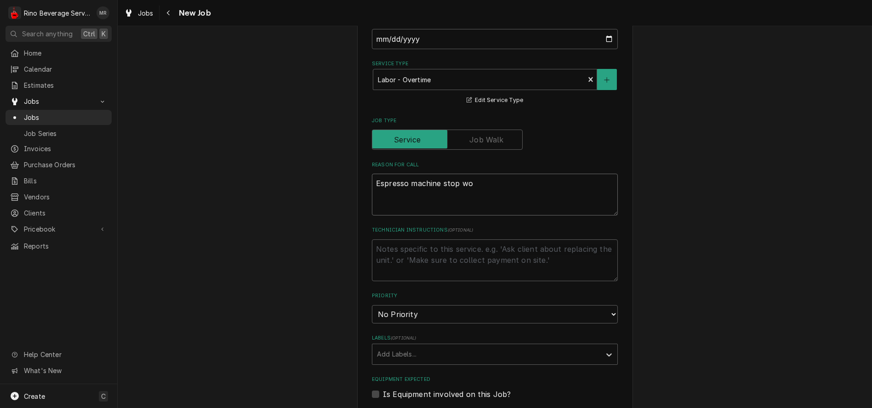
type textarea "Espresso machine stop wor"
type textarea "x"
type textarea "Espresso machine stop work"
type textarea "x"
type textarea "Espresso machine stop worki"
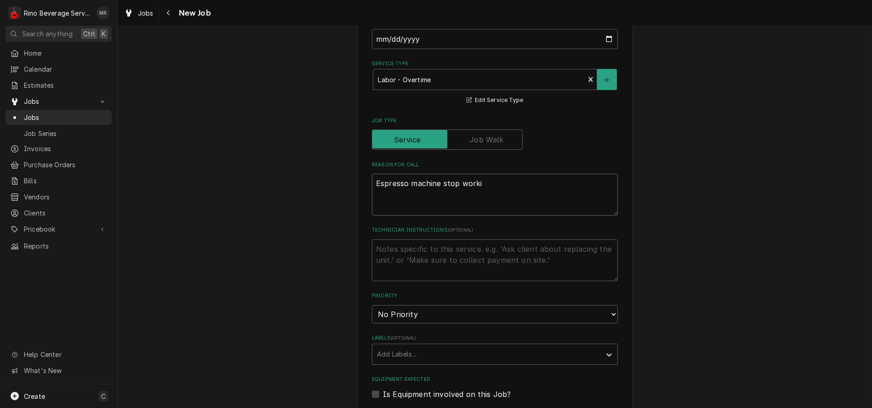
type textarea "x"
type textarea "Espresso machine stop workin"
type textarea "x"
type textarea "Espresso machine stop working"
type textarea "x"
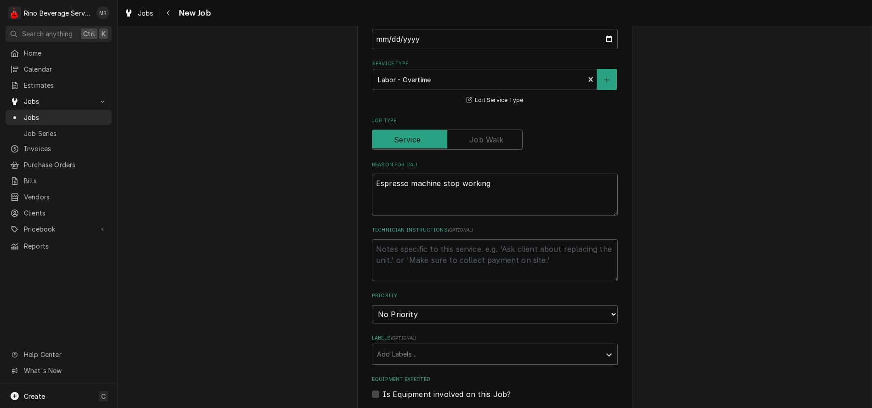
type textarea "Espresso machine stop working"
type textarea "x"
type textarea "Espresso machine stop working a"
type textarea "x"
type textarea "Espresso machine stop working af"
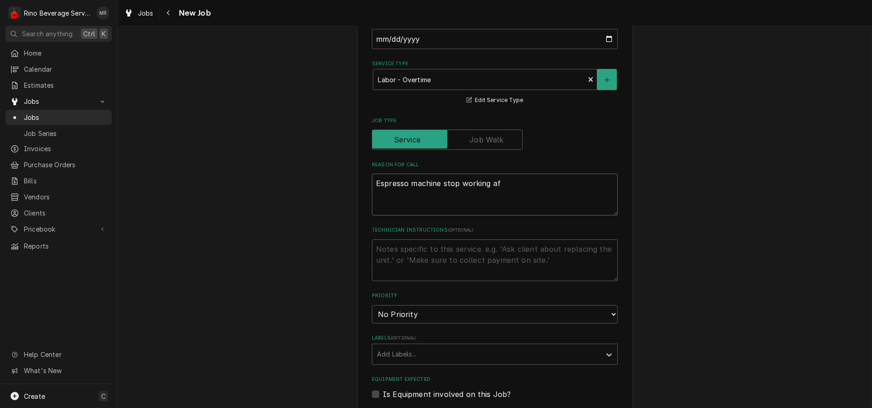
type textarea "x"
type textarea "Espresso machine stop working aft"
type textarea "x"
type textarea "Espresso machine stop working afte"
type textarea "x"
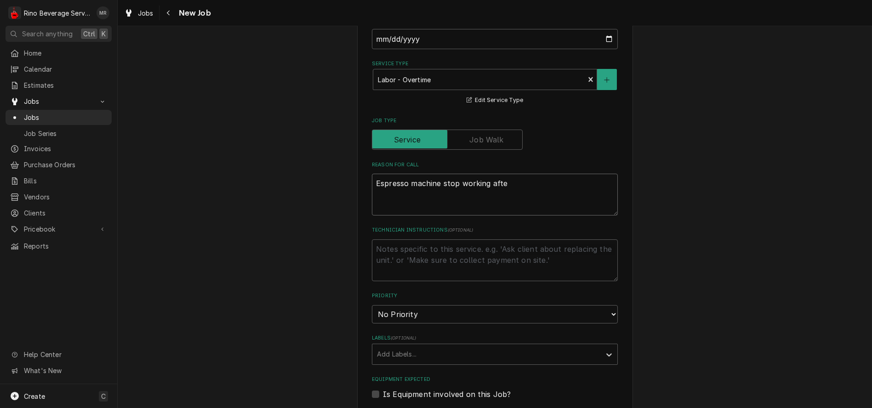
type textarea "Espresso machine stop working after"
type textarea "x"
type textarea "Espresso machine stop working after"
type textarea "x"
type textarea "Espresso machine stop working after a"
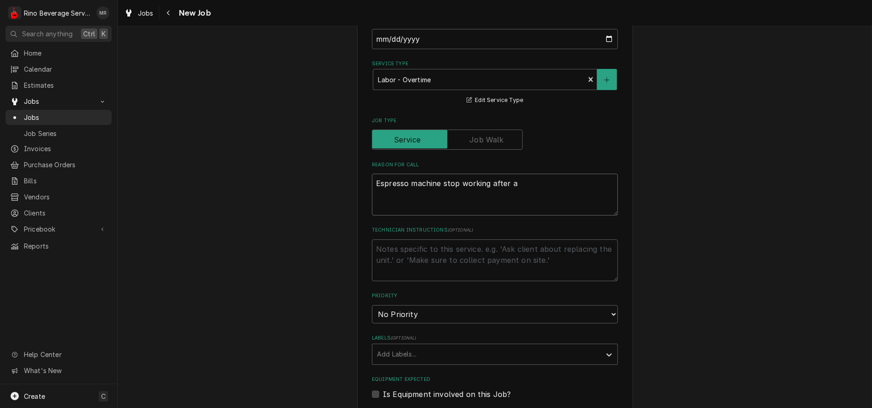
type textarea "x"
type textarea "Espresso machine stop working after a"
type textarea "x"
type textarea "Espresso machine stop working after a l"
type textarea "x"
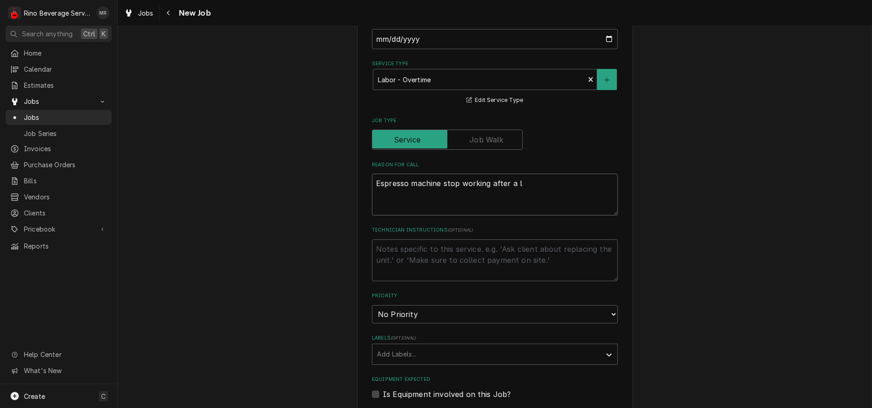
type textarea "Espresso machine stop working after a lo"
type textarea "x"
type textarea "Espresso machine stop working after a [PERSON_NAME]"
type textarea "x"
type textarea "Espresso machine stop working after a loud"
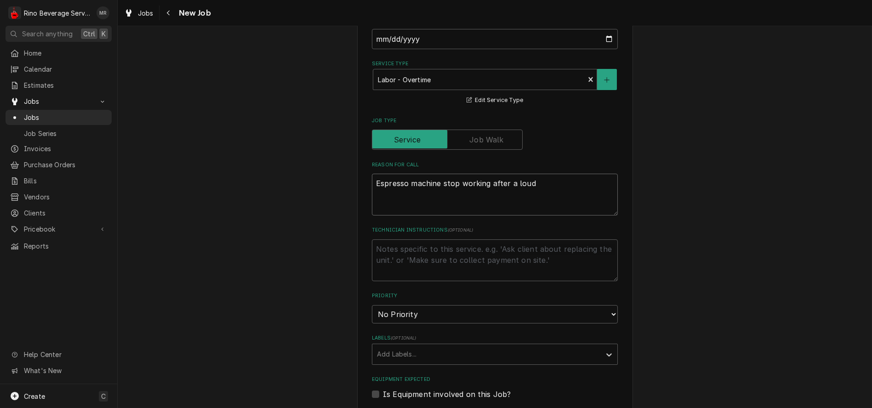
type textarea "x"
type textarea "Espresso machine stop working after a loud"
type textarea "x"
type textarea "Espresso machine stop working after a loud p"
type textarea "x"
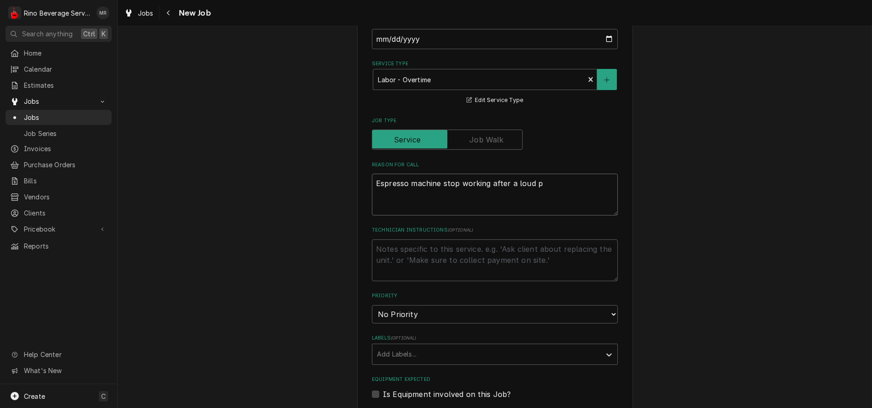
type textarea "Espresso machine stop working after a loud po"
type textarea "x"
type textarea "Espresso machine stop working after a loud pop"
type textarea "x"
type textarea "Espresso machine stop working after a loud pop"
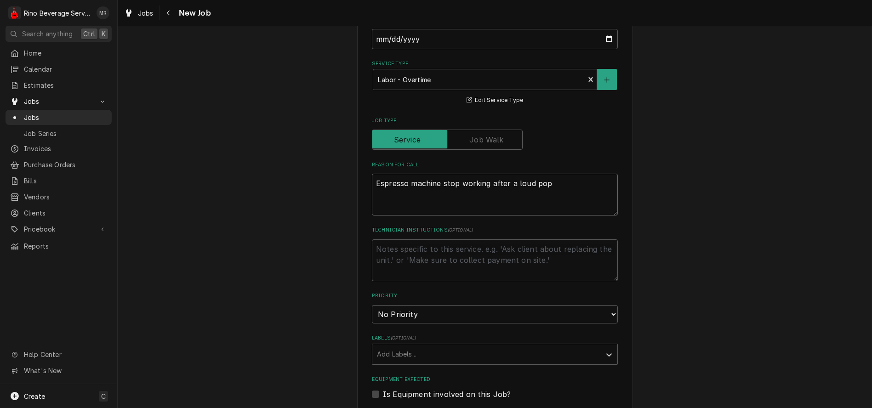
type textarea "x"
type textarea "Espresso machine stop working after a loud pop a"
type textarea "x"
type textarea "Espresso machine stop working after a loud pop an"
type textarea "x"
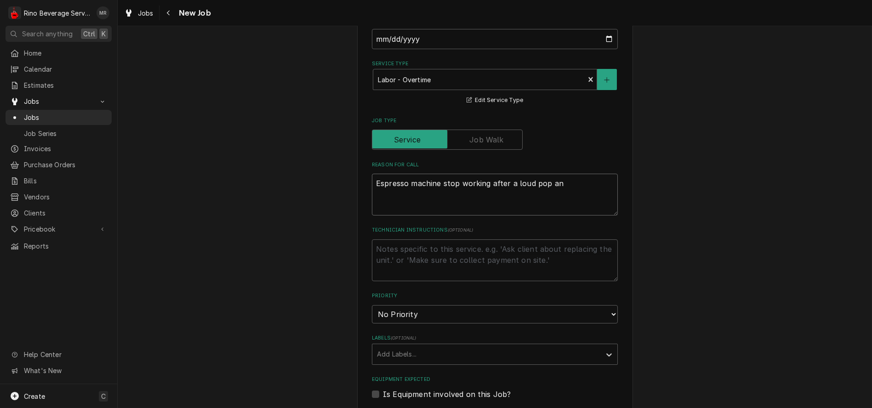
type textarea "Espresso machine stop working after a loud pop and"
type textarea "x"
type textarea "Espresso machine stop working after a loud pop and"
type textarea "x"
type textarea "Espresso machine stop working after a loud pop and r"
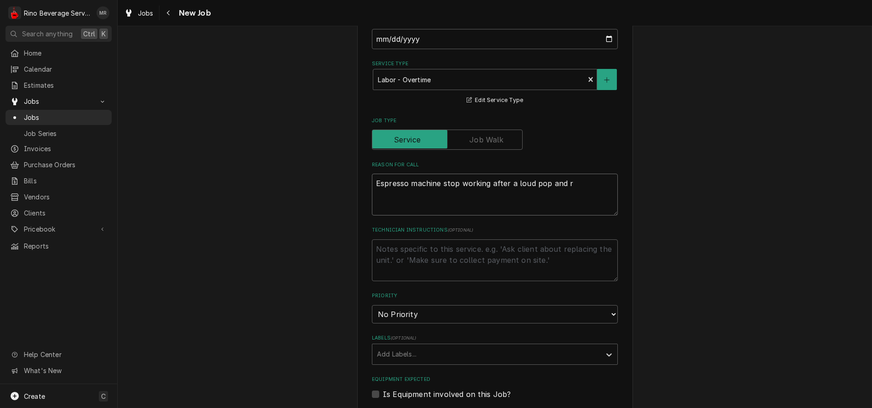
type textarea "x"
type textarea "Espresso machine stop working after a loud pop and re"
type textarea "x"
type textarea "Espresso machine stop working after a loud pop and red"
type textarea "x"
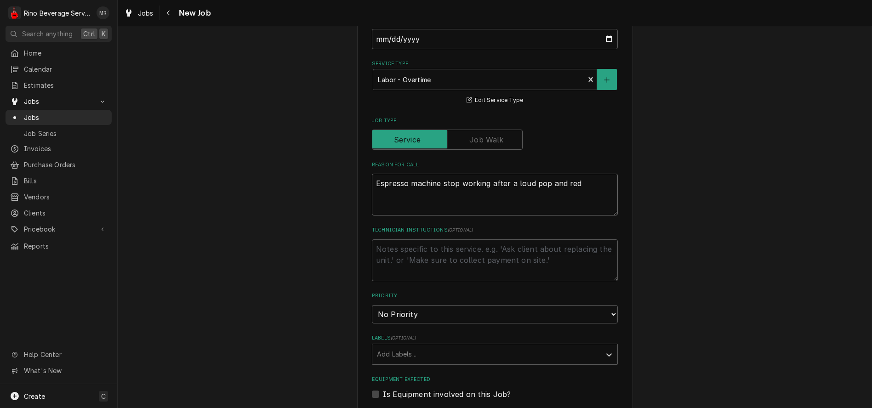
type textarea "Espresso machine stop working after a loud pop and red"
type textarea "x"
type textarea "Espresso machine stop working after a loud pop and red f"
type textarea "x"
type textarea "Espresso machine stop working after a loud pop and red fl"
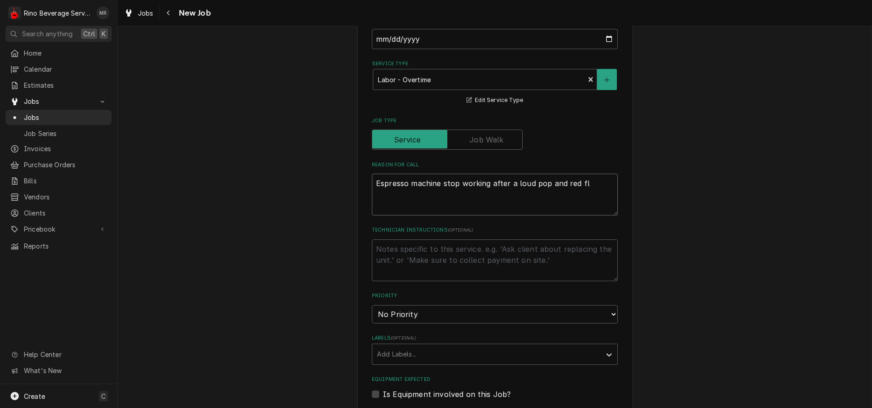
type textarea "x"
type textarea "Espresso machine stop working after a loud pop and red fla"
type textarea "x"
type textarea "Espresso machine stop working after a loud pop and red flah"
type textarea "x"
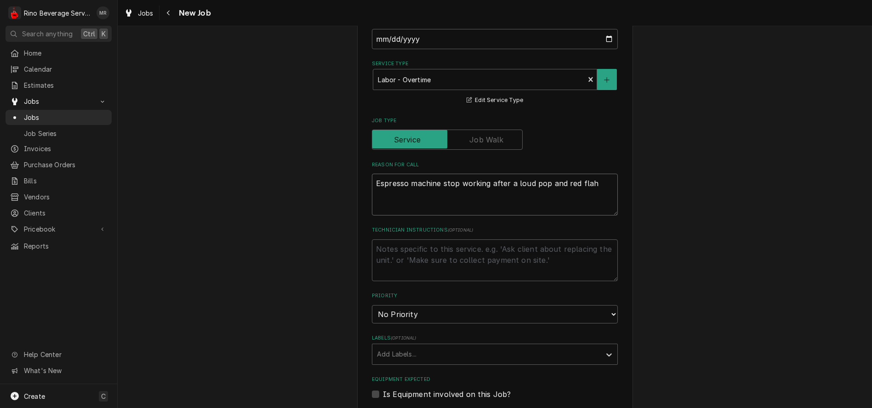
type textarea "Espresso machine stop working after a loud pop and red fla"
type textarea "x"
type textarea "Espresso machine stop working after a loud pop and red flas"
type textarea "x"
type textarea "Espresso machine stop working after a loud pop and red flash"
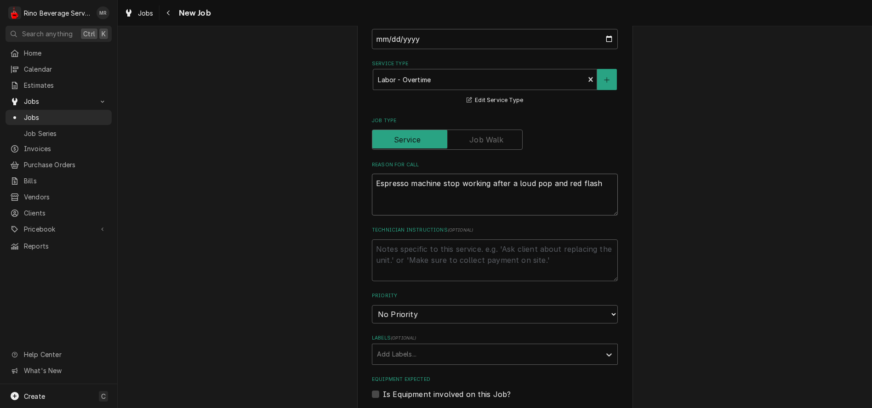
type textarea "x"
type textarea "Espresso machine stop working after a loud pop and red flash."
type textarea "x"
type textarea "Espresso machine stop working after a loud pop and red flash."
click at [472, 316] on select "No Priority Urgent High Medium Low" at bounding box center [495, 314] width 246 height 18
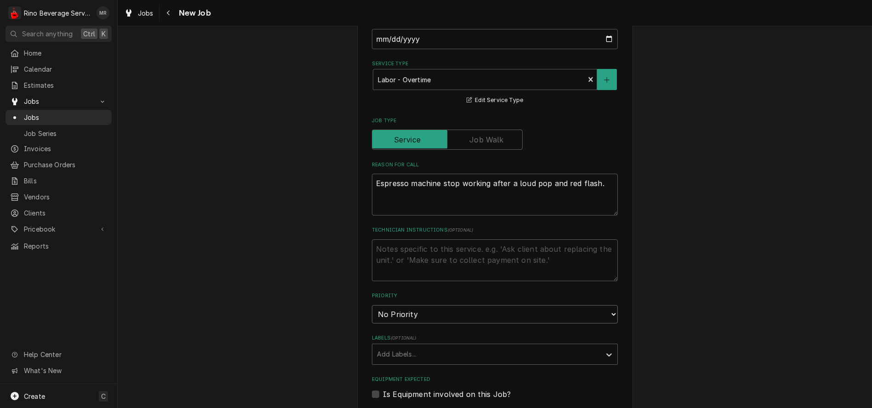
select select "1"
click at [372, 306] on select "No Priority Urgent High Medium Low" at bounding box center [495, 314] width 246 height 18
type textarea "x"
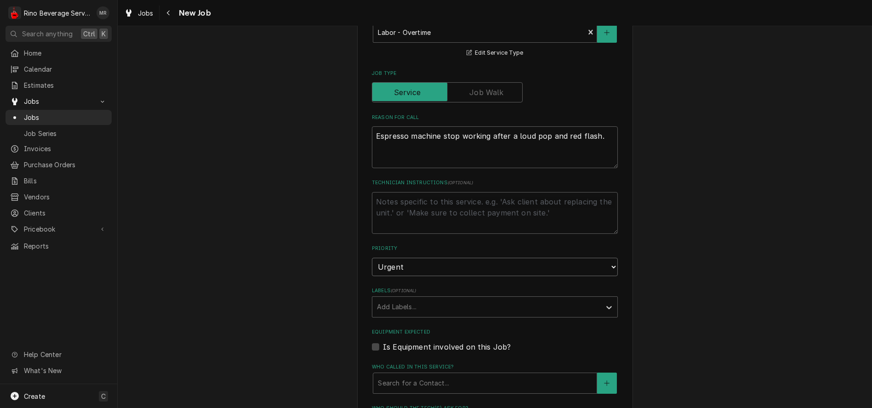
scroll to position [357, 0]
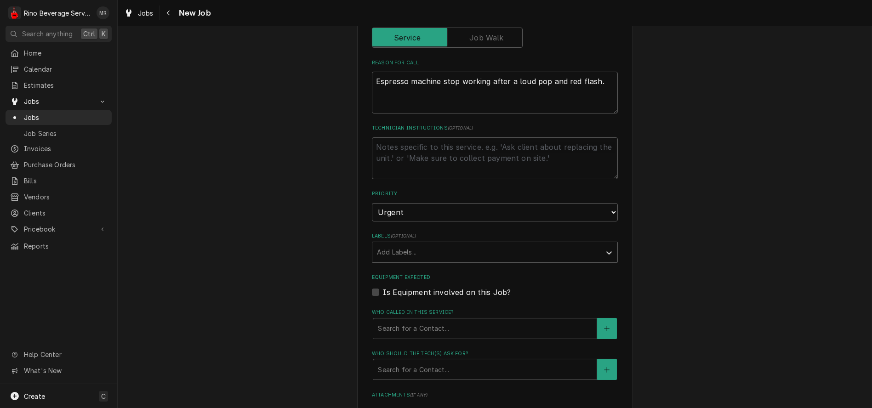
click at [383, 295] on label "Is Equipment involved on this Job?" at bounding box center [447, 292] width 128 height 11
click at [383, 295] on input "Equipment Expected" at bounding box center [506, 297] width 246 height 20
checkbox input "true"
click at [404, 329] on div "Equipment" at bounding box center [485, 328] width 214 height 17
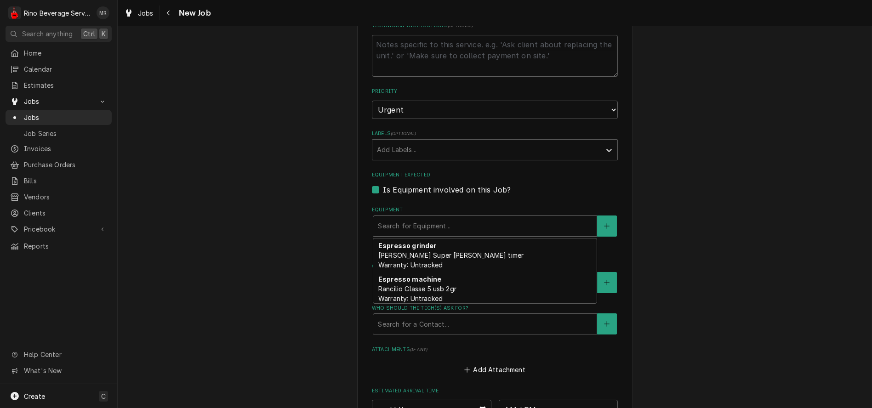
scroll to position [68, 0]
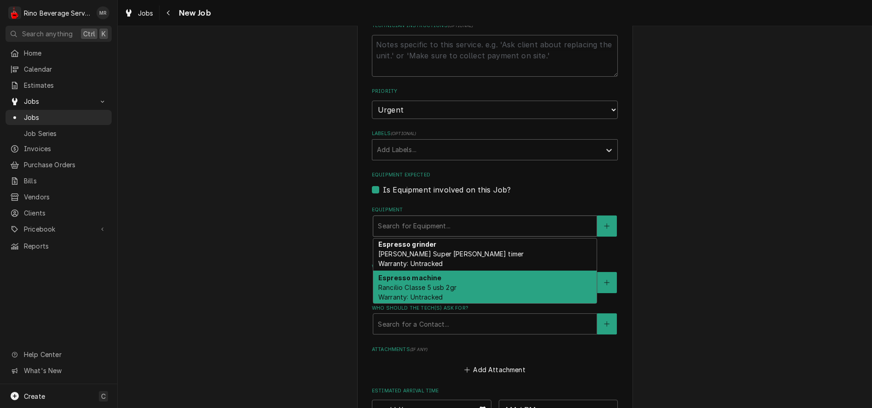
click at [463, 294] on div "Espresso machine Rancilio Classe 5 usb 2gr Warranty: Untracked" at bounding box center [484, 288] width 223 height 34
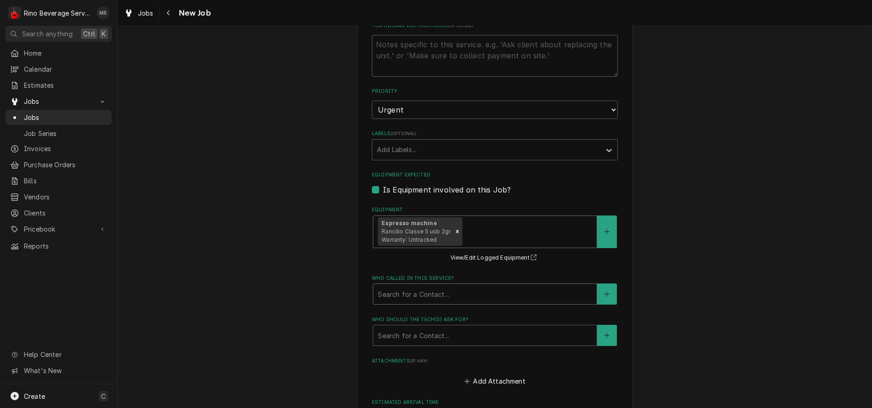
click at [501, 290] on div "Who called in this service?" at bounding box center [485, 294] width 214 height 17
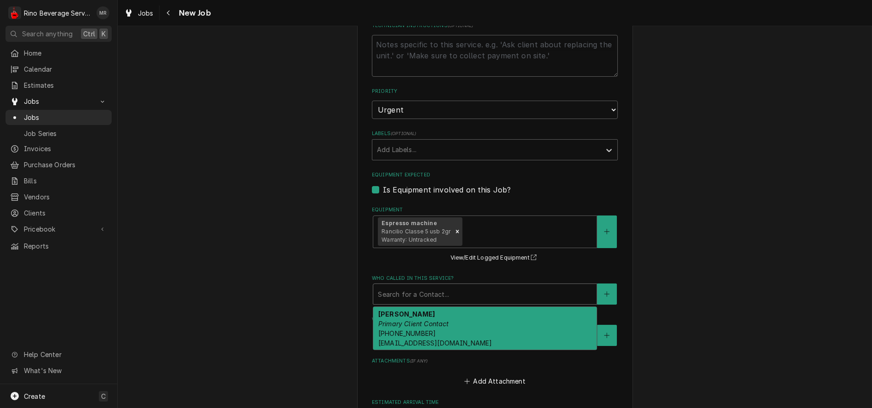
click at [494, 324] on div "[PERSON_NAME] Primary Client Contact [PHONE_NUMBER] [EMAIL_ADDRESS][DOMAIN_NAME]" at bounding box center [484, 328] width 223 height 43
type textarea "x"
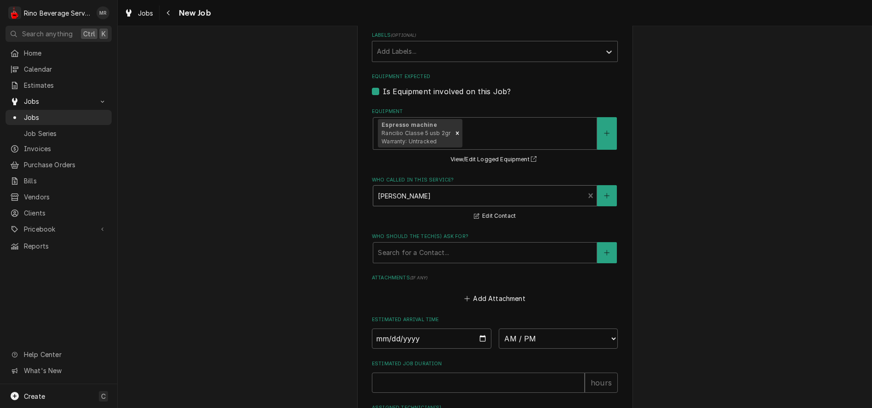
scroll to position [562, 0]
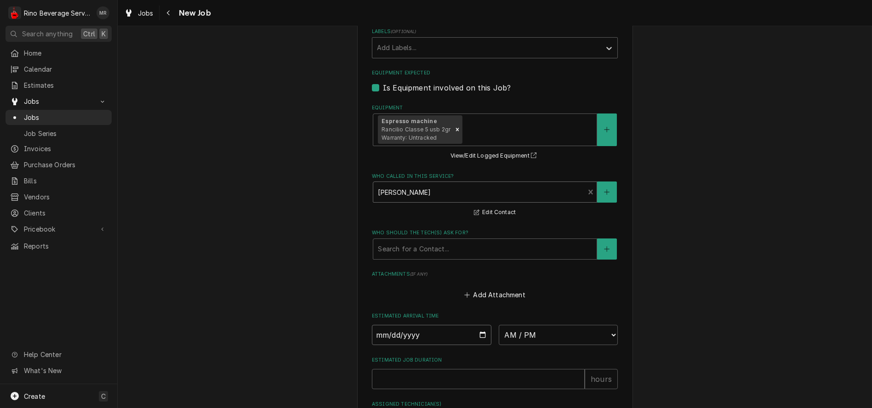
click at [479, 339] on input "Date" at bounding box center [432, 335] width 120 height 20
type input "[DATE]"
type textarea "x"
click at [608, 336] on select "AM / PM 6:00 AM 6:15 AM 6:30 AM 6:45 AM 7:00 AM 7:15 AM 7:30 AM 7:45 AM 8:00 AM…" at bounding box center [559, 335] width 120 height 20
select select "14:45:00"
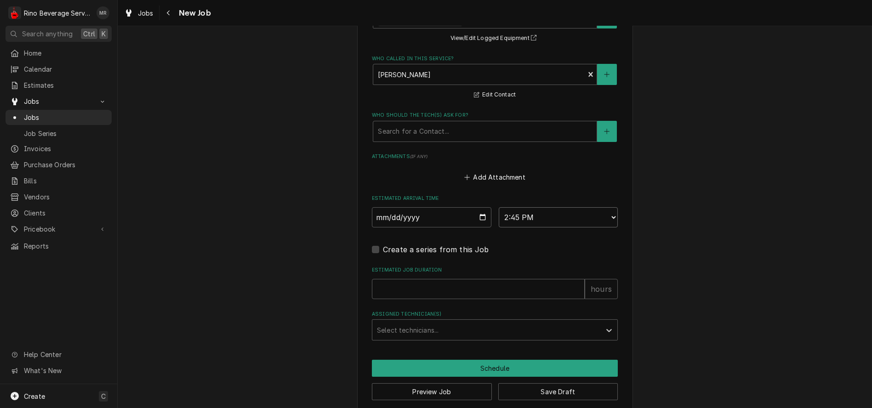
scroll to position [695, 0]
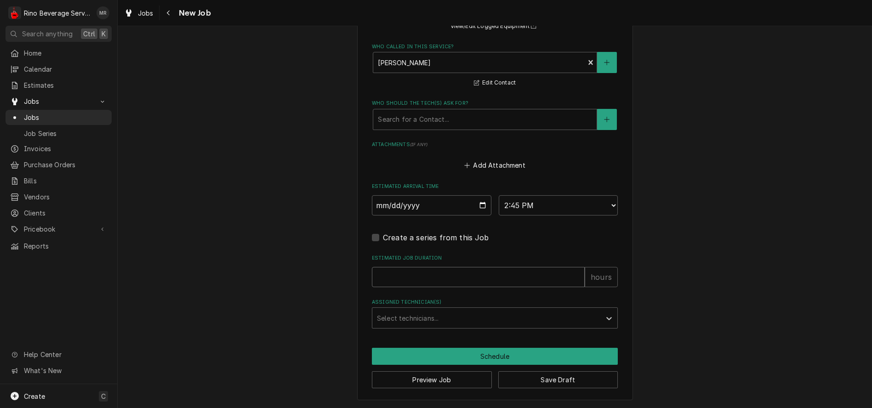
click at [464, 279] on input "Estimated Job Duration" at bounding box center [478, 277] width 213 height 20
type textarea "x"
type input "1"
click at [574, 273] on input "1" at bounding box center [478, 277] width 213 height 20
type textarea "x"
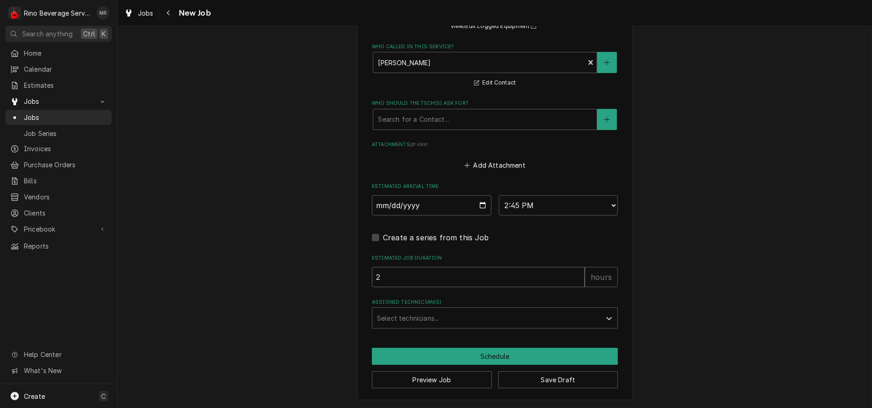
type input "2"
click at [574, 273] on input "2" at bounding box center [478, 277] width 213 height 20
click at [511, 322] on div "Assigned Technician(s)" at bounding box center [486, 318] width 219 height 17
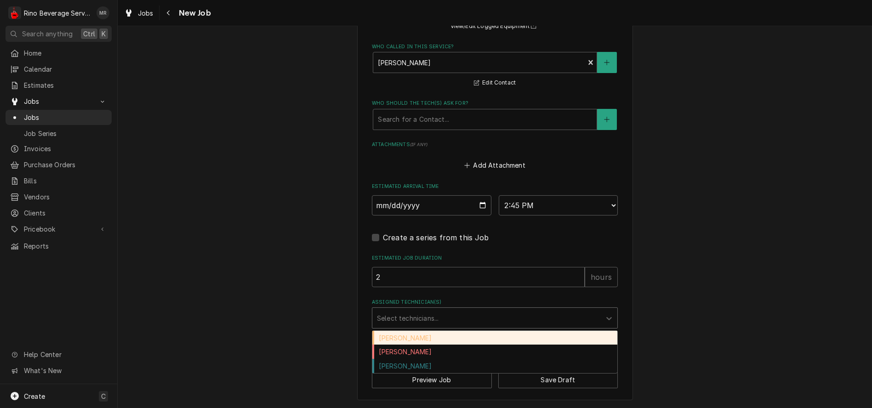
click at [496, 332] on div "[PERSON_NAME]" at bounding box center [494, 338] width 245 height 14
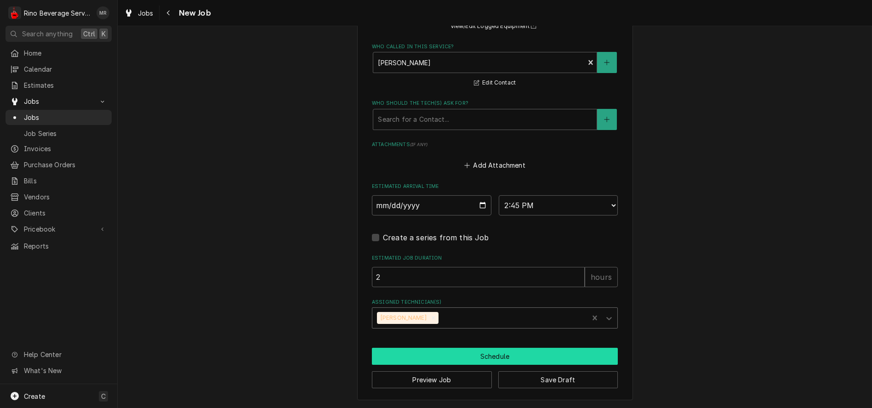
click at [495, 359] on button "Schedule" at bounding box center [495, 356] width 246 height 17
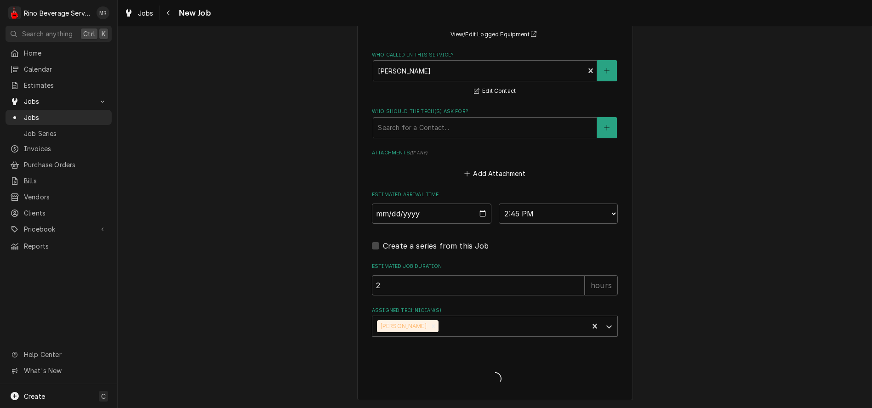
scroll to position [686, 0]
type textarea "x"
